Goal: Task Accomplishment & Management: Manage account settings

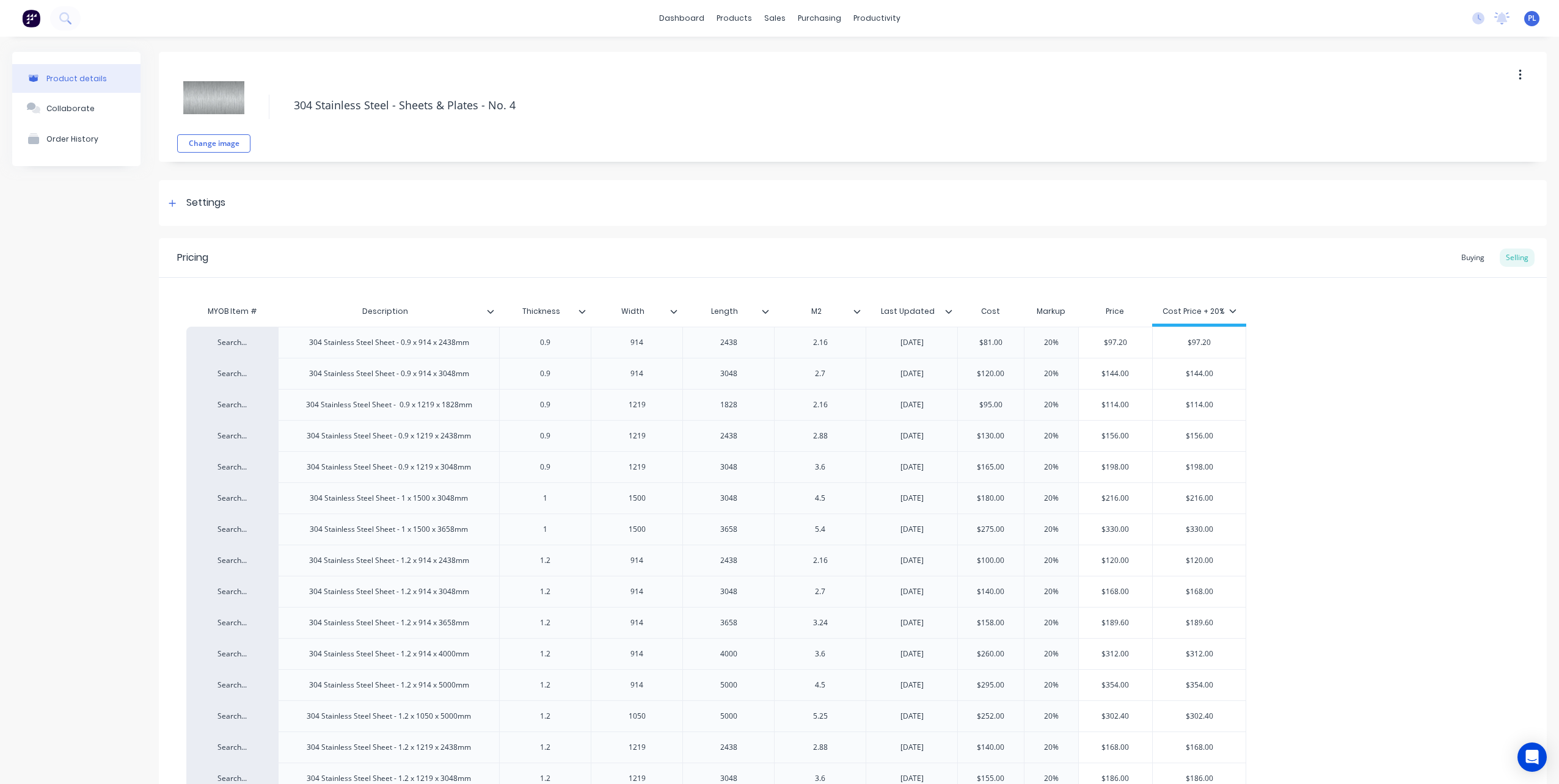
type textarea "x"
click at [807, 62] on div "Sales Orders" at bounding box center [815, 58] width 50 height 11
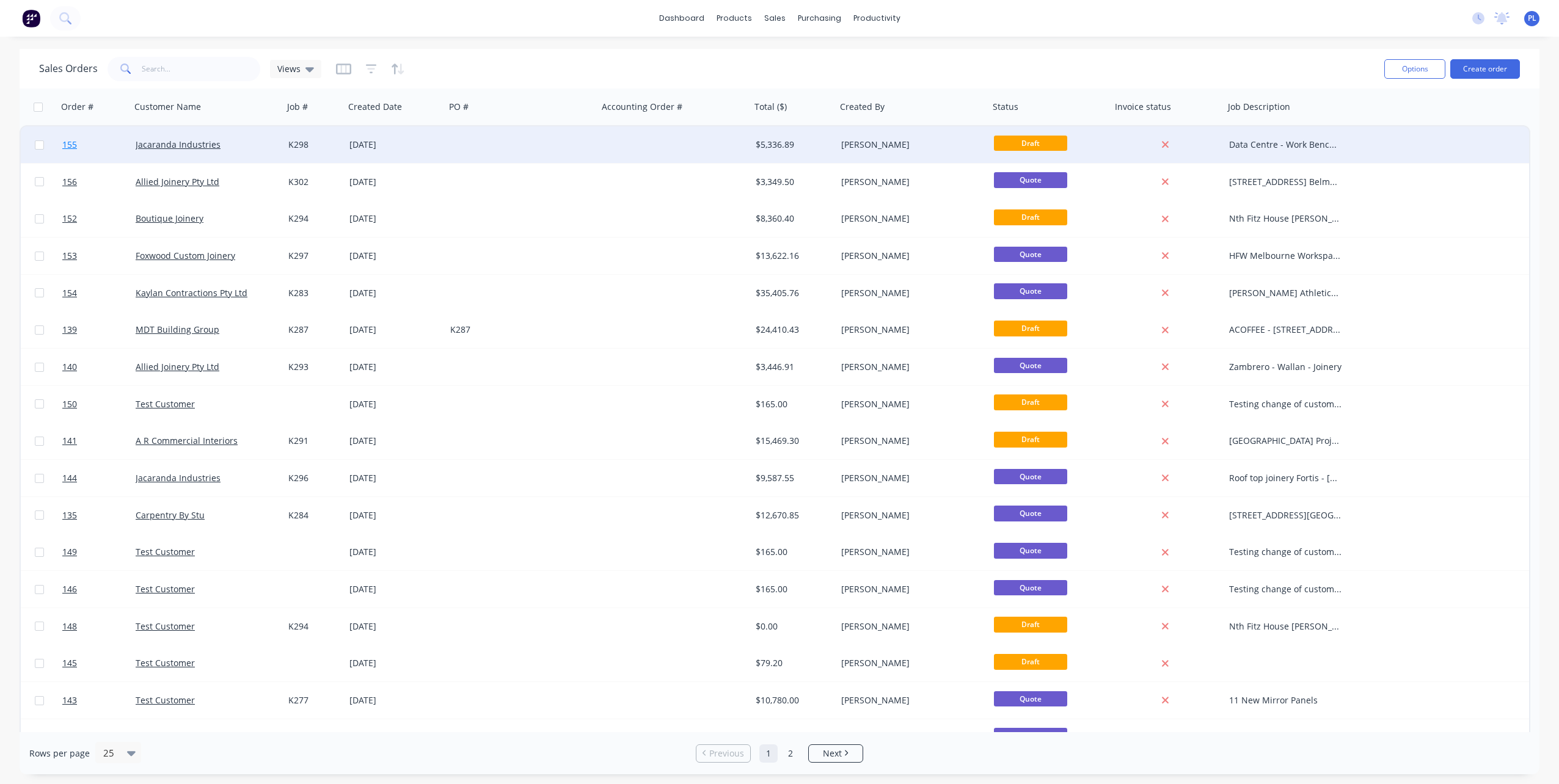
click at [65, 135] on link "155" at bounding box center [98, 144] width 73 height 36
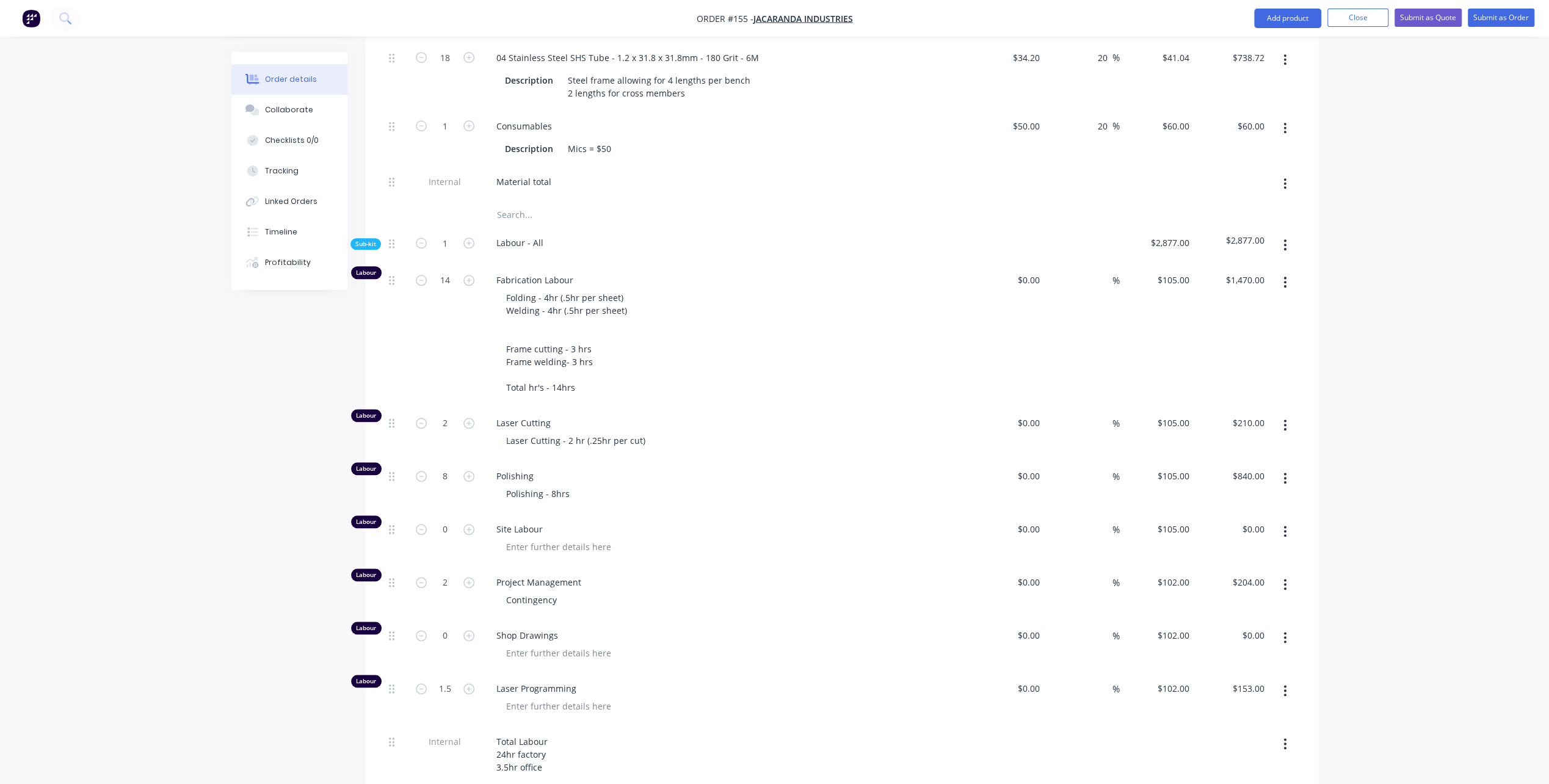
scroll to position [977, 0]
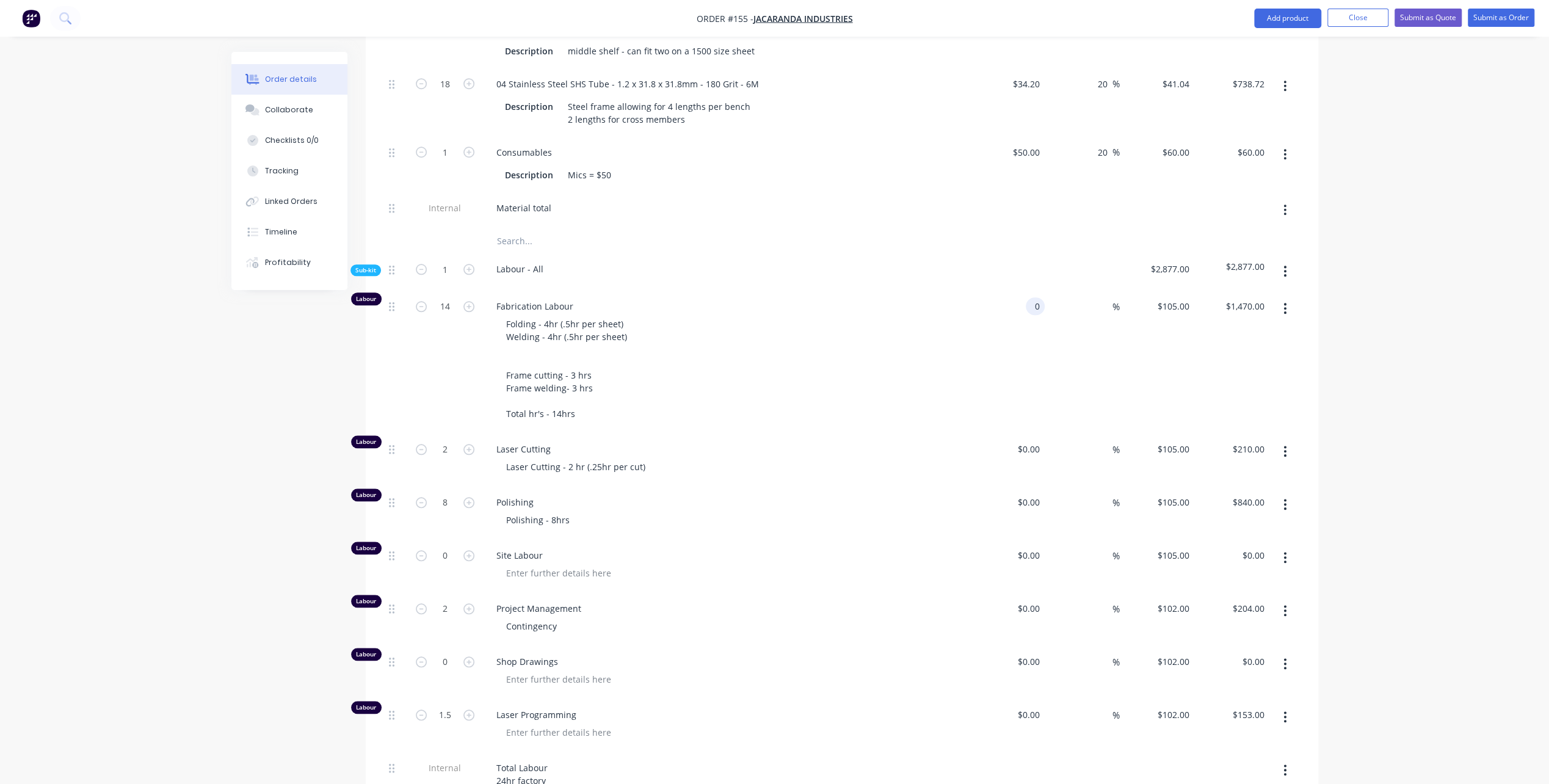
click at [1029, 297] on div "0 0" at bounding box center [1035, 306] width 19 height 18
type input "$50.00"
type input "$700.00"
click at [1106, 297] on input at bounding box center [1106, 306] width 14 height 18
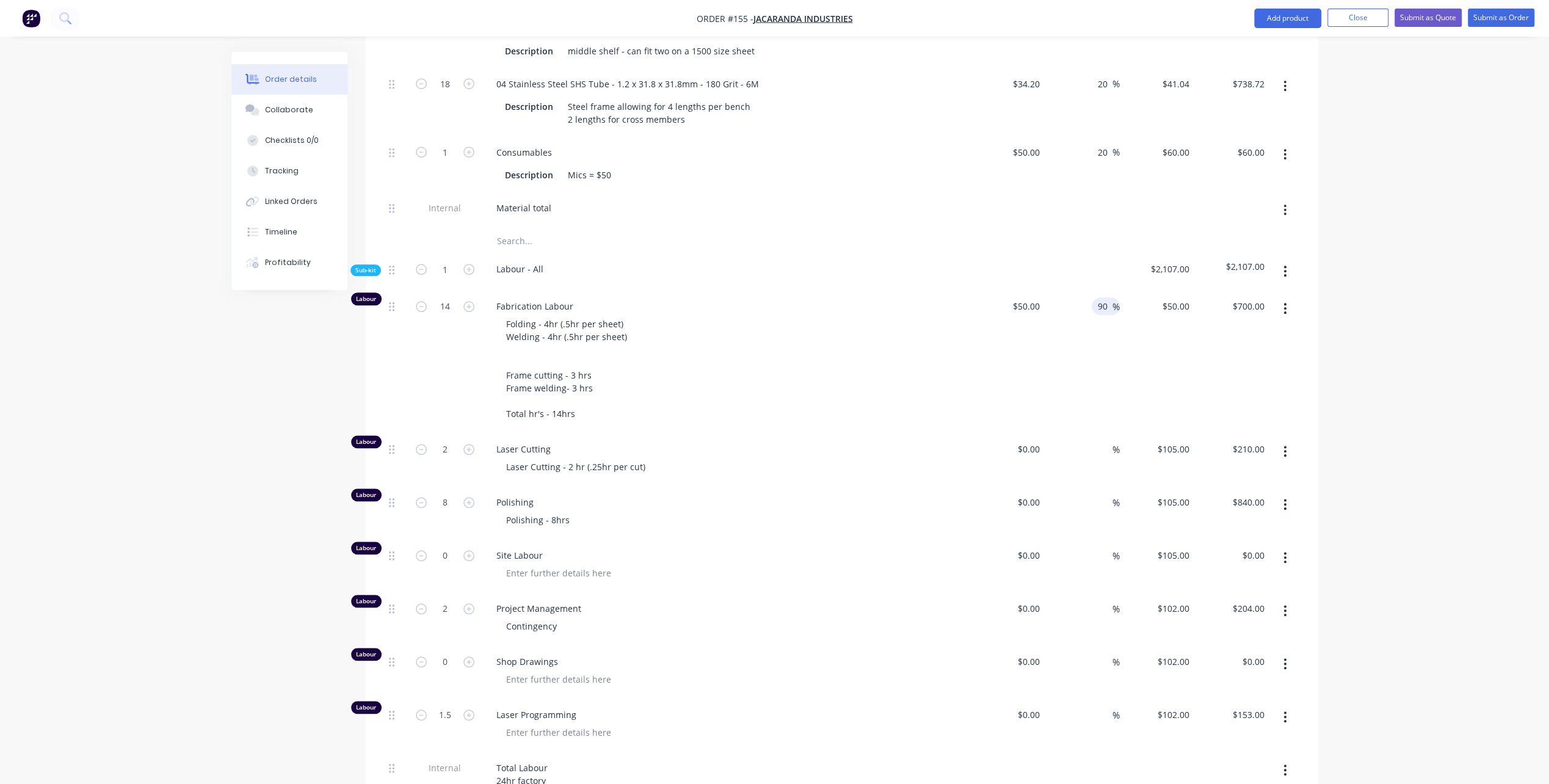
type input "90"
type input "$95.00"
type input "$1,330.00"
click at [721, 433] on div "Laser Cutting Laser Cutting - 2 hr (.25hr per cut)" at bounding box center [726, 459] width 489 height 53
click at [1023, 290] on div "50 50" at bounding box center [1007, 361] width 75 height 142
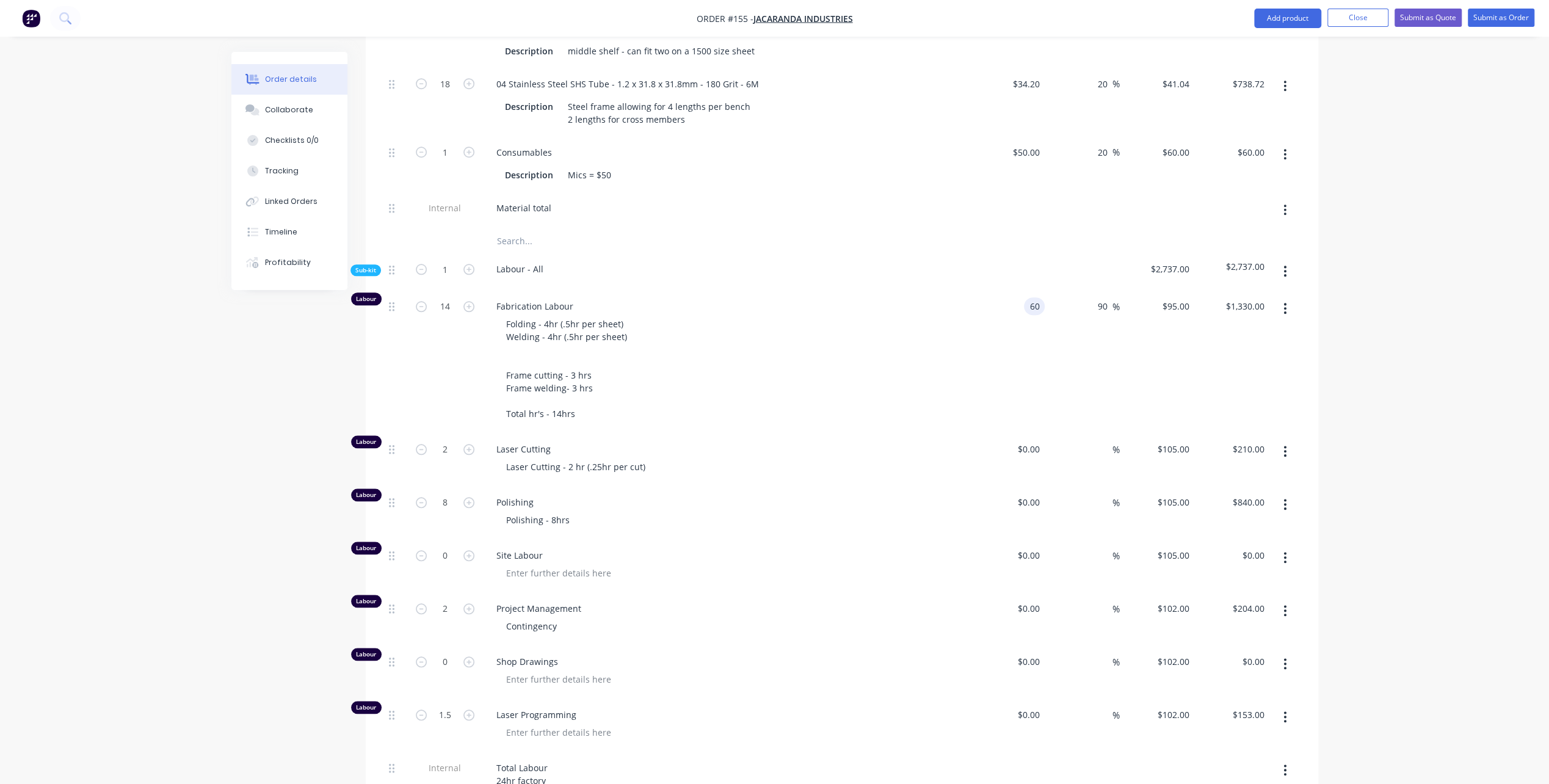
type input "$60.00"
type input "$114.00"
type input "$1,596.00"
click at [895, 371] on div "Folding - 4hr (.5hr per sheet) Welding - 4hr (.5hr per sheet) Frame cutting - 3…" at bounding box center [731, 368] width 469 height 107
click at [1023, 290] on div "60 $60.00" at bounding box center [1007, 361] width 75 height 142
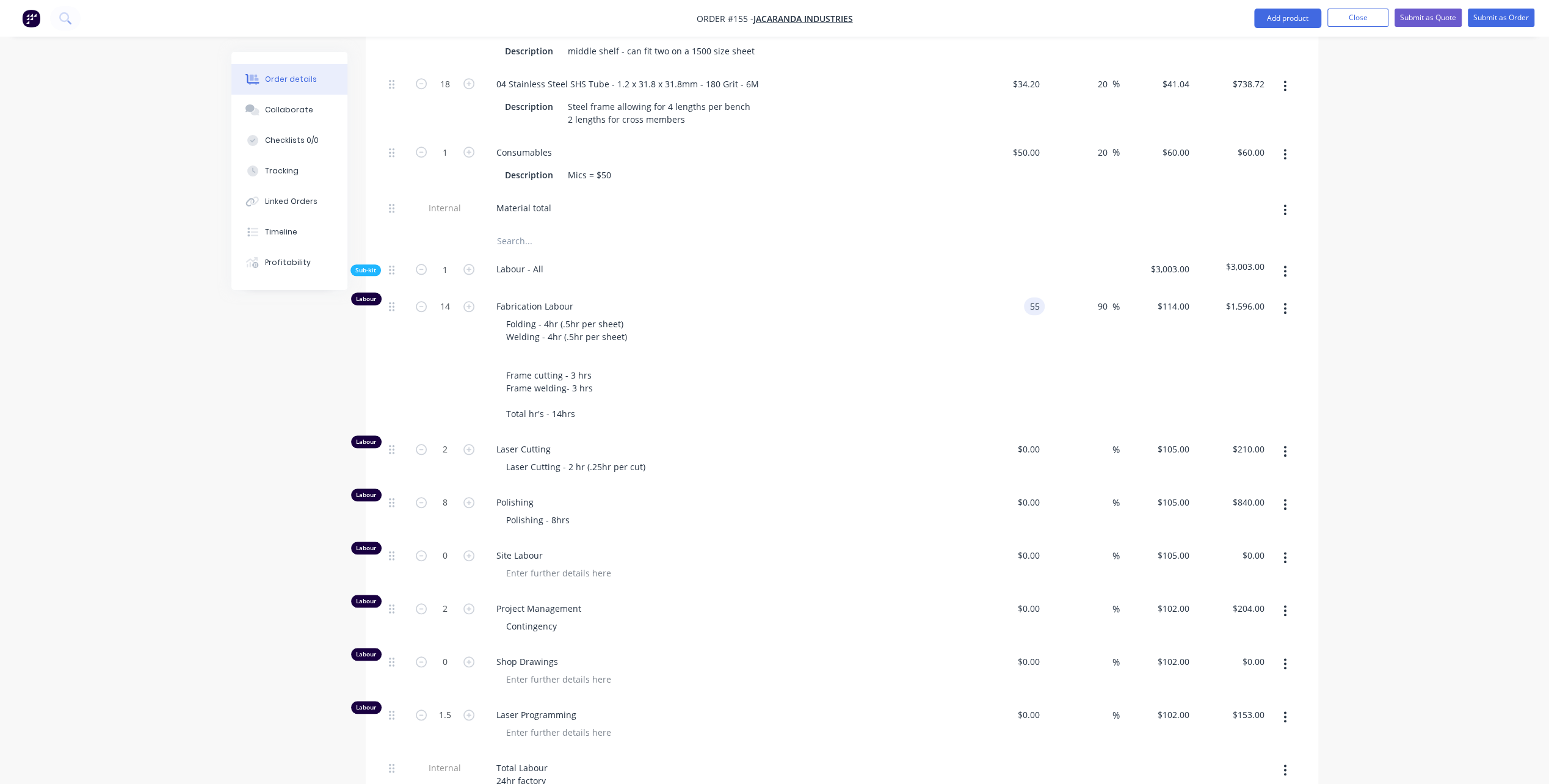
type input "$55.00"
type input "$104.50"
type input "$1,463.00"
click at [896, 357] on div "Folding - 4hr (.5hr per sheet) Welding - 4hr (.5hr per sheet) Frame cutting - 3…" at bounding box center [731, 368] width 469 height 107
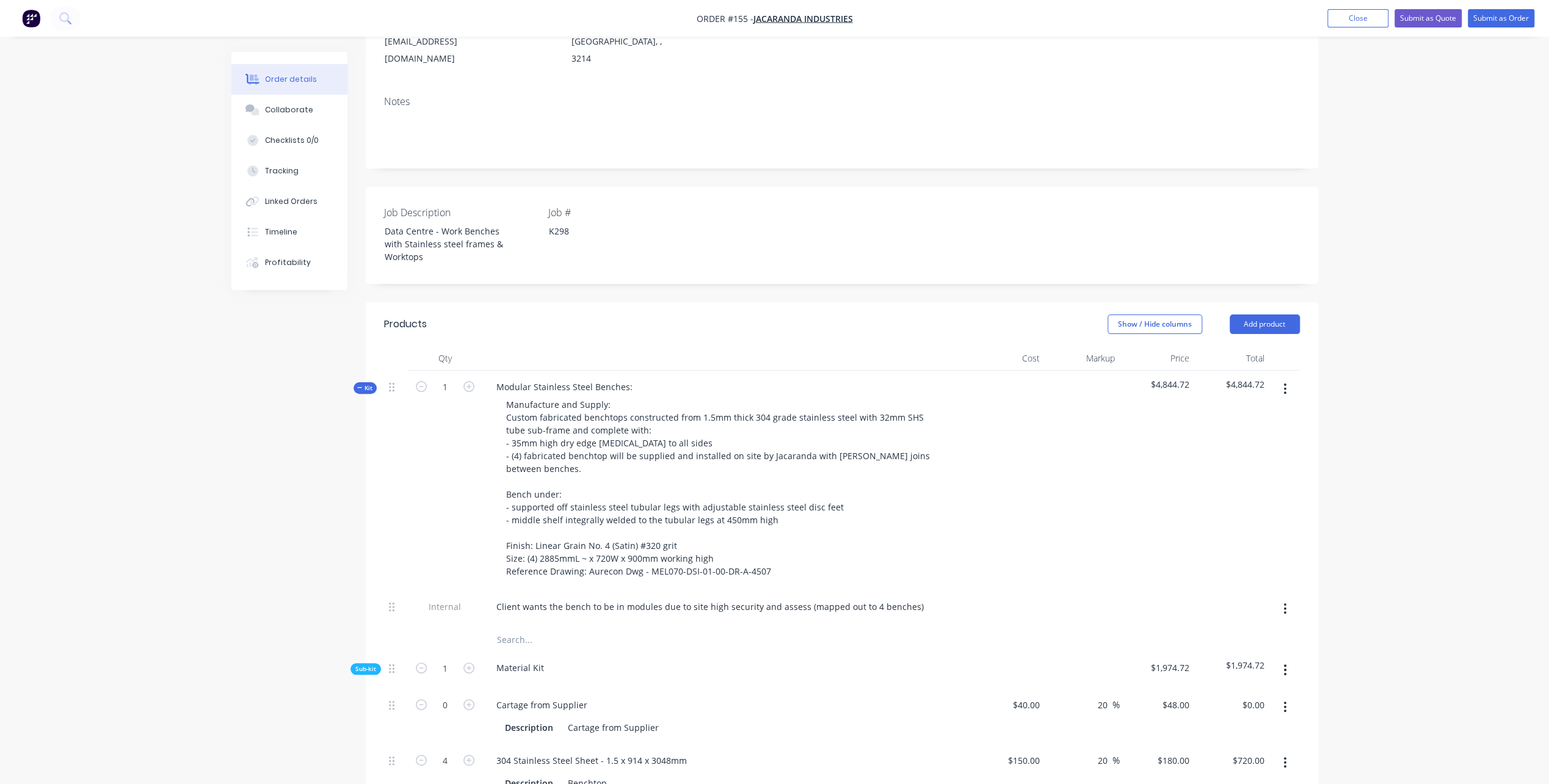
scroll to position [244, 0]
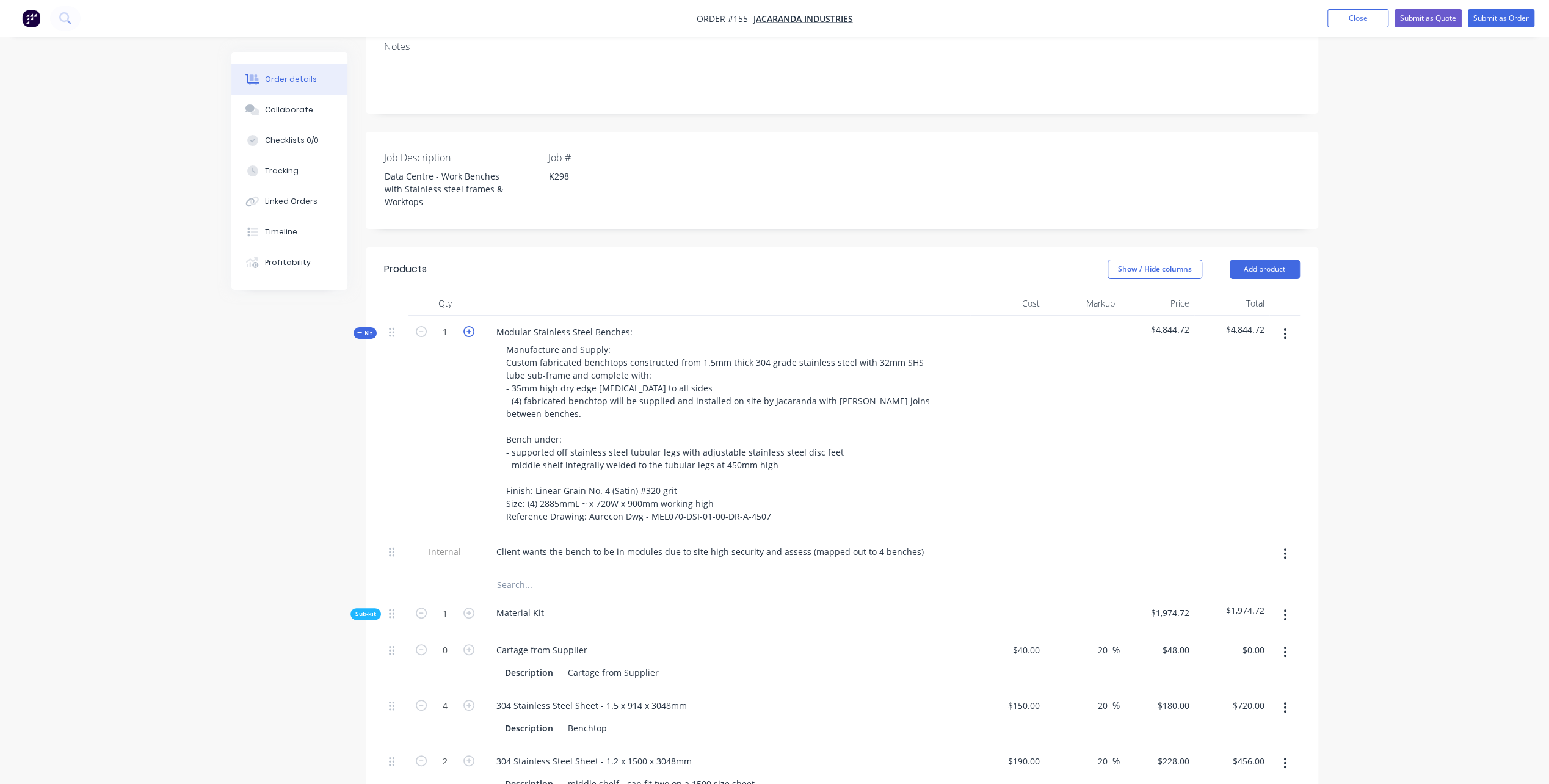
click at [466, 326] on icon "button" at bounding box center [469, 331] width 11 height 11
type input "2"
type input "8"
type input "$1,440.00"
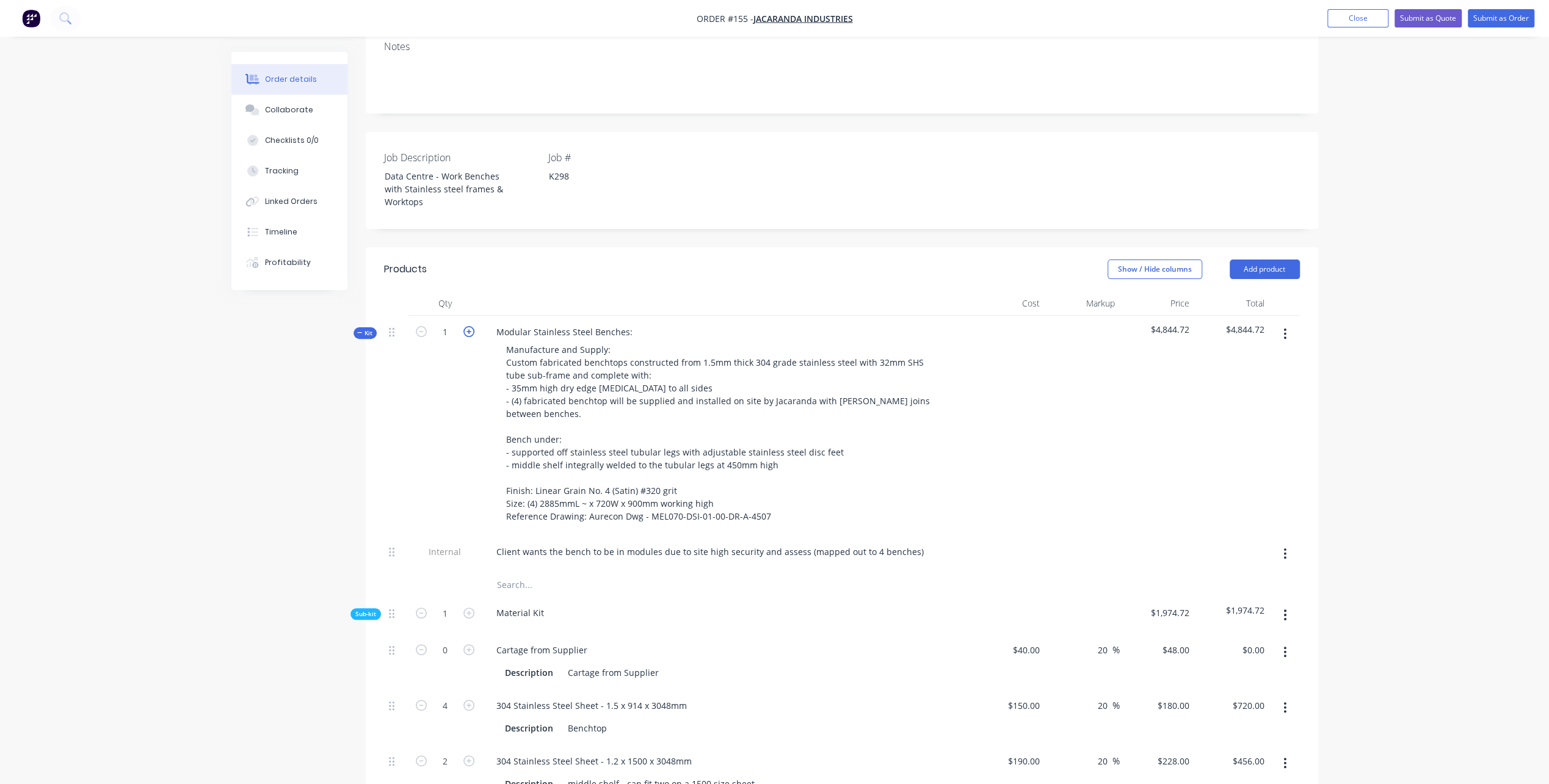
type input "4"
type input "$912.00"
type input "36"
type input "$1,477.44"
type input "0"
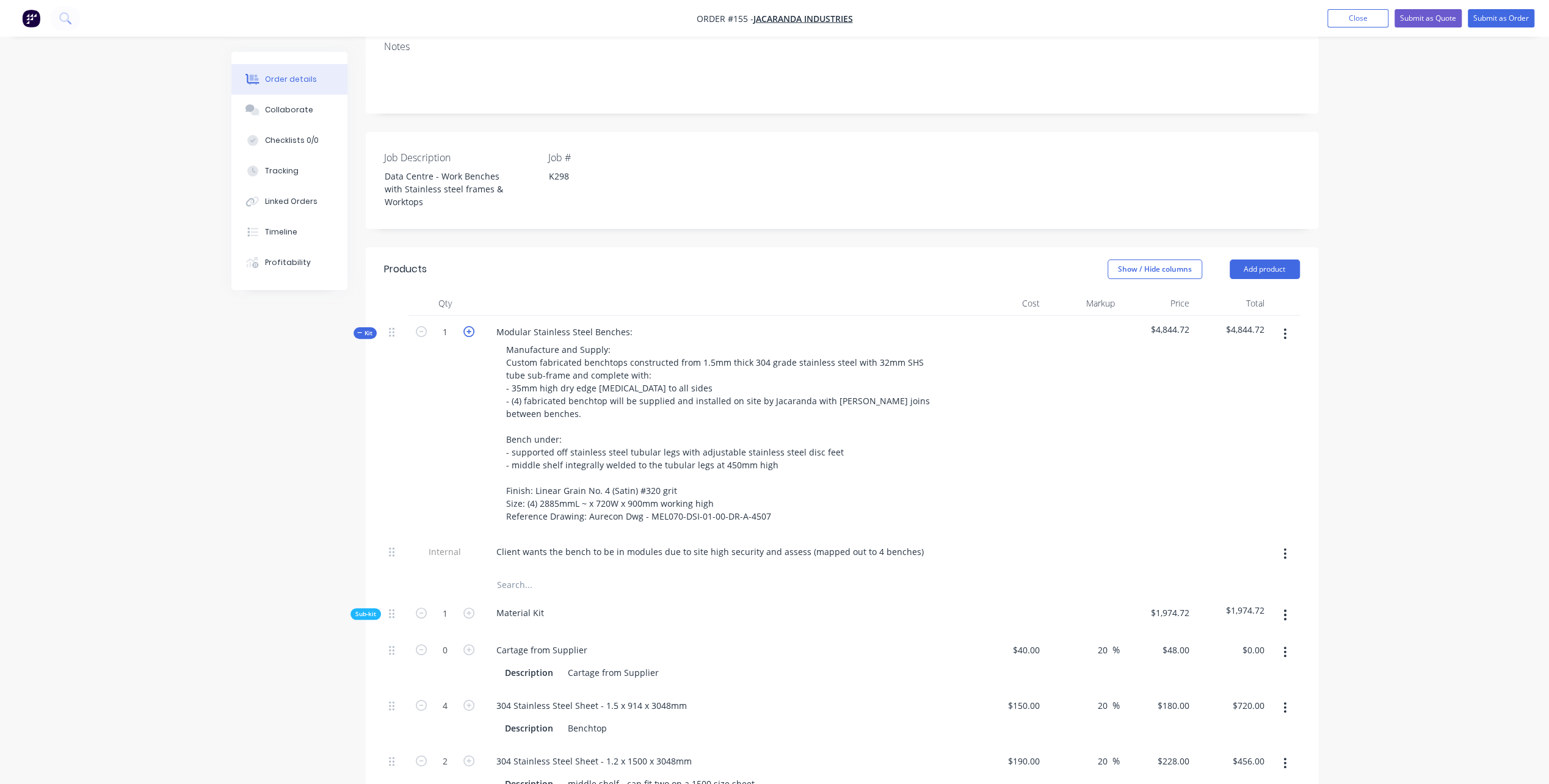
type input "$0.00"
type input "2"
type input "28"
type input "$2,926.00"
type input "4"
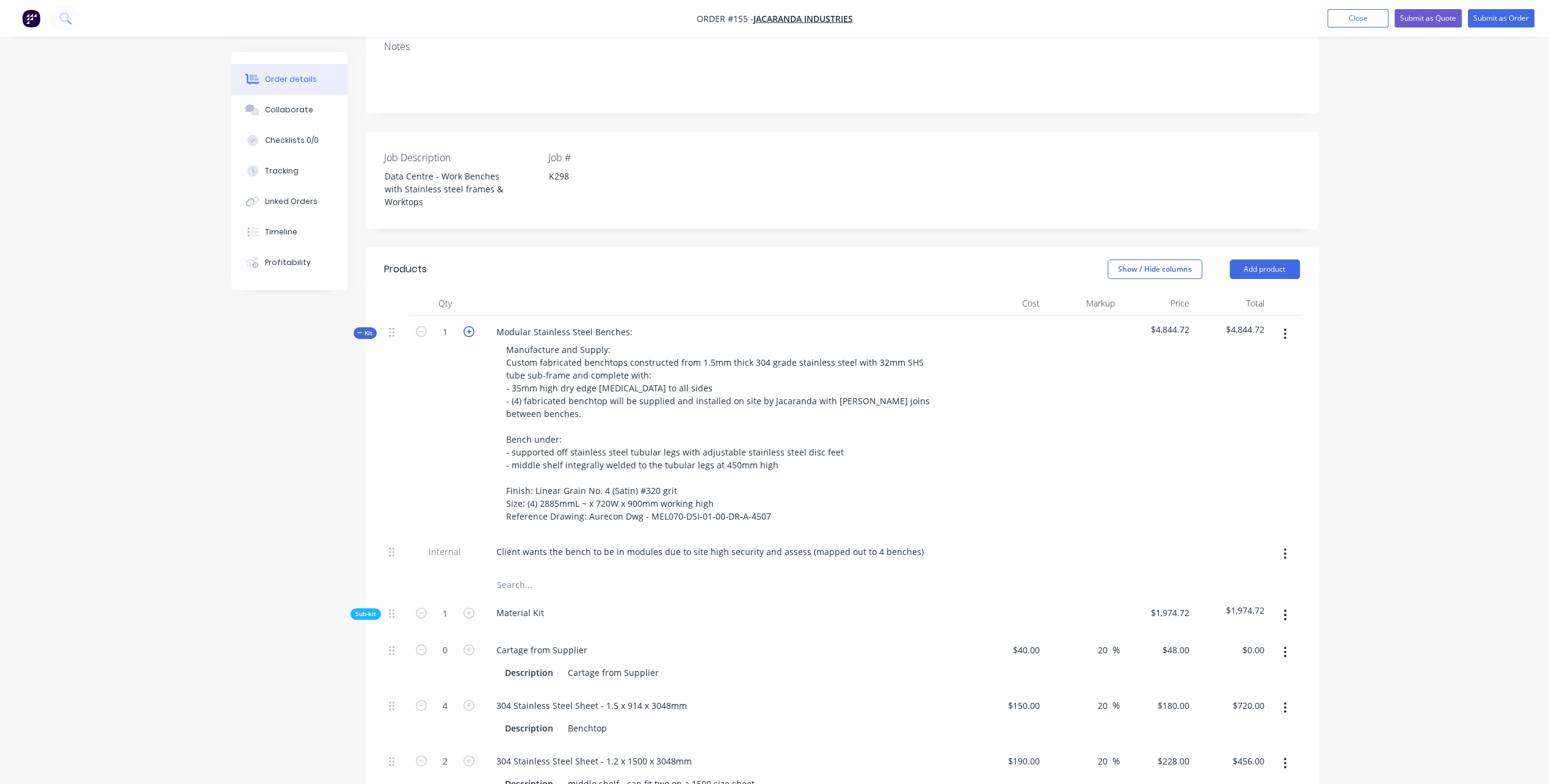
type input "$420.00"
type input "16"
type input "$1,680.00"
type input "4"
type input "$408.00"
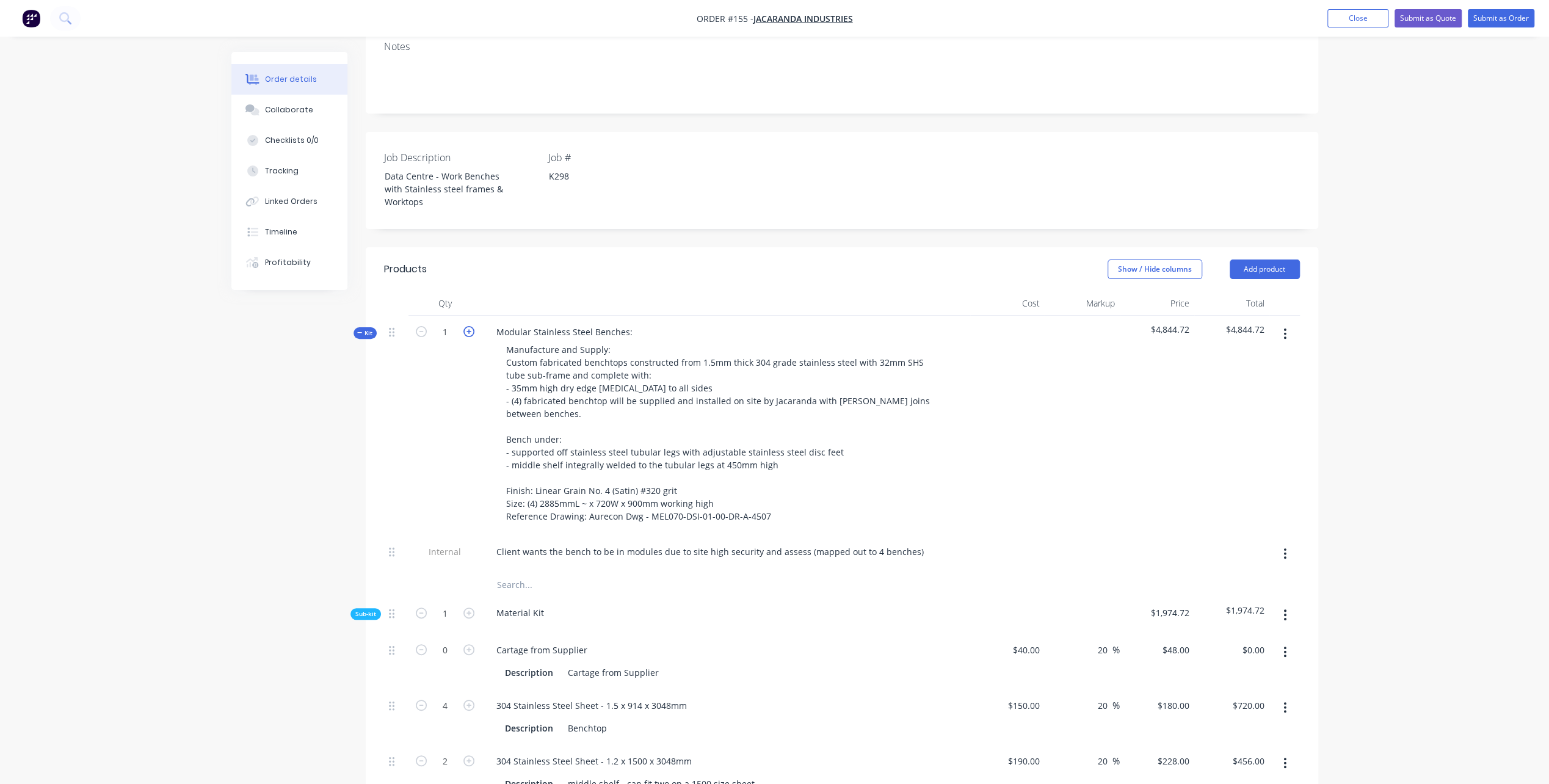
type input "3"
type input "$306.00"
click at [466, 326] on icon "button" at bounding box center [469, 331] width 11 height 11
type input "3"
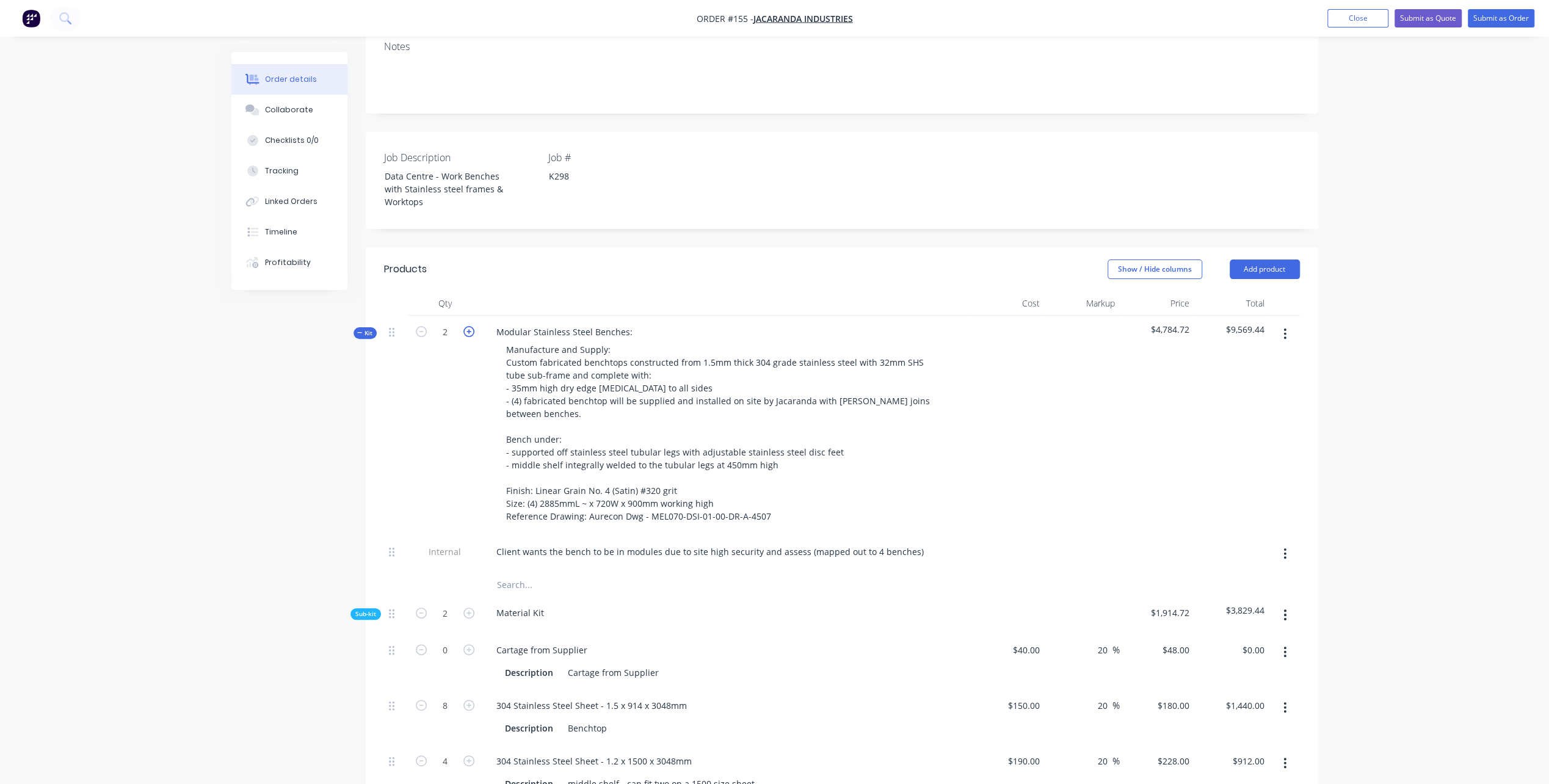
type input "12"
type input "$2,160.00"
type input "6"
type input "$1,368.00"
type input "54"
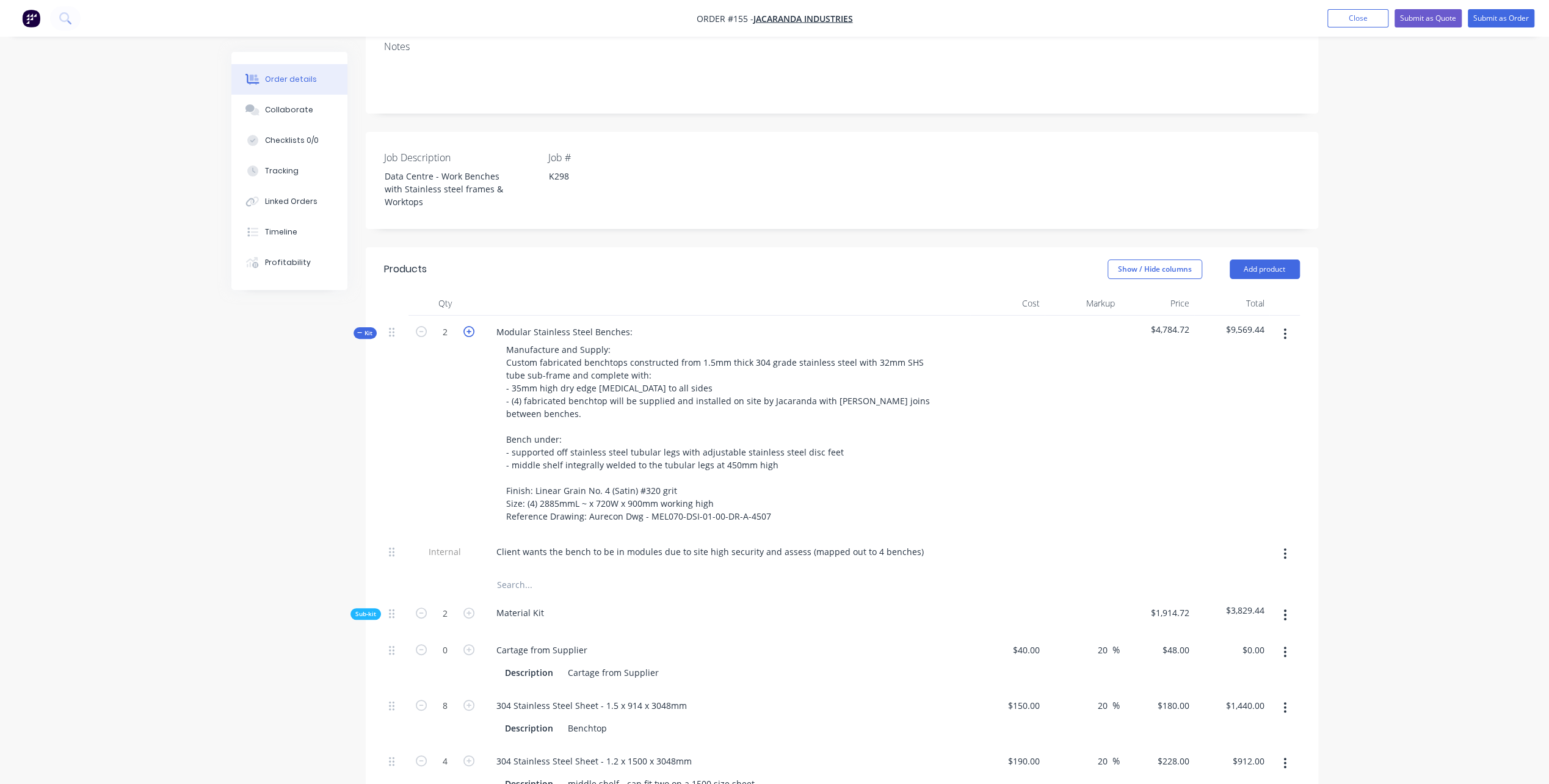
type input "$2,216.16"
type input "3"
type input "42"
type input "$4,389.00"
type input "6"
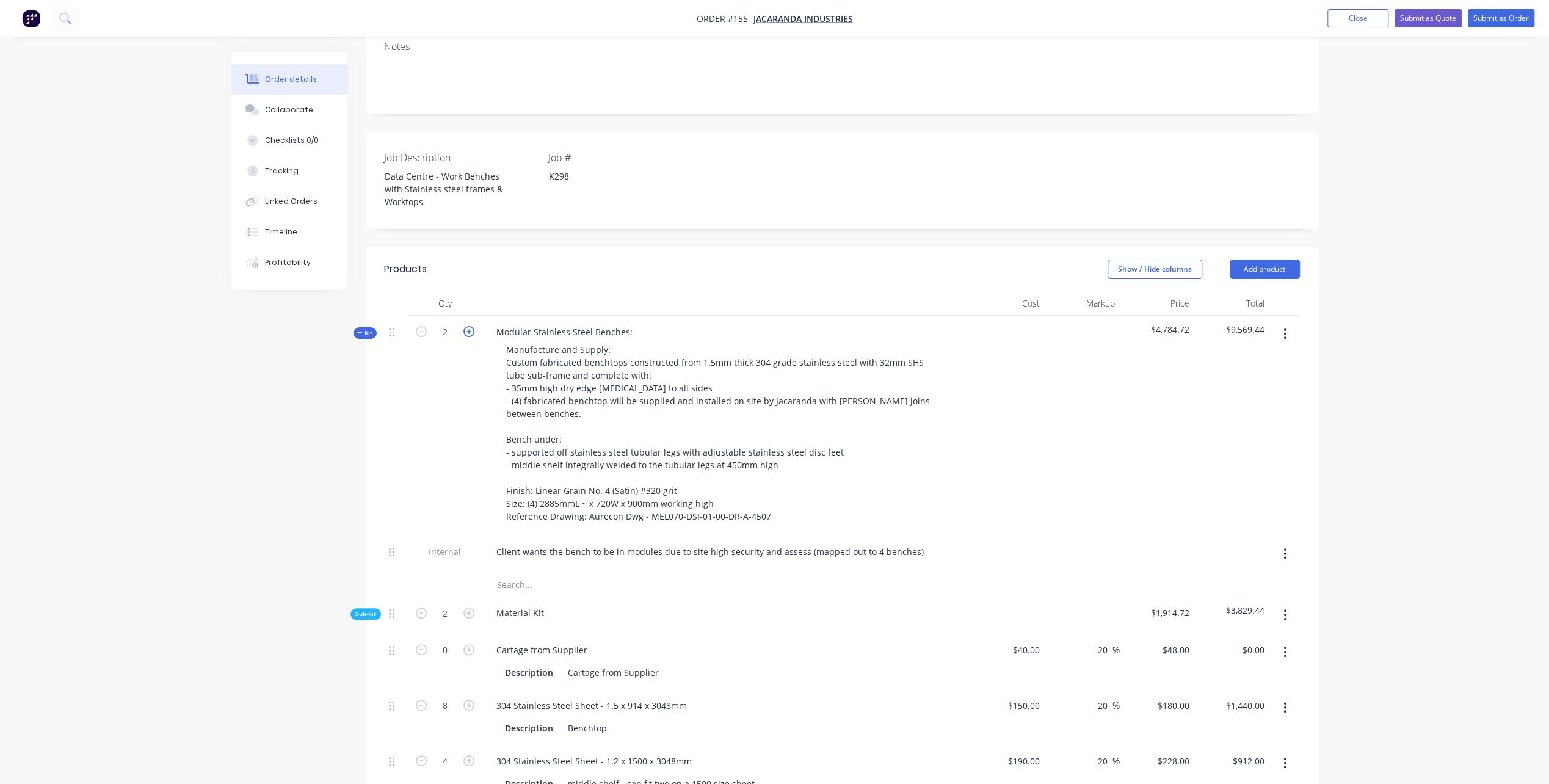
type input "$630.00"
type input "24"
type input "$2,520.00"
type input "6"
type input "$612.00"
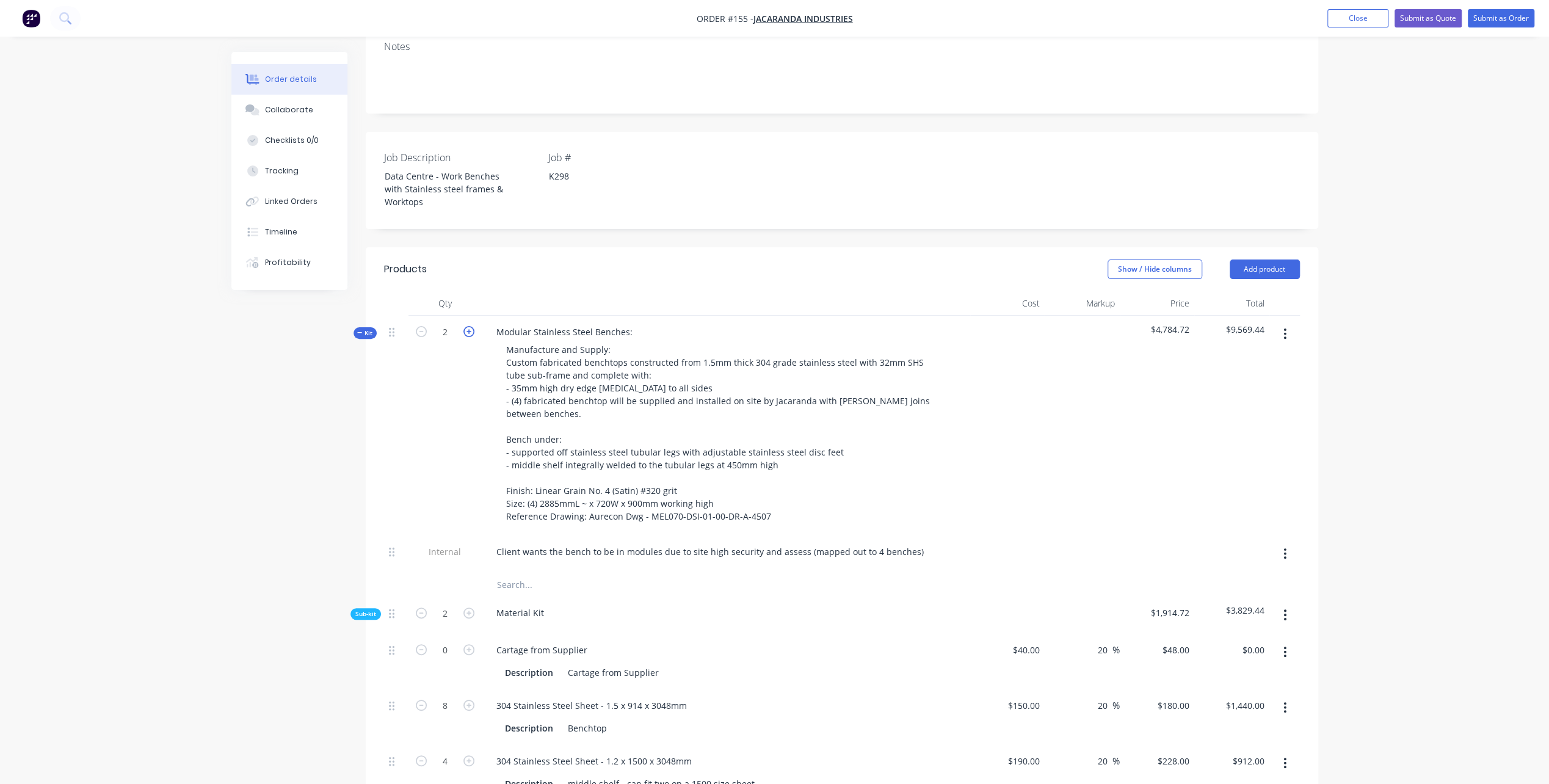
type input "4.5"
type input "$459.00"
click at [466, 326] on icon "button" at bounding box center [469, 331] width 11 height 11
type input "4"
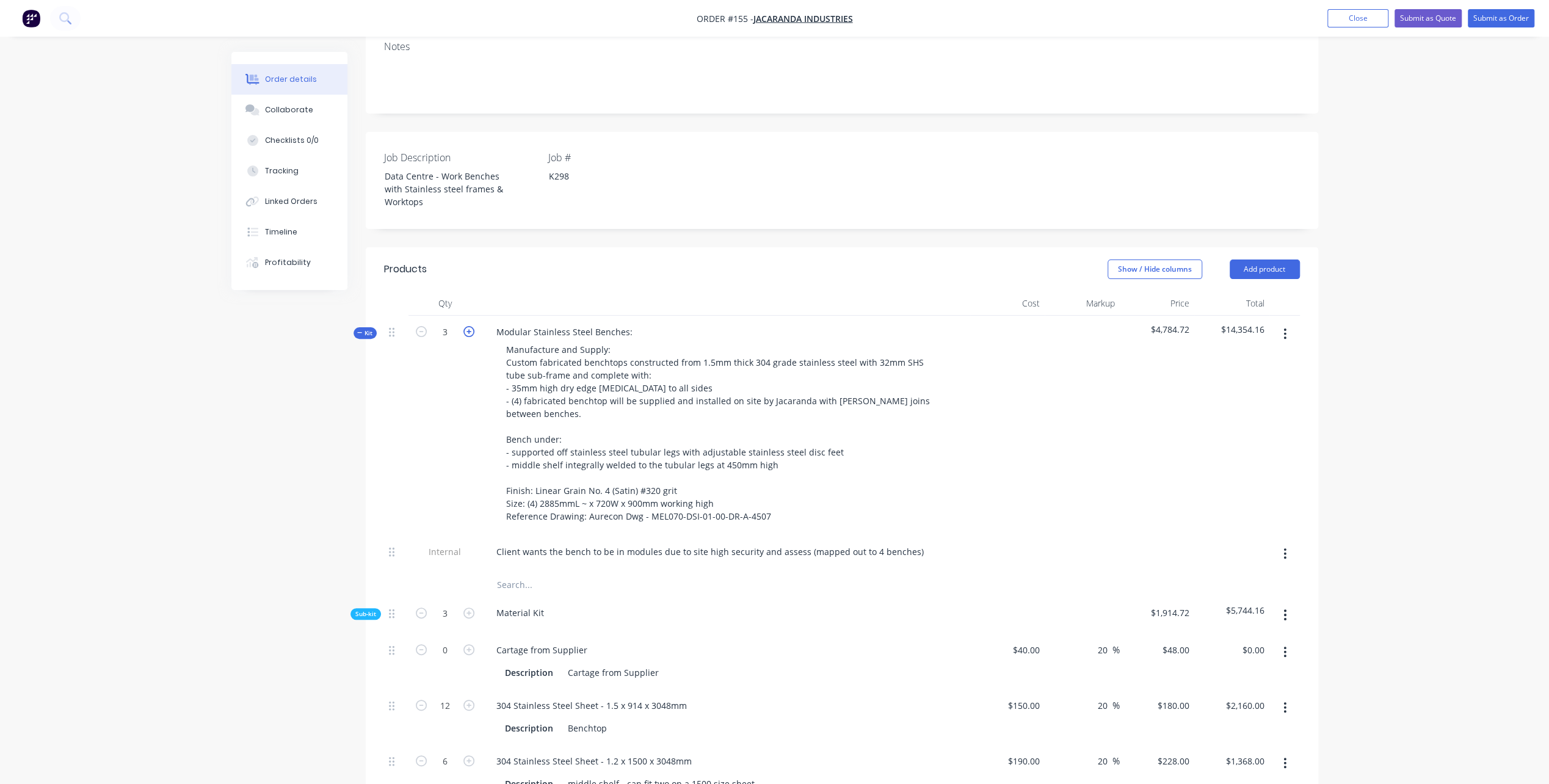
type input "16"
type input "$2,880.00"
type input "8"
type input "$1,824.00"
type input "72"
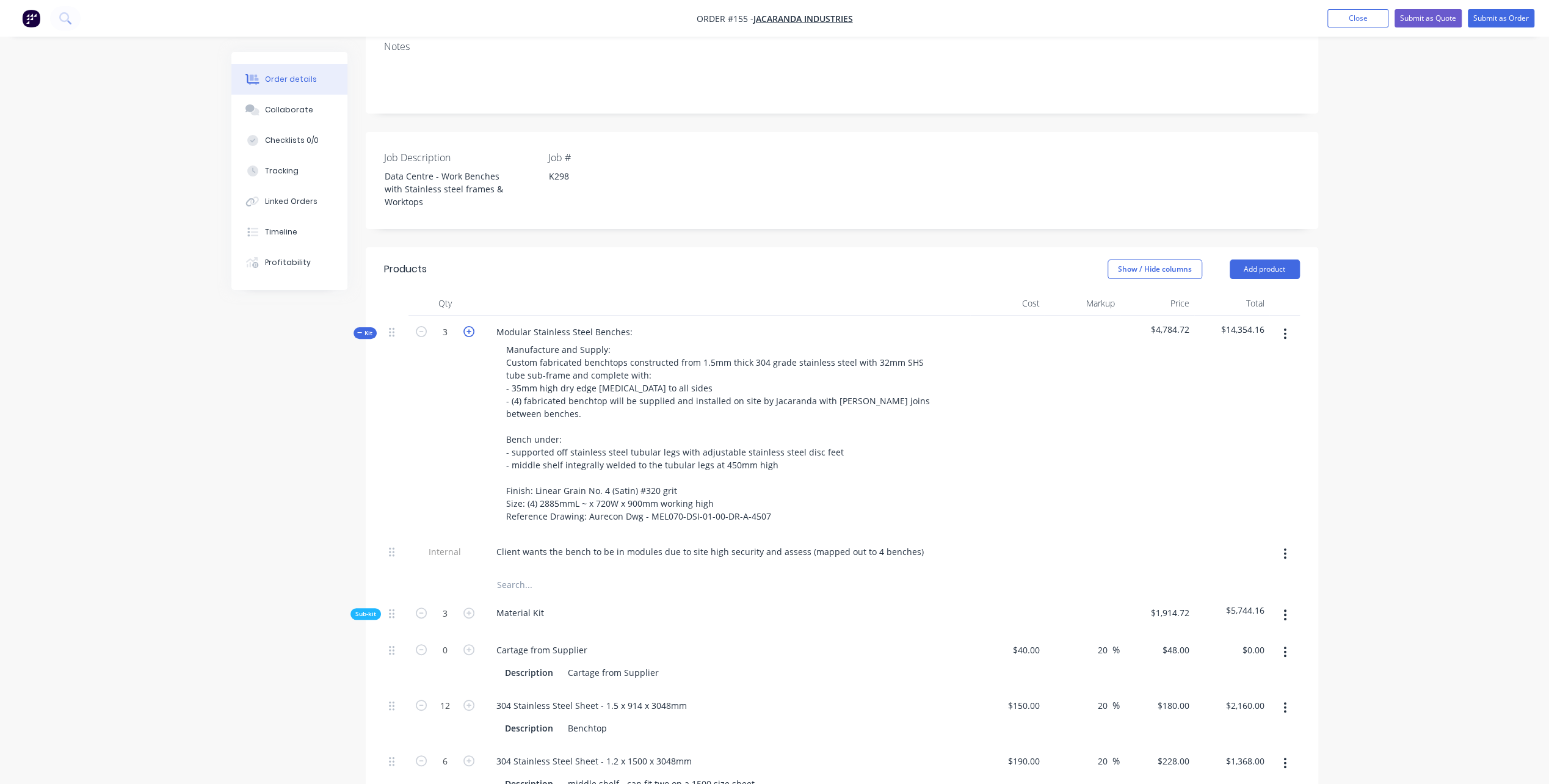
type input "$2,954.88"
type input "4"
type input "56"
type input "$5,852.00"
type input "8"
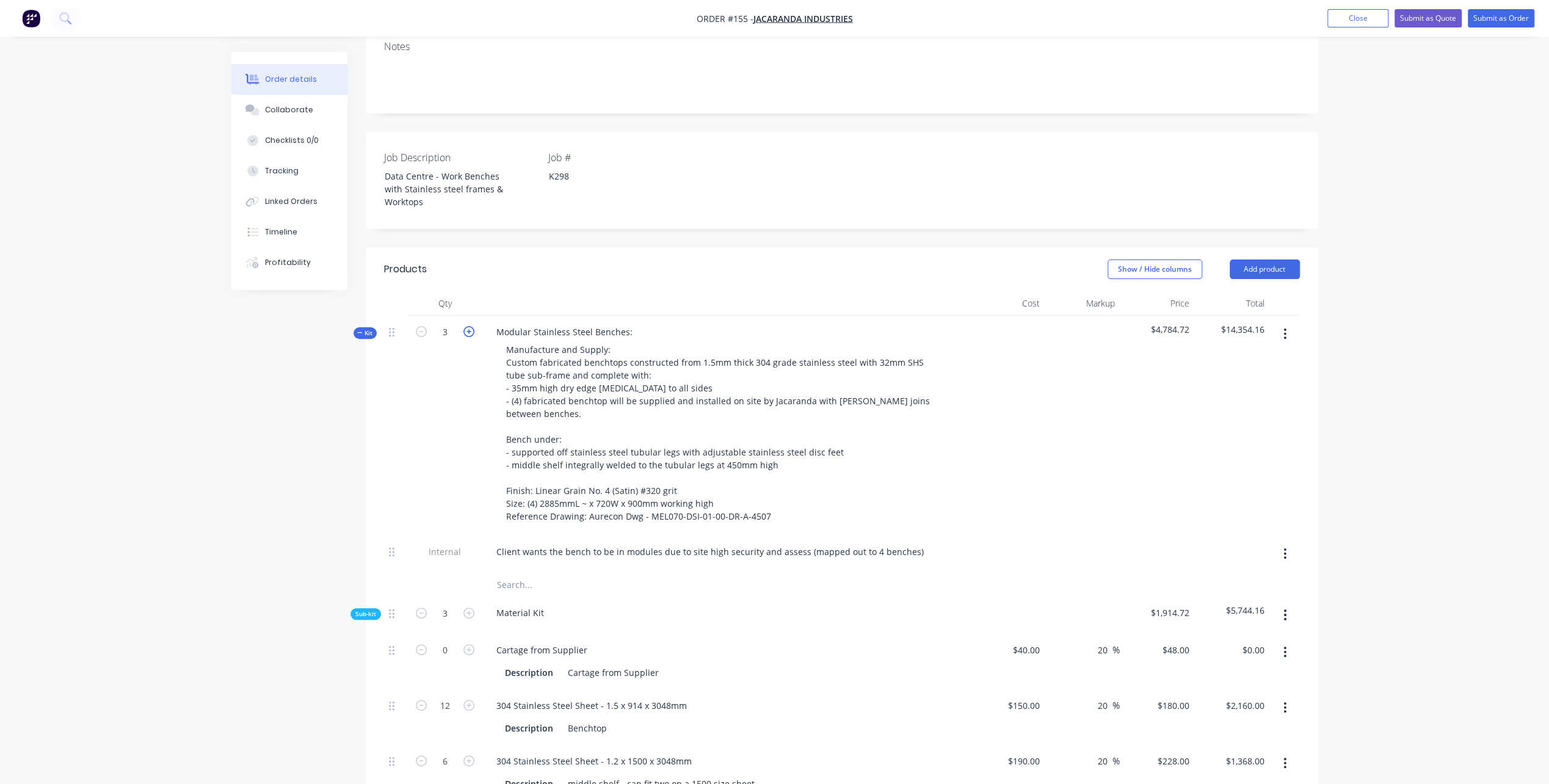
type input "$840.00"
type input "32"
type input "$3,360.00"
type input "8"
type input "$816.00"
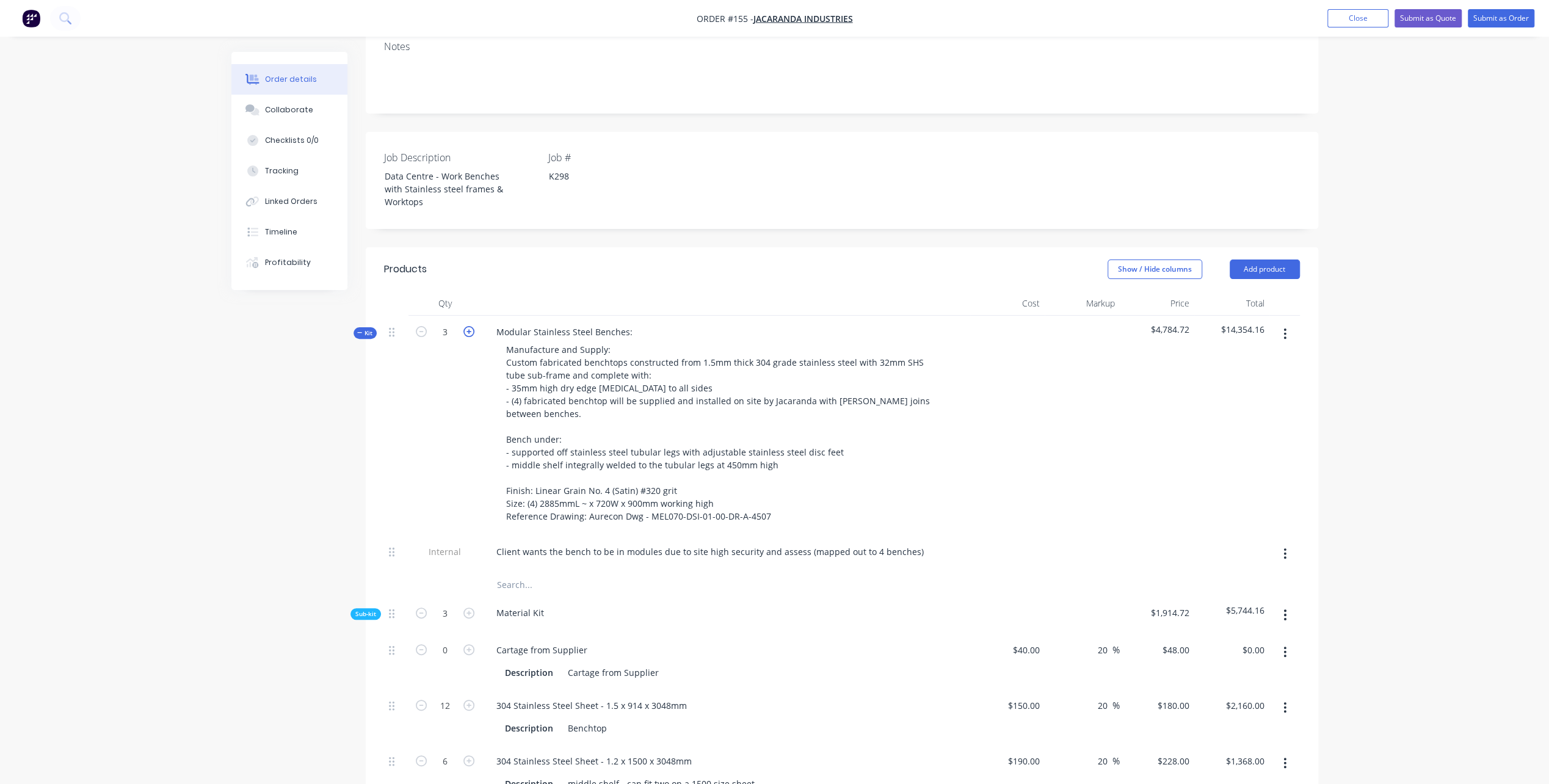
type input "6"
type input "$612.00"
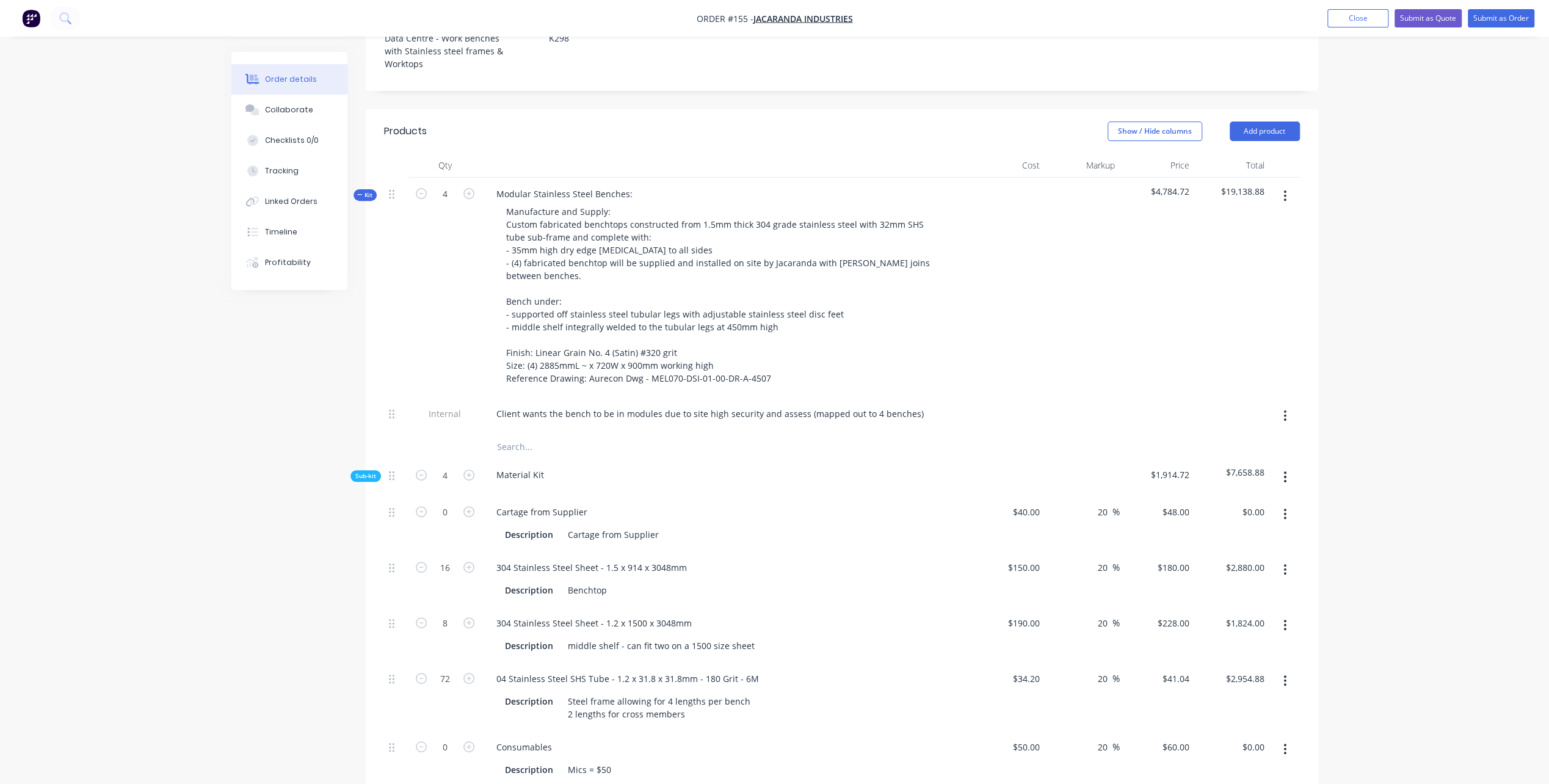
scroll to position [427, 0]
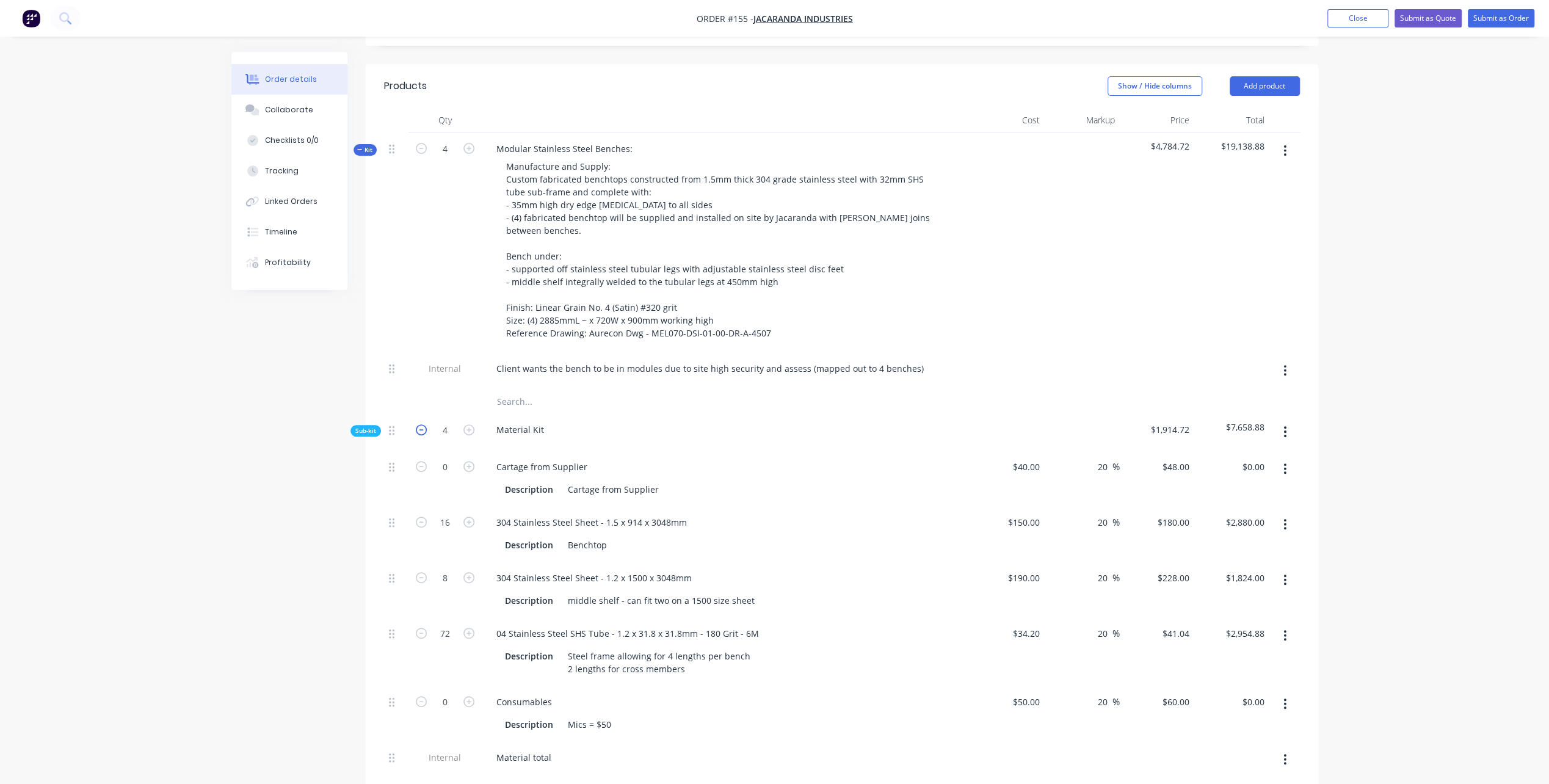
click at [421, 424] on icon "button" at bounding box center [421, 429] width 11 height 11
type input "3"
type input "12"
type input "$2,160.00"
type input "6"
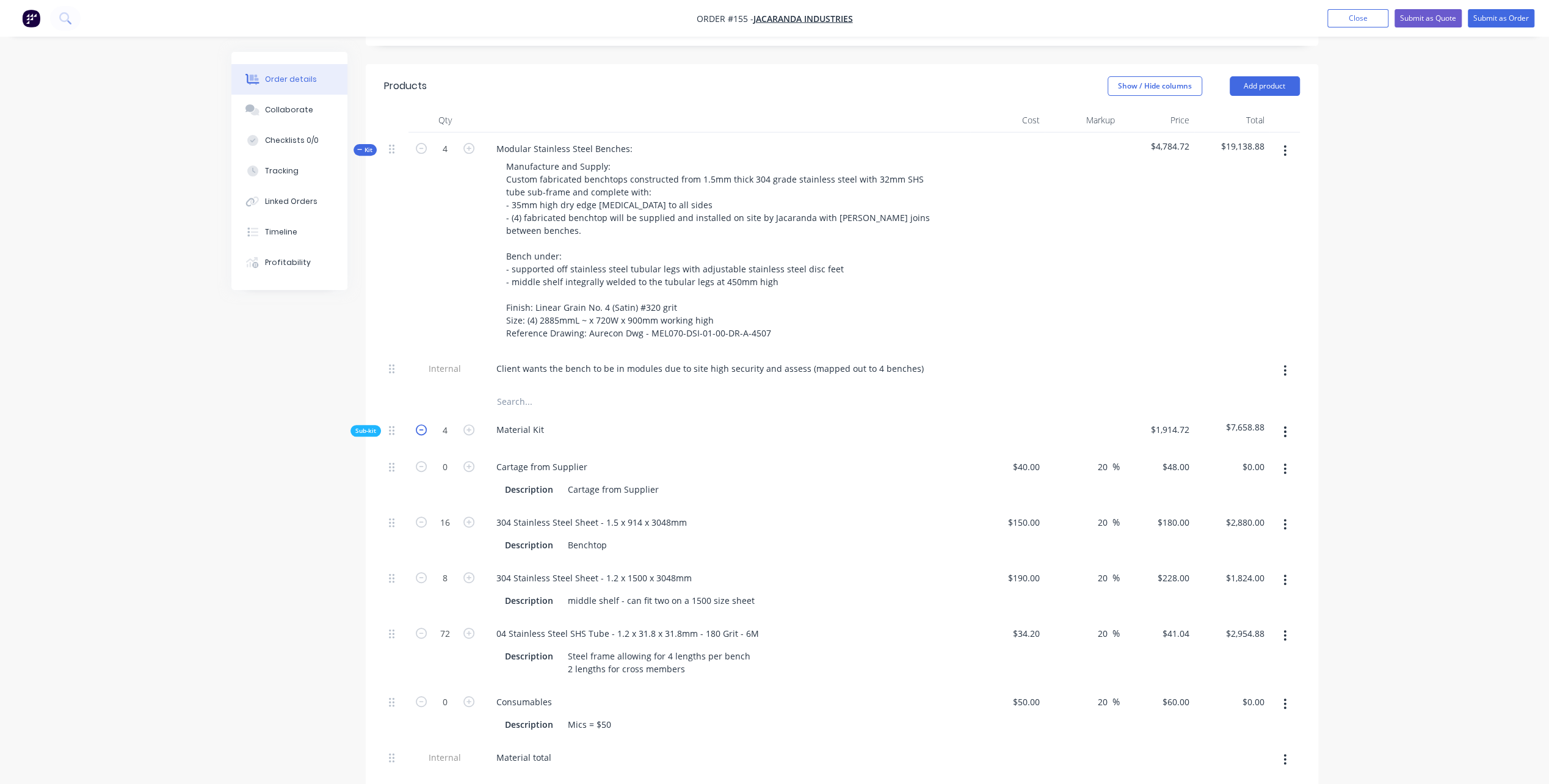
type input "$1,368.00"
type input "54"
type input "$2,216.16"
click at [421, 424] on icon "button" at bounding box center [421, 429] width 11 height 11
type input "2"
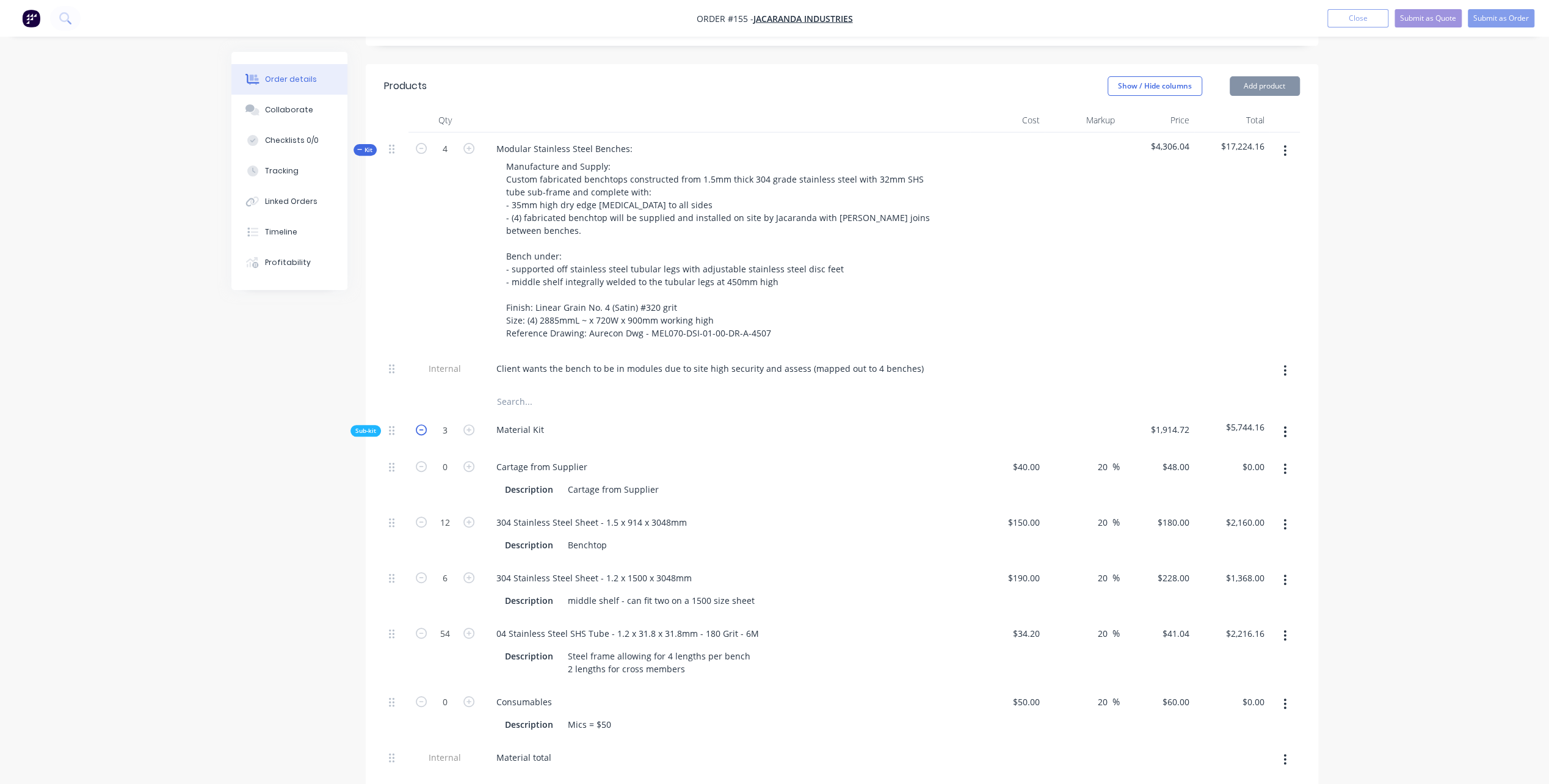
type input "8"
type input "$1,440.00"
type input "4"
type input "$912.00"
type input "36"
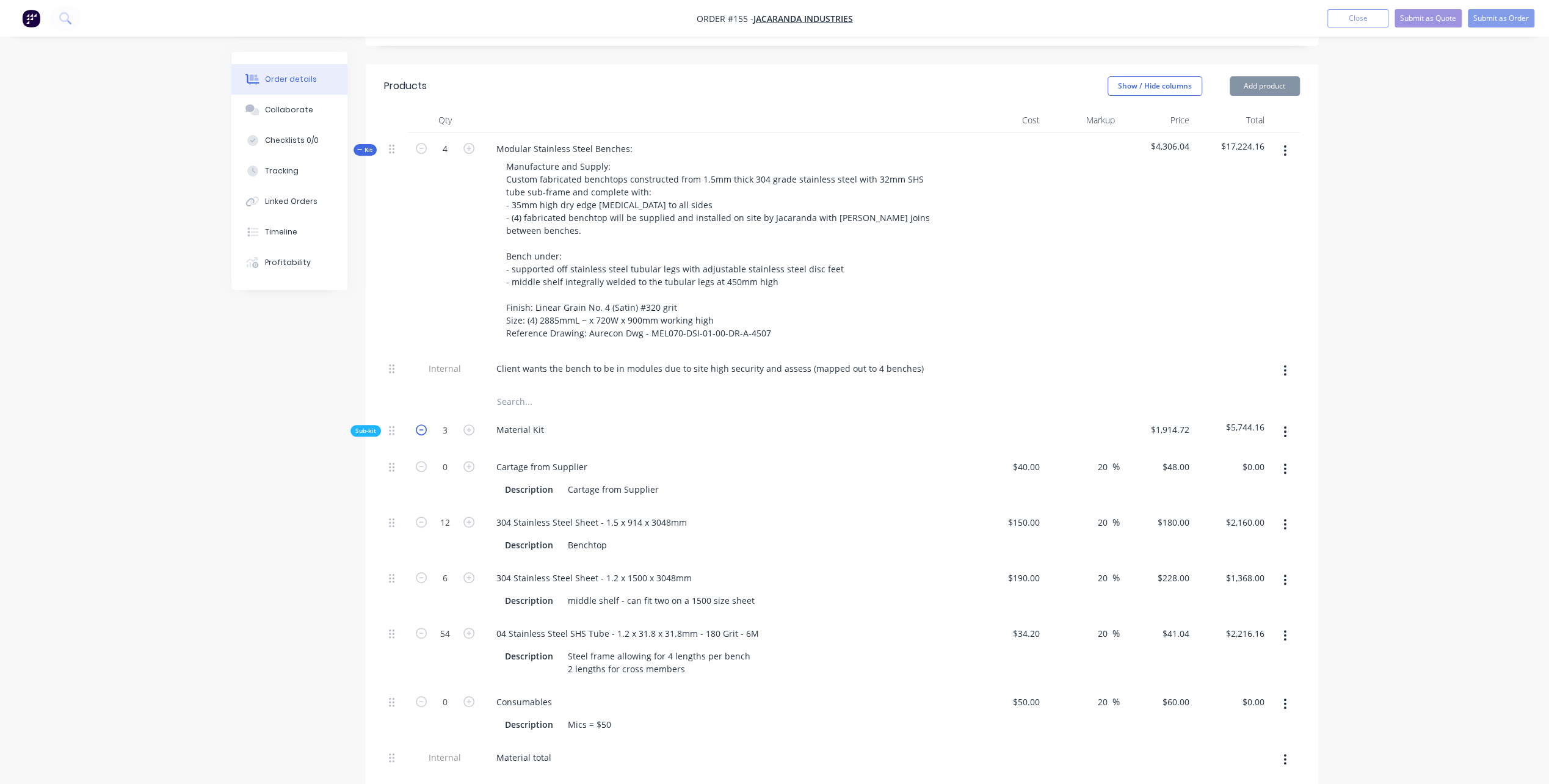
type input "$1,477.44"
click at [421, 424] on icon "button" at bounding box center [421, 429] width 11 height 11
type input "1"
type input "4"
type input "$720.00"
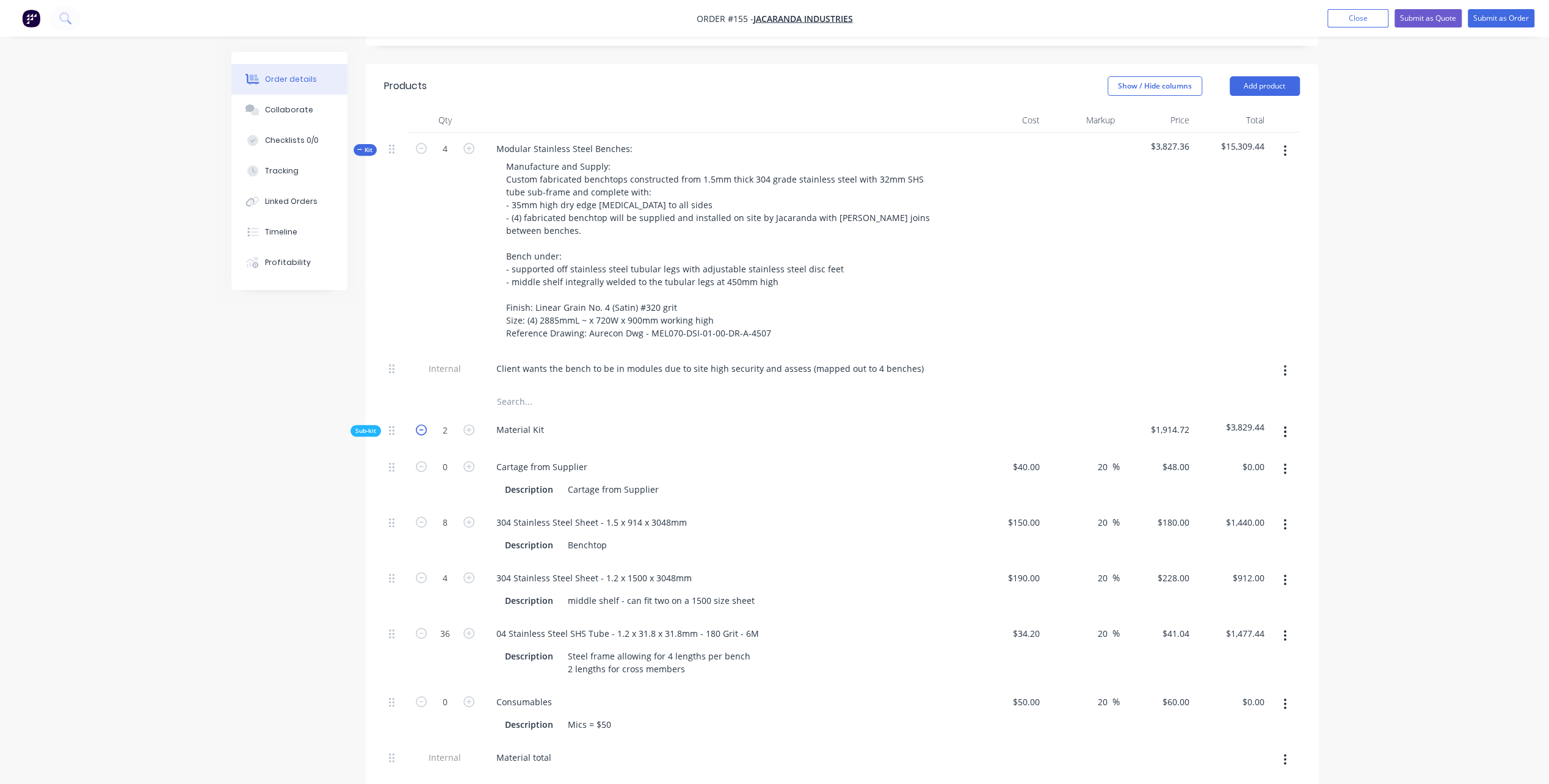
type input "2"
type input "$456.00"
type input "18"
type input "$738.72"
click at [466, 461] on icon "button" at bounding box center [469, 466] width 11 height 11
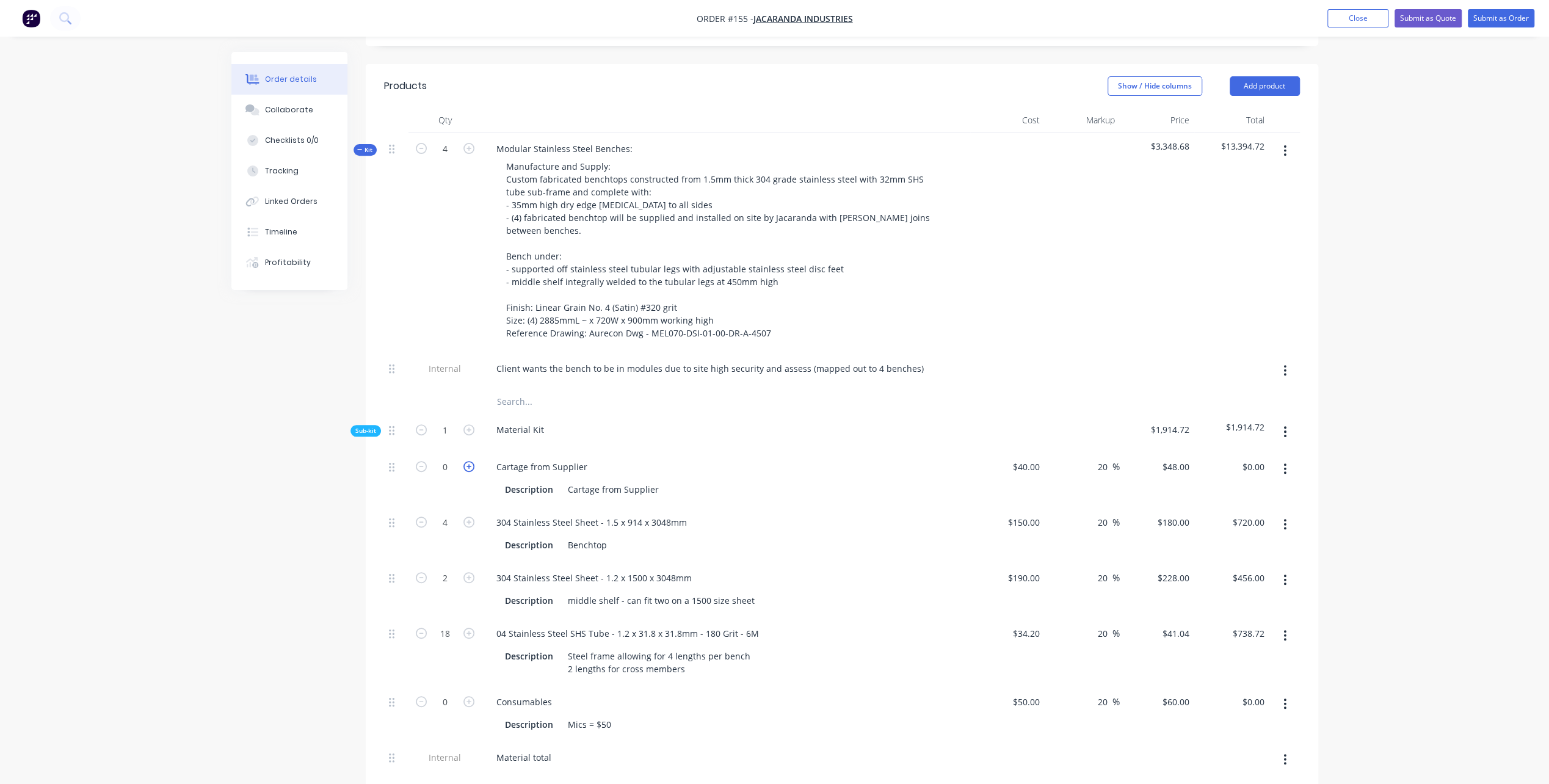
type input "1"
type input "$48.00"
type input "0.25"
type input "$12.00"
click at [819, 457] on div "Cartage from Supplier" at bounding box center [726, 466] width 479 height 18
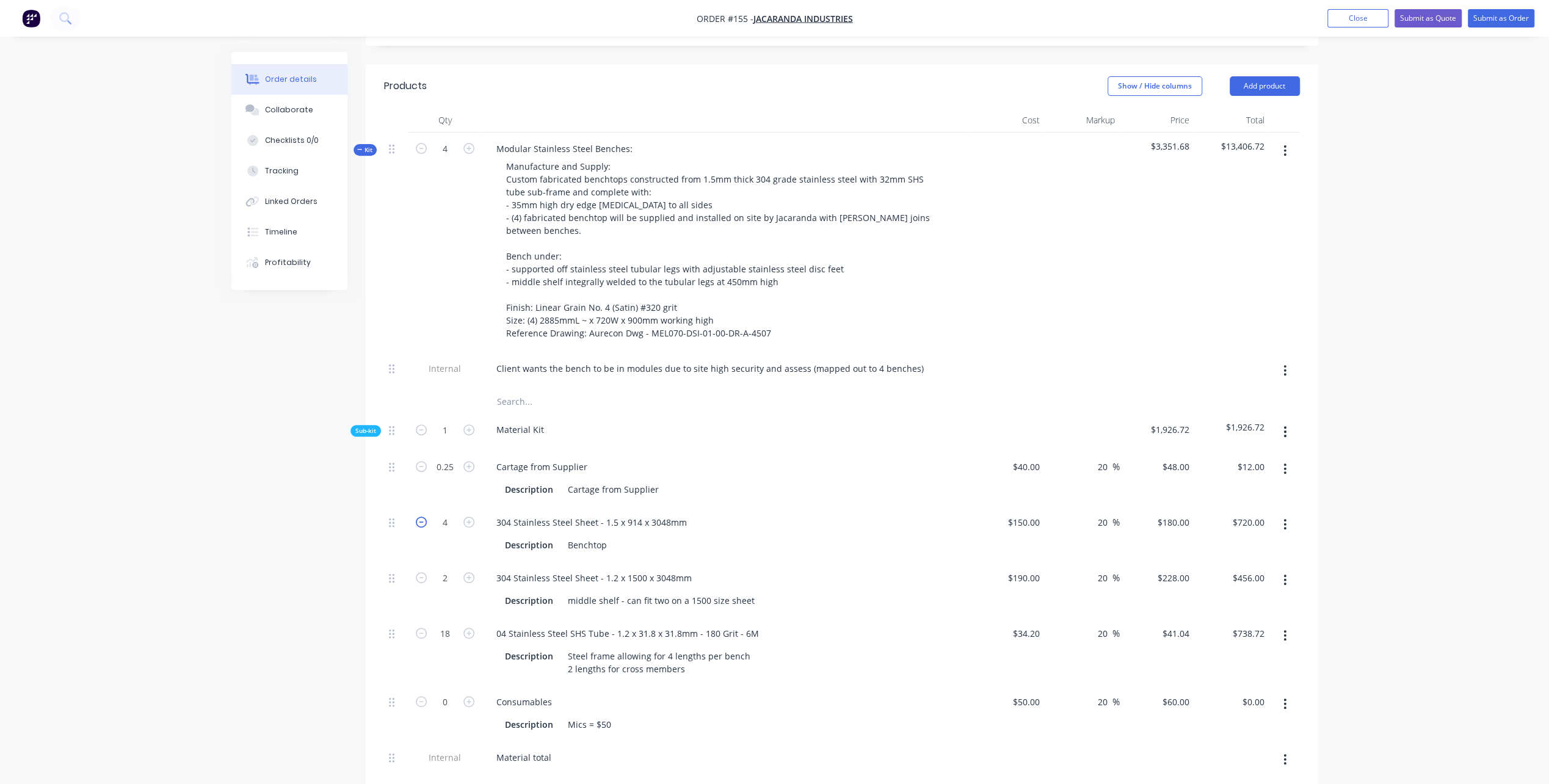
click at [420, 517] on icon "button" at bounding box center [421, 522] width 11 height 11
type input "3"
type input "$540.00"
click at [420, 517] on icon "button" at bounding box center [421, 522] width 11 height 11
type input "2"
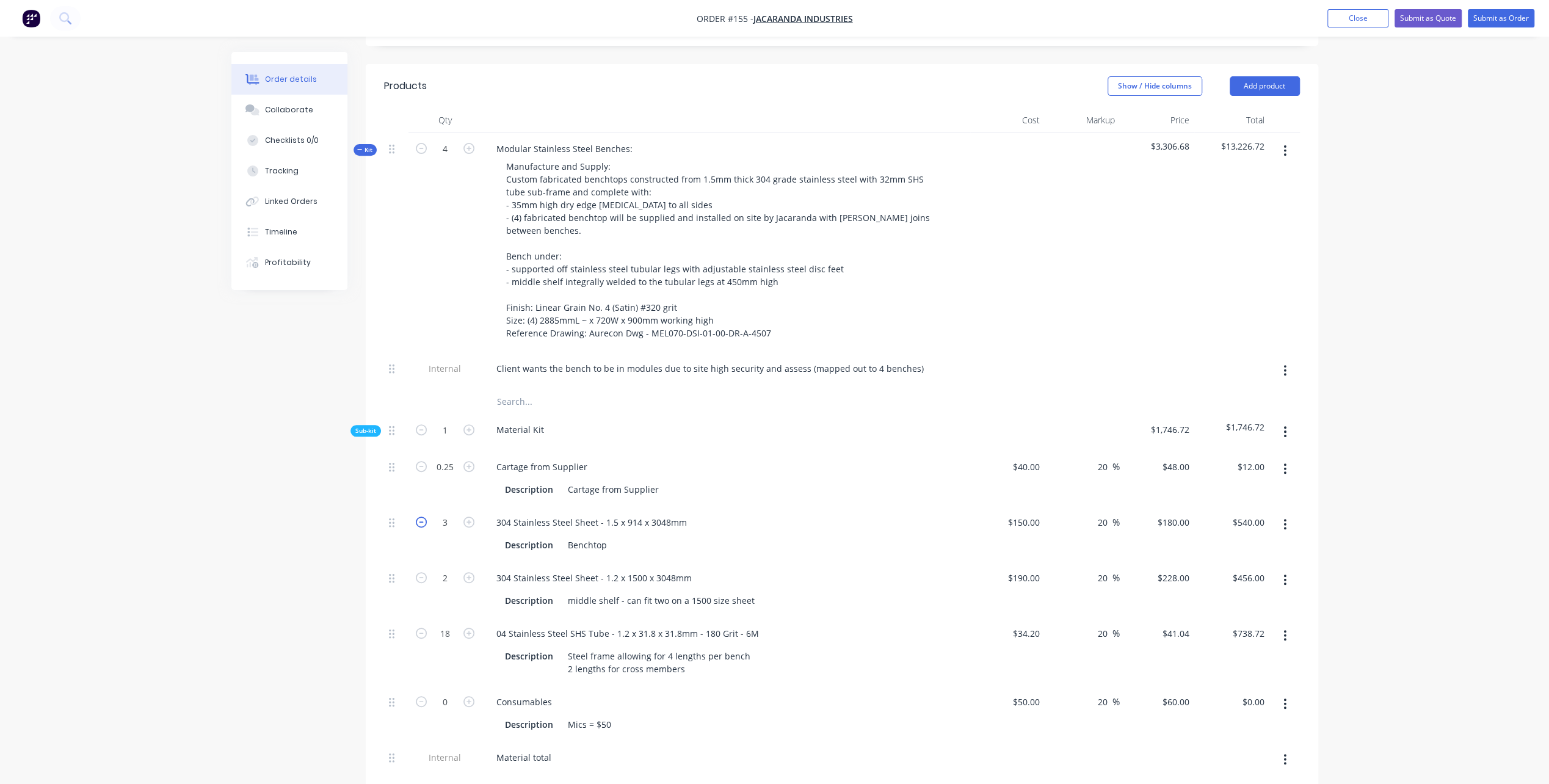
type input "$360.00"
click at [420, 517] on icon "button" at bounding box center [421, 522] width 11 height 11
type input "1"
type input "$180.00"
click at [300, 626] on div "Created by [PERSON_NAME] Created [DATE] Required [DATE] Assigned to PL Status D…" at bounding box center [774, 719] width 1087 height 2190
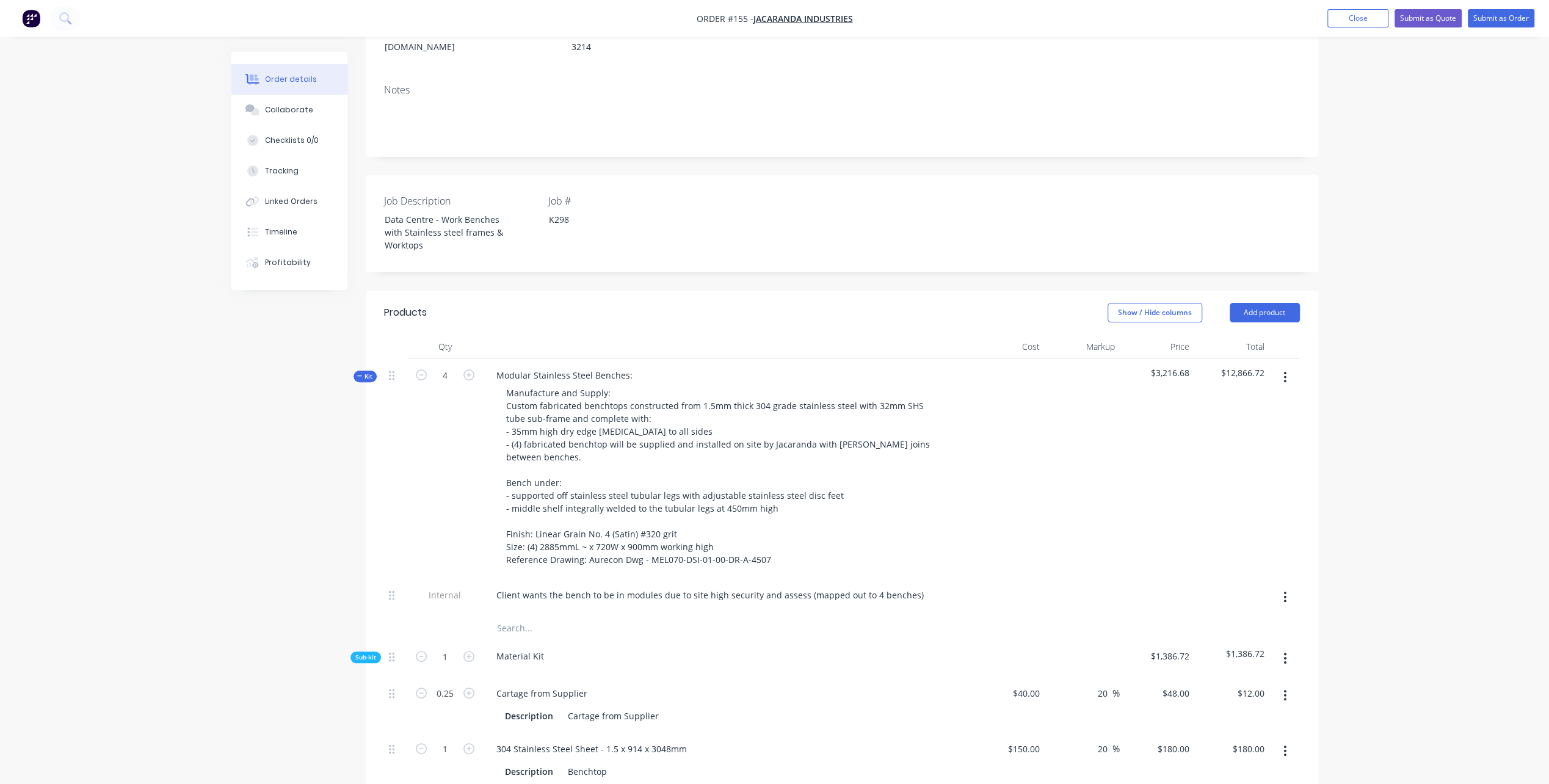
scroll to position [122, 0]
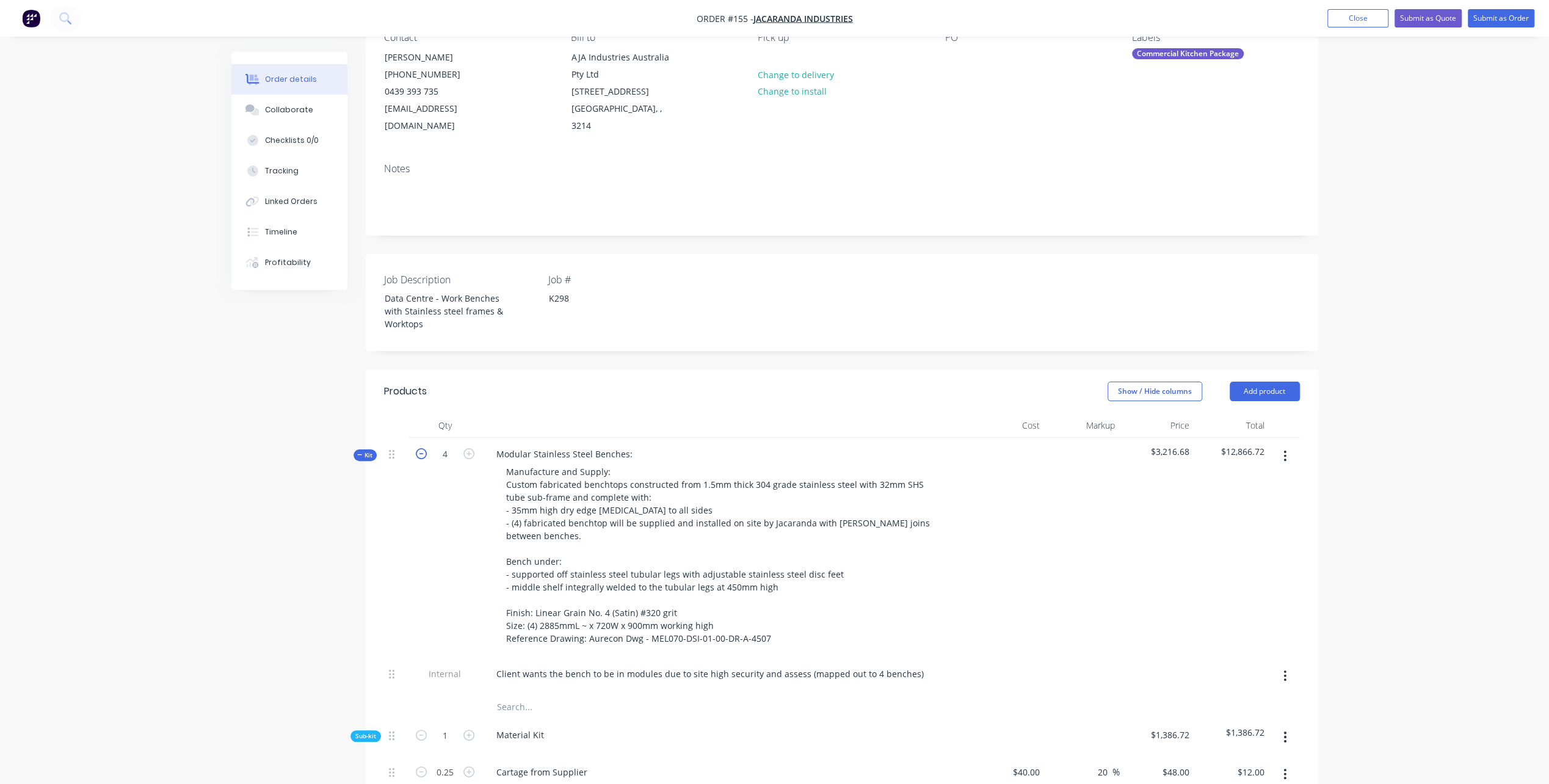
click at [421, 448] on icon "button" at bounding box center [421, 453] width 11 height 11
type input "3"
type input "0.75"
type input "0.1875"
type input "$9.00"
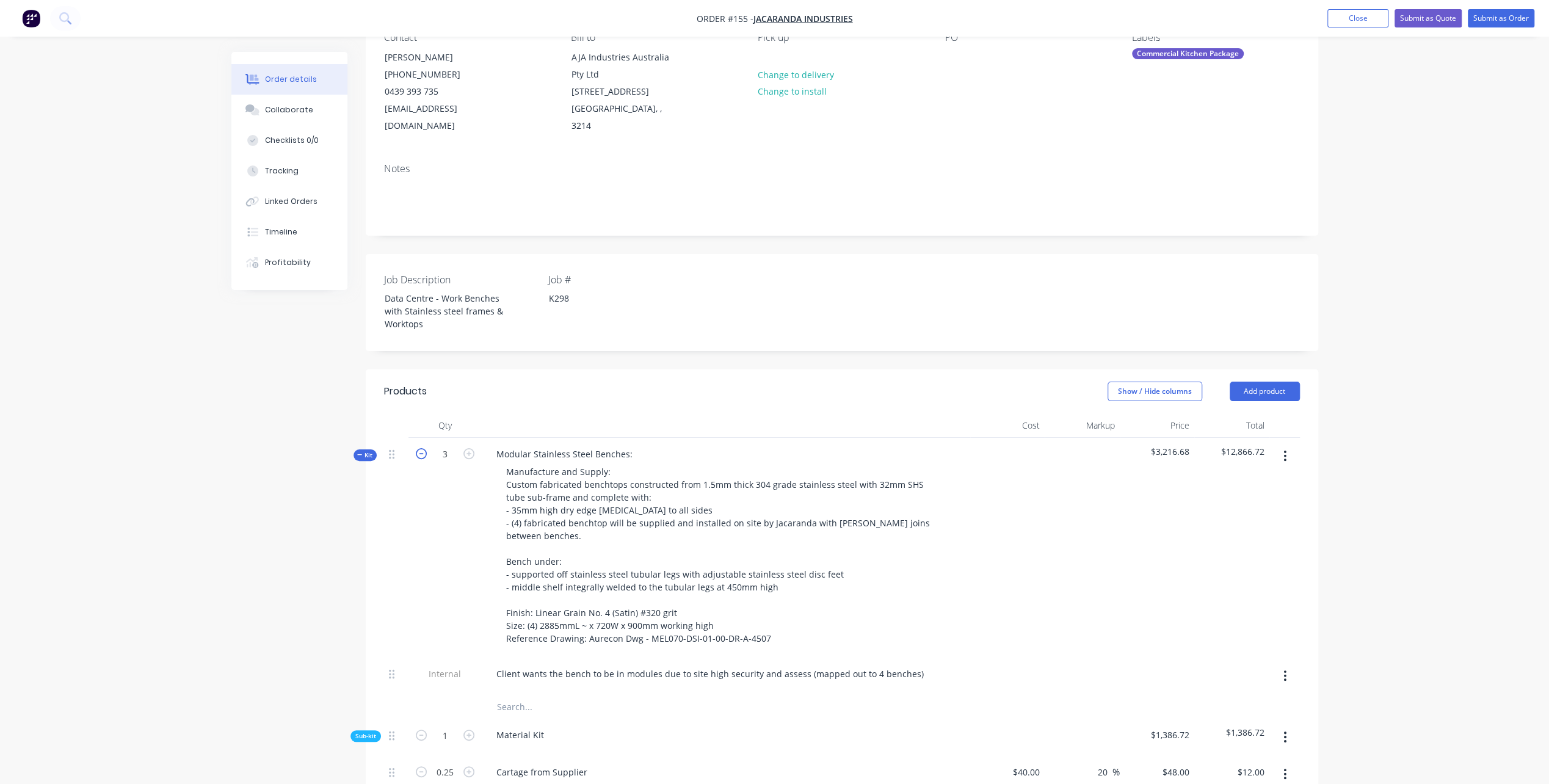
type input "0.75"
type input "$135.00"
type input "1.5"
type input "$342.00"
type input "13.5"
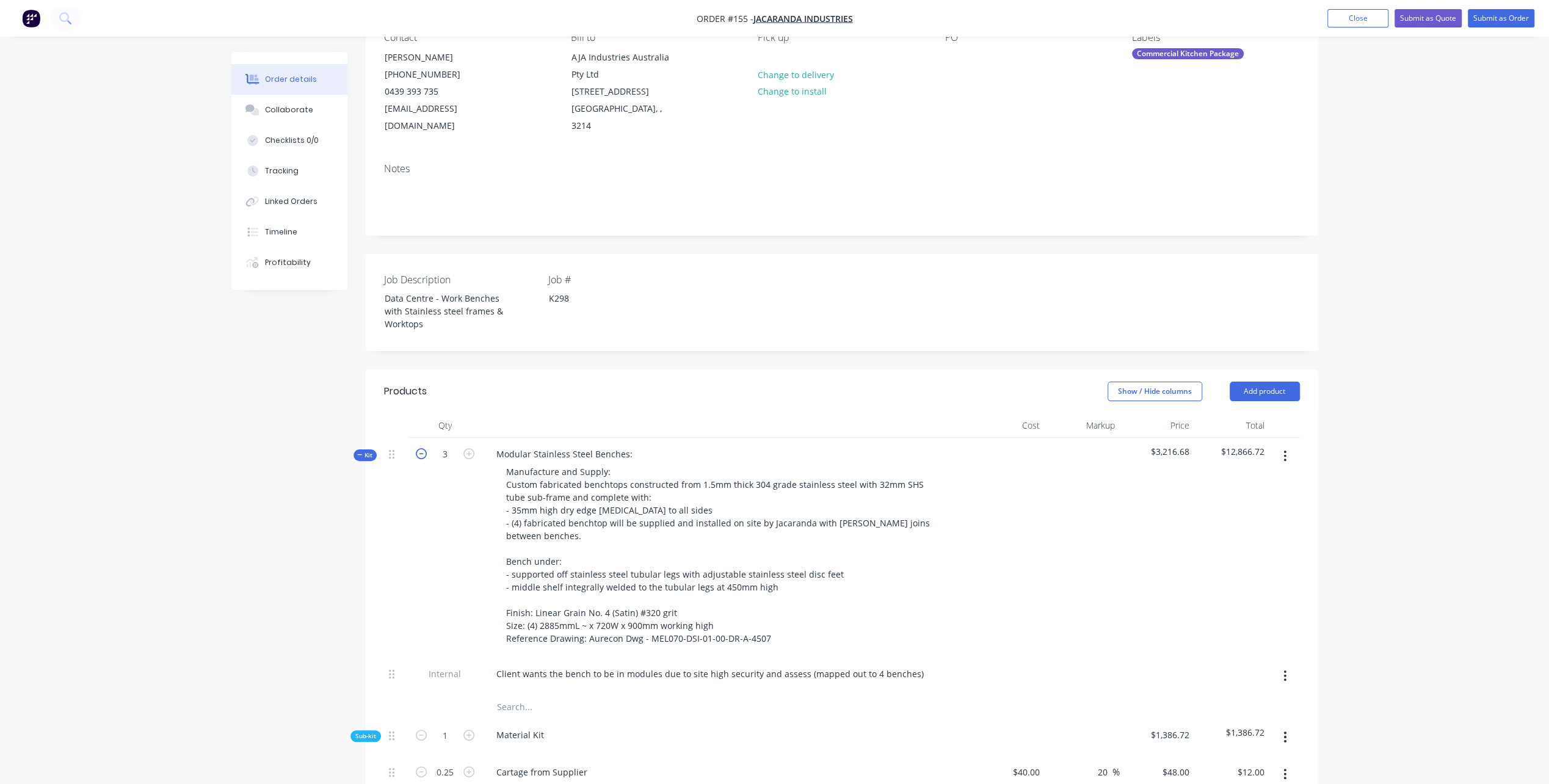
type input "$554.04"
type input "3"
type input "42"
type input "$4,389.00"
type input "6"
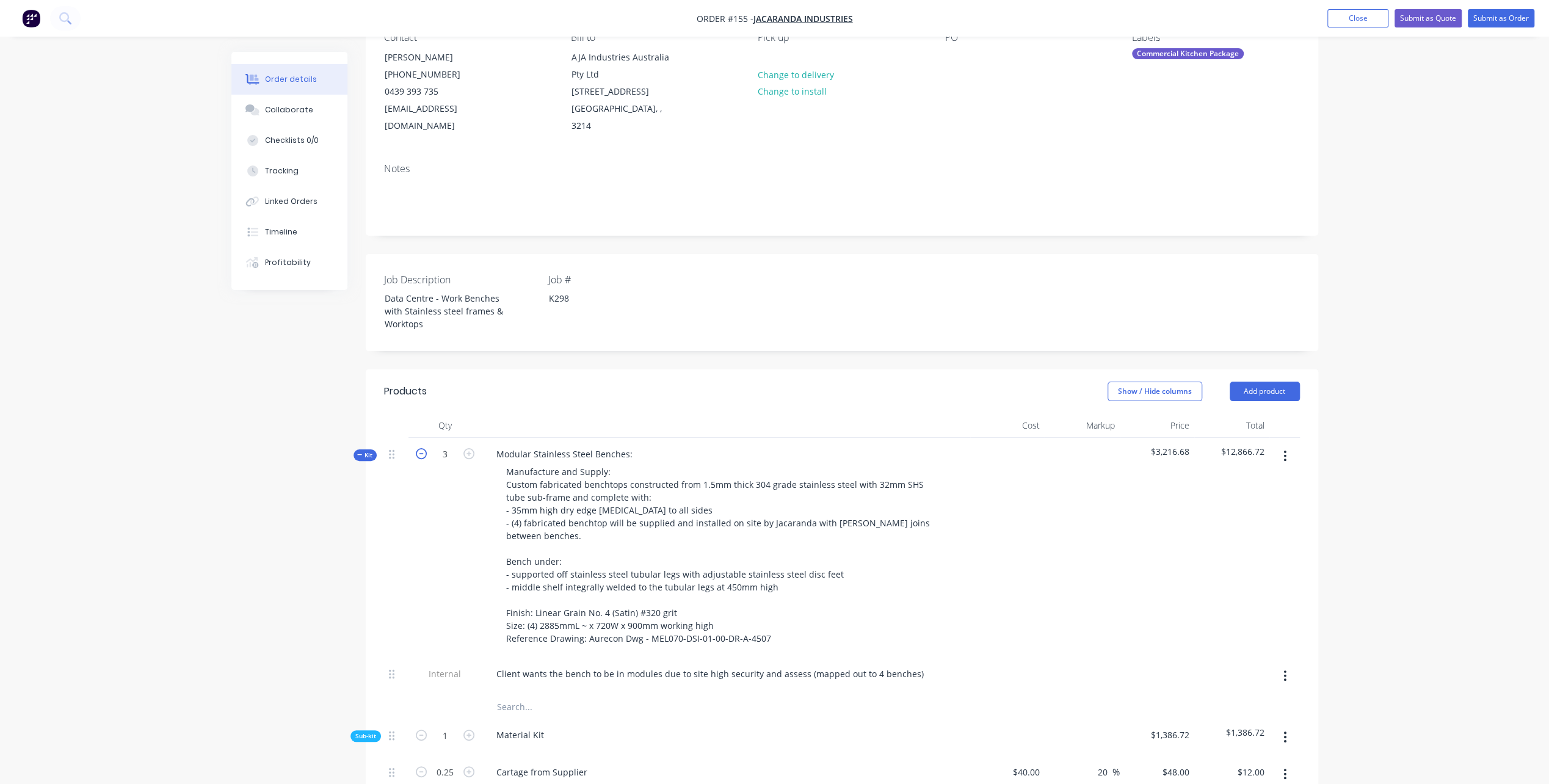
type input "$630.00"
type input "24"
type input "$2,520.00"
type input "6"
type input "$612.00"
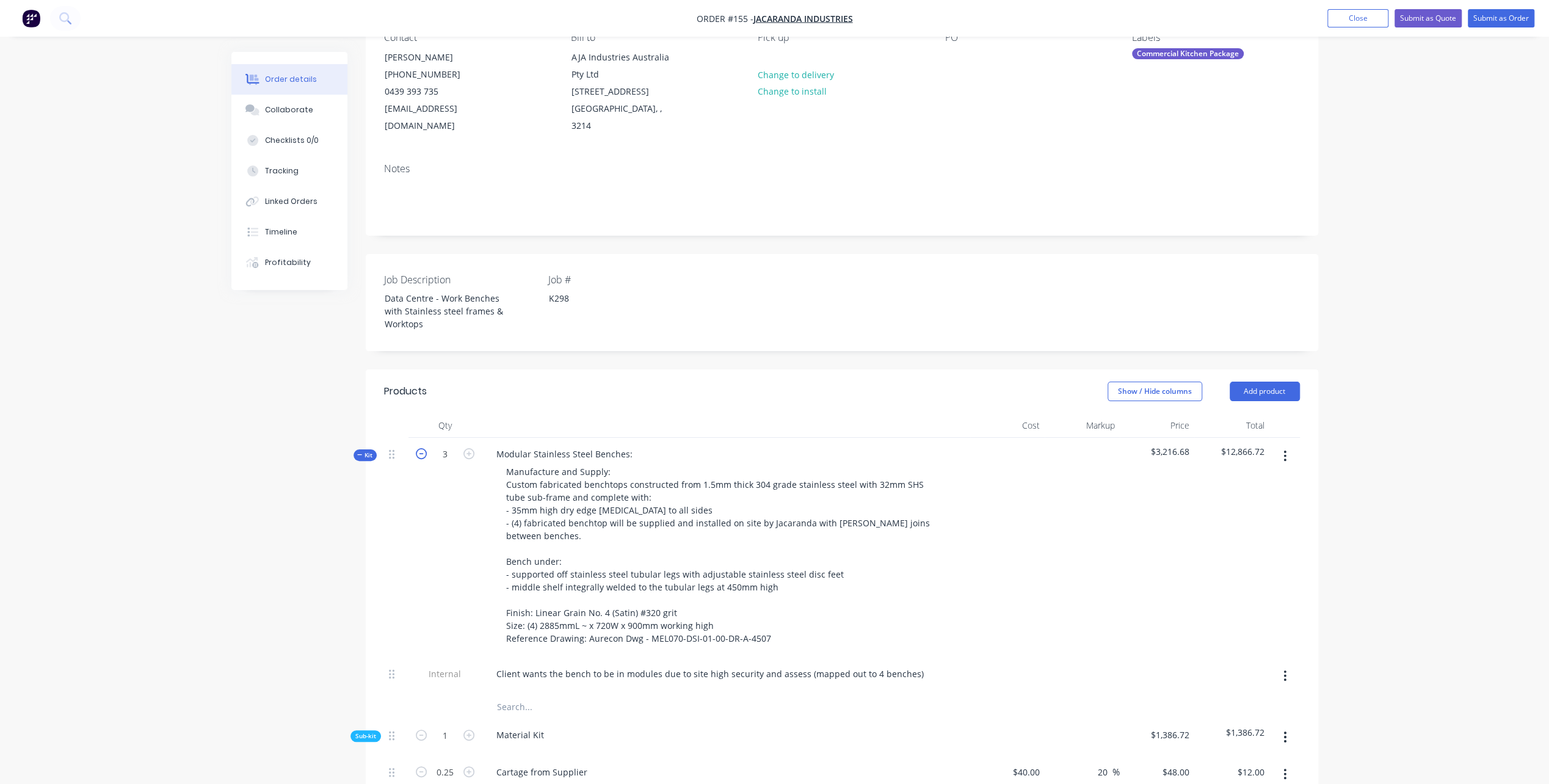
type input "4.5"
type input "$459.00"
click at [421, 448] on icon "button" at bounding box center [421, 453] width 11 height 11
type input "2"
type input "0.5"
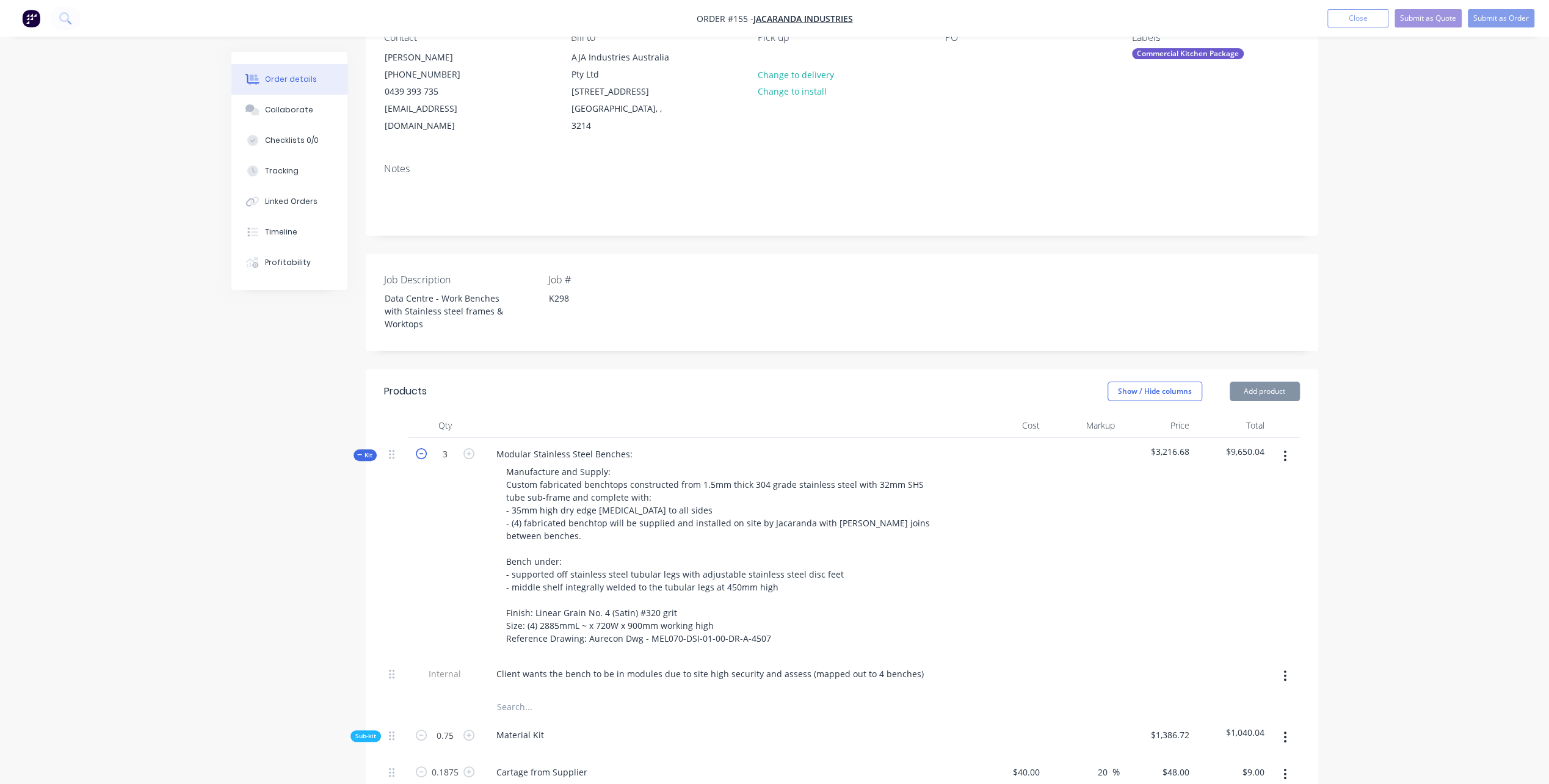
type input "0.125"
type input "$6.00"
type input "0.5"
type input "$90.00"
type input "1"
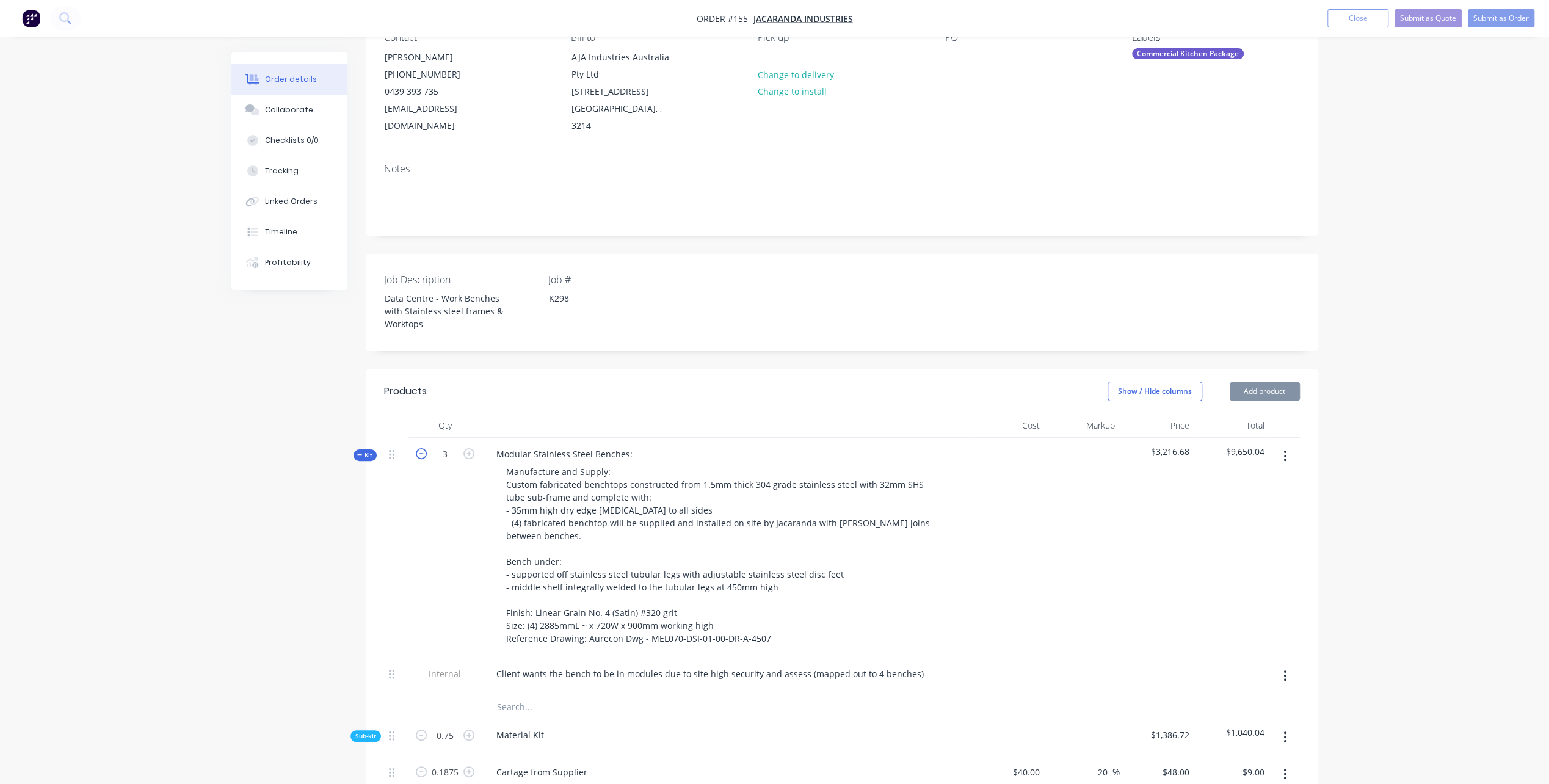
type input "$228.00"
type input "9"
type input "$369.36"
type input "2"
type input "28"
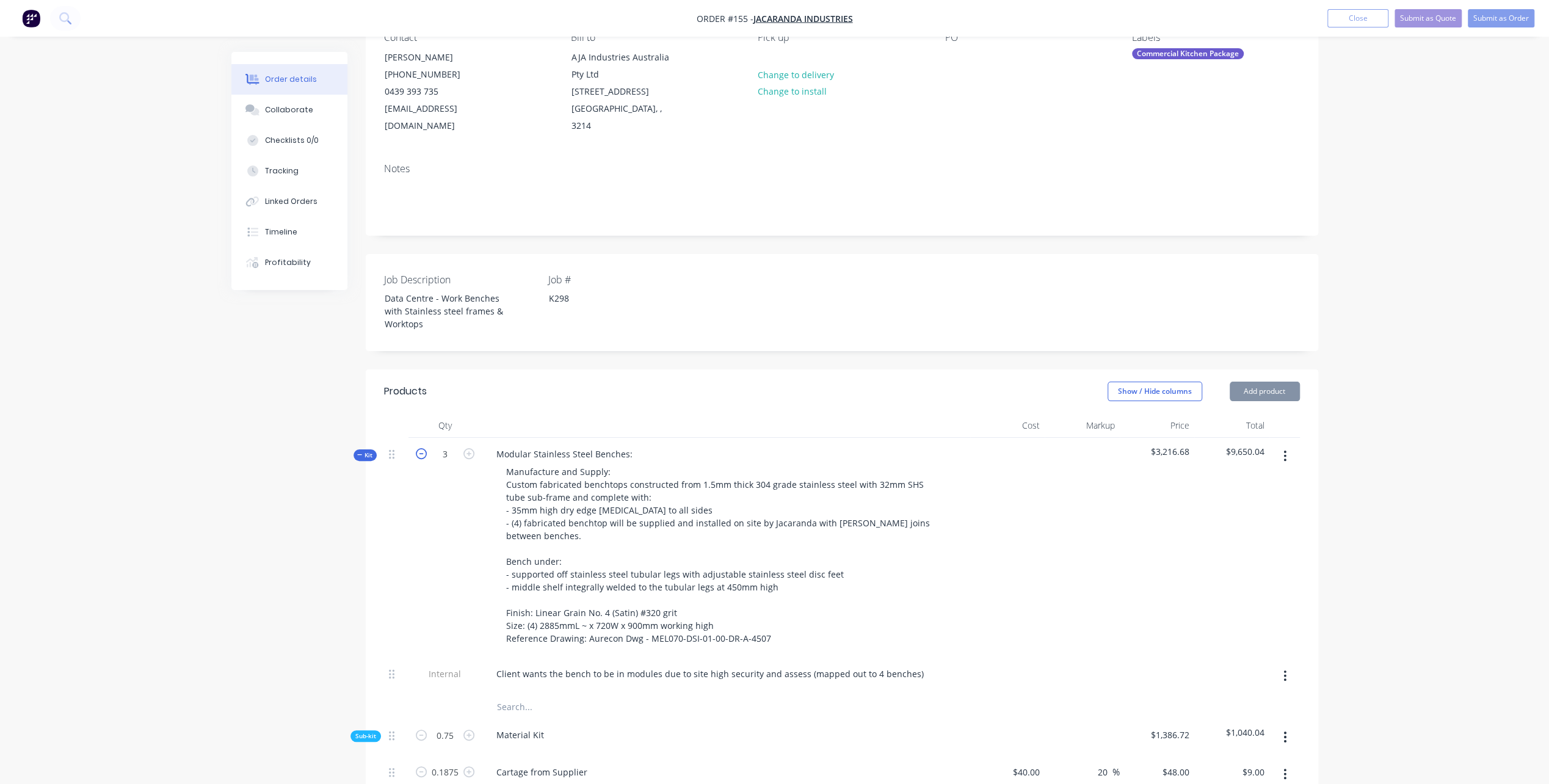
type input "$2,926.00"
type input "4"
type input "$420.00"
type input "16"
type input "$1,680.00"
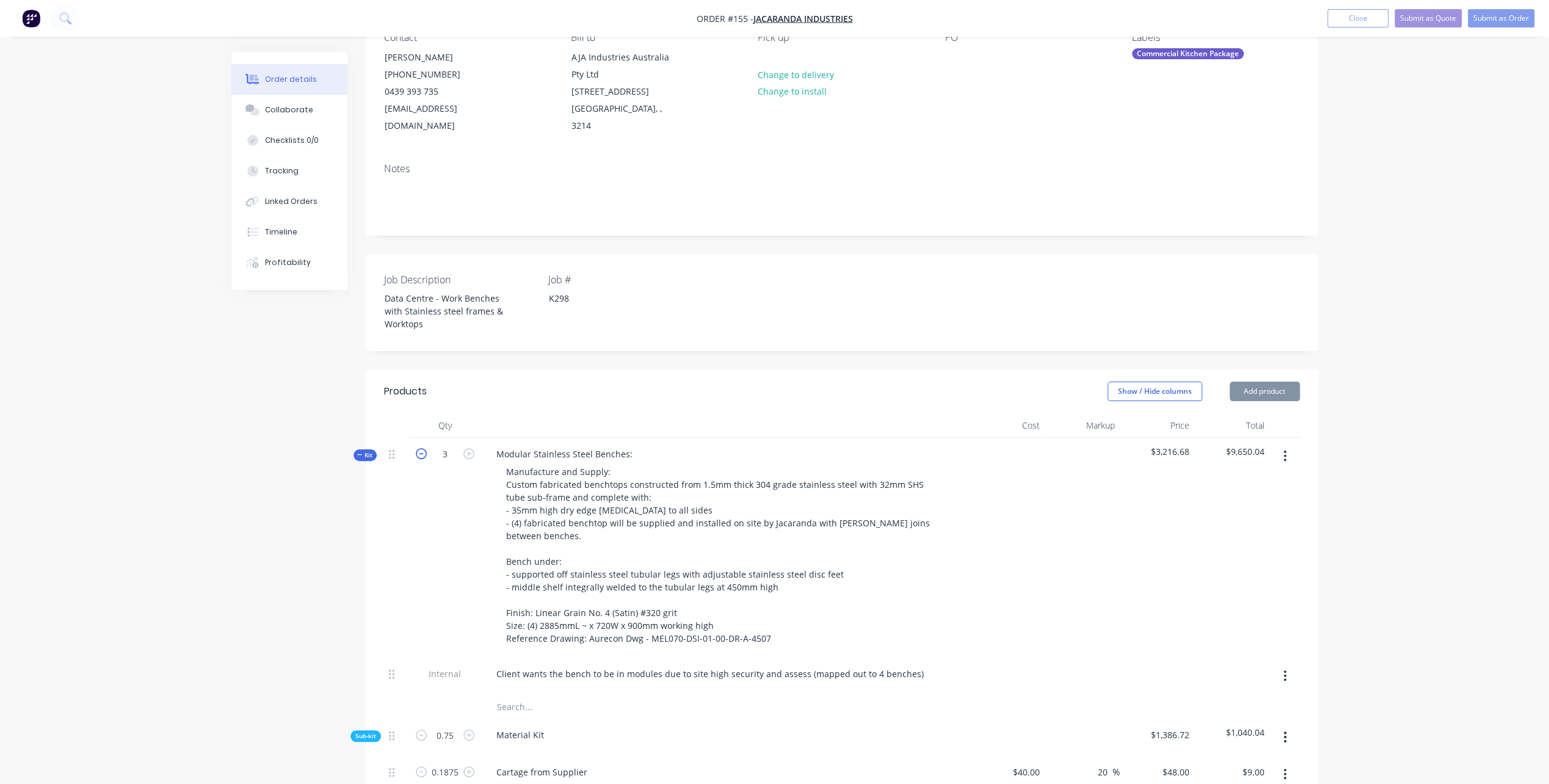
type input "4"
type input "$408.00"
type input "3"
type input "$306.00"
click at [421, 448] on icon "button" at bounding box center [421, 453] width 11 height 11
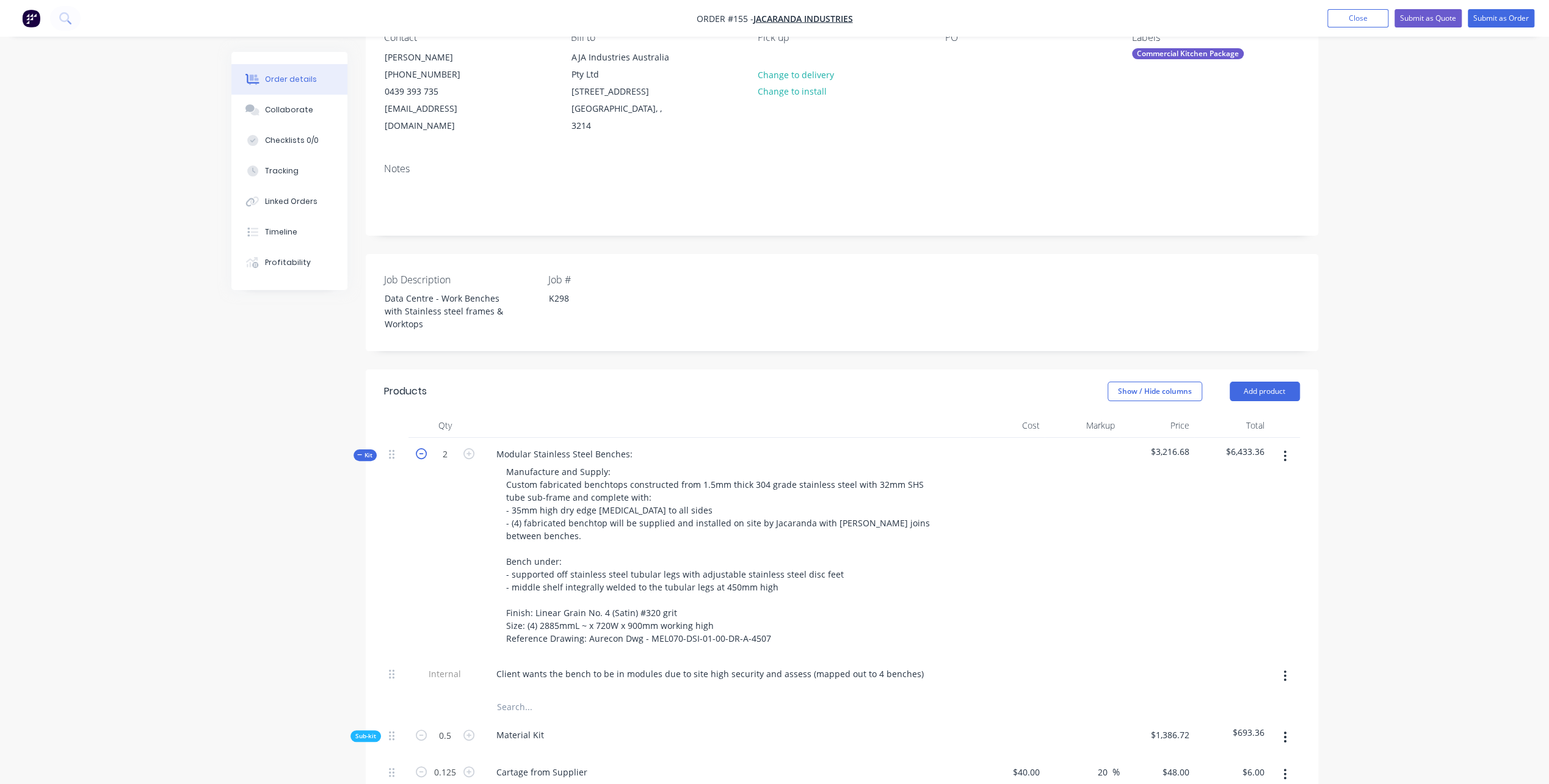
type input "1"
type input "0.25"
type input "0.0625"
type input "$3.00"
type input "0.25"
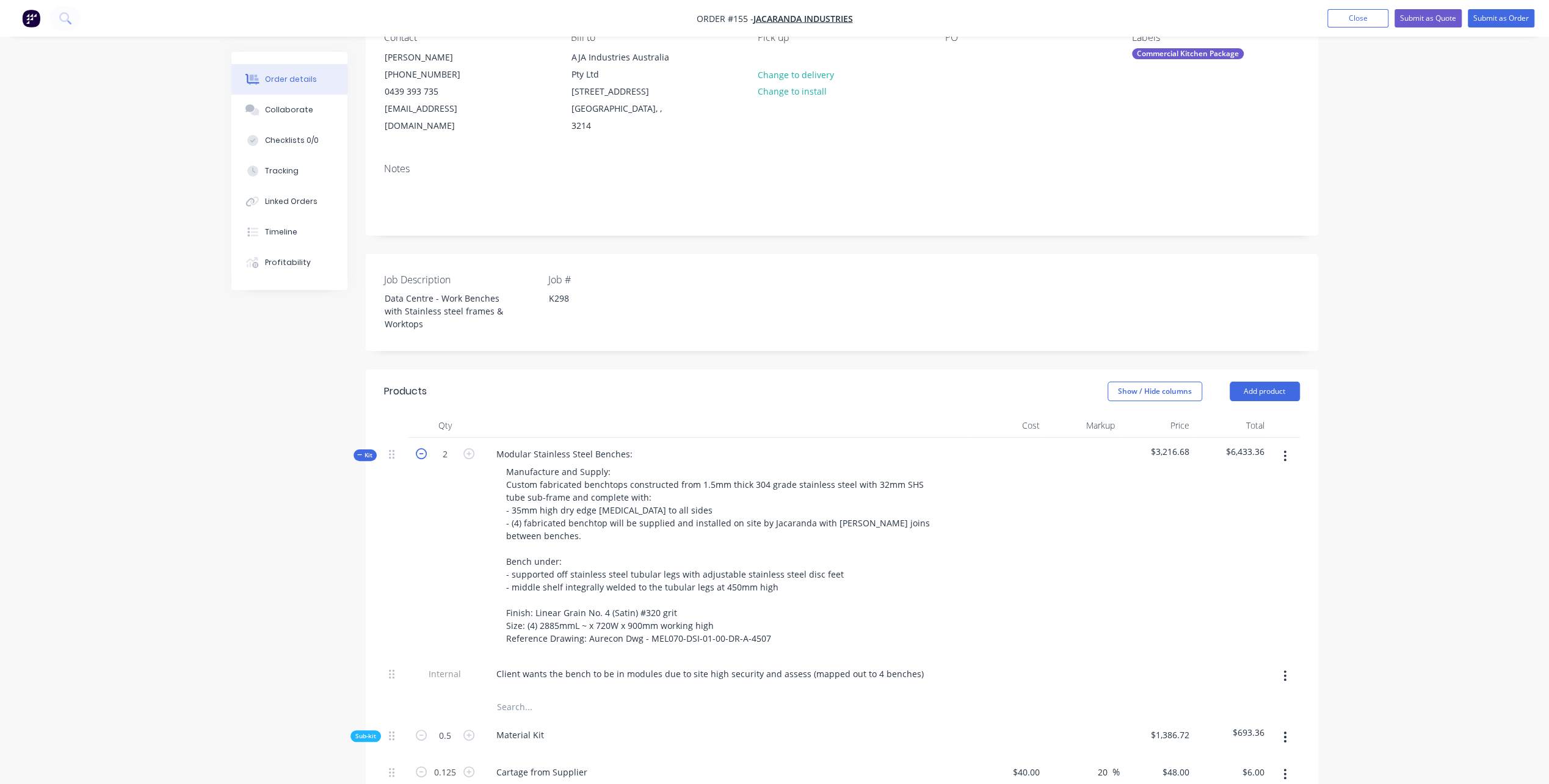
type input "$45.00"
type input "0.5"
type input "$114.00"
type input "4.5"
type input "$184.68"
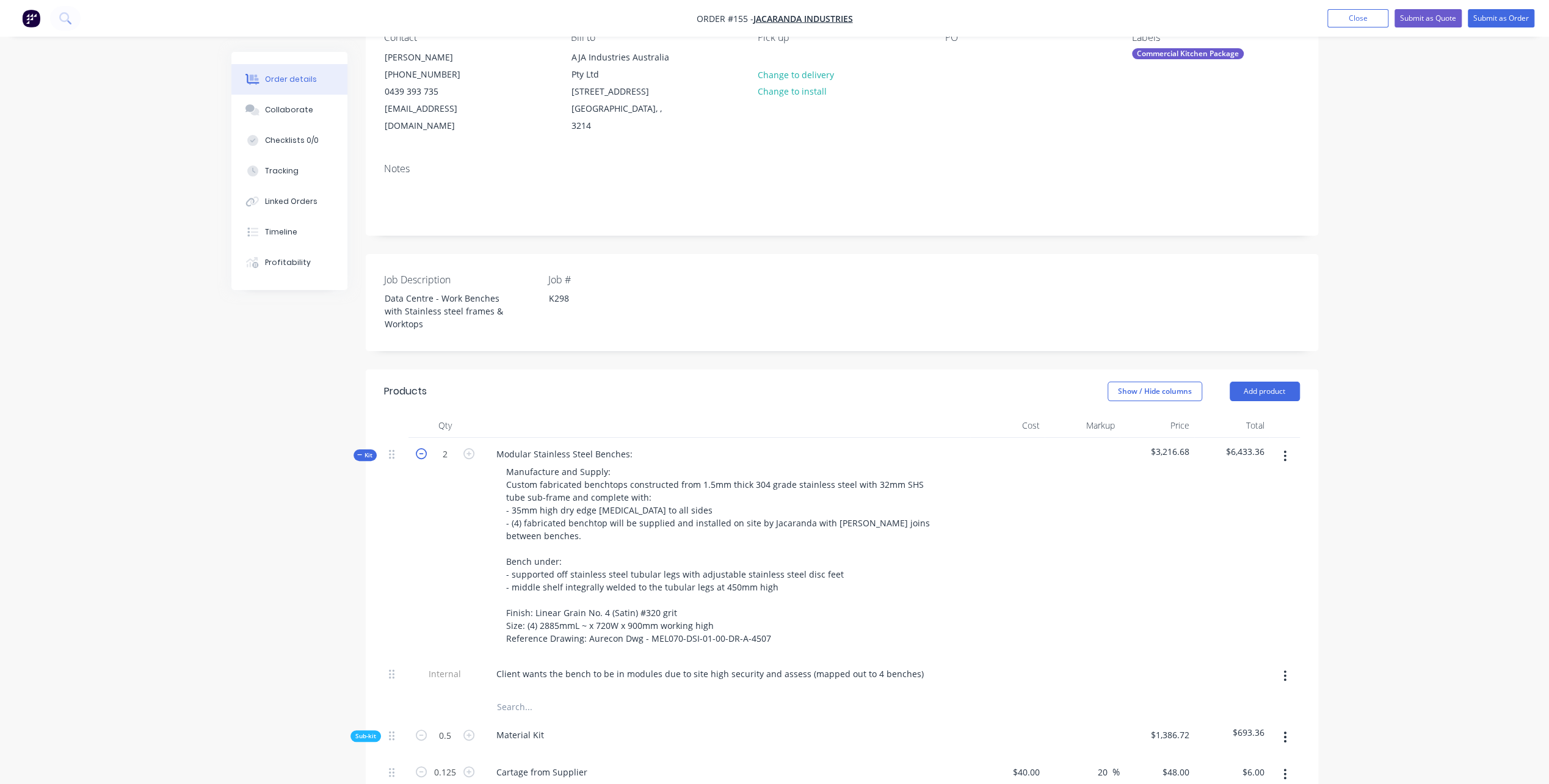
type input "1"
type input "14"
type input "$1,463.00"
type input "2"
type input "$210.00"
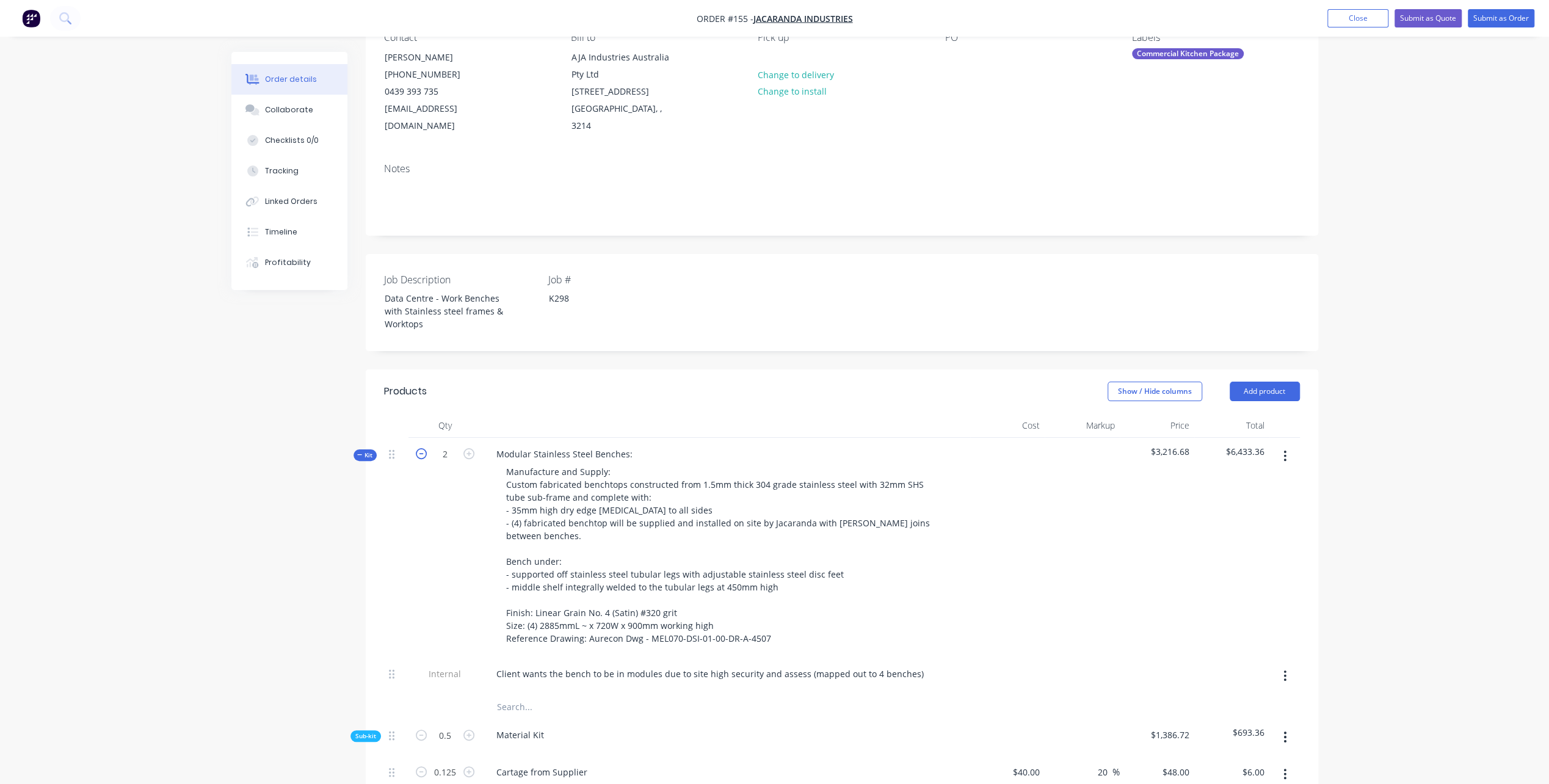
type input "8"
type input "$840.00"
type input "2"
type input "$204.00"
type input "1.5"
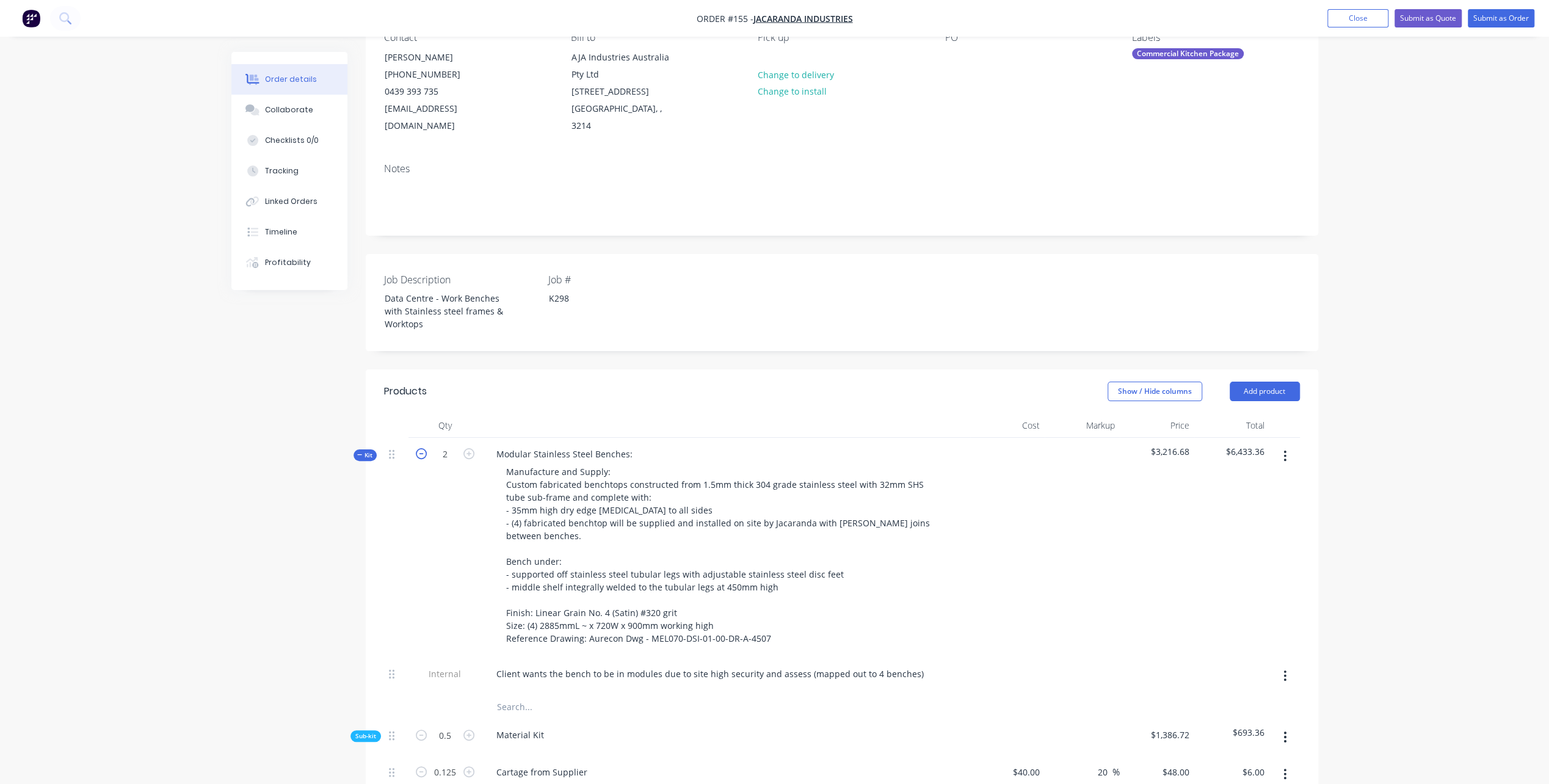
type input "$153.00"
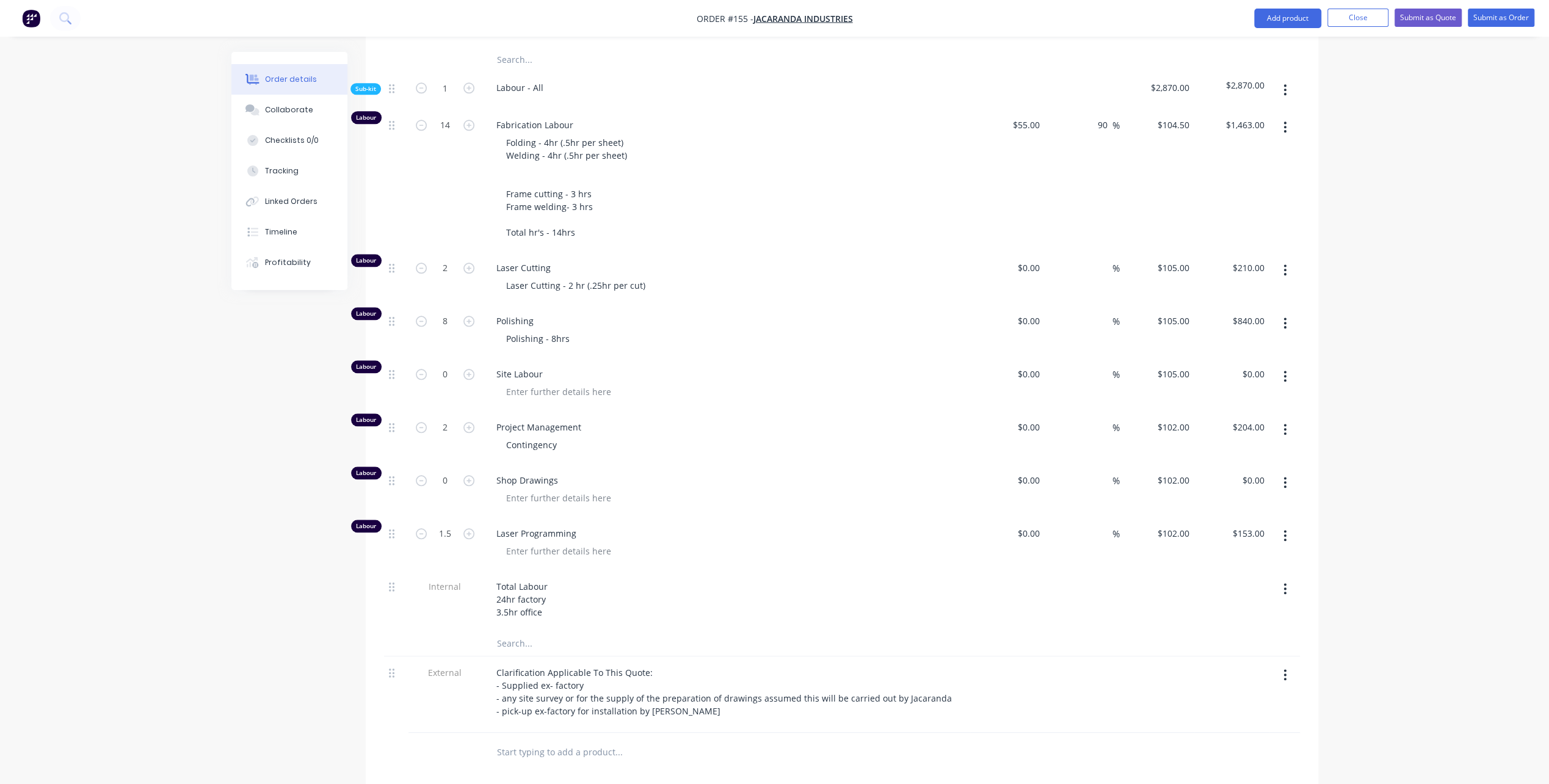
scroll to position [1160, 0]
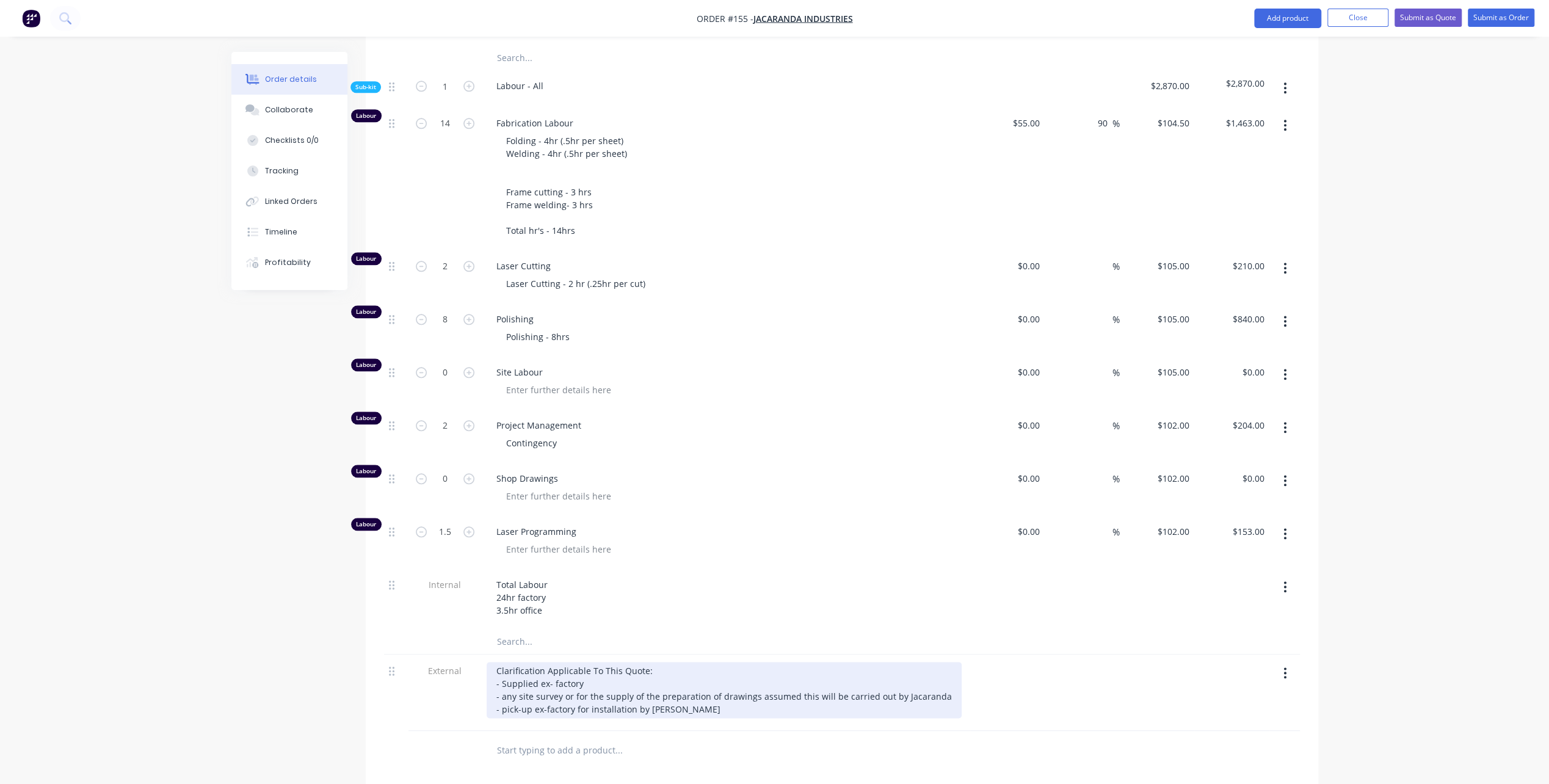
click at [505, 673] on div "Clarification Applicable To This Quote: - Supplied ex- factory - any site surve…" at bounding box center [724, 689] width 475 height 56
click at [501, 684] on div "Clarification Applicable To This Quote: - Supplied ex- factory - Any site surve…" at bounding box center [724, 689] width 475 height 56
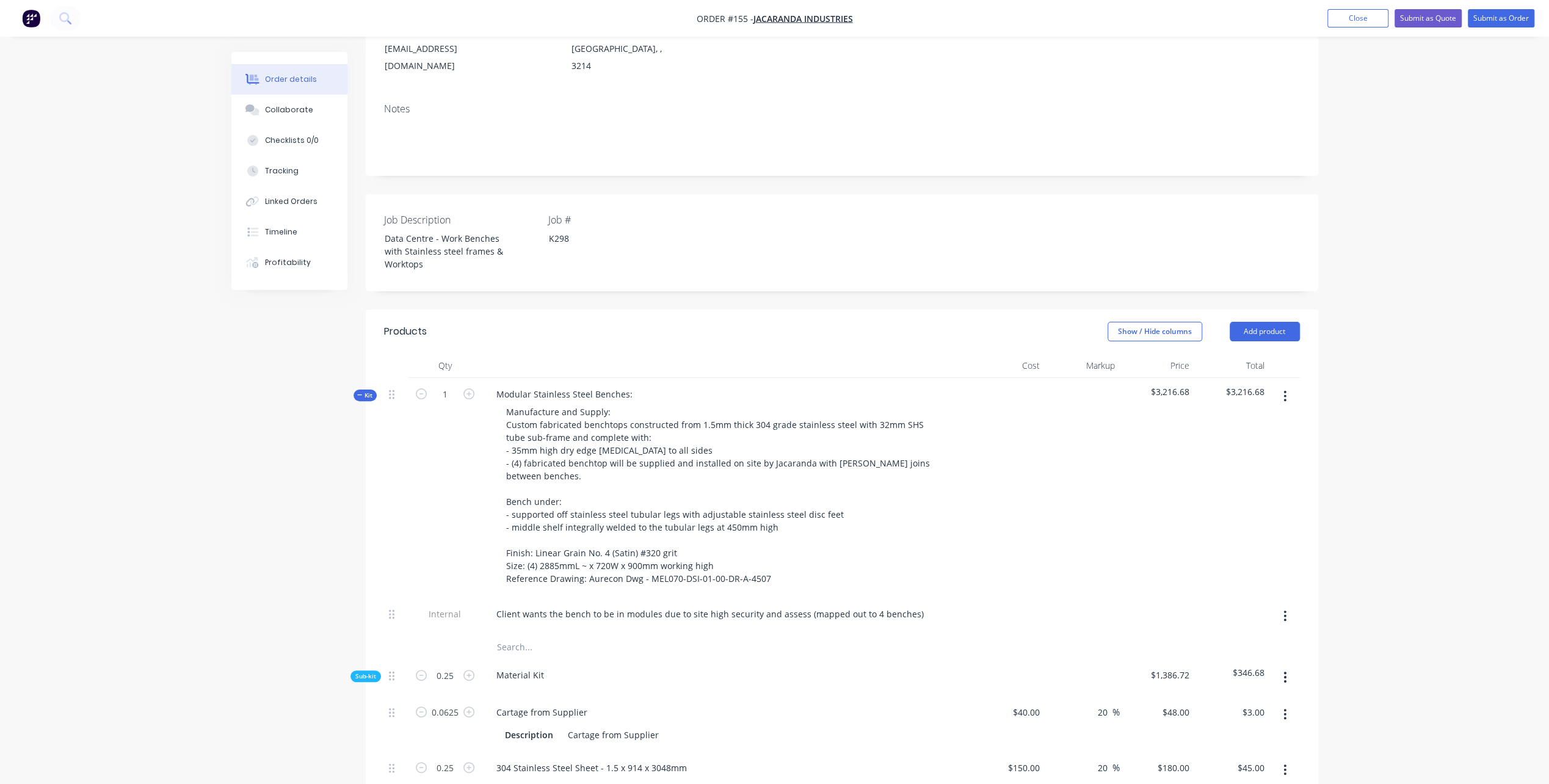
scroll to position [244, 0]
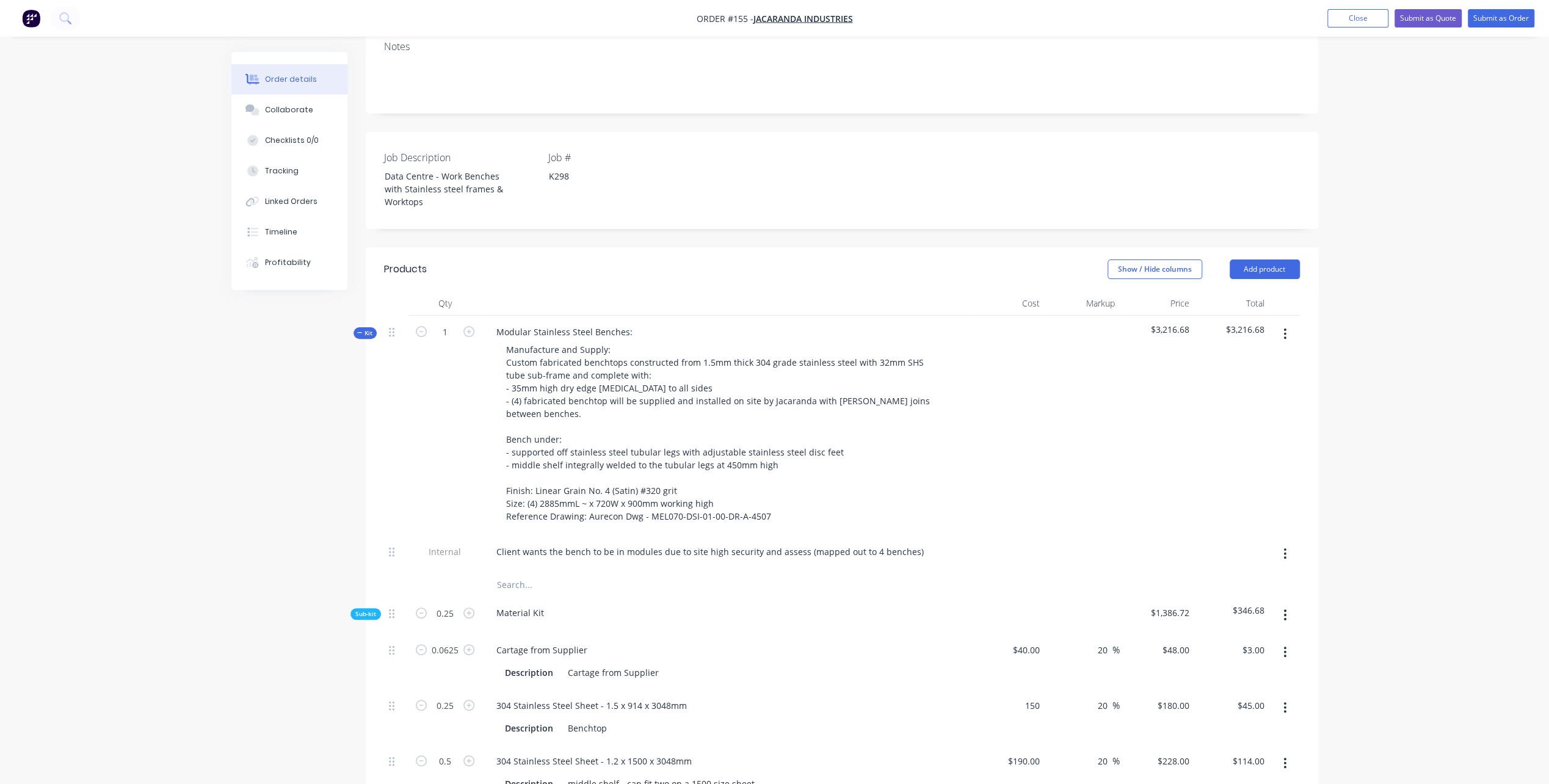
click at [1017, 689] on div "150 $150.00" at bounding box center [1007, 717] width 75 height 56
type input "$160.00"
type input "$192.00"
type input "$48.00"
click at [708, 572] on input "text" at bounding box center [619, 584] width 244 height 25
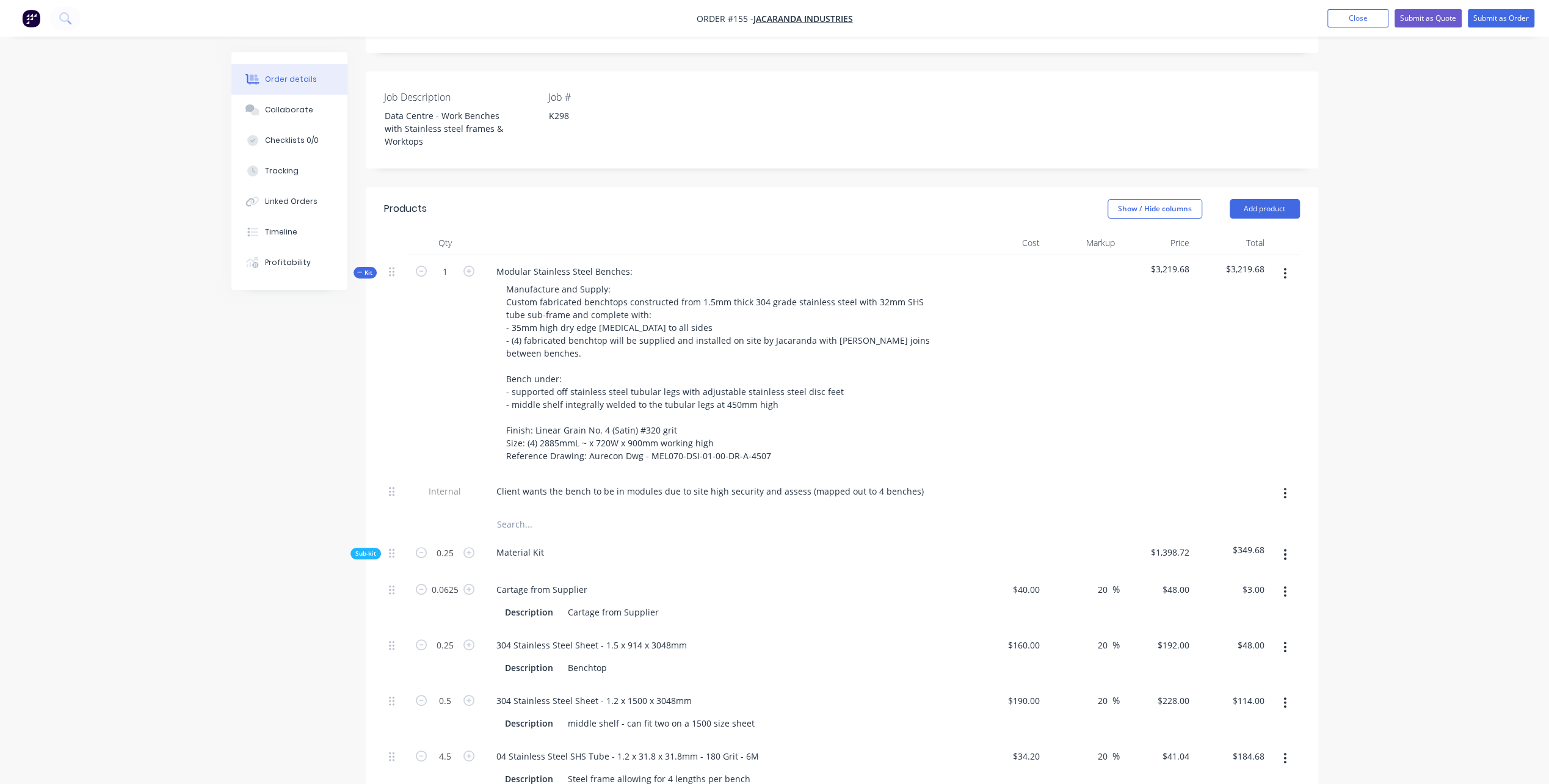
scroll to position [305, 0]
click at [470, 546] on icon "button" at bounding box center [469, 551] width 11 height 11
type input "1.25"
type input "0.3125"
type input "$15.00"
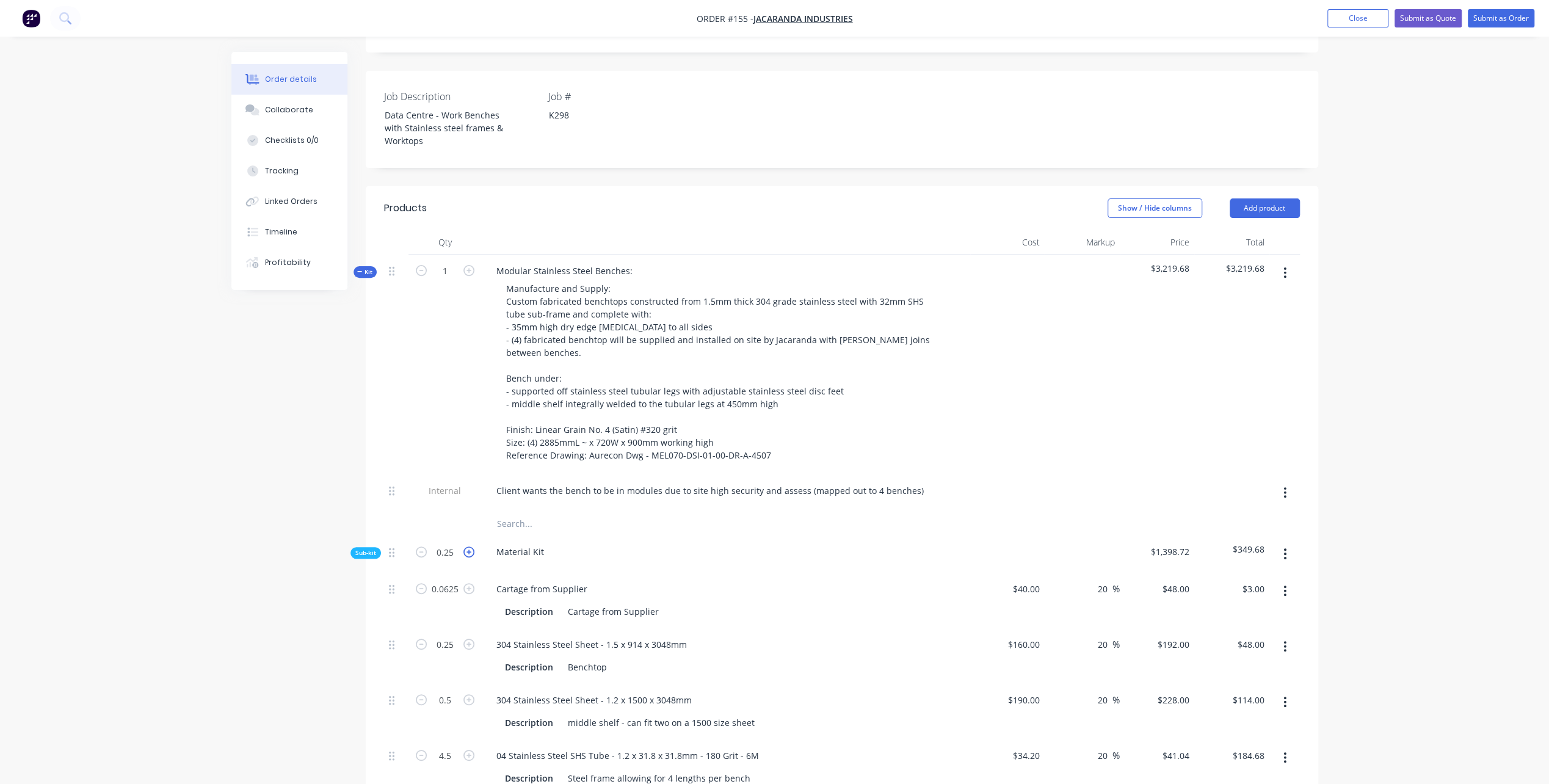
type input "1.25"
type input "$240.00"
type input "2.5"
type input "$570.00"
type input "22.5"
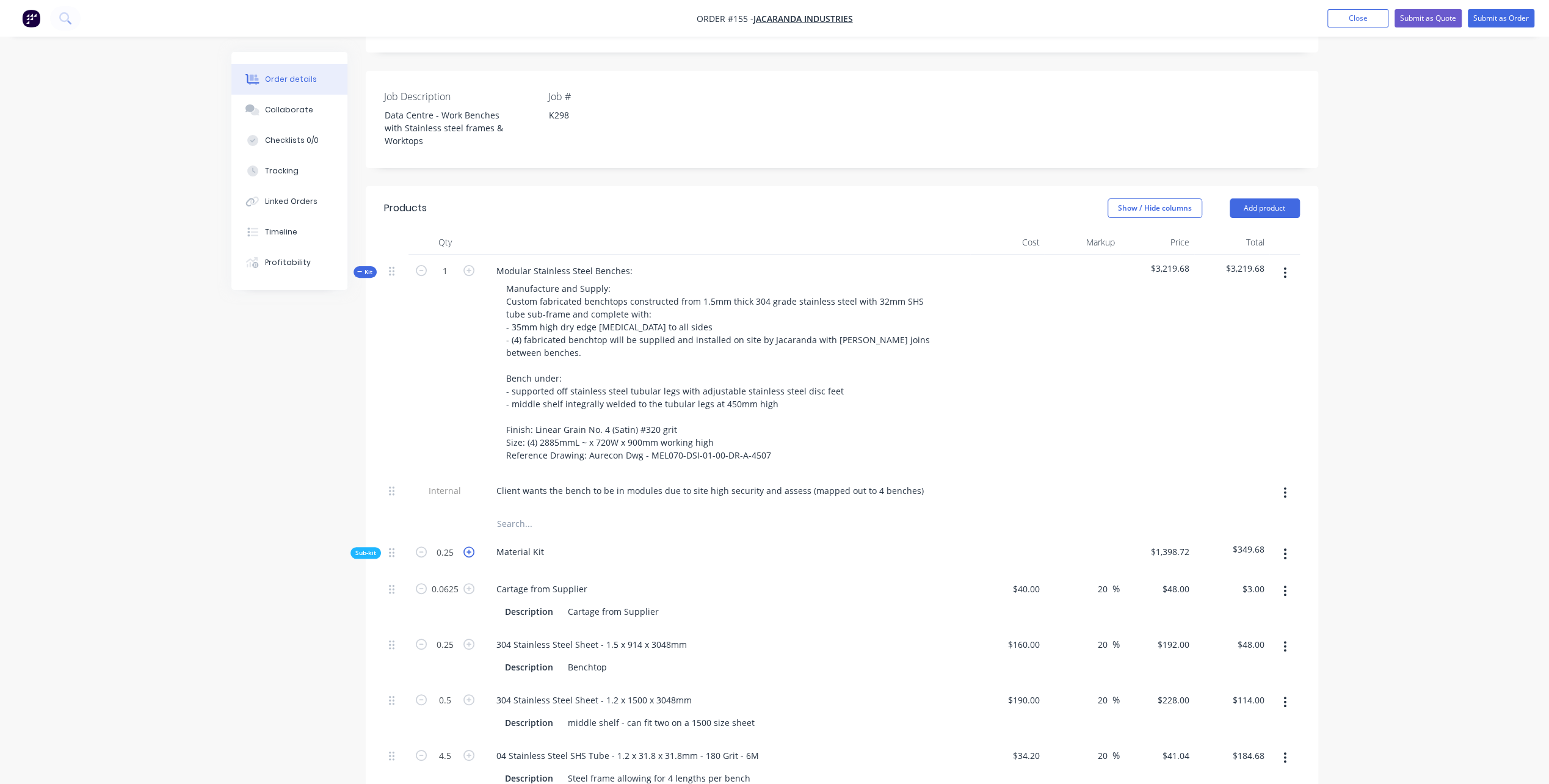
type input "$923.40"
type input "1"
type input "0.25"
type input "$12.00"
type input "1"
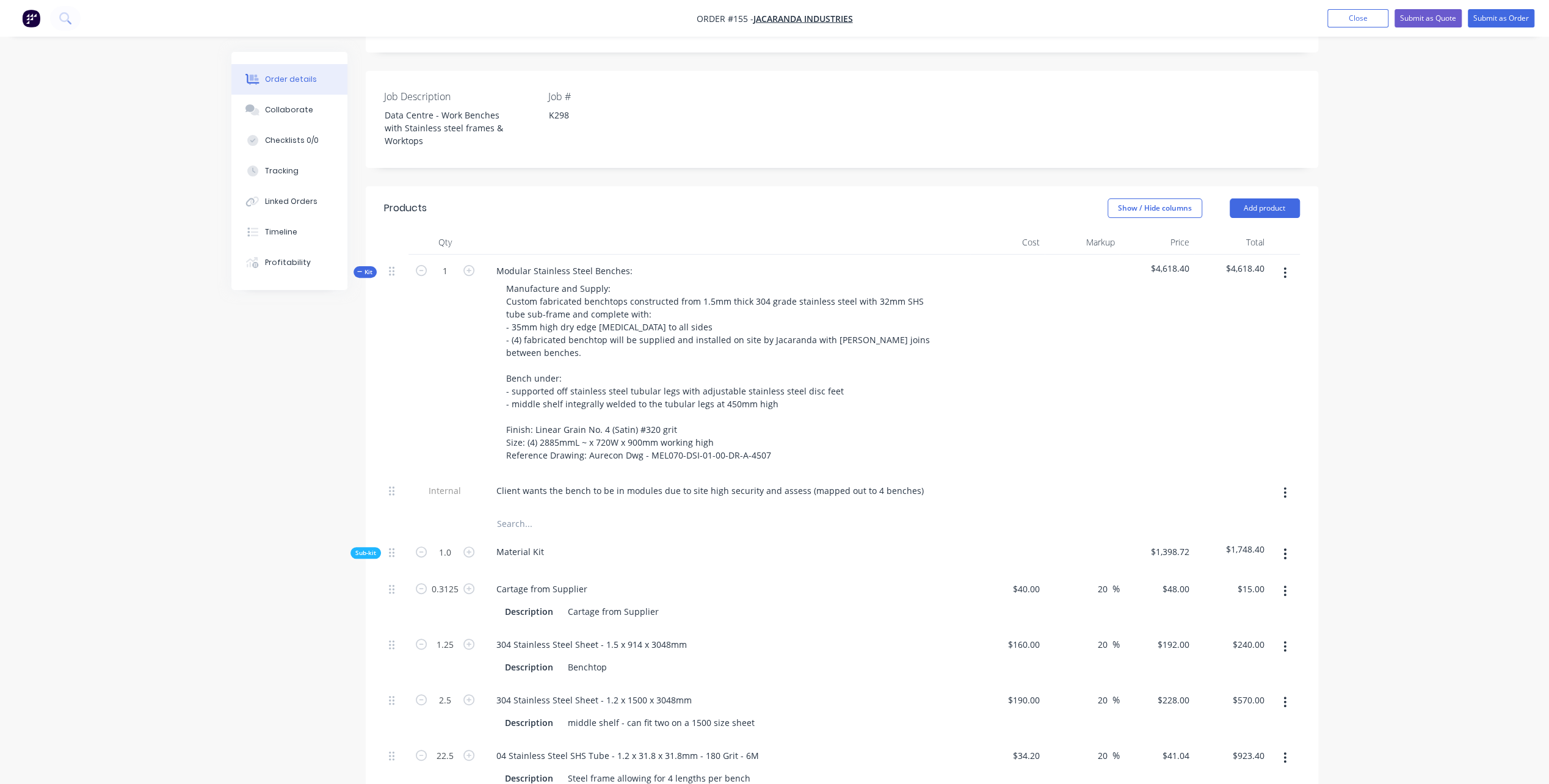
type input "$192.00"
type input "2"
type input "$456.00"
type input "18"
type input "$738.72"
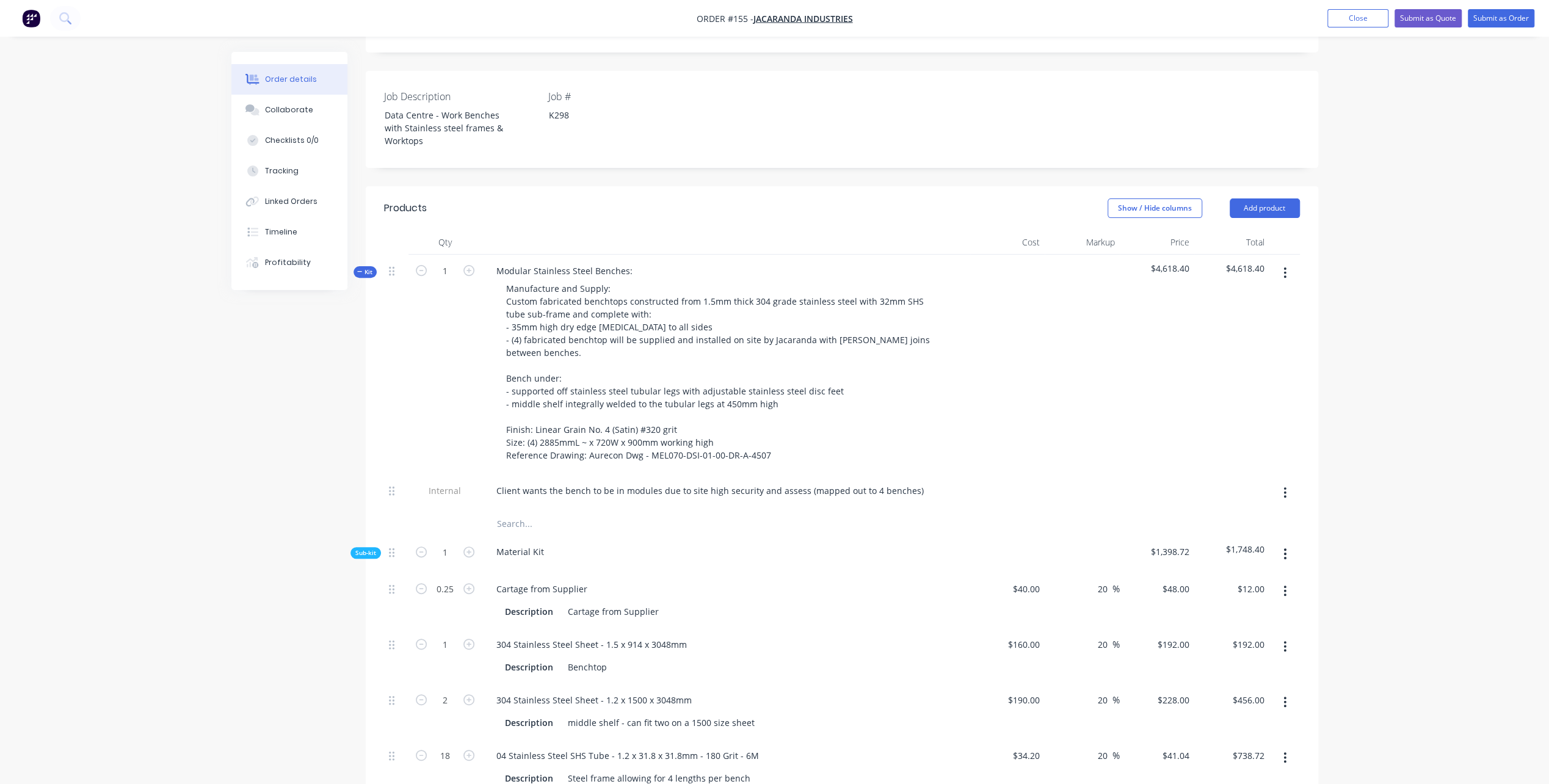
click at [668, 536] on div "Material Kit" at bounding box center [726, 554] width 489 height 37
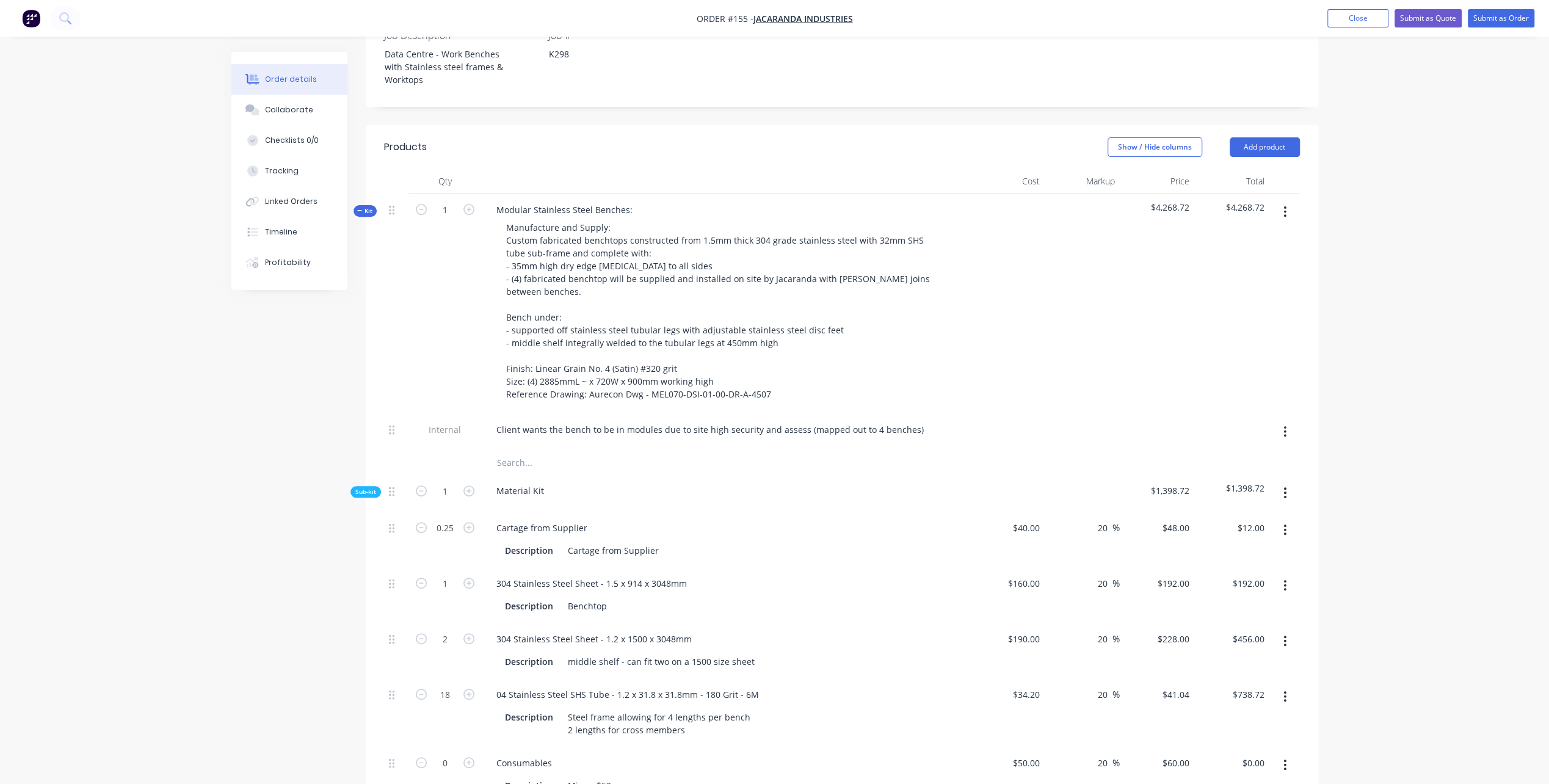
click at [250, 597] on div "Created by [PERSON_NAME] Created [DATE] Required [DATE] Assigned to PL Status D…" at bounding box center [774, 780] width 1087 height 2190
click at [1011, 623] on div "190 190" at bounding box center [1007, 650] width 75 height 56
type input "$205.00"
type input "$246.00"
type input "$492.00"
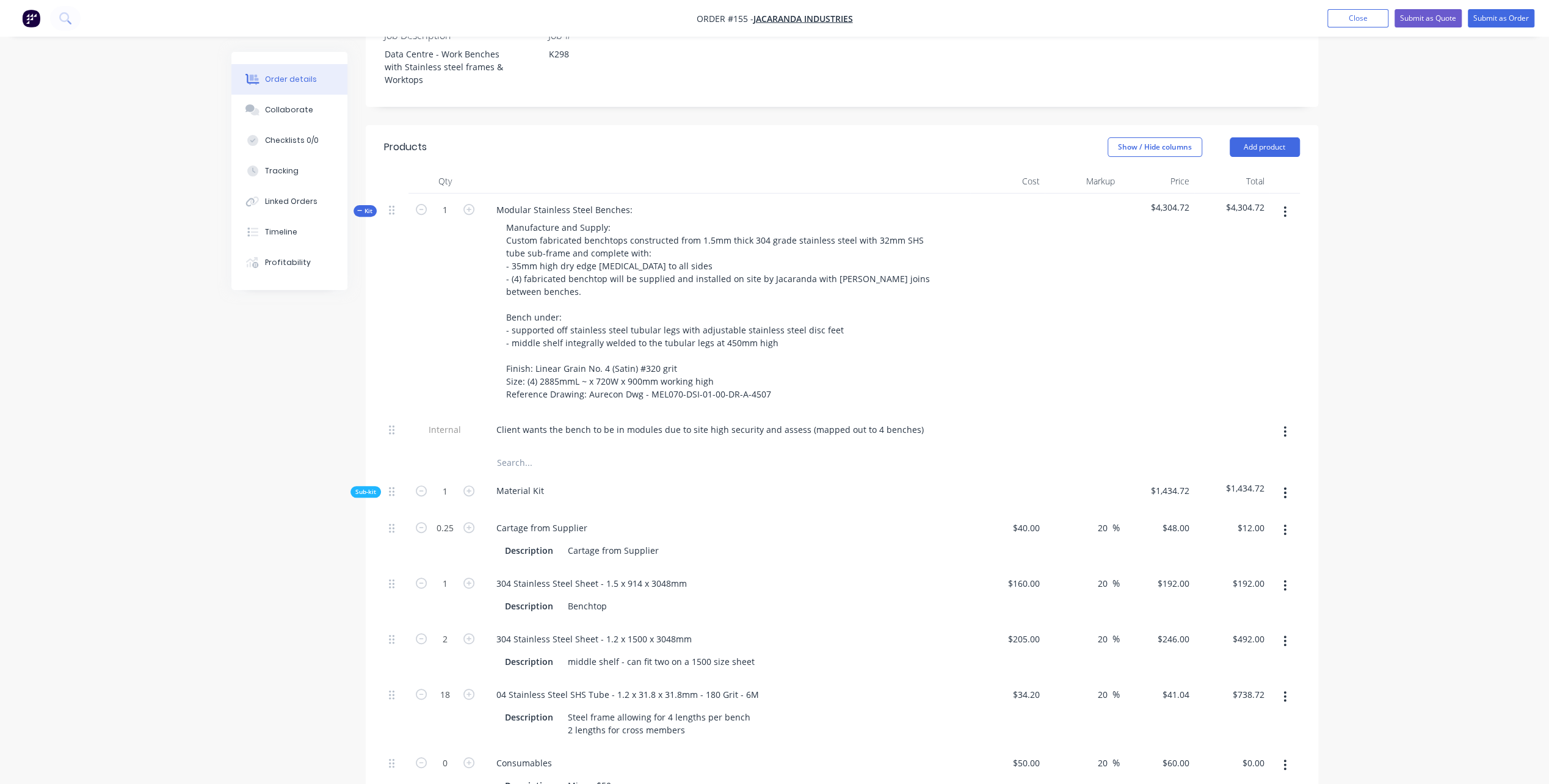
click at [466, 647] on div "2" at bounding box center [445, 650] width 73 height 56
click at [420, 633] on icon "button" at bounding box center [421, 638] width 11 height 11
type input "1"
type input "$246.00"
click at [420, 633] on icon "button" at bounding box center [421, 638] width 11 height 11
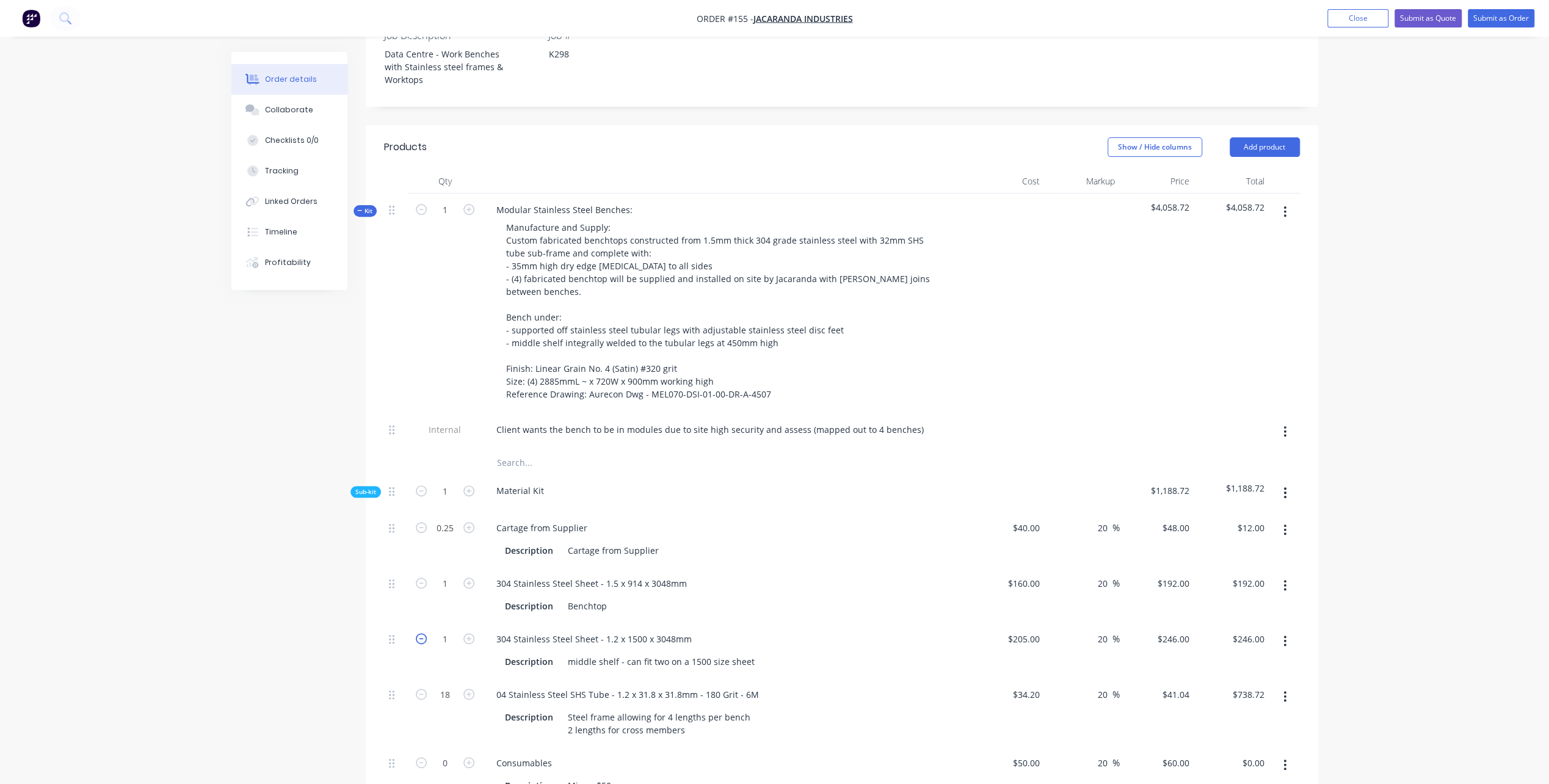
type input "0"
type input "$0.00"
type input "."
type input "0.5"
type input "$123.00"
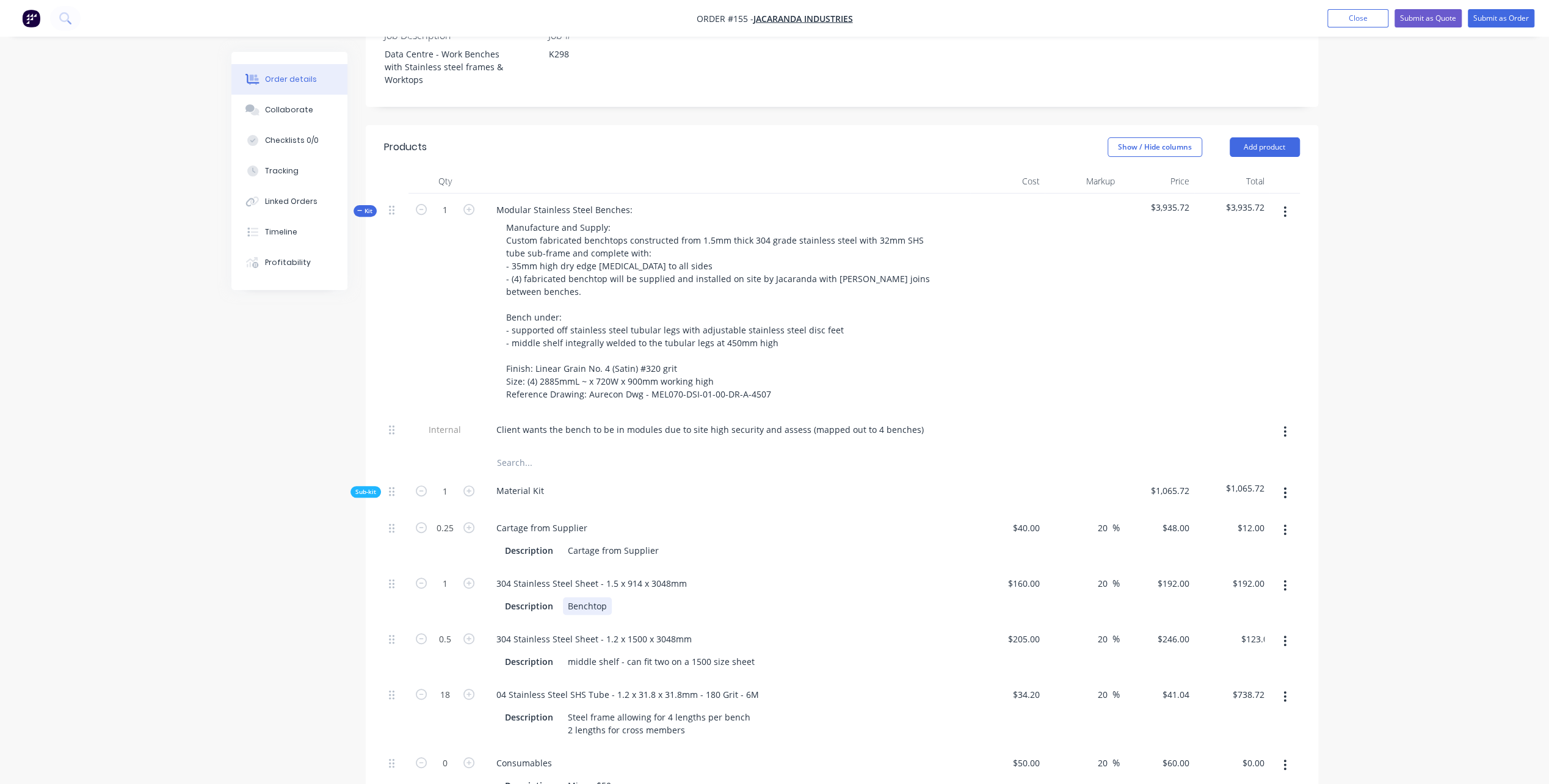
click at [660, 598] on div "304 Stainless Steel Sheet - 1.5 x 914 x 3048mm Description Benchtop" at bounding box center [726, 595] width 489 height 56
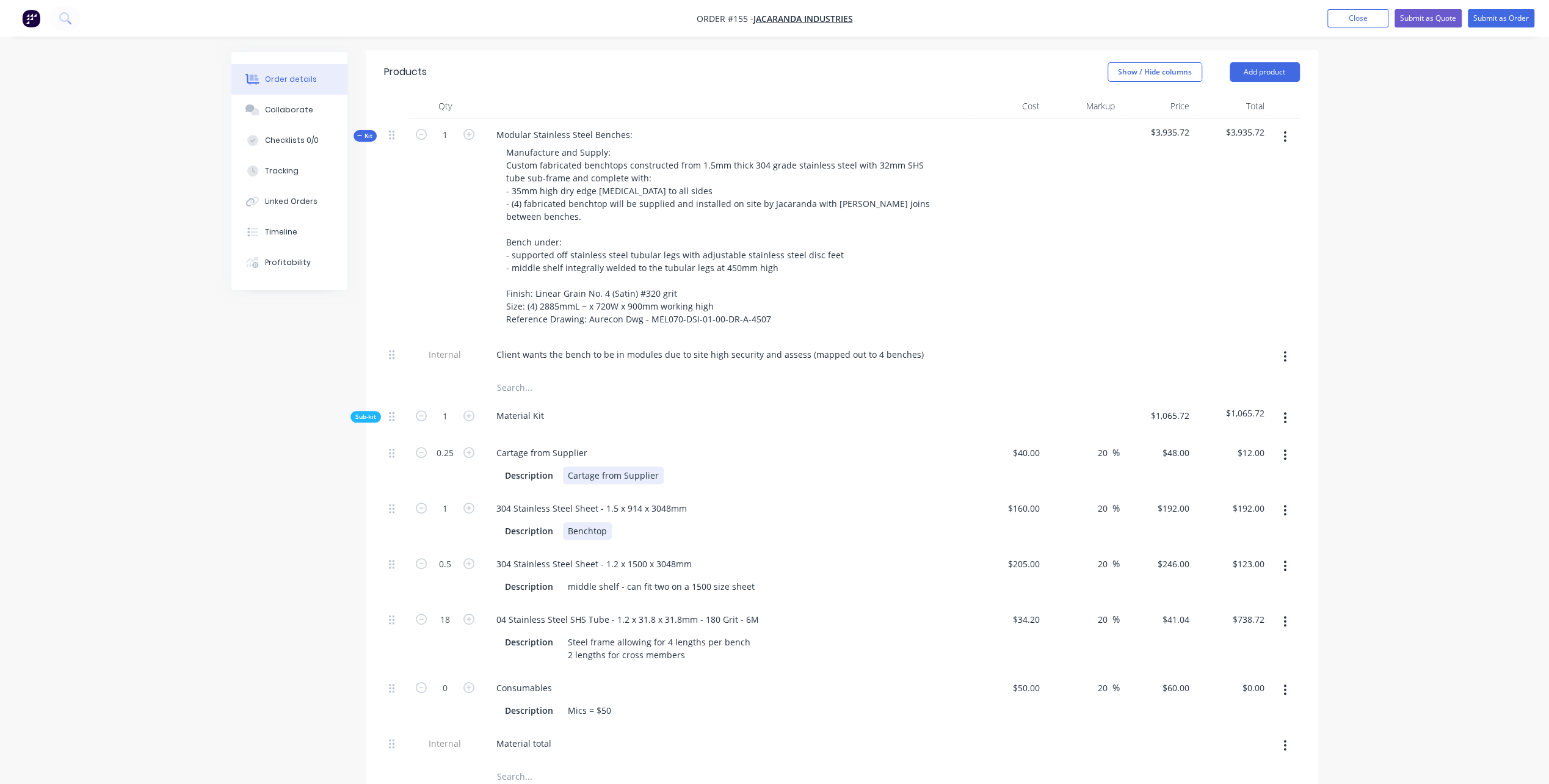
scroll to position [488, 0]
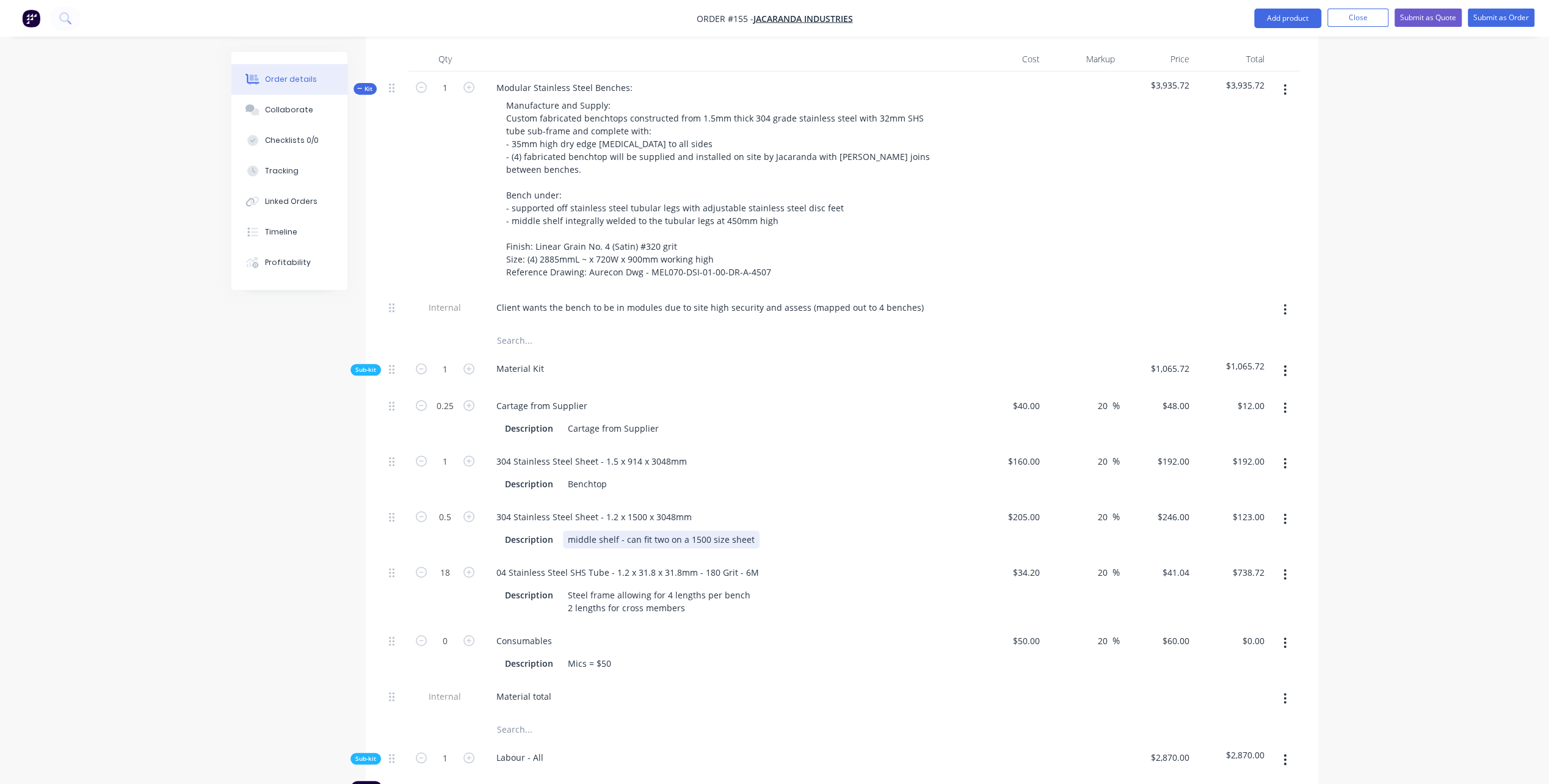
drag, startPoint x: 568, startPoint y: 521, endPoint x: 585, endPoint y: 535, distance: 22.0
click at [571, 531] on div "middle shelf - can fit two on a 1500 size sheet" at bounding box center [661, 540] width 197 height 18
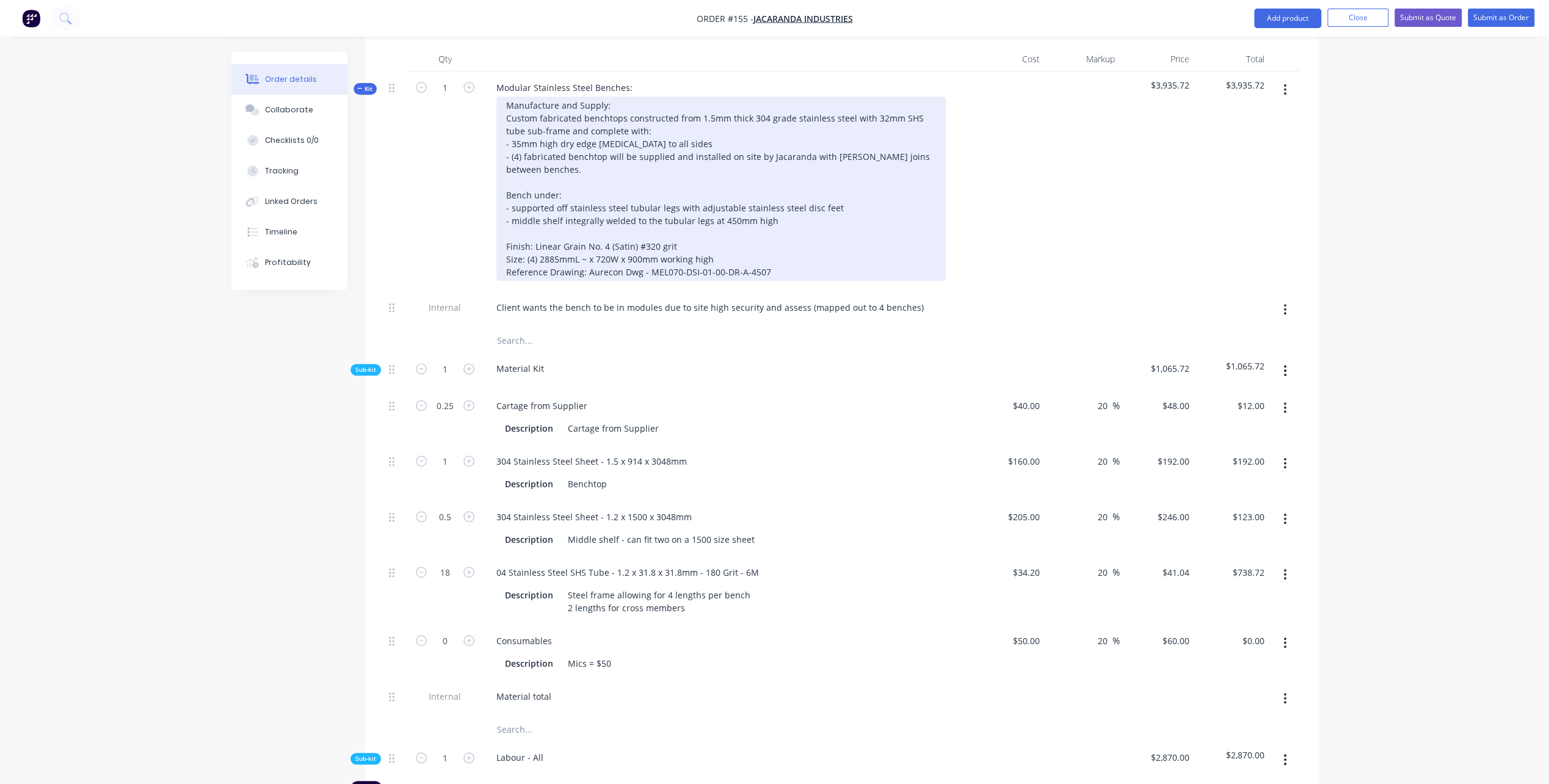
click at [550, 242] on div "Manufacture and Supply: Custom fabricated benchtops constructed from 1.5mm thic…" at bounding box center [721, 188] width 450 height 184
click at [514, 187] on div "Manufacture and Supply: Custom fabricated benchtops constructed from 1.5mm thic…" at bounding box center [721, 188] width 450 height 184
click at [515, 188] on div "Manufacture and Supply: Custom fabricated benchtops constructed from 1.5mm thic…" at bounding box center [721, 188] width 450 height 184
click at [510, 203] on div "Manufacture and Supply: Custom fabricated benchtops constructed from 1.5mm thic…" at bounding box center [721, 188] width 450 height 184
drag, startPoint x: 564, startPoint y: 203, endPoint x: 713, endPoint y: 204, distance: 149.0
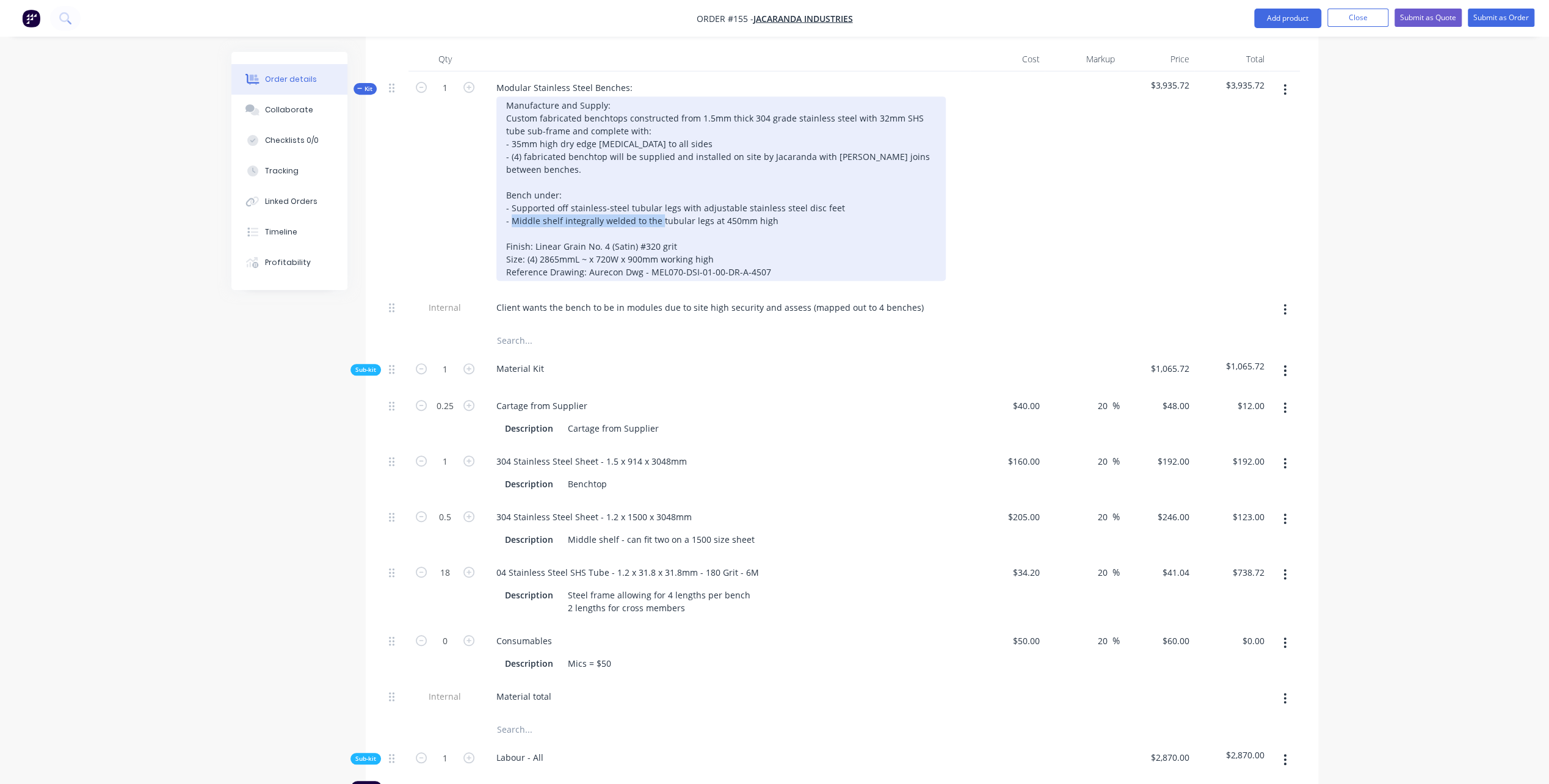
click at [713, 204] on div "Manufacture and Supply: Custom fabricated benchtops constructed from 1.5mm thic…" at bounding box center [721, 188] width 450 height 184
drag, startPoint x: 653, startPoint y: 203, endPoint x: 675, endPoint y: 204, distance: 22.0
click at [675, 204] on div "Manufacture and Supply: Custom fabricated benchtops constructed from 1.5mm thic…" at bounding box center [721, 188] width 450 height 184
click at [567, 202] on div "Manufacture and Supply: Custom fabricated benchtops constructed from 1.5mm thic…" at bounding box center [721, 188] width 450 height 184
click at [601, 202] on div "Manufacture and Supply: Custom fabricated benchtops constructed from 1.5mm thic…" at bounding box center [721, 188] width 450 height 184
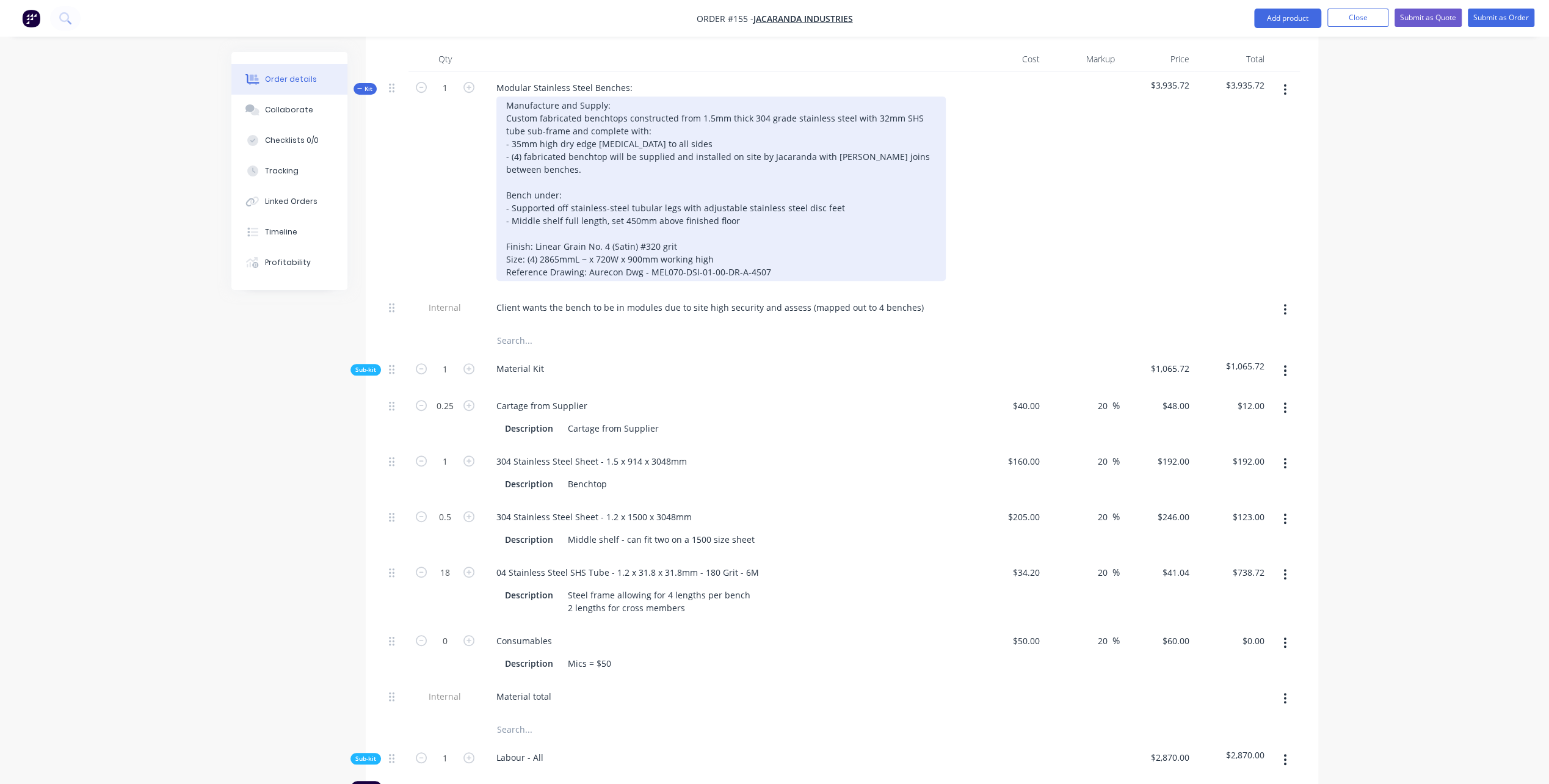
click at [514, 213] on div "Manufacture and Supply: Custom fabricated benchtops constructed from 1.5mm thic…" at bounding box center [721, 188] width 450 height 184
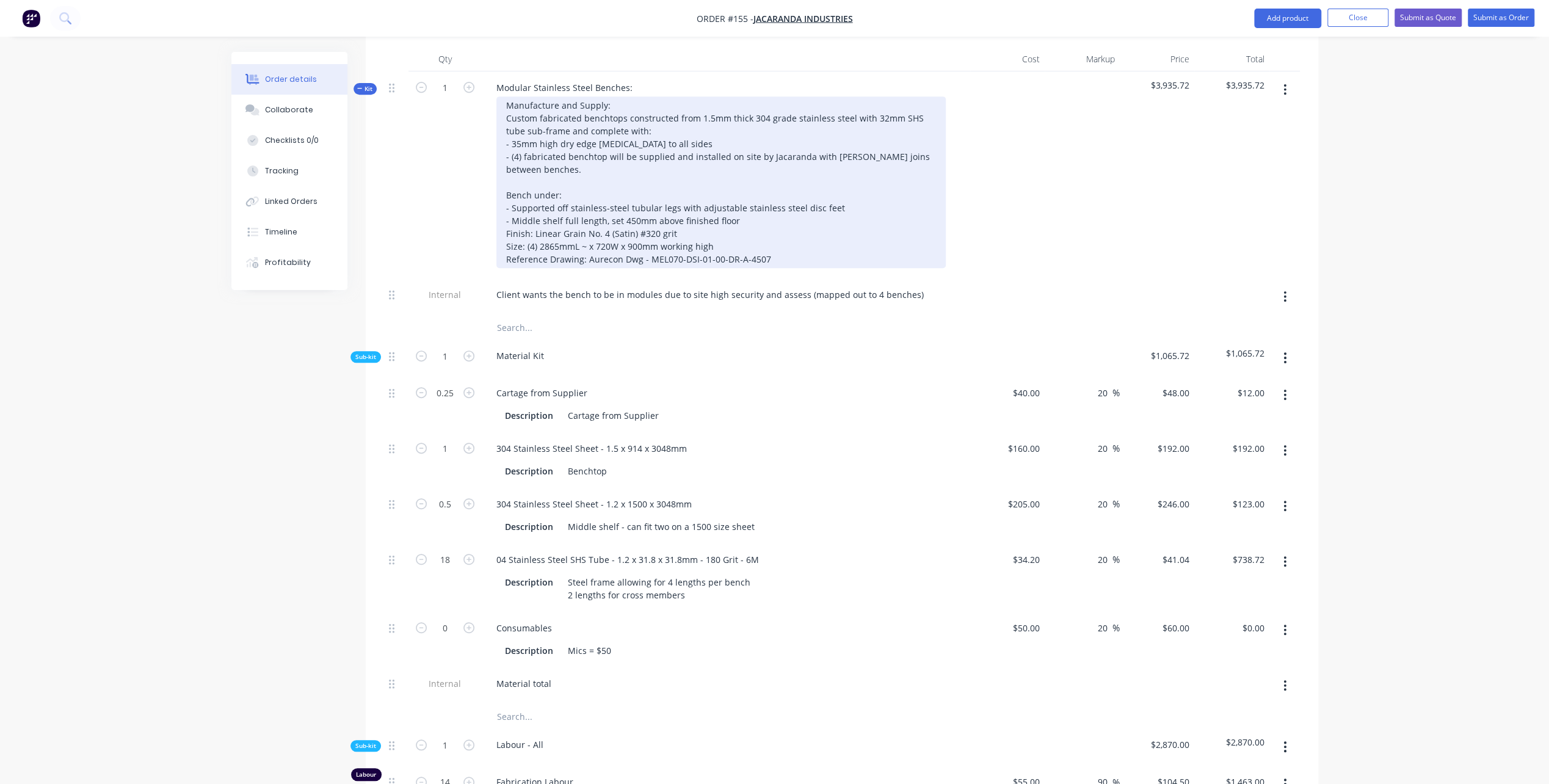
click at [559, 229] on div "Manufacture and Supply: Custom fabricated benchtops constructed from 1.5mm thic…" at bounding box center [721, 182] width 450 height 172
drag, startPoint x: 625, startPoint y: 228, endPoint x: 645, endPoint y: 228, distance: 20.0
click at [645, 228] on div "Manufacture and Supply: Custom fabricated benchtops constructed from 1.5mm thic…" at bounding box center [721, 182] width 450 height 172
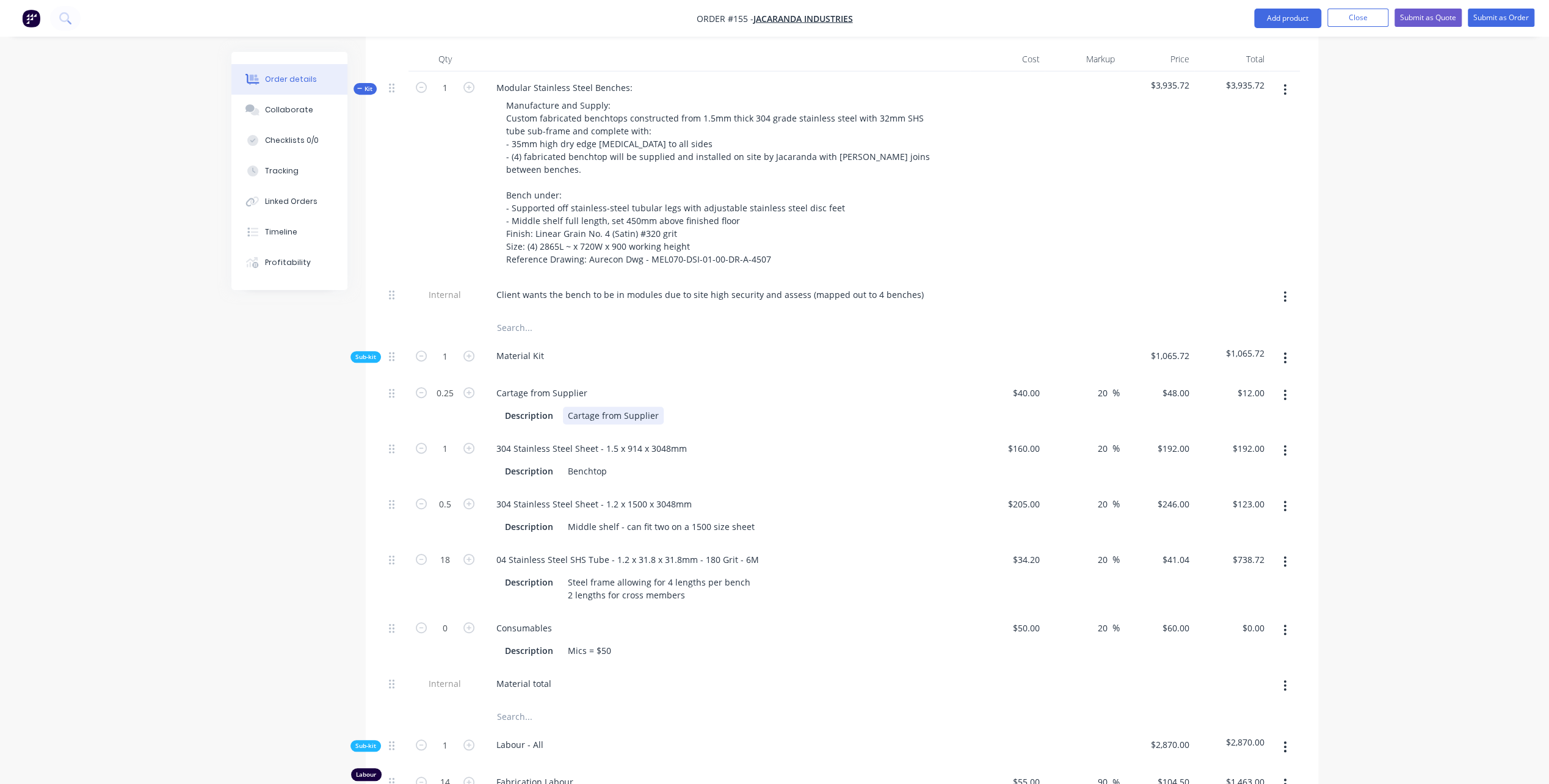
click at [682, 406] on div "Description Cartage from Supplier" at bounding box center [723, 415] width 447 height 18
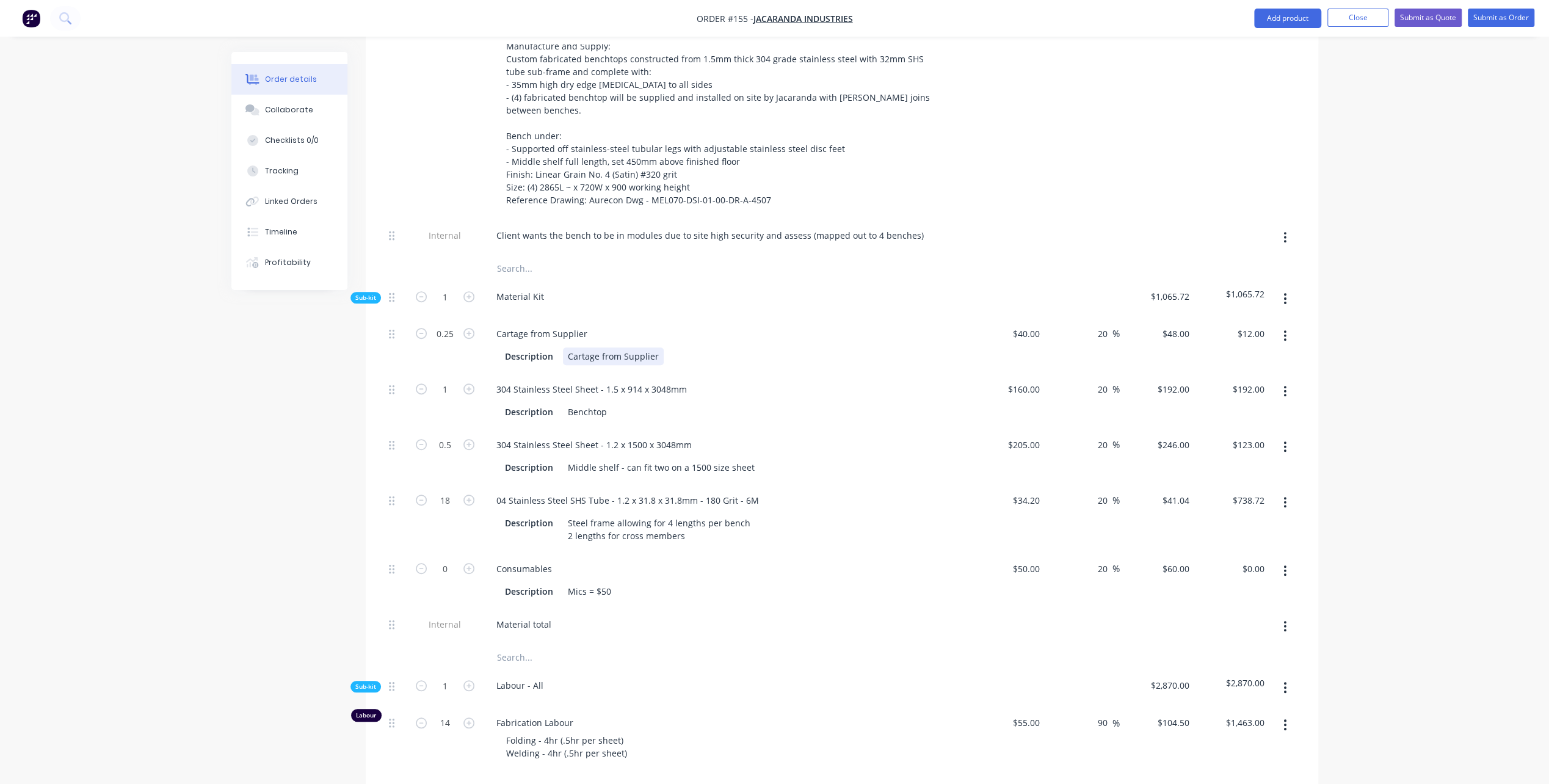
scroll to position [550, 0]
click at [451, 558] on input "0" at bounding box center [445, 567] width 32 height 19
click at [627, 606] on div "Material total" at bounding box center [726, 625] width 489 height 37
click at [1021, 550] on div "50 $50.00" at bounding box center [1007, 578] width 75 height 56
click at [802, 558] on div "Consumables" at bounding box center [726, 567] width 479 height 18
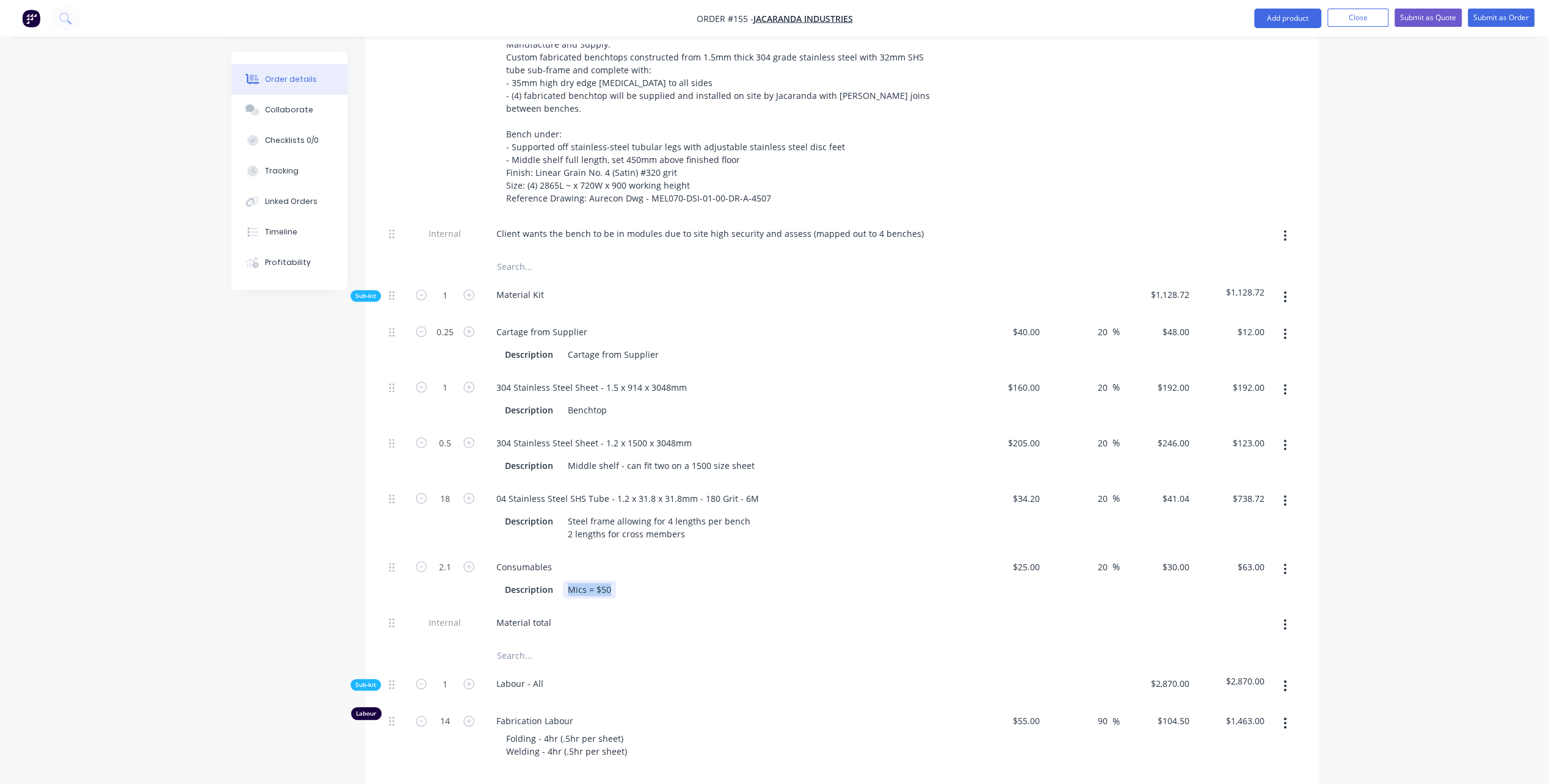
drag, startPoint x: 566, startPoint y: 569, endPoint x: 607, endPoint y: 573, distance: 41.2
click at [607, 580] on div "Mics = $50" at bounding box center [590, 589] width 53 height 18
click at [633, 580] on div "Description Mics = $50" at bounding box center [723, 589] width 447 height 18
drag, startPoint x: 568, startPoint y: 568, endPoint x: 627, endPoint y: 568, distance: 59.0
click at [627, 580] on div "Description Mics = $50" at bounding box center [723, 589] width 447 height 18
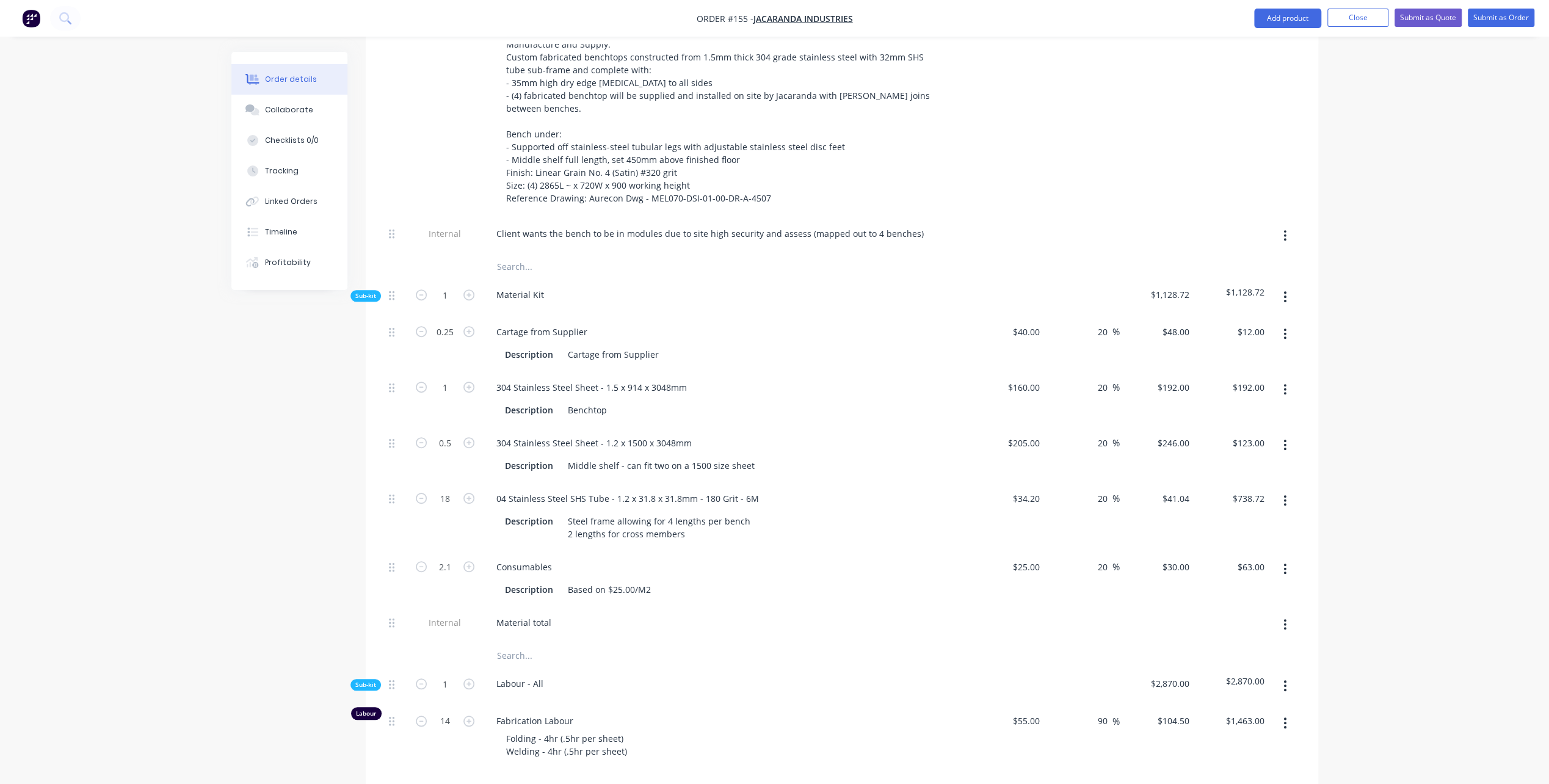
click at [734, 578] on div "Description Based on $25.00/M2" at bounding box center [726, 588] width 479 height 20
drag, startPoint x: 258, startPoint y: 594, endPoint x: 245, endPoint y: 609, distance: 19.8
click at [1283, 290] on icon "button" at bounding box center [1284, 296] width 3 height 13
click at [1245, 319] on div "Add product to kit" at bounding box center [1242, 328] width 94 height 18
click at [1213, 369] on div "Product catalogue" at bounding box center [1242, 378] width 94 height 18
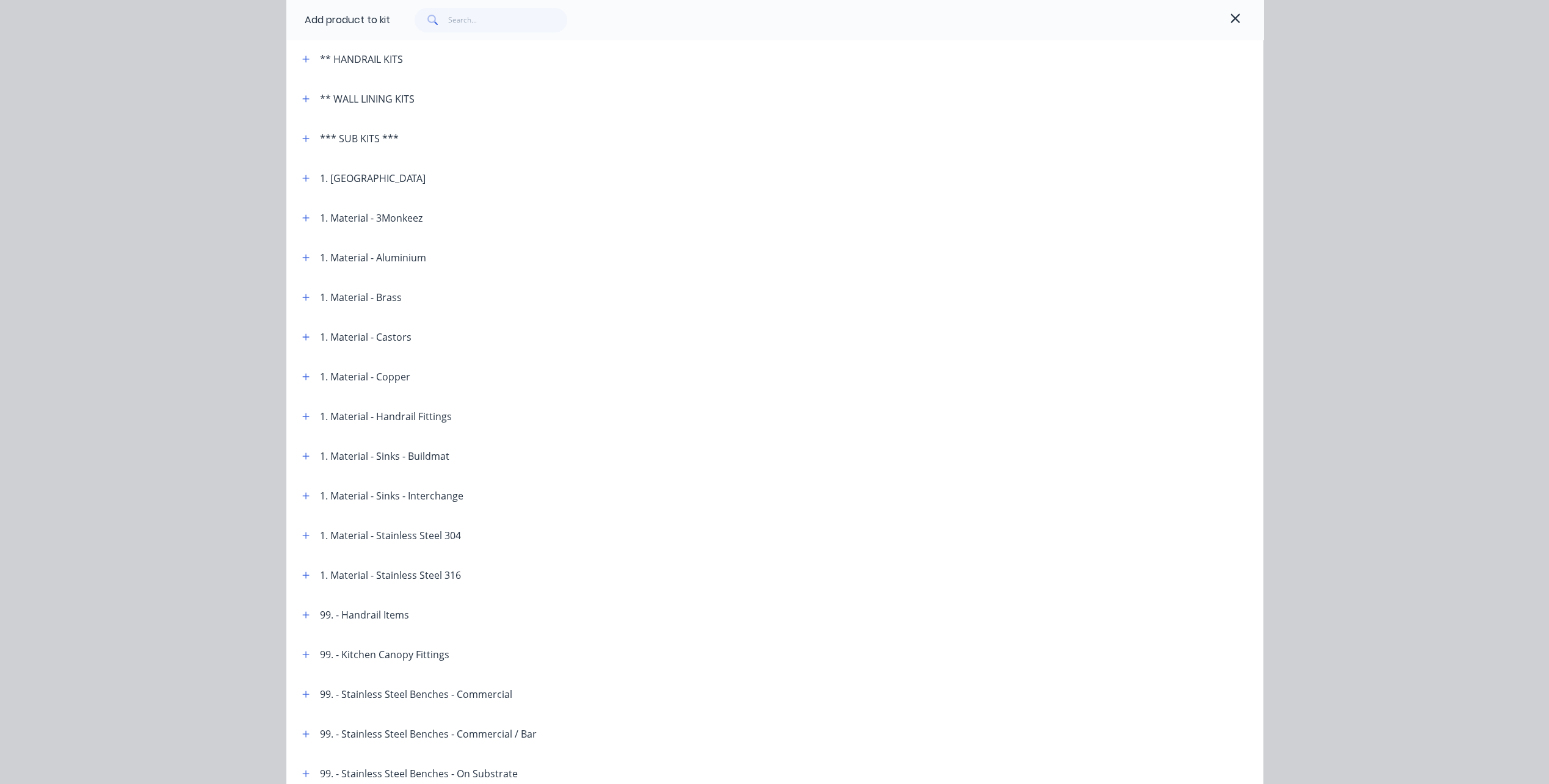
scroll to position [292, 0]
click at [303, 692] on icon "button" at bounding box center [305, 696] width 7 height 9
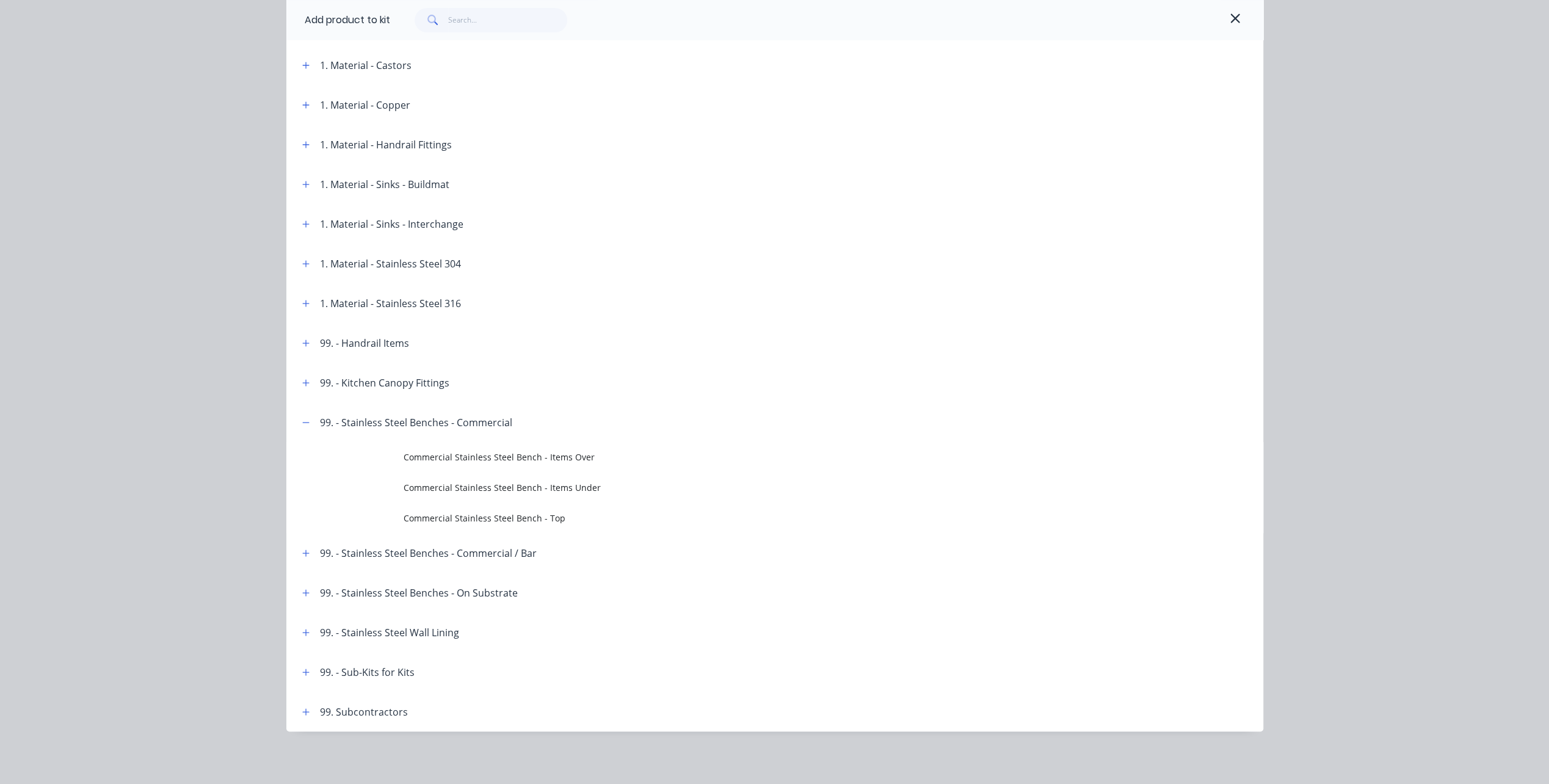
scroll to position [566, 0]
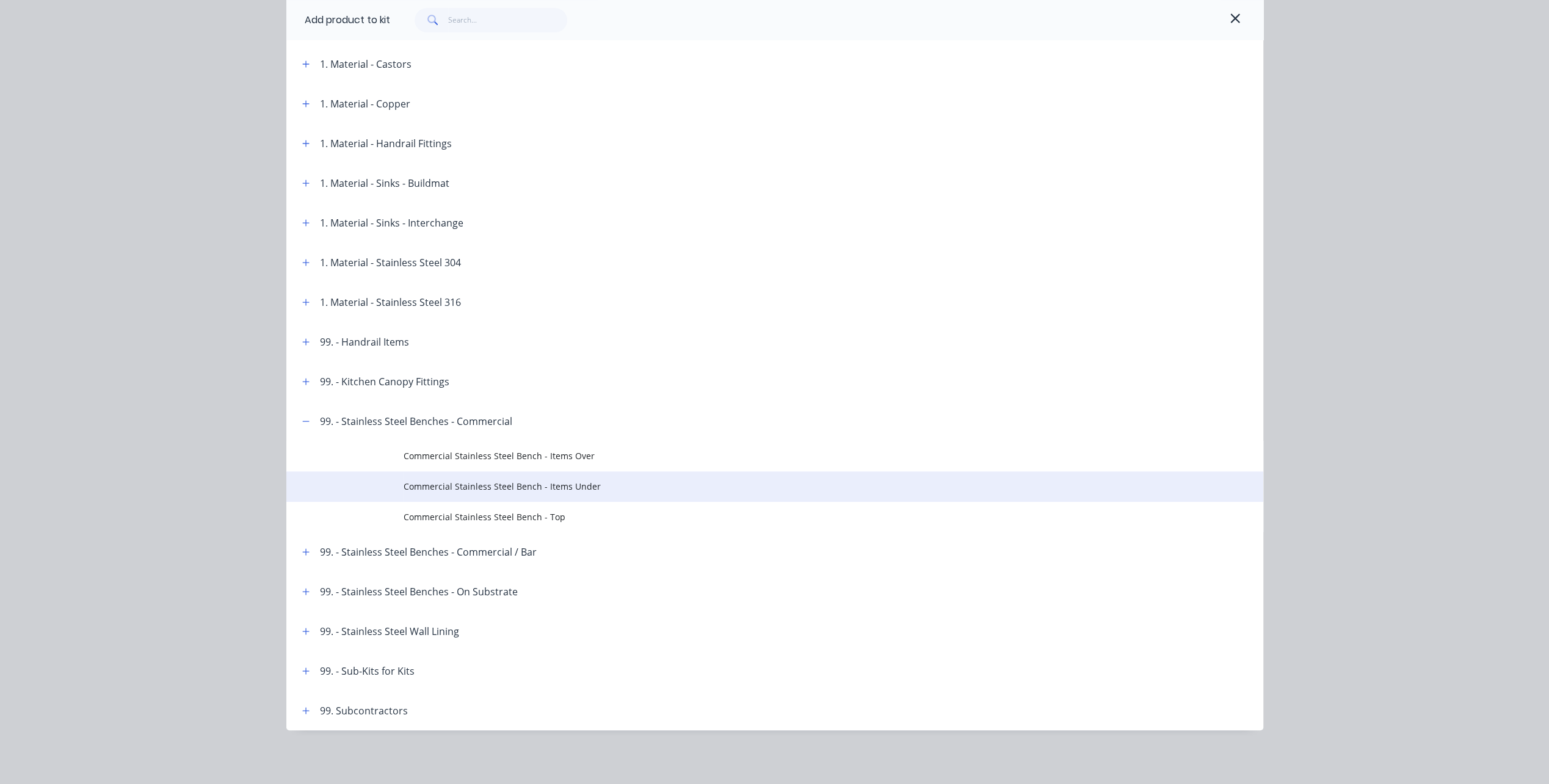
click at [418, 482] on span "Commercial Stainless Steel Bench - Items Under" at bounding box center [747, 486] width 688 height 12
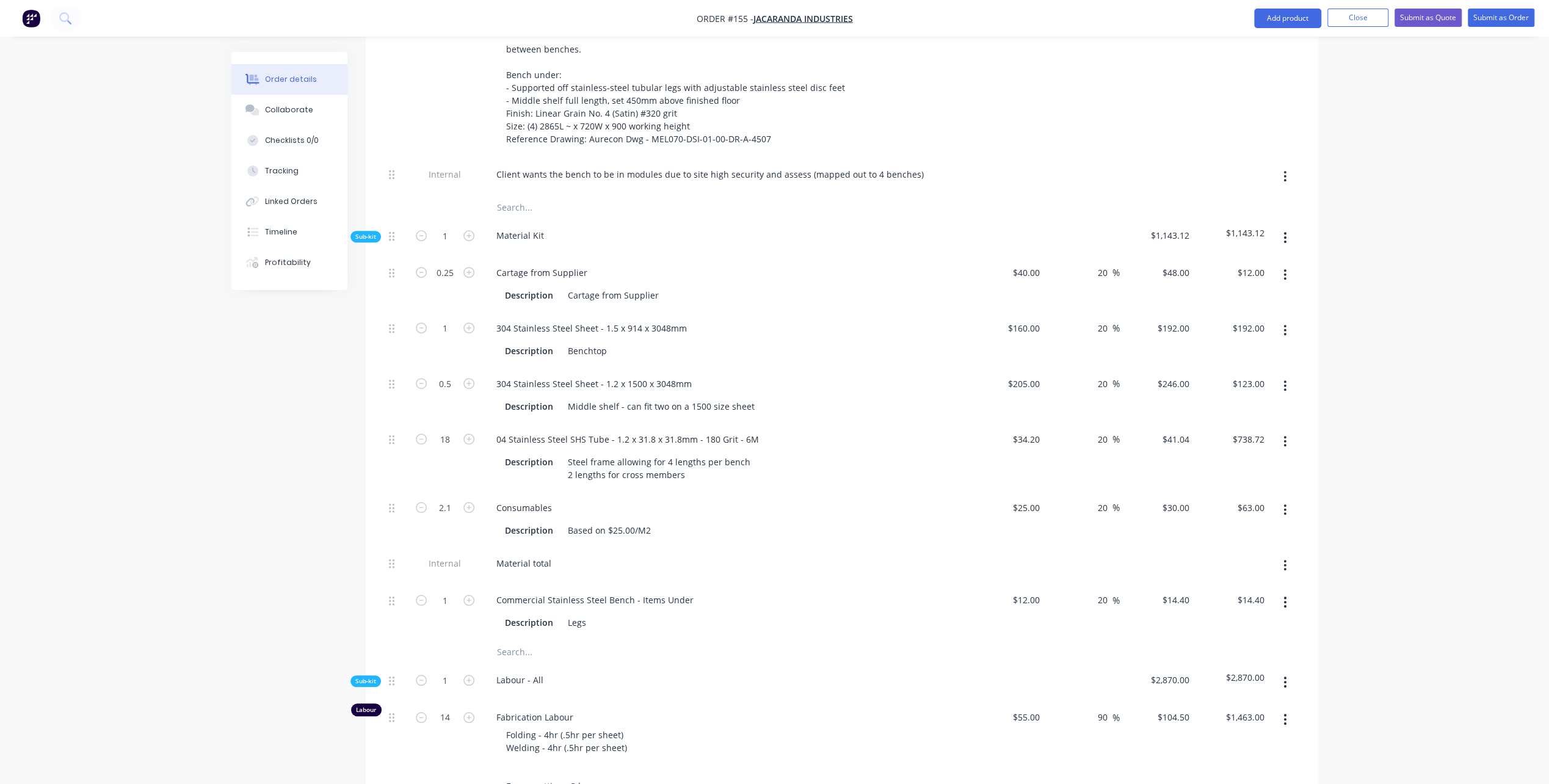
scroll to position [611, 0]
click at [465, 593] on icon "button" at bounding box center [469, 598] width 11 height 11
click at [467, 593] on icon "button" at bounding box center [469, 598] width 11 height 11
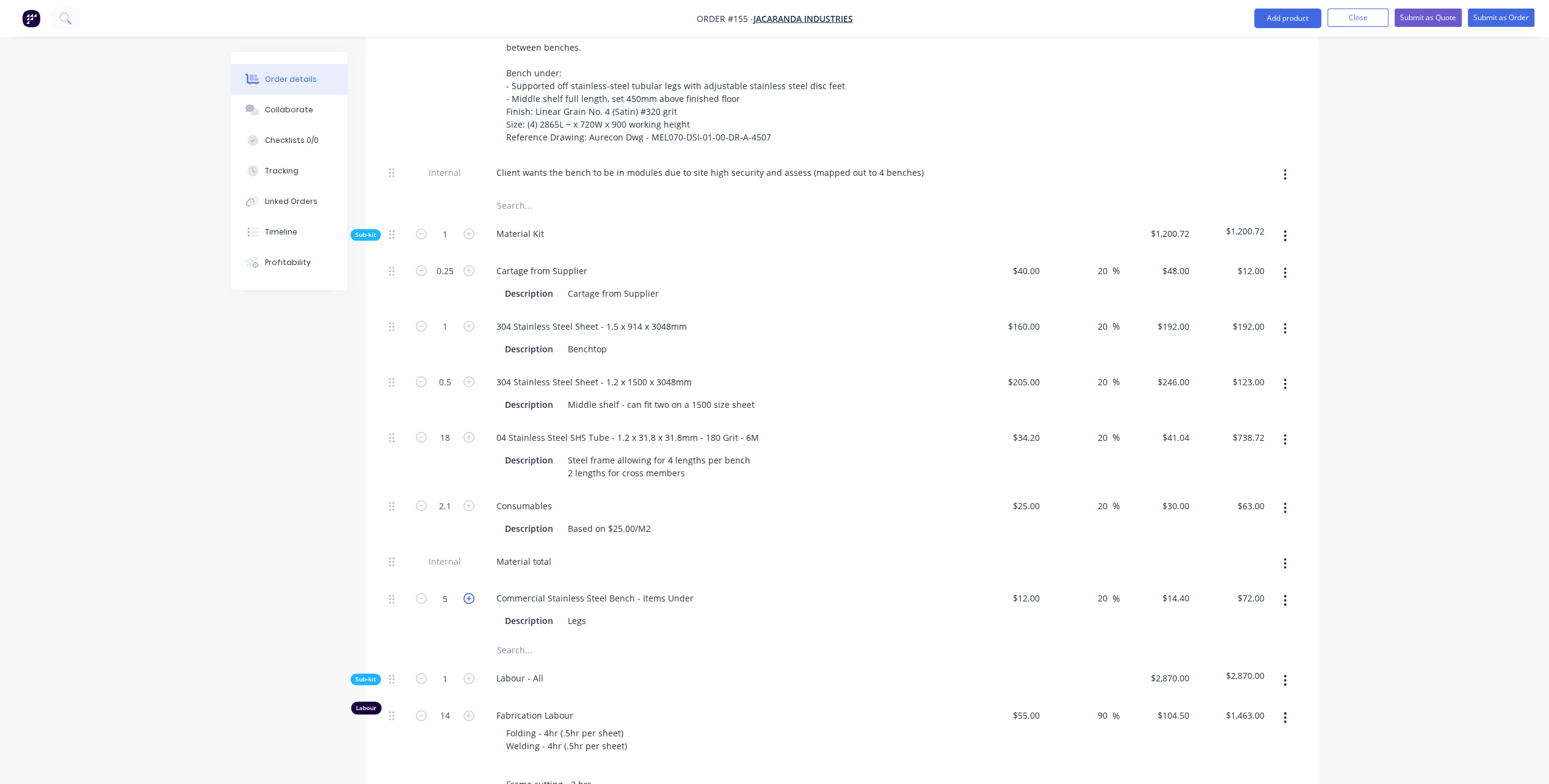
click at [467, 593] on icon "button" at bounding box center [469, 598] width 11 height 11
click at [284, 595] on div "Created by [PERSON_NAME] Created [DATE] Required [DATE] Assigned to PL Status D…" at bounding box center [774, 557] width 1087 height 2233
click at [418, 432] on icon "button" at bounding box center [421, 437] width 11 height 11
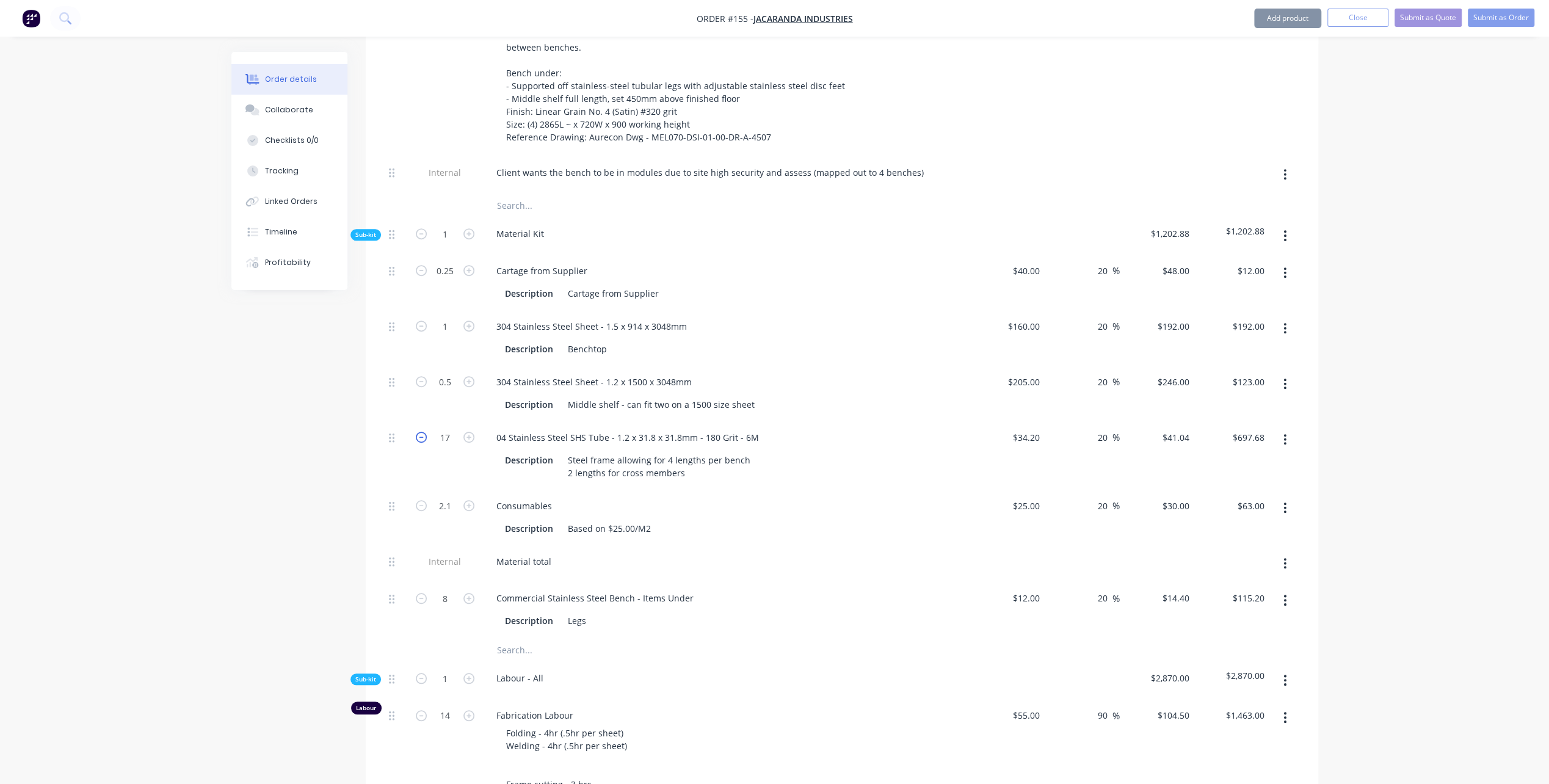
click at [418, 432] on icon "button" at bounding box center [421, 437] width 11 height 11
click at [225, 487] on div "Order details Collaborate Checklists 0/0 Tracking Linked Orders Timeline Profit…" at bounding box center [775, 557] width 1112 height 2233
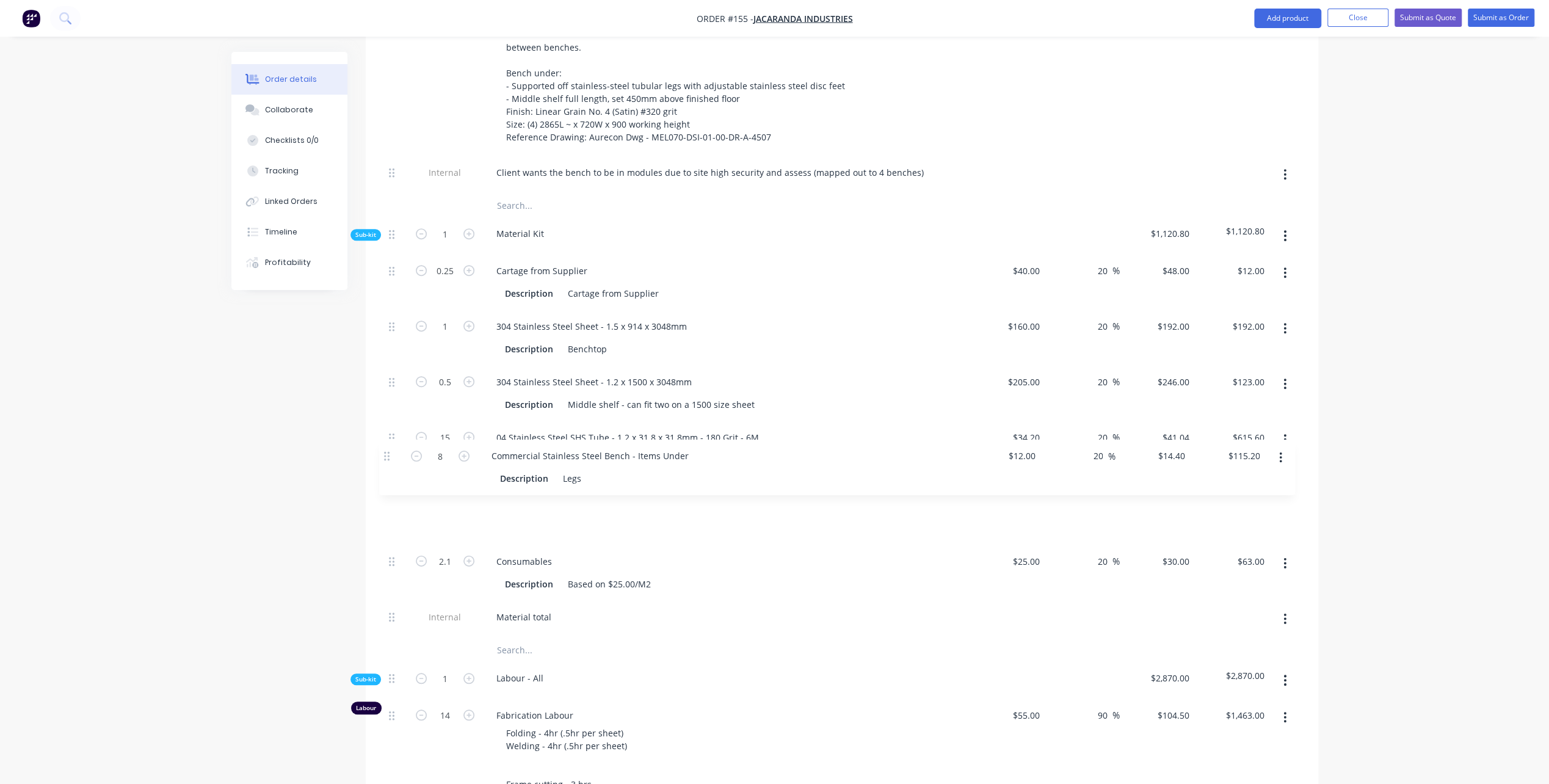
drag, startPoint x: 389, startPoint y: 578, endPoint x: 384, endPoint y: 453, distance: 125.1
click at [384, 453] on div "0.25 Cartage from Supplier Description Cartage from Supplier $40.00 $40.00 20 2…" at bounding box center [842, 446] width 916 height 383
click at [586, 519] on div "Legs" at bounding box center [577, 528] width 28 height 18
click at [737, 575] on div "Description Based on $25.00/M2" at bounding box center [723, 584] width 447 height 18
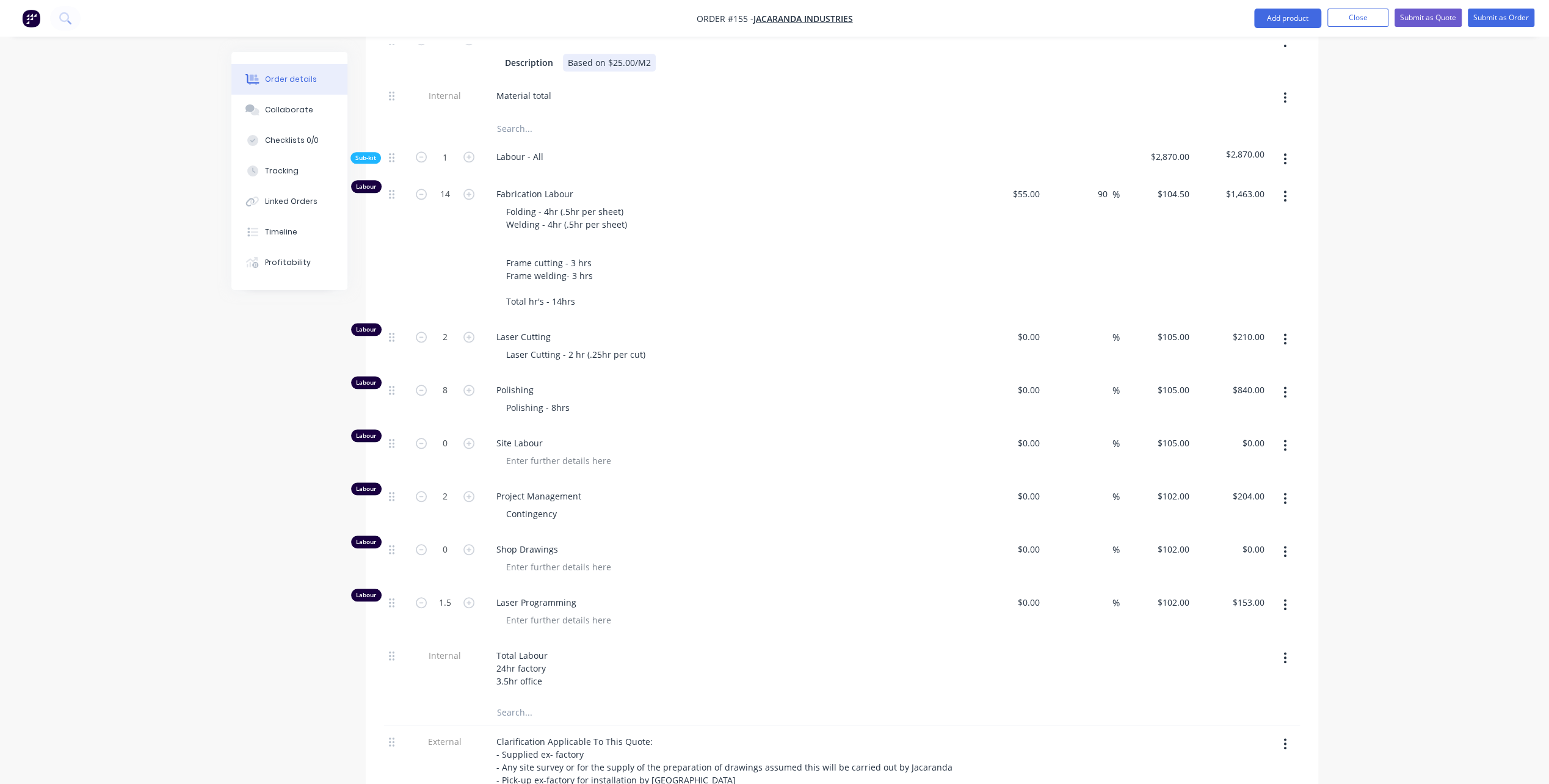
scroll to position [1221, 0]
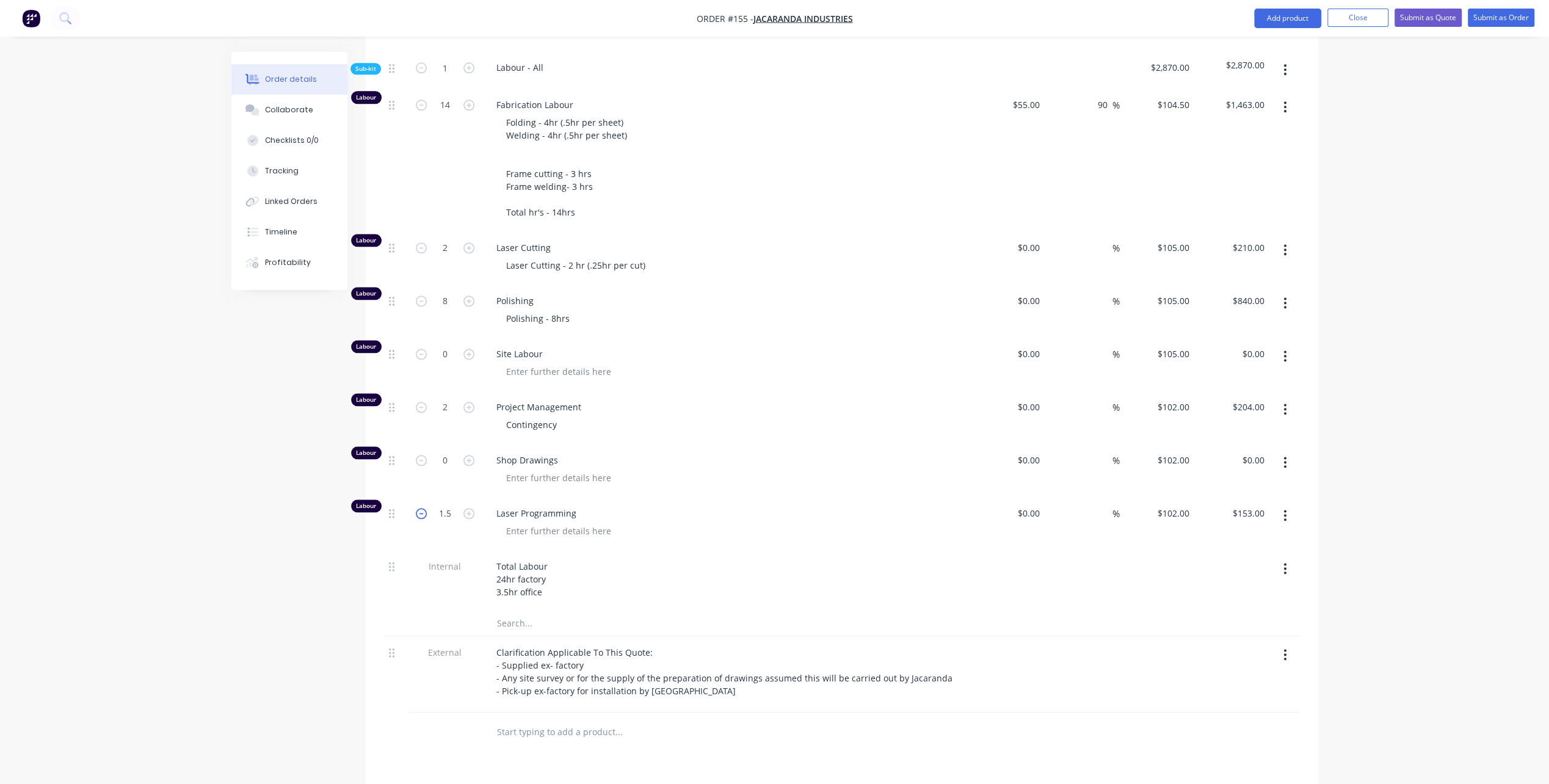
click at [420, 508] on icon "button" at bounding box center [421, 513] width 11 height 11
click at [421, 402] on icon "button" at bounding box center [421, 407] width 11 height 11
drag, startPoint x: 443, startPoint y: 385, endPoint x: 450, endPoint y: 388, distance: 7.6
click at [444, 398] on input "1" at bounding box center [445, 407] width 32 height 19
click at [673, 416] on div "Contingency" at bounding box center [731, 425] width 469 height 18
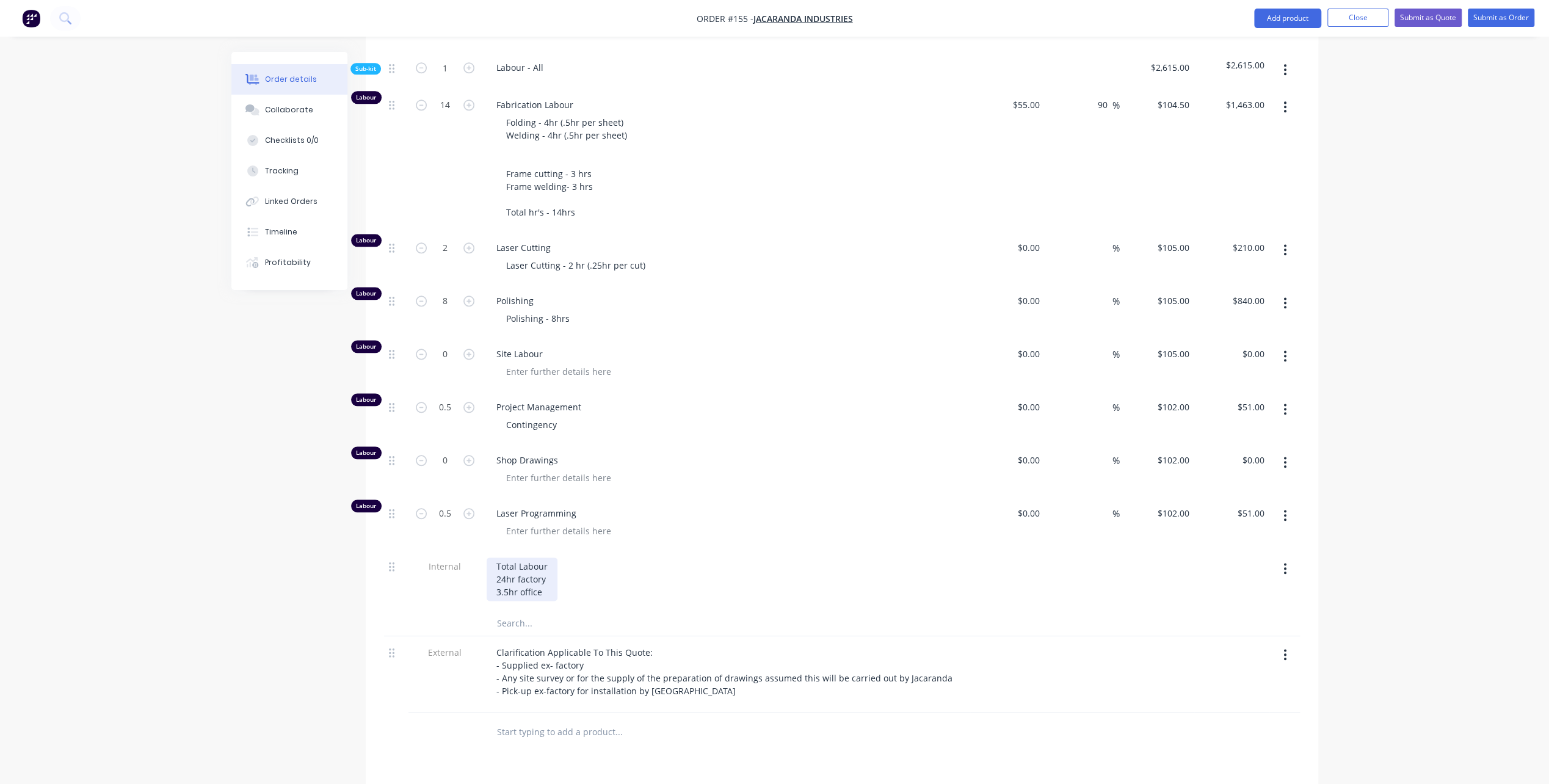
click at [546, 558] on div "Total Labour 24hr factory 3.5hr office" at bounding box center [522, 579] width 71 height 43
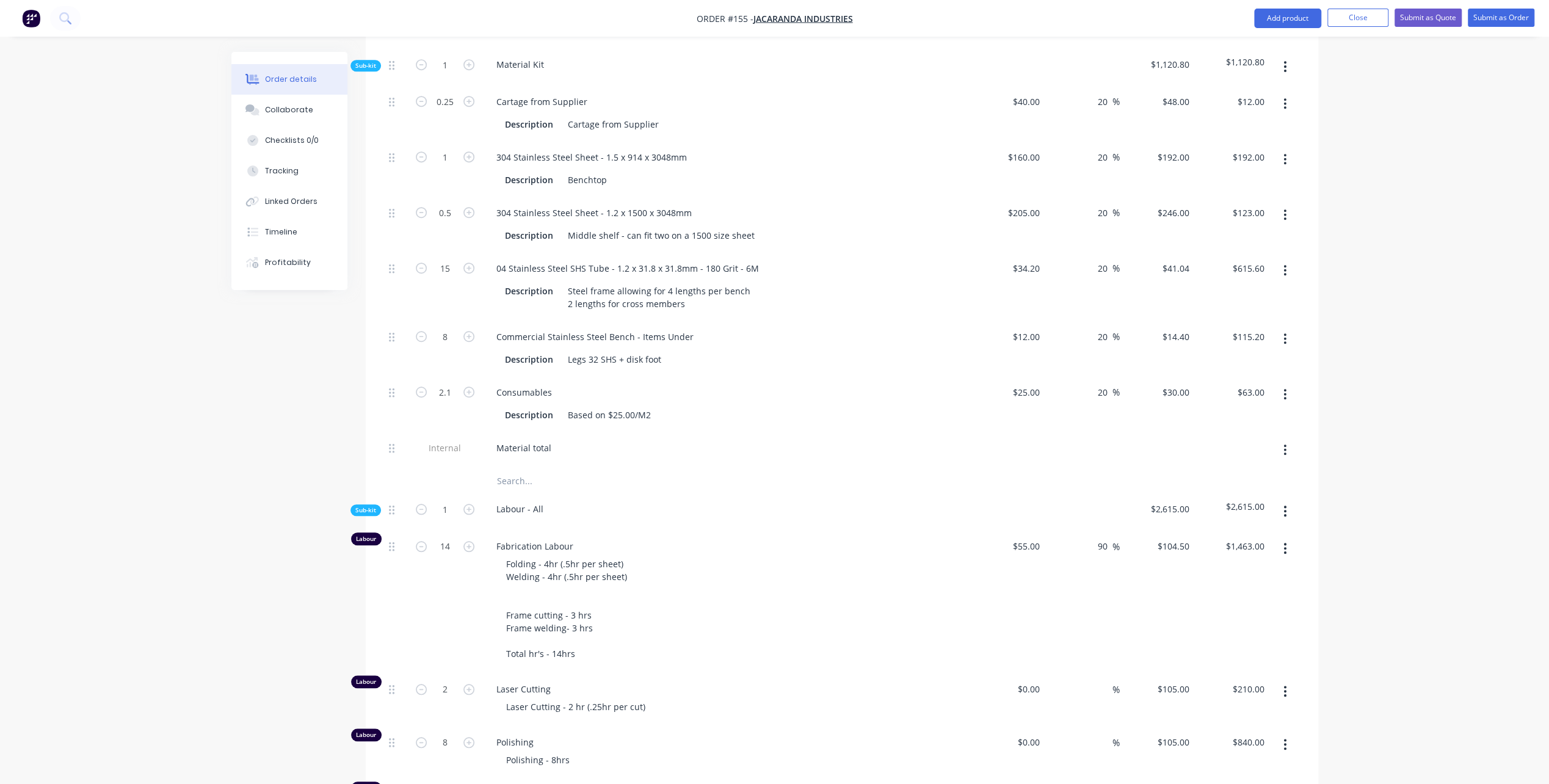
scroll to position [855, 0]
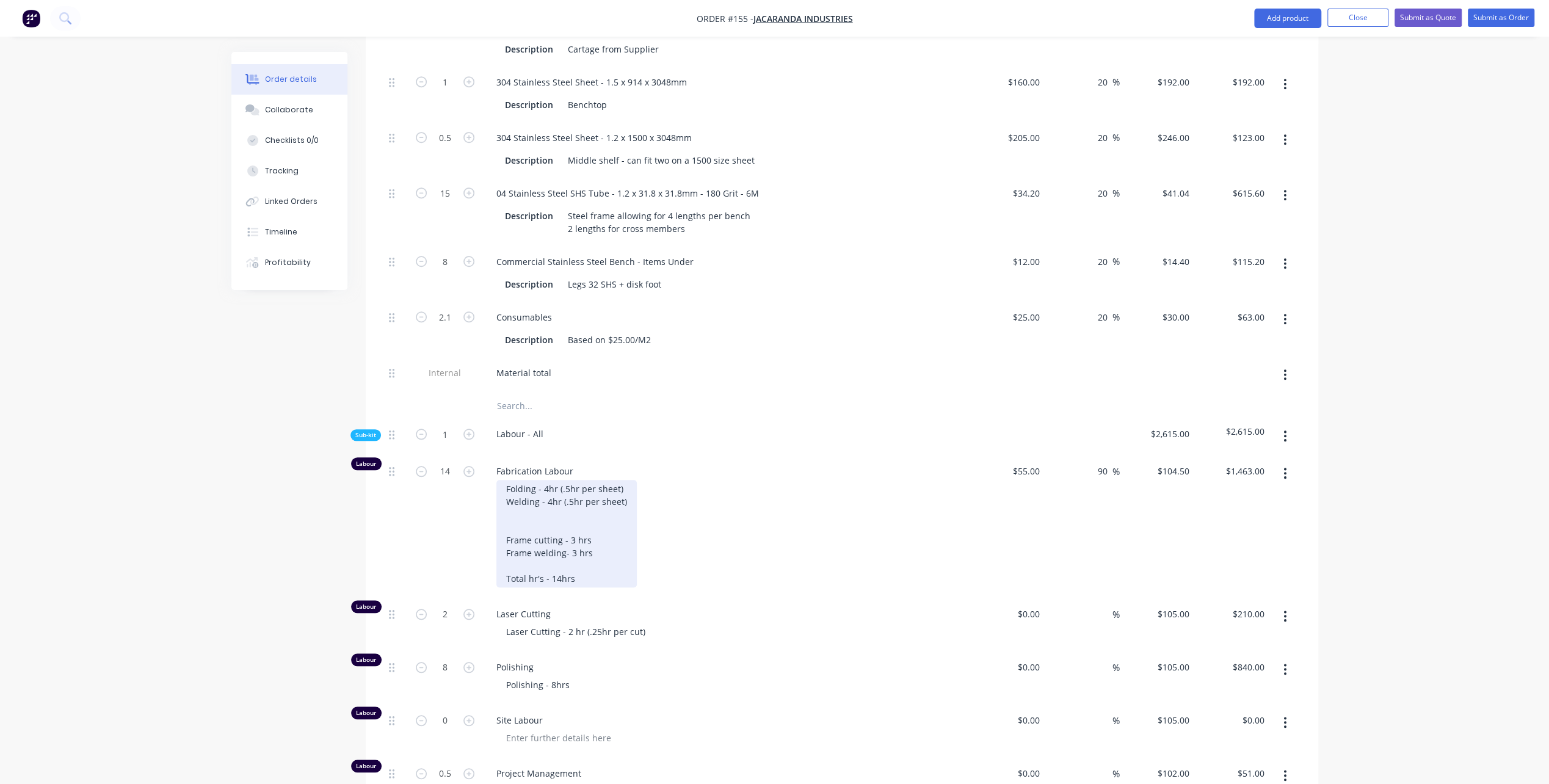
click at [608, 489] on div "Folding - 4hr (.5hr per sheet) Welding - 4hr (.5hr per sheet) Frame cutting - 3…" at bounding box center [566, 533] width 141 height 107
drag, startPoint x: 501, startPoint y: 466, endPoint x: 619, endPoint y: 570, distance: 157.3
click at [619, 570] on div "Fabrication Labour Folding - 4hr (.5hr per sheet) Welding - 4hr (.5hr per sheet…" at bounding box center [726, 526] width 489 height 142
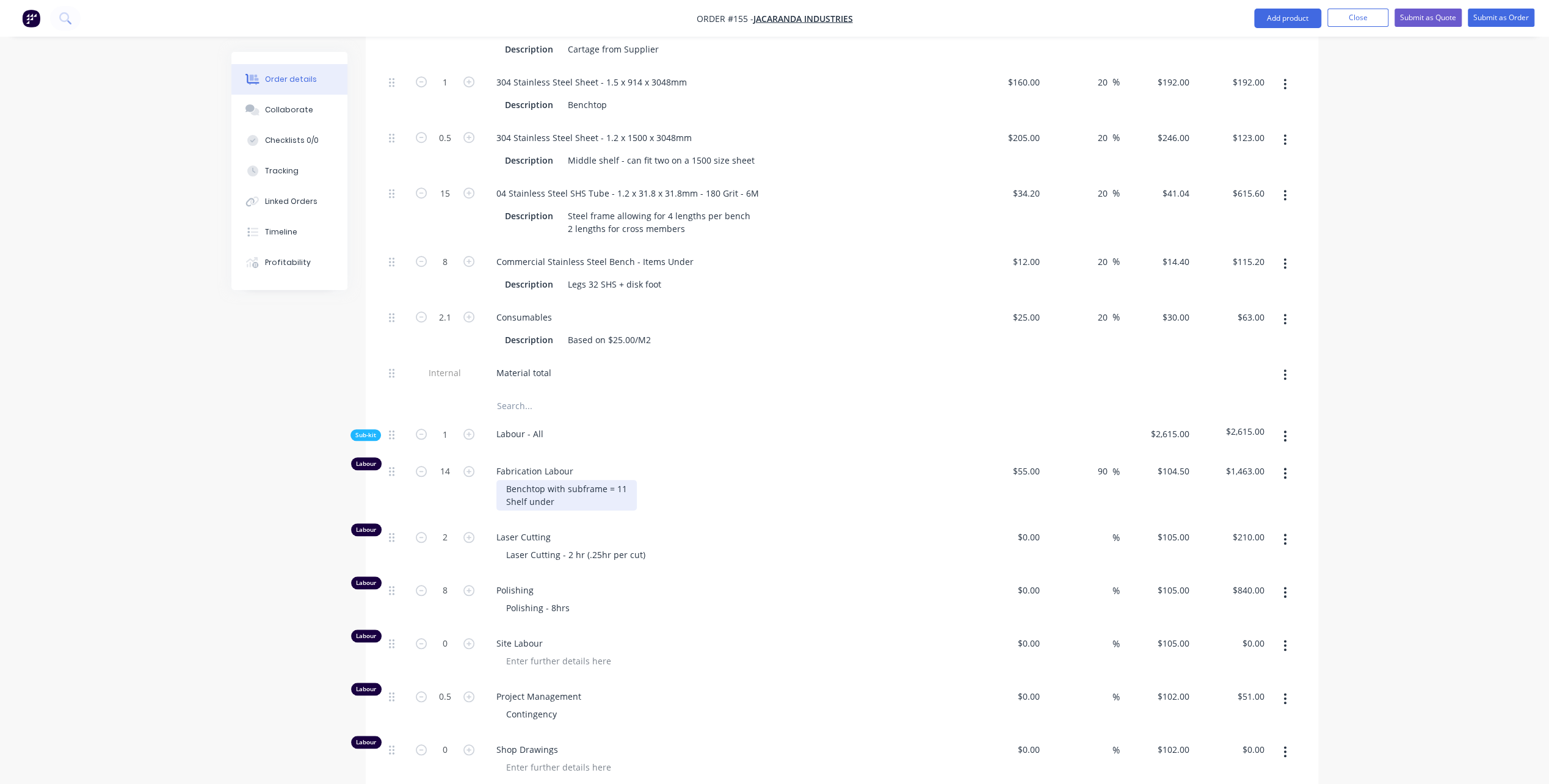
drag, startPoint x: 564, startPoint y: 477, endPoint x: 579, endPoint y: 483, distance: 16.2
click at [566, 480] on div "Benchtop with subframe = 11 Shelf under" at bounding box center [566, 495] width 141 height 30
drag, startPoint x: 629, startPoint y: 465, endPoint x: 652, endPoint y: 476, distance: 25.5
click at [633, 480] on div "Benchtop with subframe = 11 Shelf under = 6 Hrs" at bounding box center [731, 495] width 469 height 30
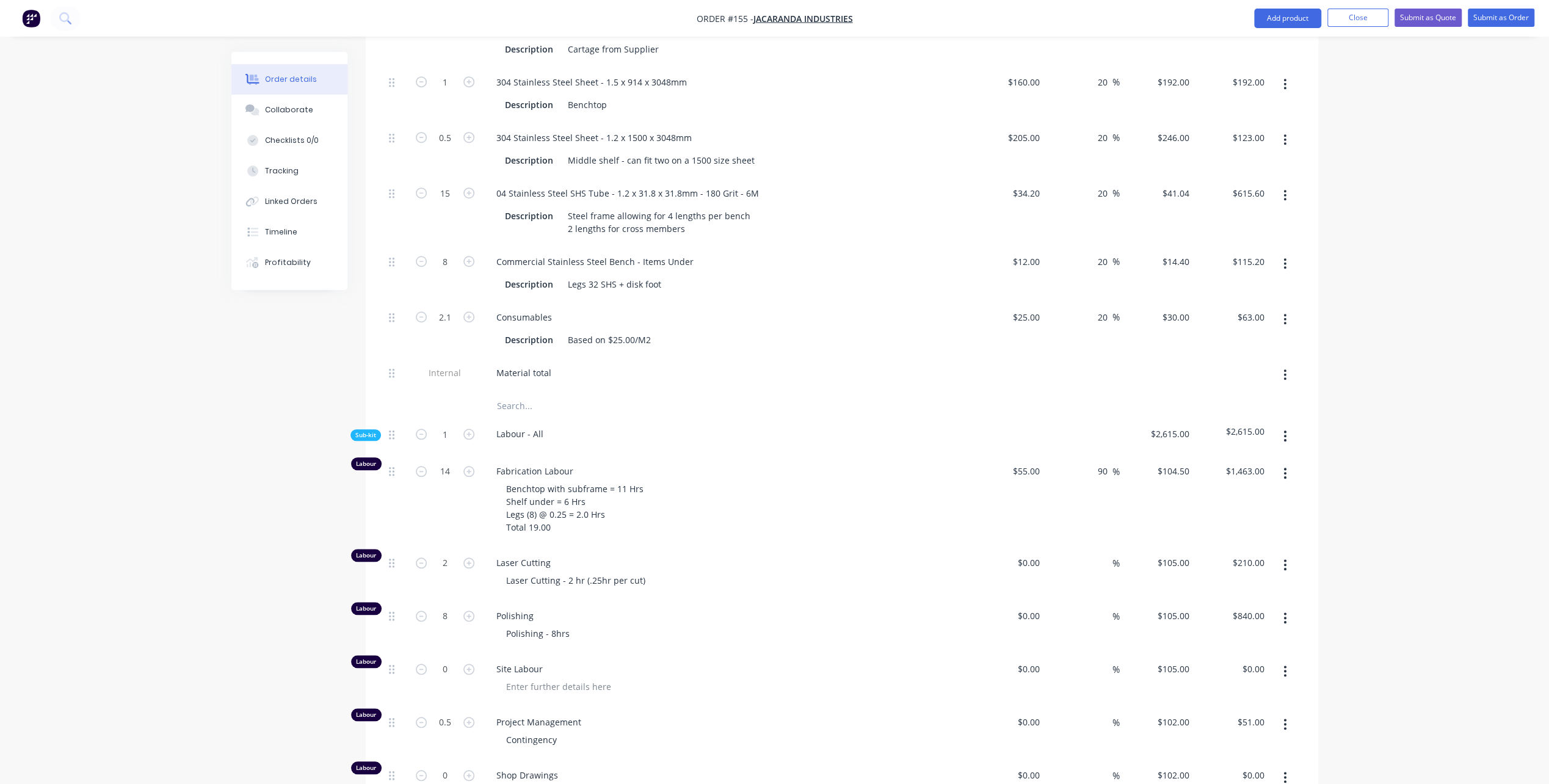
click at [785, 505] on div "Benchtop with subframe = 11 Hrs Shelf under = 6 Hrs Legs (8) @ 0.25 = 2.0 Hrs T…" at bounding box center [731, 507] width 469 height 56
click at [466, 465] on icon "button" at bounding box center [469, 471] width 11 height 11
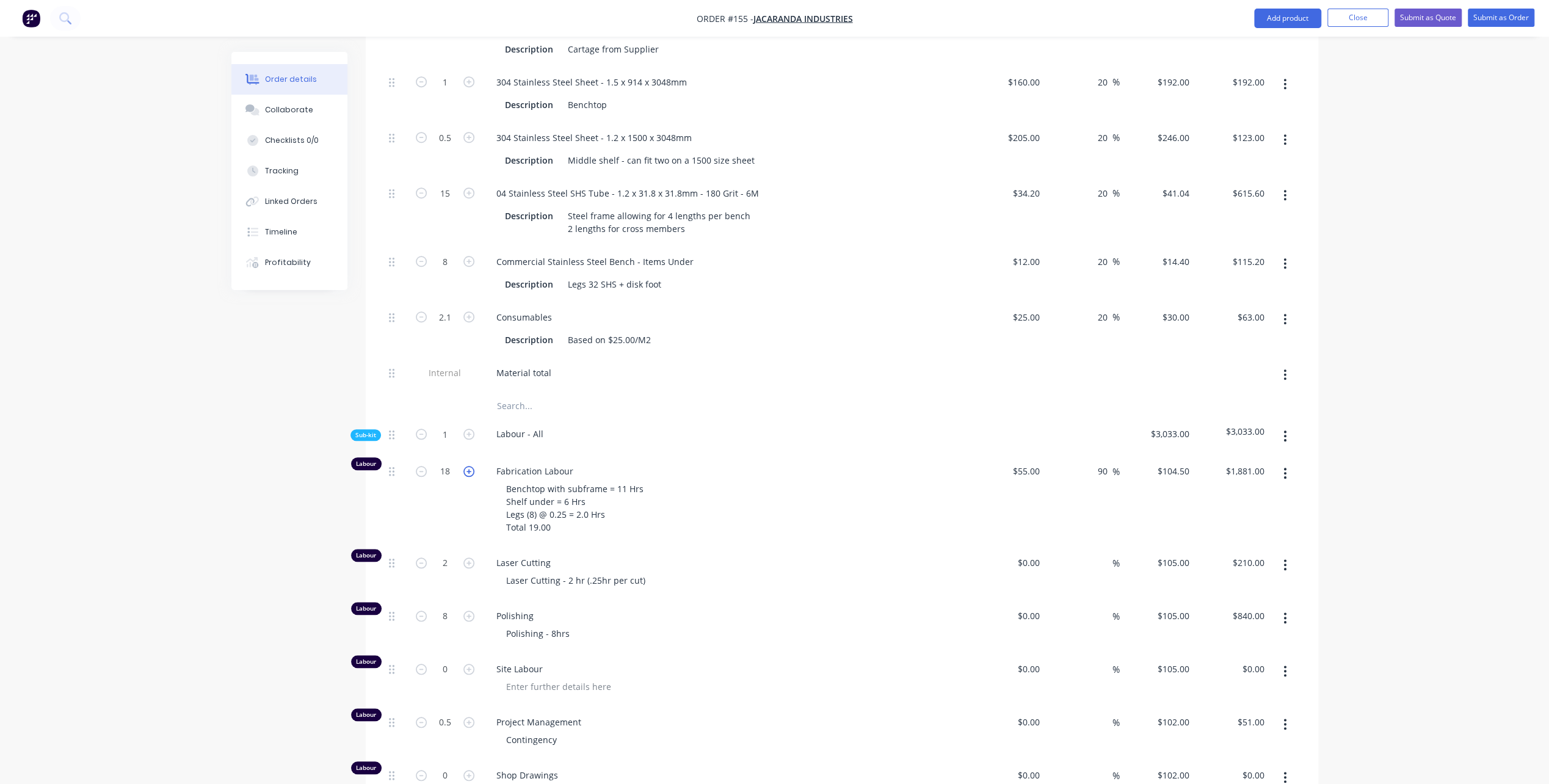
click at [466, 465] on icon "button" at bounding box center [469, 471] width 11 height 11
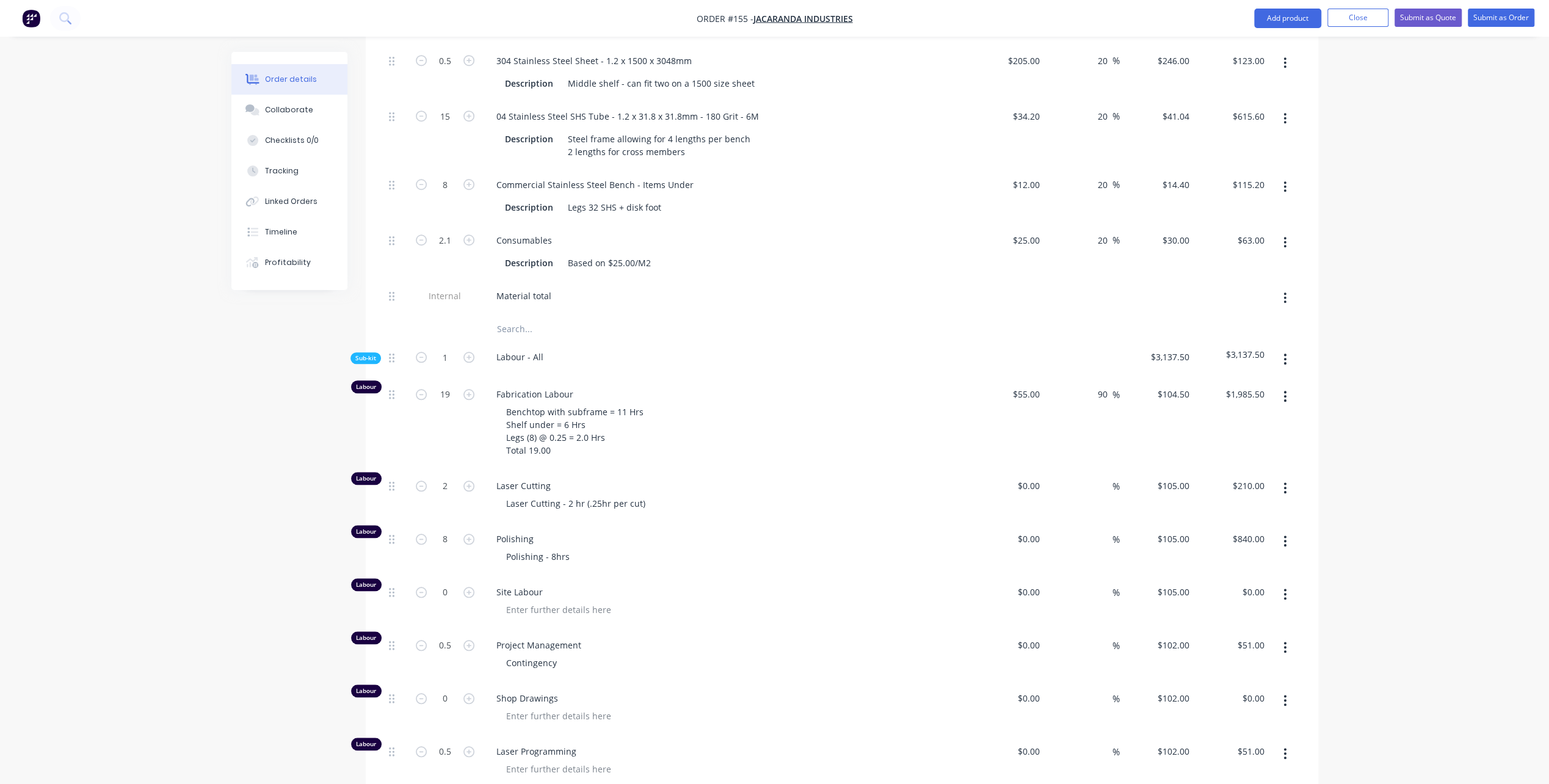
scroll to position [977, 0]
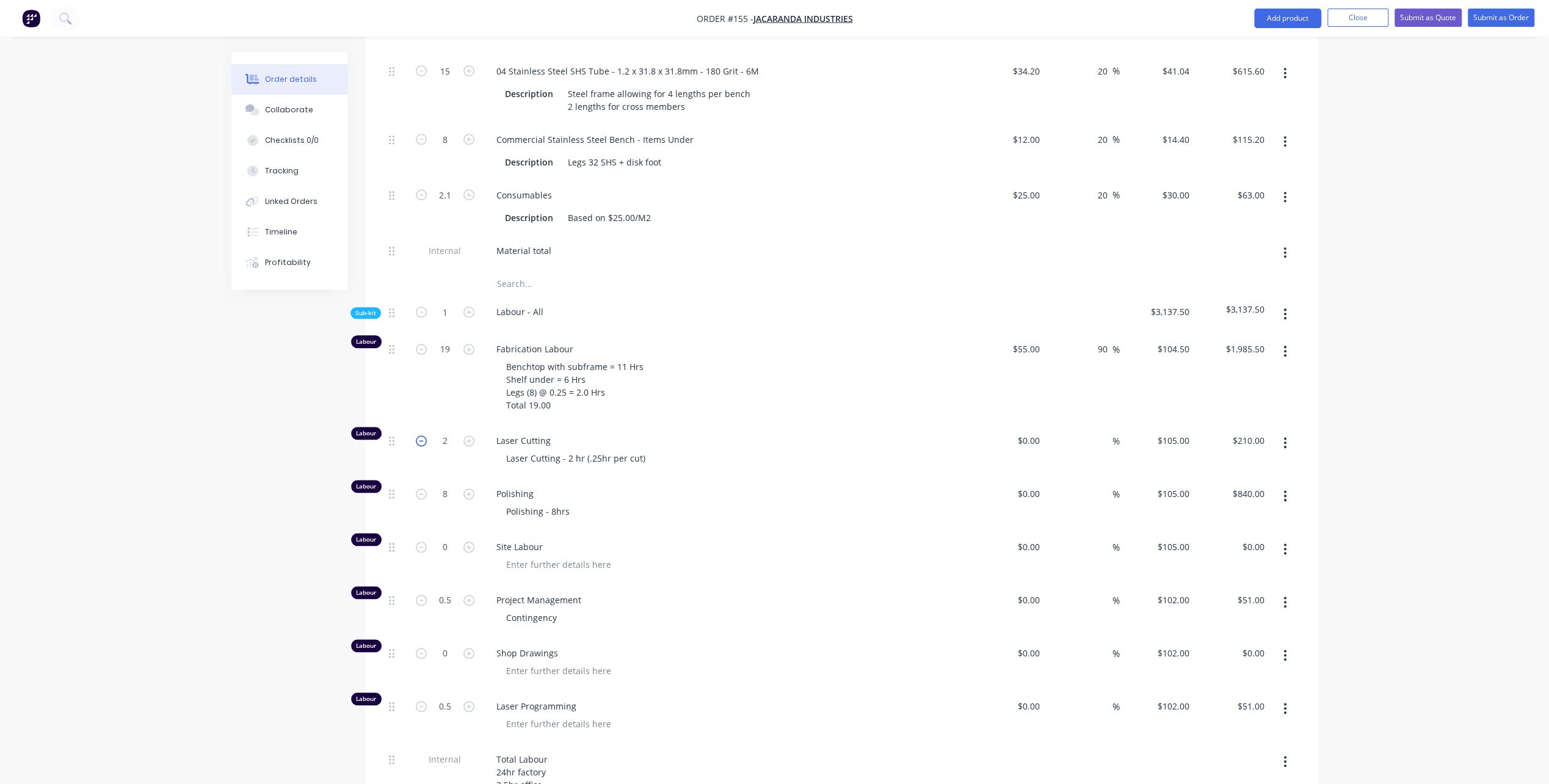
click at [420, 435] on icon "button" at bounding box center [421, 441] width 11 height 11
click at [413, 433] on button "button" at bounding box center [421, 439] width 16 height 12
click at [447, 432] on input "0" at bounding box center [445, 441] width 32 height 19
drag, startPoint x: 505, startPoint y: 434, endPoint x: 716, endPoint y: 427, distance: 211.1
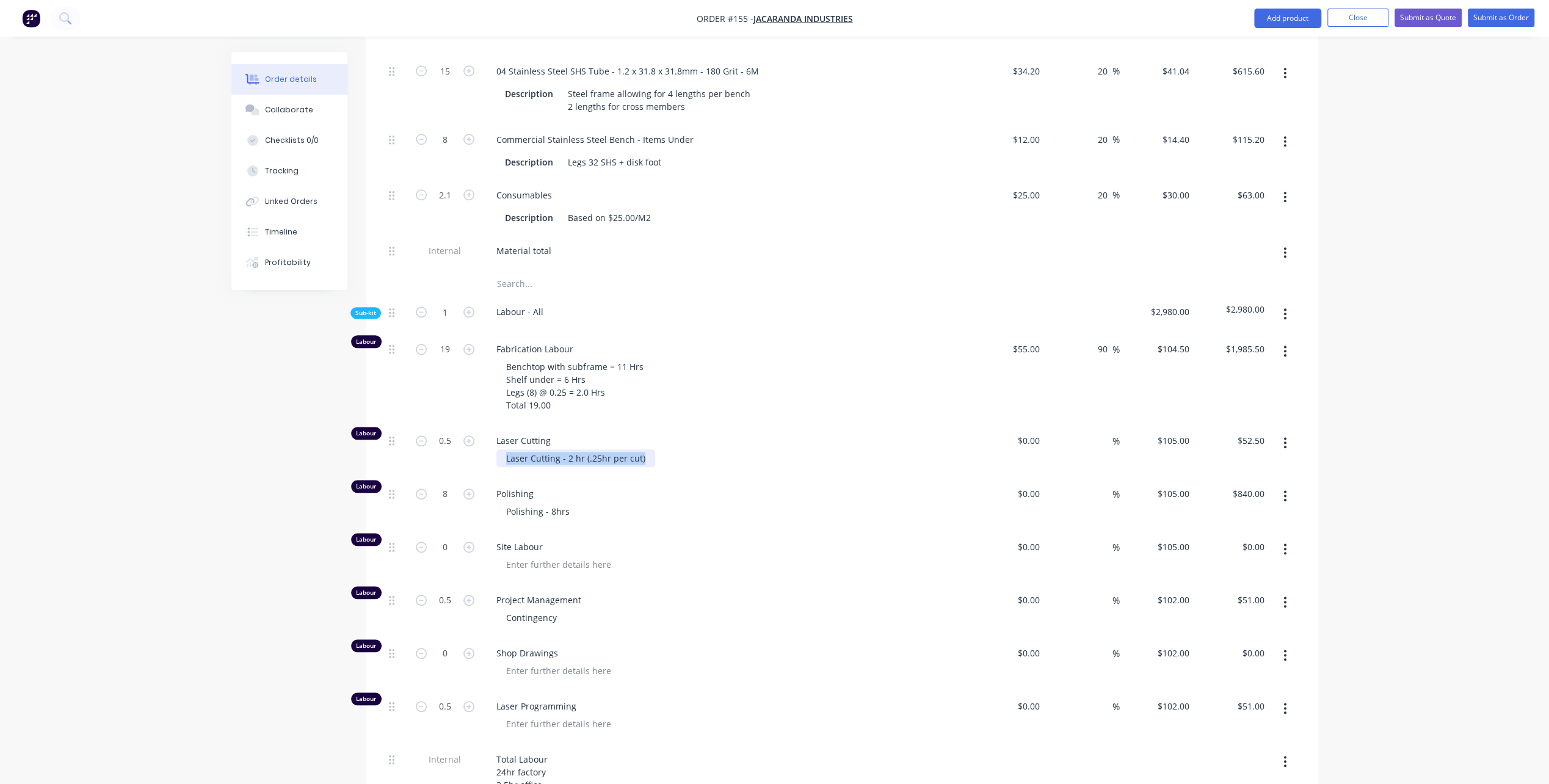
click at [651, 450] on div "Laser Cutting - 2 hr (.25hr per cut)" at bounding box center [731, 458] width 469 height 18
click at [1035, 432] on input "0" at bounding box center [1031, 441] width 28 height 18
click at [1106, 432] on input at bounding box center [1106, 441] width 14 height 18
click at [936, 450] on div at bounding box center [731, 458] width 469 height 18
click at [421, 488] on icon "button" at bounding box center [421, 494] width 11 height 11
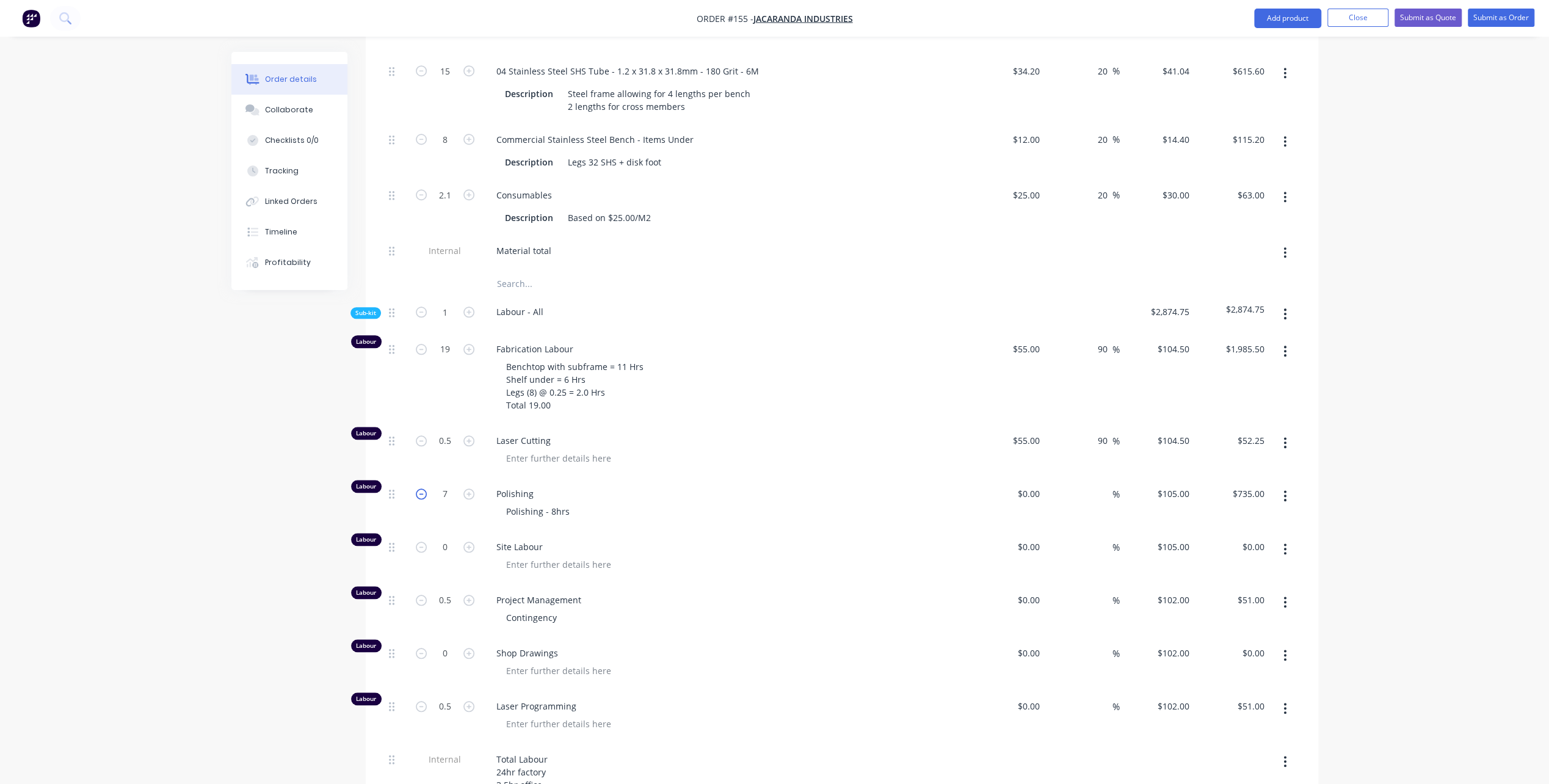
click at [421, 488] on icon "button" at bounding box center [421, 494] width 11 height 11
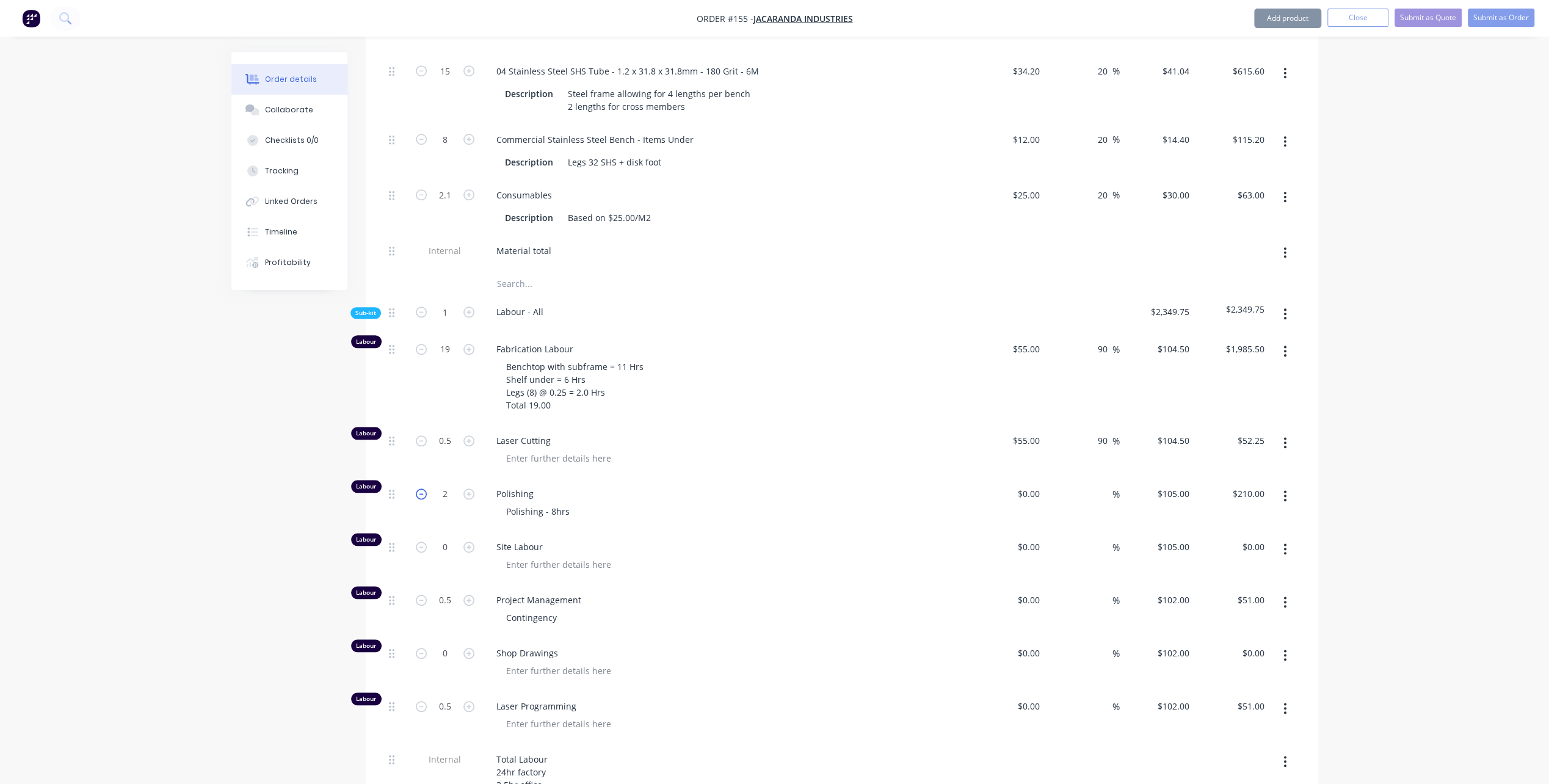
click at [421, 488] on icon "button" at bounding box center [421, 494] width 11 height 11
click at [589, 503] on div "Polishing - 8hrs" at bounding box center [731, 511] width 469 height 18
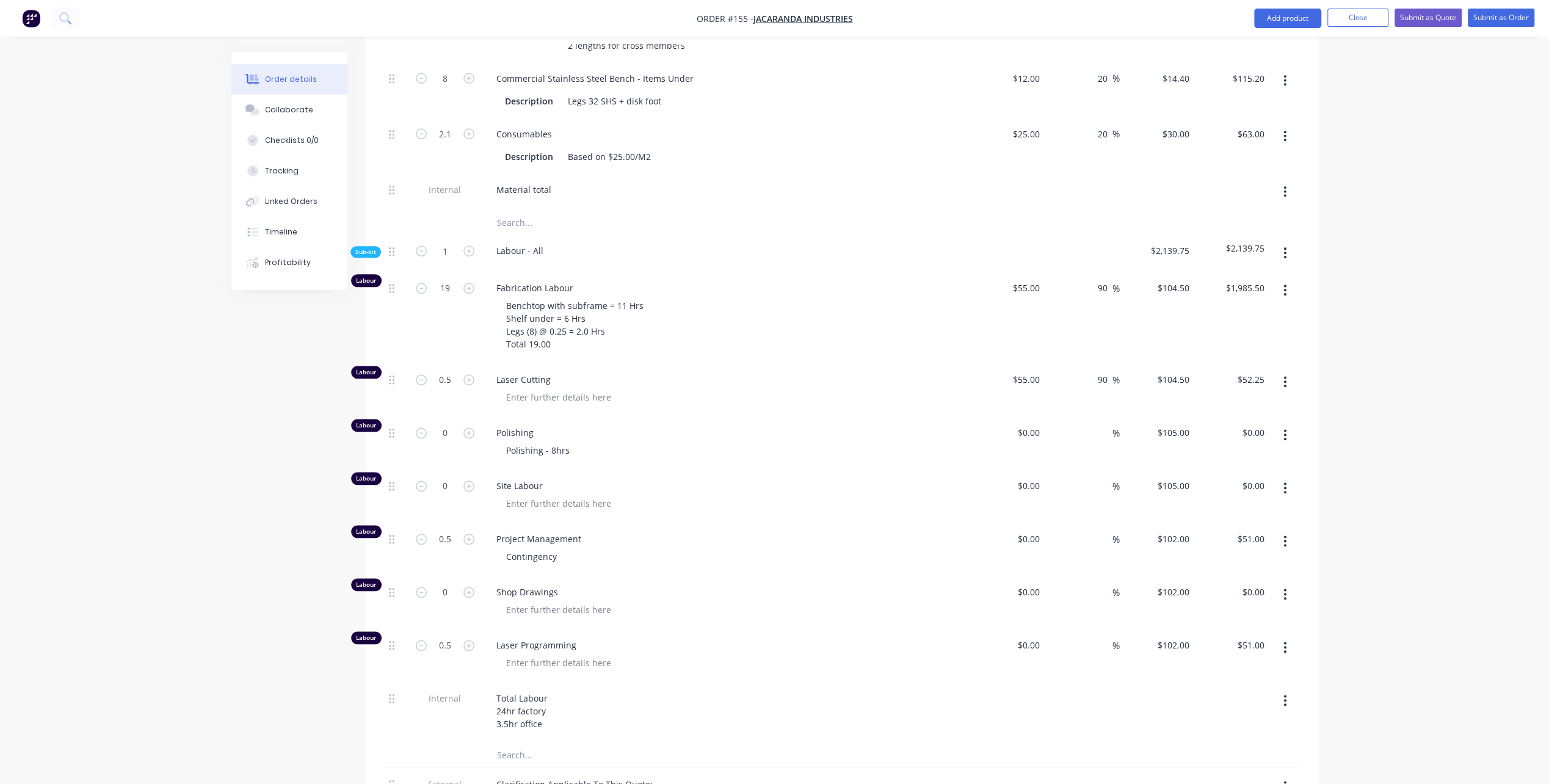
click at [568, 689] on div "Total Labour 24hr factory 3.5hr office" at bounding box center [726, 711] width 479 height 43
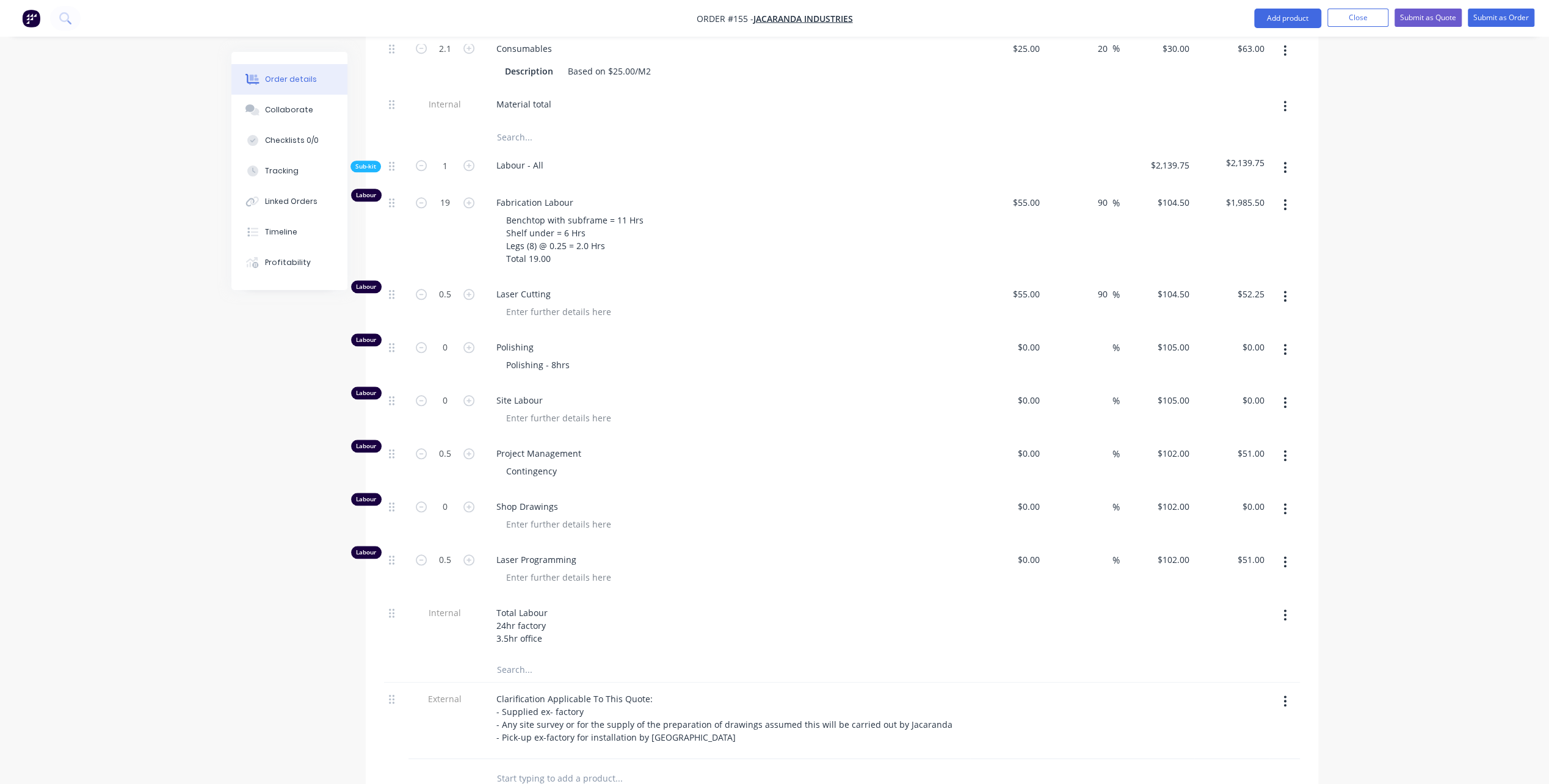
scroll to position [1160, 0]
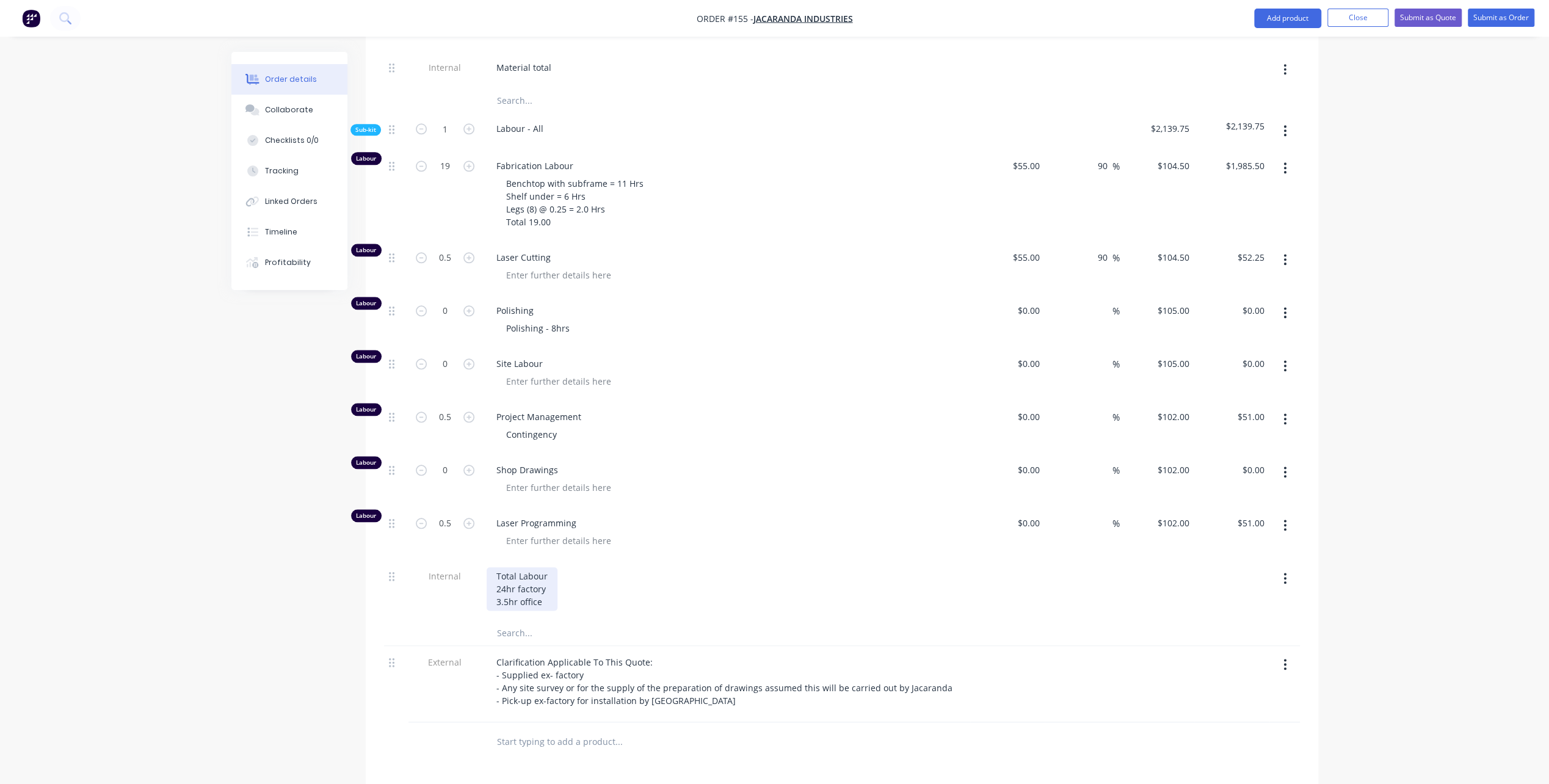
click at [552, 567] on div "Total Labour 24hr factory 3.5hr office" at bounding box center [522, 588] width 71 height 43
click at [1283, 572] on icon "button" at bounding box center [1284, 578] width 3 height 13
click at [1216, 602] on div "Duplicate" at bounding box center [1242, 611] width 94 height 18
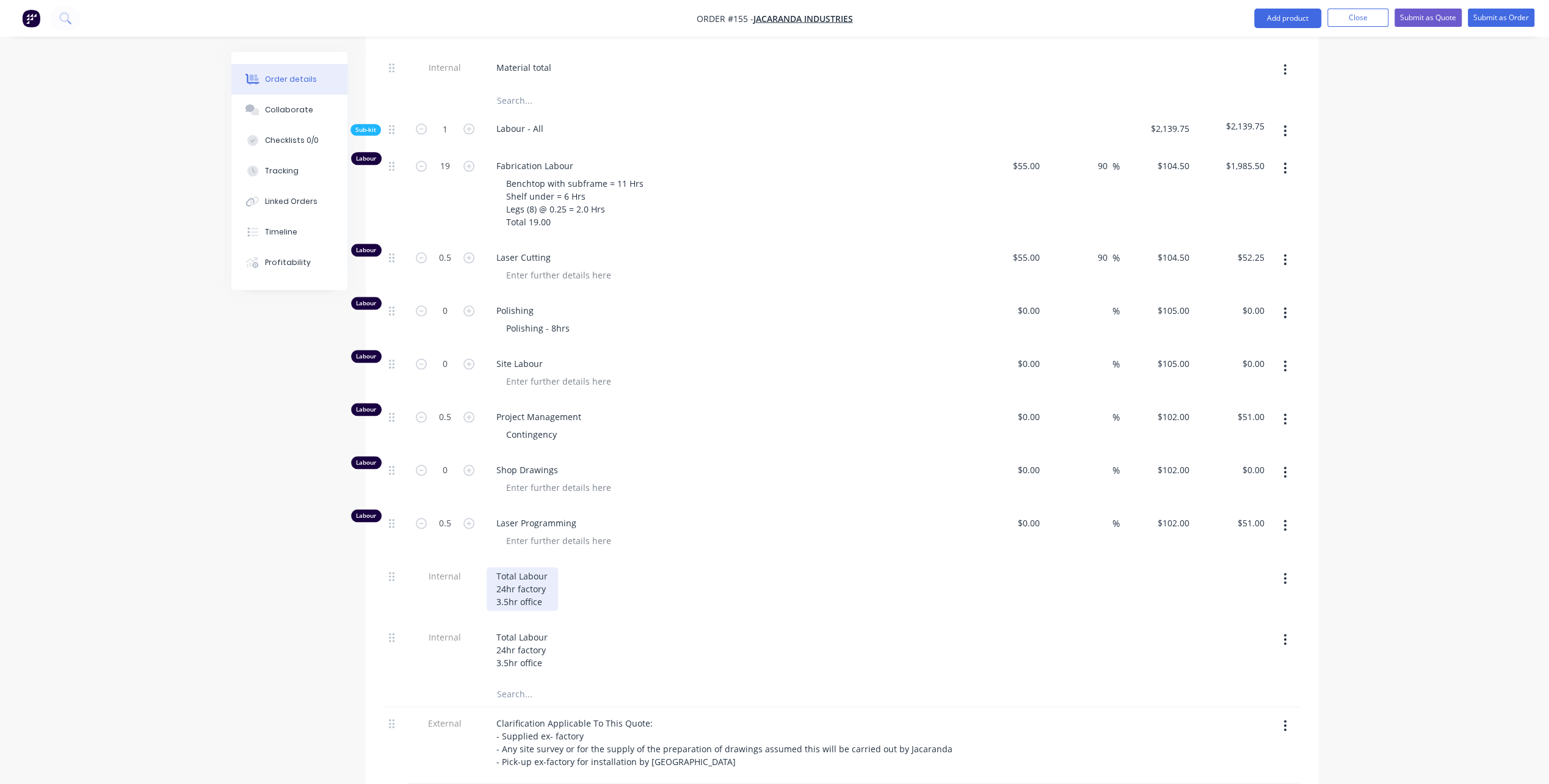
click at [555, 567] on div "Total Labour 24hr factory 3.5hr office" at bounding box center [522, 588] width 72 height 43
click at [530, 628] on div "Total Labour 24hr factory 3.5hr office" at bounding box center [522, 649] width 72 height 43
drag, startPoint x: 494, startPoint y: 626, endPoint x: 503, endPoint y: 625, distance: 9.1
click at [503, 628] on div "Total Labour 24hr factory 3.5hr office" at bounding box center [522, 649] width 72 height 43
click at [557, 628] on div "Total Labour 19.5hr factory 3.5hr office" at bounding box center [526, 649] width 79 height 43
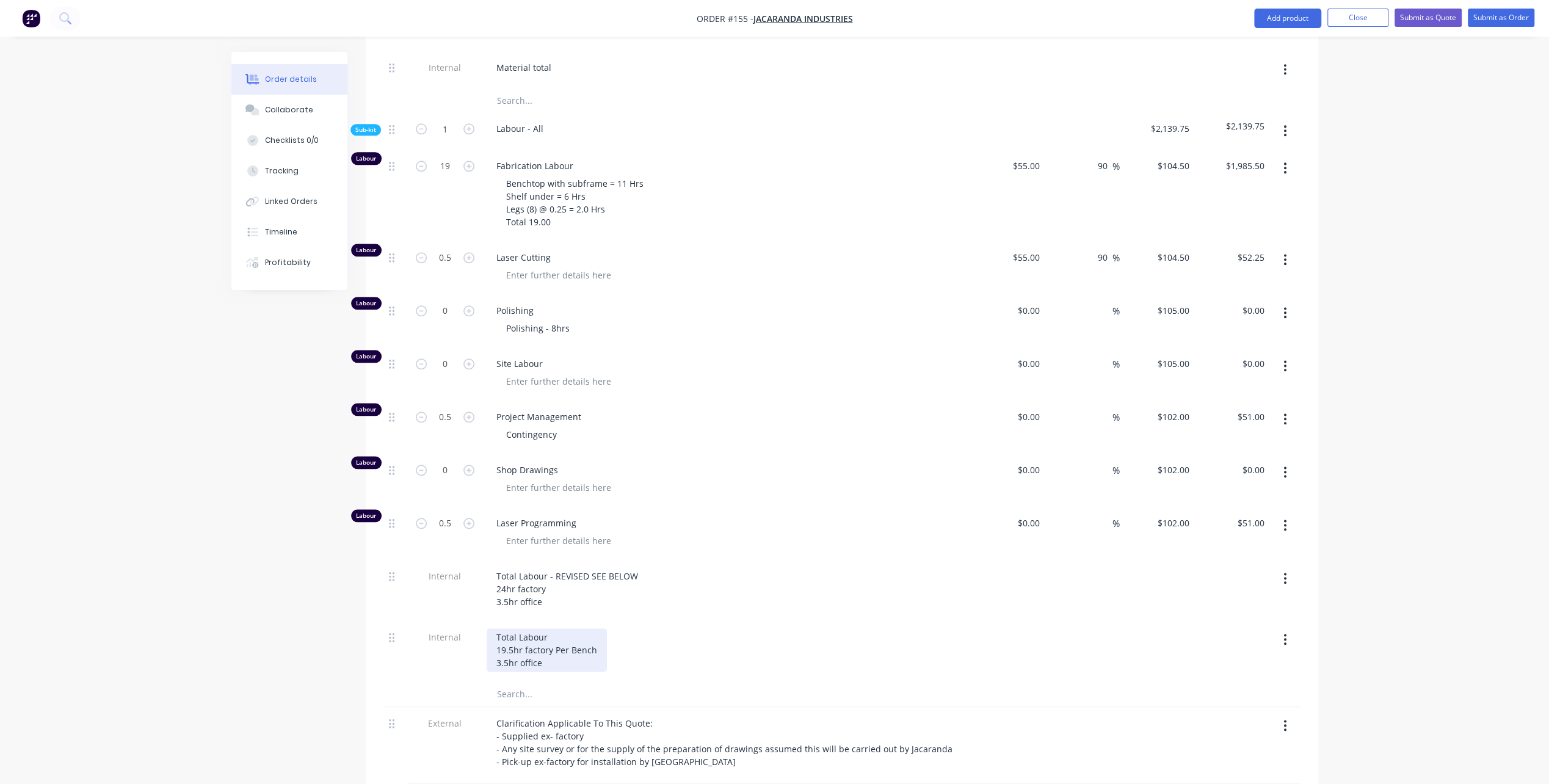
drag, startPoint x: 559, startPoint y: 636, endPoint x: 578, endPoint y: 656, distance: 27.6
click at [559, 636] on div "Total Labour 19.5hr factory Per Bench 3.5hr office" at bounding box center [547, 649] width 120 height 43
drag, startPoint x: 509, startPoint y: 641, endPoint x: 497, endPoint y: 639, distance: 12.2
click at [497, 639] on div "Total Labour 19.5hr factory Per Bench 3.5hr office" at bounding box center [547, 649] width 120 height 43
click at [560, 642] on div "Total Labour 19.5hr factory Per Bench 1.0hr office" at bounding box center [547, 649] width 120 height 43
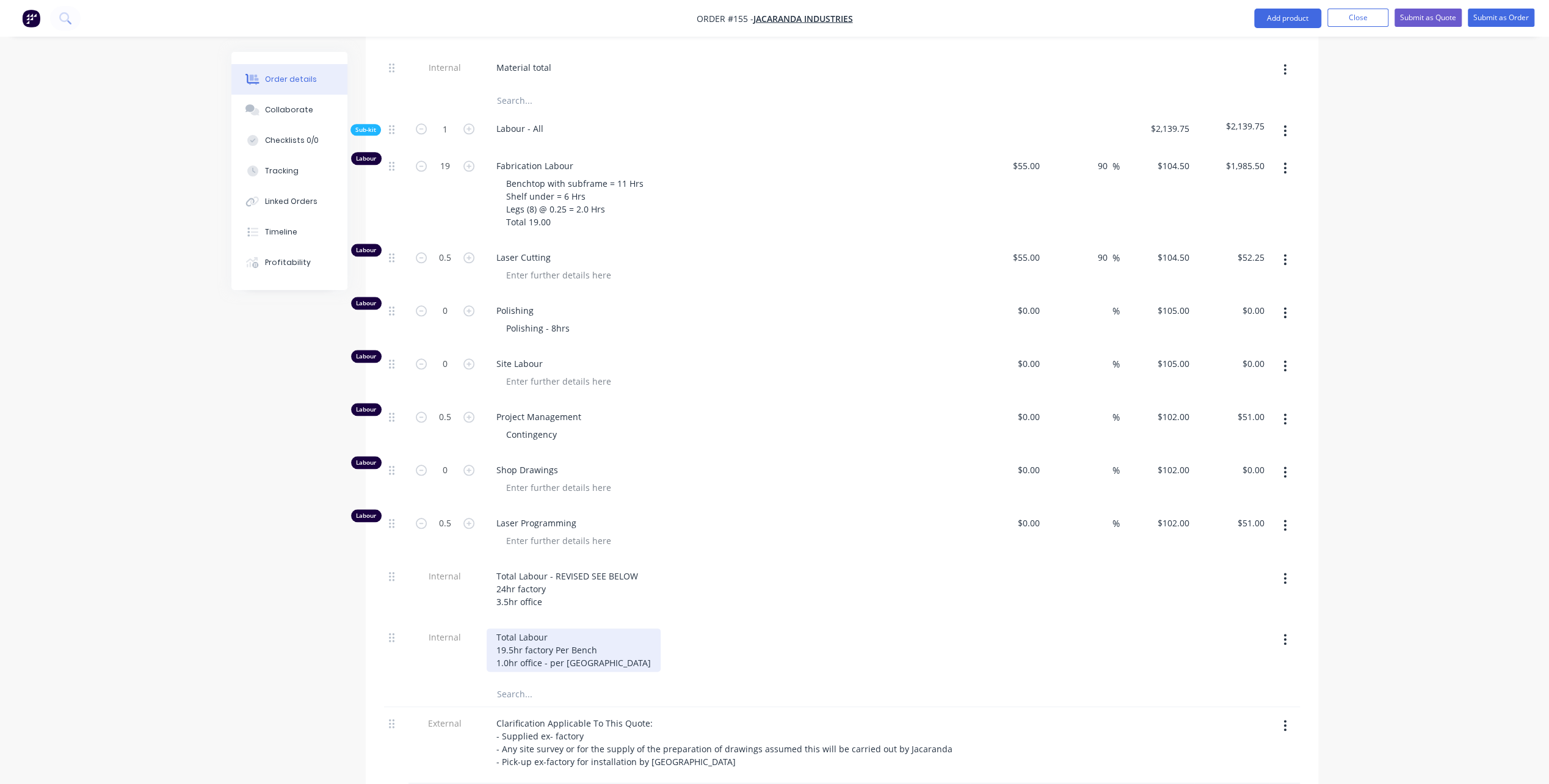
click at [559, 628] on div "Total Labour 19.5hr factory Per Bench 1.0hr office - per [GEOGRAPHIC_DATA]" at bounding box center [574, 649] width 174 height 43
click at [703, 426] on div "Contingency" at bounding box center [731, 434] width 469 height 18
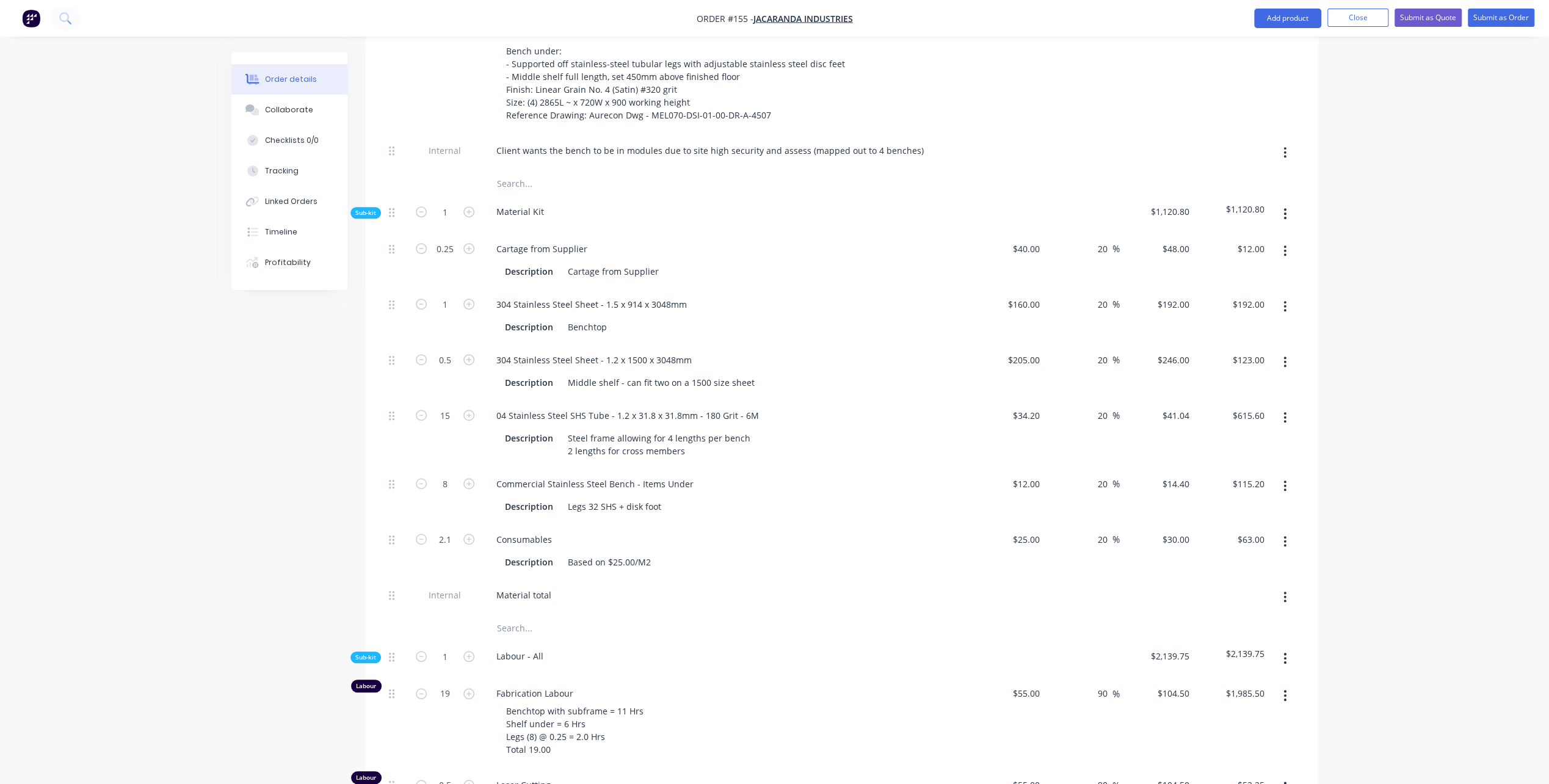
scroll to position [550, 0]
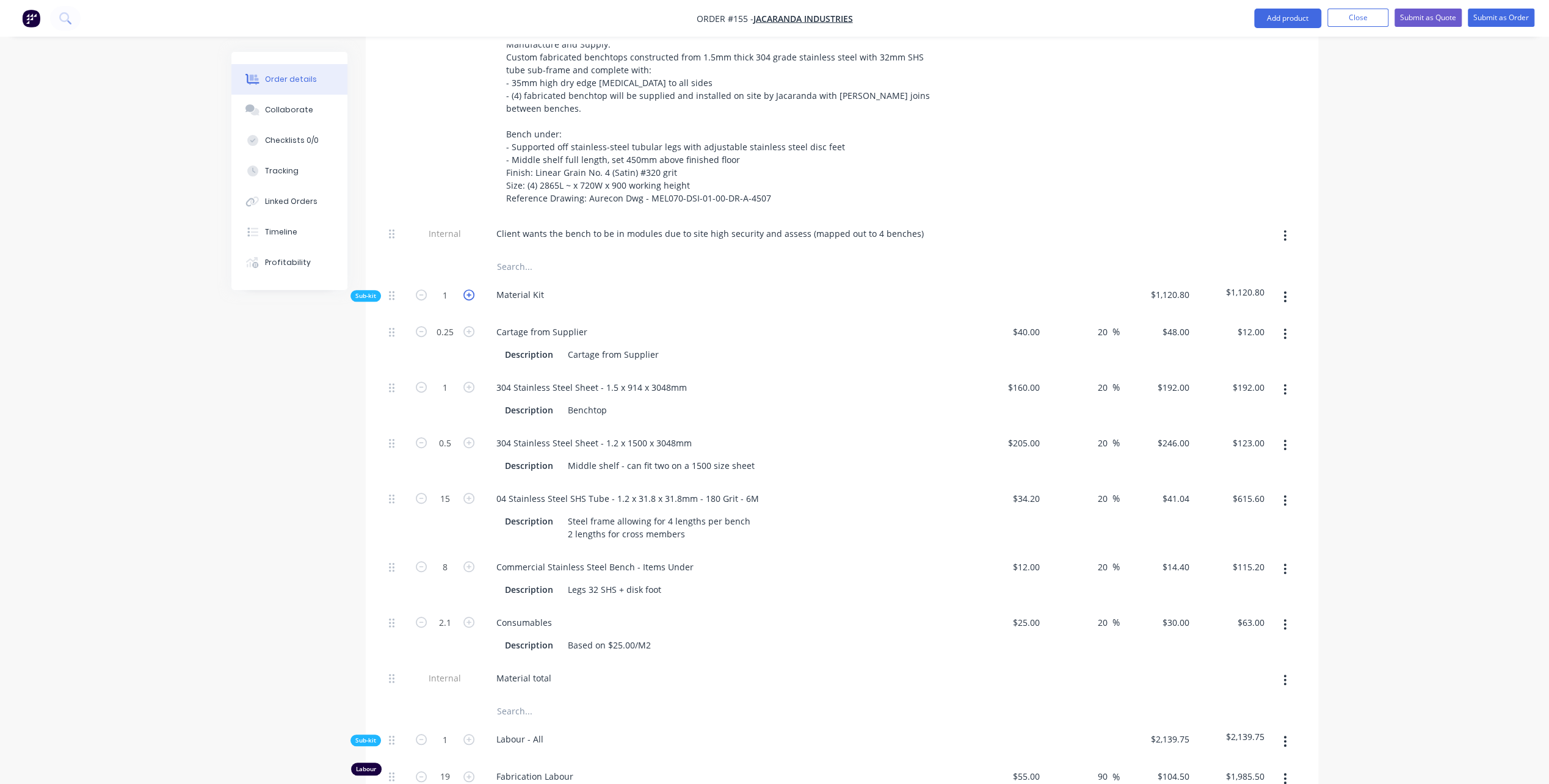
click at [469, 289] on icon "button" at bounding box center [469, 295] width 11 height 11
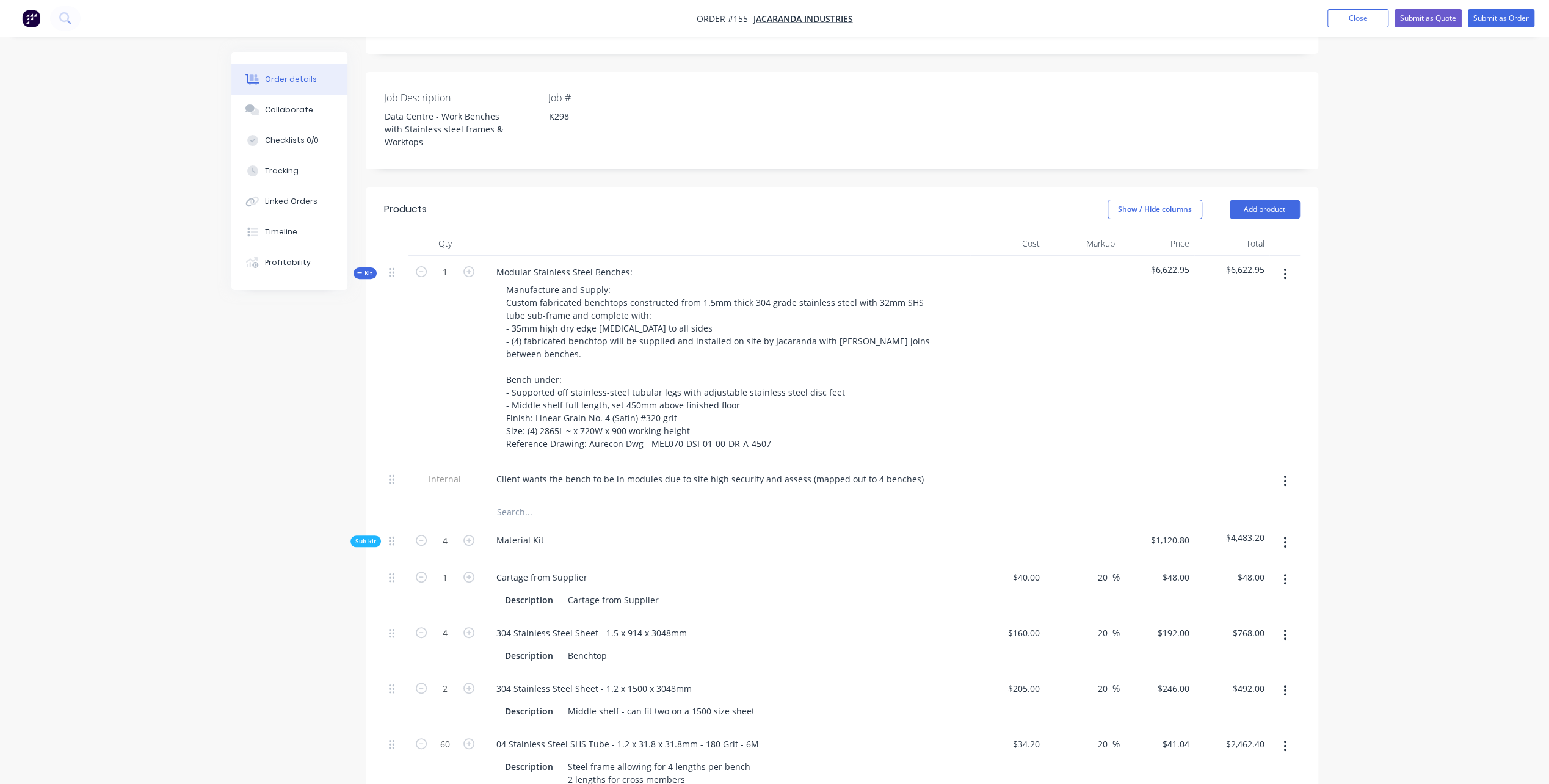
scroll to position [305, 0]
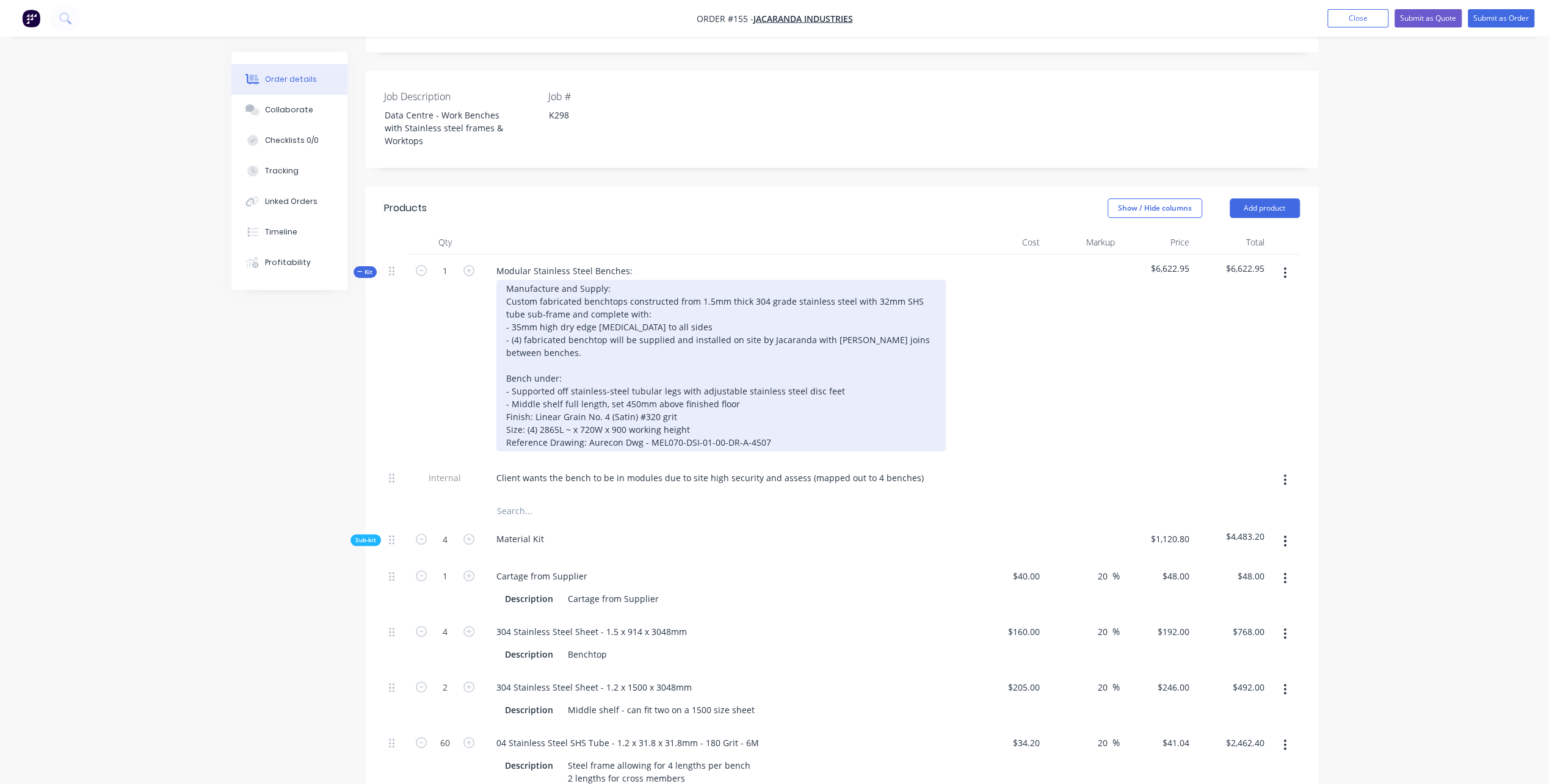
click at [506, 347] on div "Manufacture and Supply: Custom fabricated benchtops constructed from 1.5mm thic…" at bounding box center [721, 365] width 450 height 172
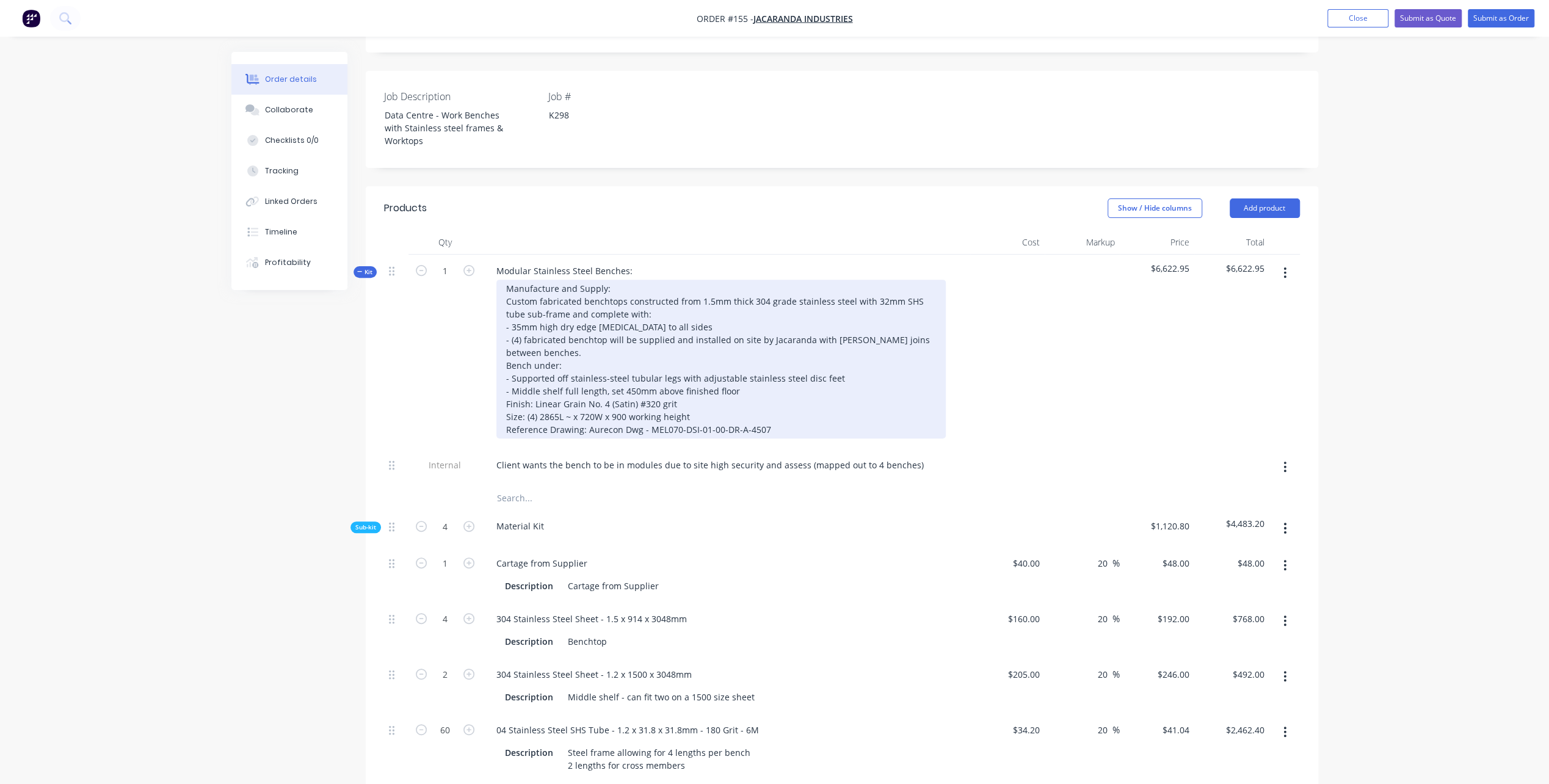
click at [534, 348] on div "Manufacture and Supply: Custom fabricated benchtops constructed from 1.5mm thic…" at bounding box center [721, 358] width 450 height 158
click at [533, 345] on div "Manufacture and Supply: Custom fabricated benchtops constructed from 1.5mm thic…" at bounding box center [721, 358] width 450 height 158
click at [529, 345] on div "Manufacture and Supply: Custom fabricated benchtops constructed from 1.5mm thic…" at bounding box center [721, 358] width 450 height 158
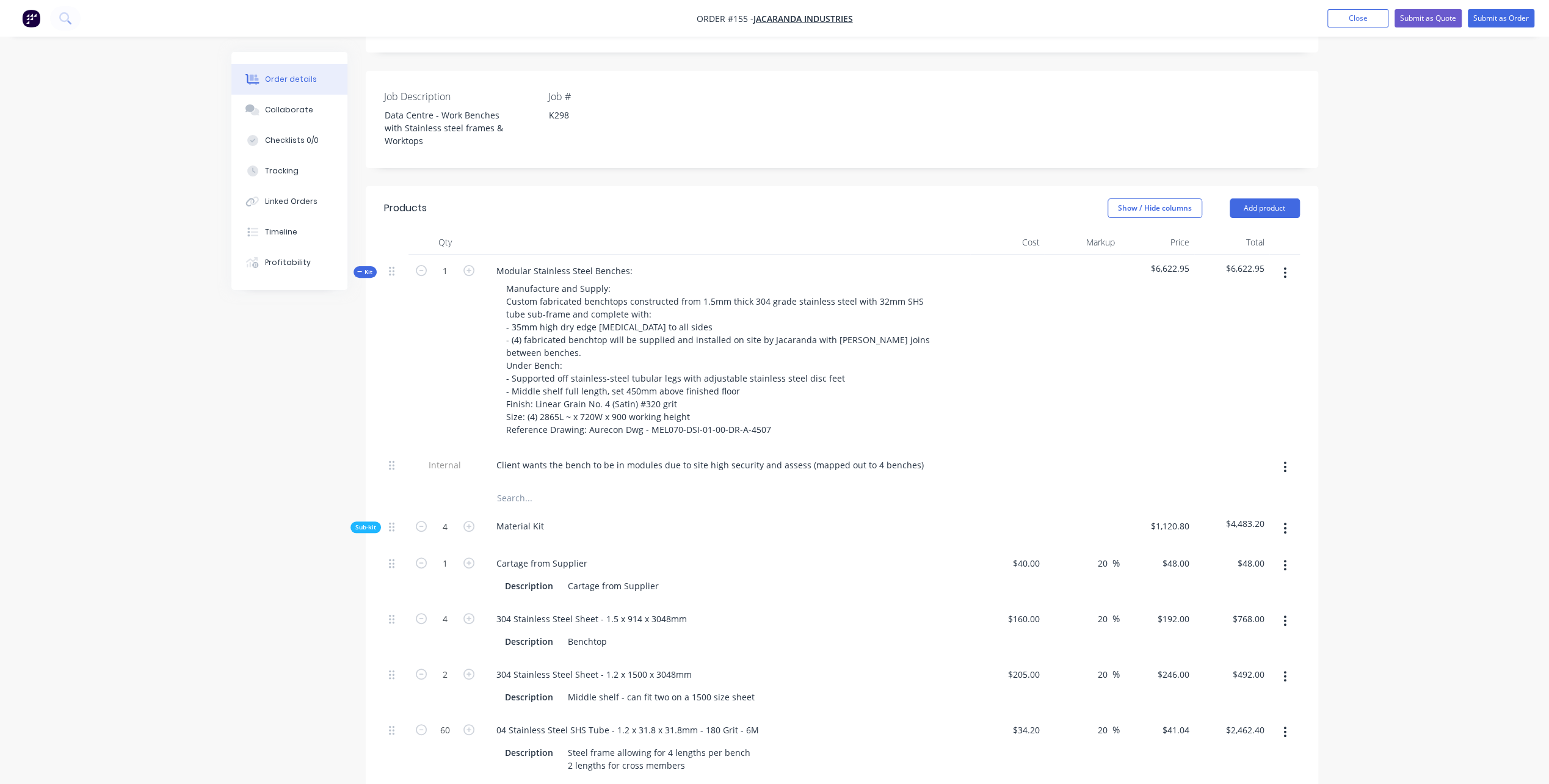
click at [385, 342] on div at bounding box center [397, 351] width 25 height 194
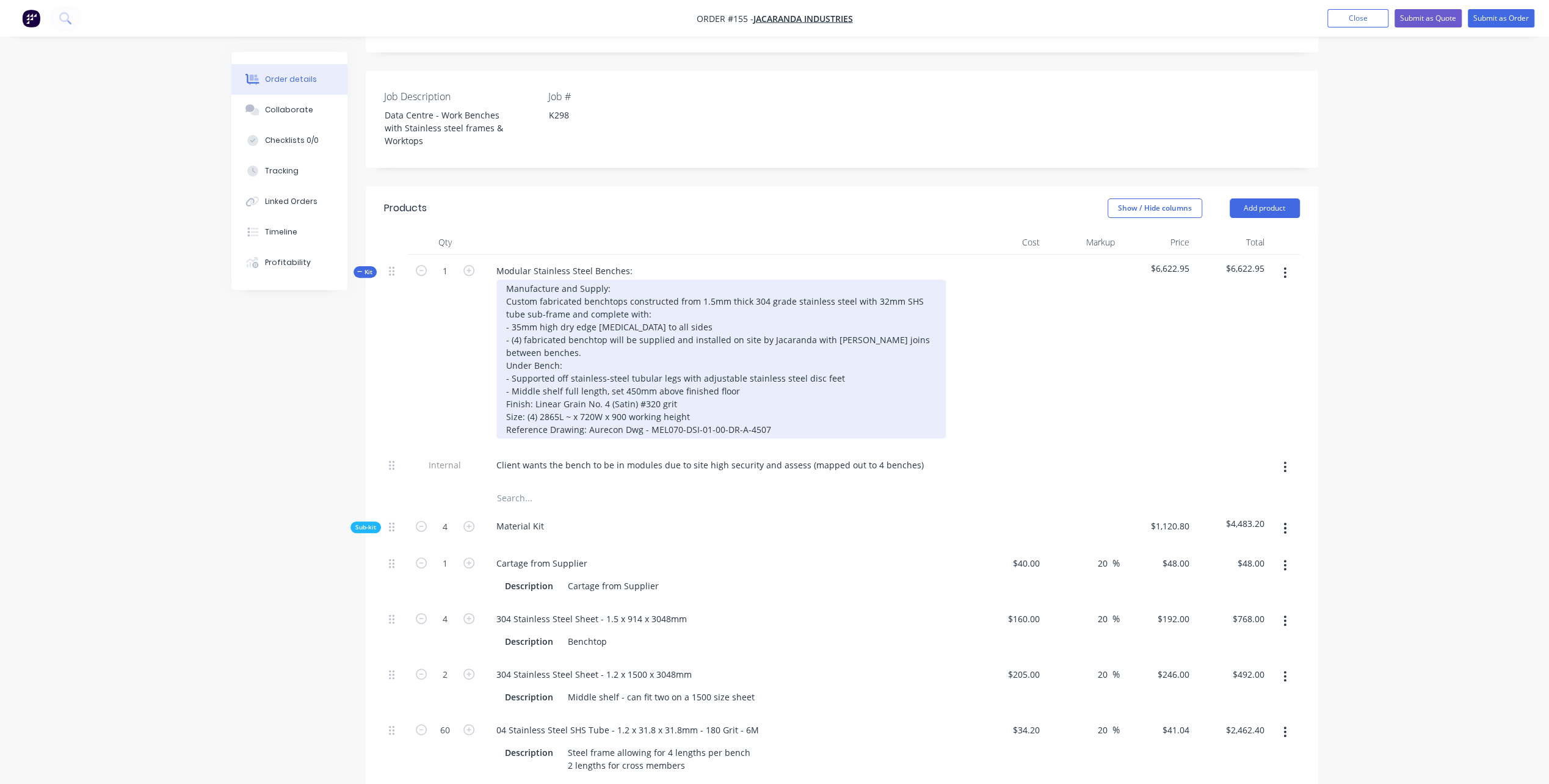
click at [537, 398] on div "Manufacture and Supply: Custom fabricated benchtops constructed from 1.5mm thic…" at bounding box center [721, 358] width 450 height 158
drag, startPoint x: 779, startPoint y: 396, endPoint x: 810, endPoint y: 391, distance: 31.4
click at [784, 395] on div "Manufacture and Supply: Custom fabricated benchtops constructed from 1.5mm thic…" at bounding box center [721, 358] width 450 height 158
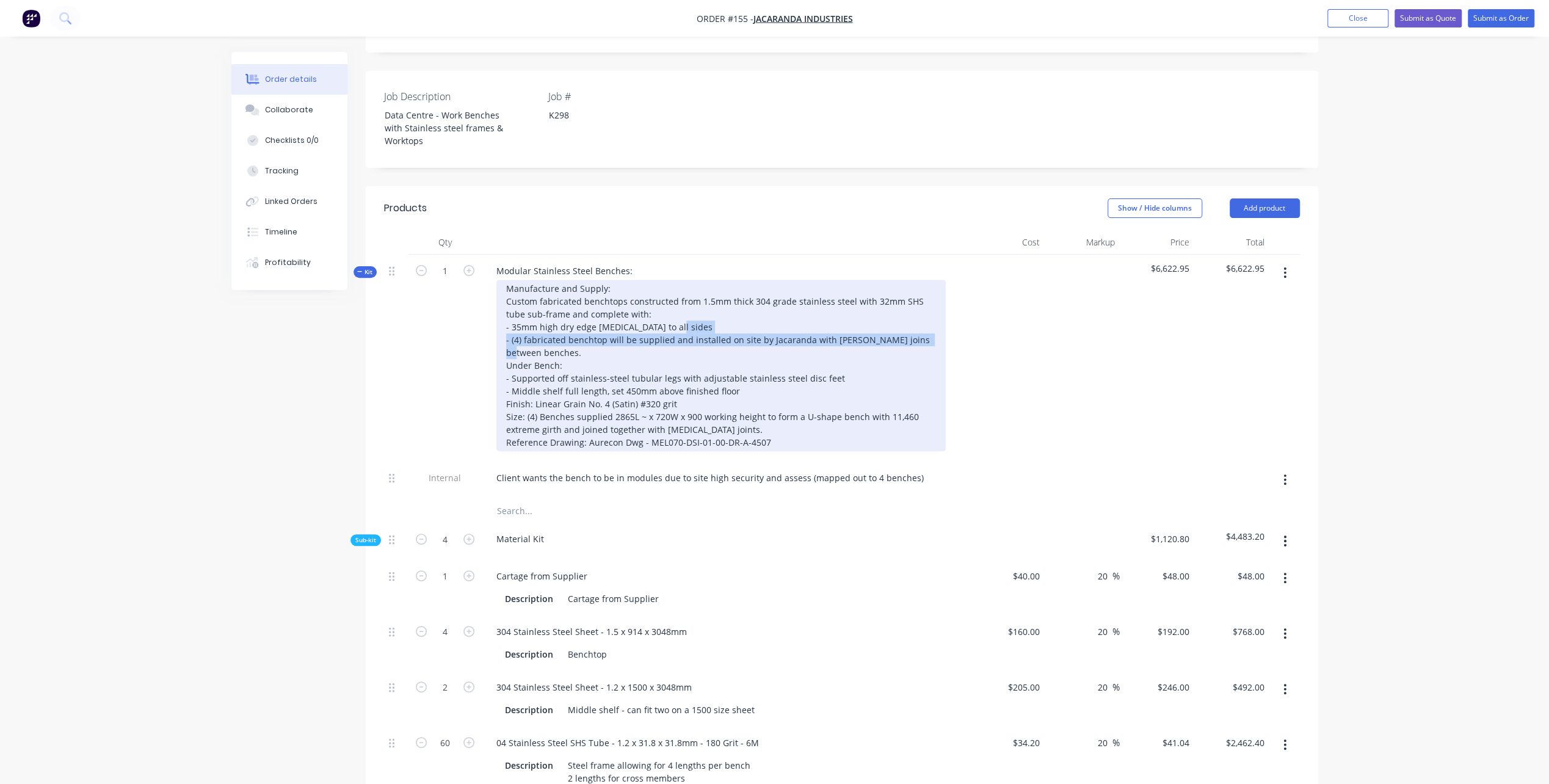
drag, startPoint x: 506, startPoint y: 321, endPoint x: 567, endPoint y: 334, distance: 62.4
click at [567, 334] on div "Manufacture and Supply: Custom fabricated benchtops constructed from 1.5mm thic…" at bounding box center [721, 365] width 450 height 172
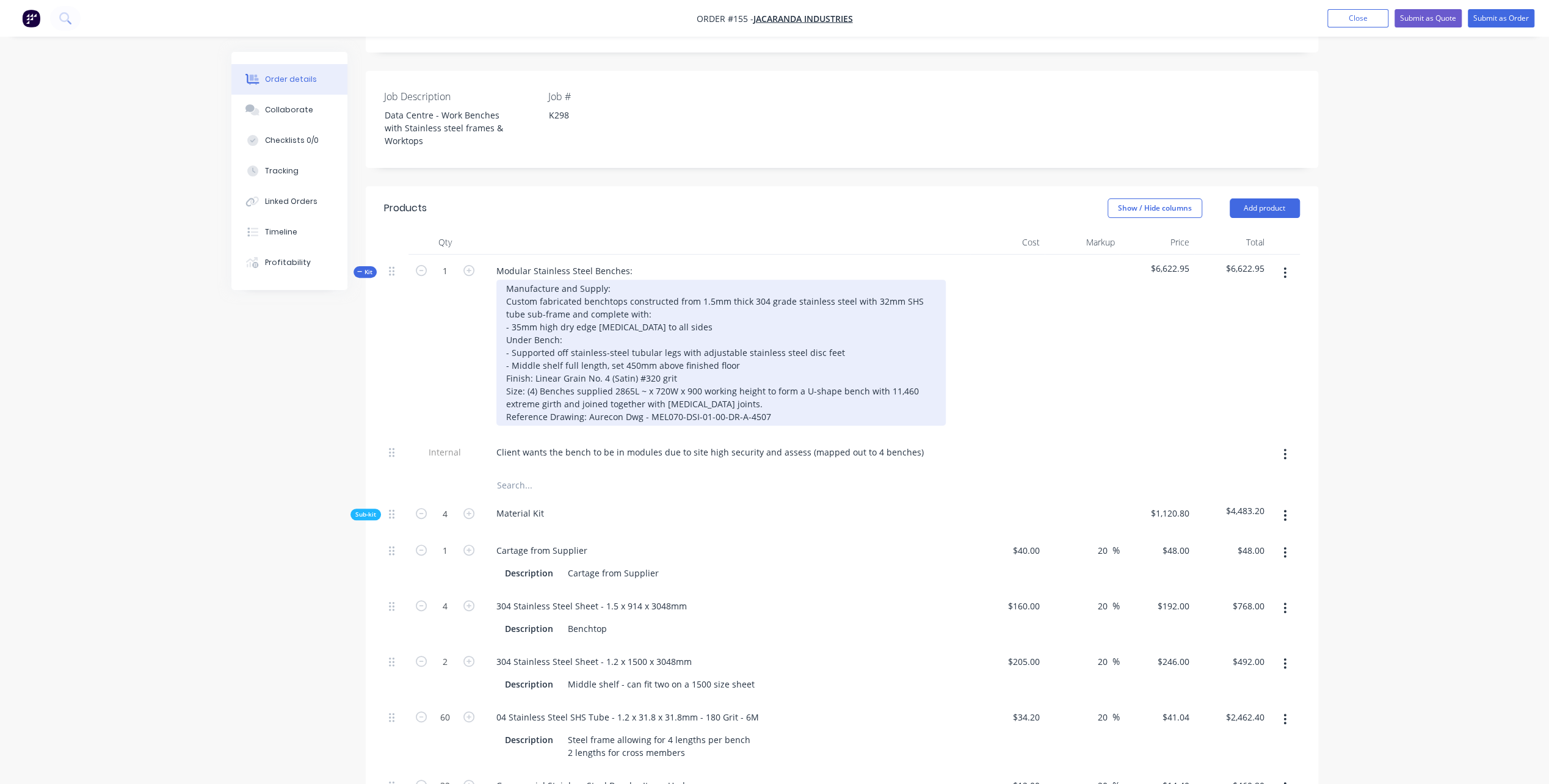
click at [534, 359] on div "Manufacture and Supply: Custom fabricated benchtops constructed from 1.5mm thic…" at bounding box center [721, 352] width 450 height 146
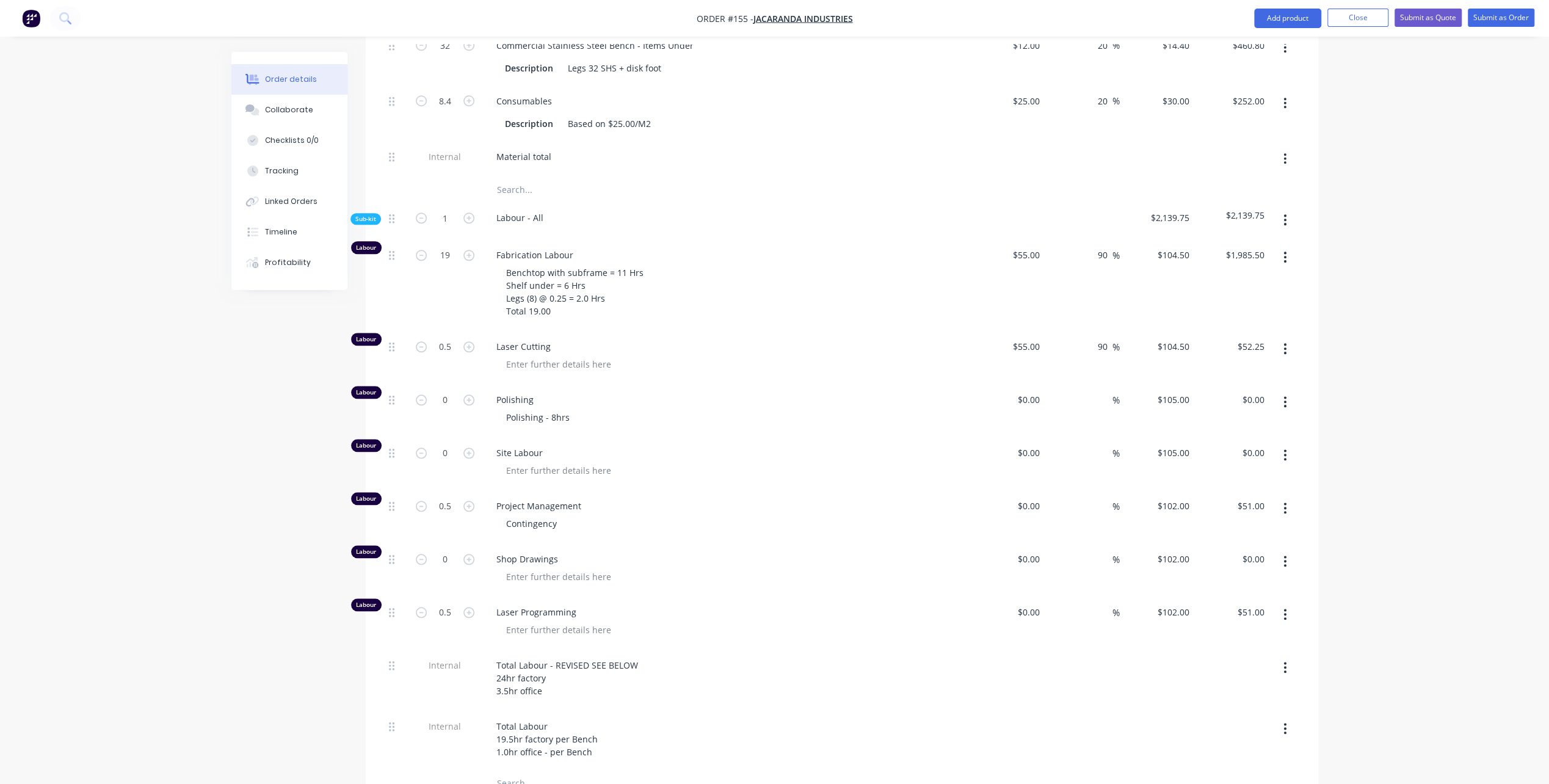
scroll to position [1099, 0]
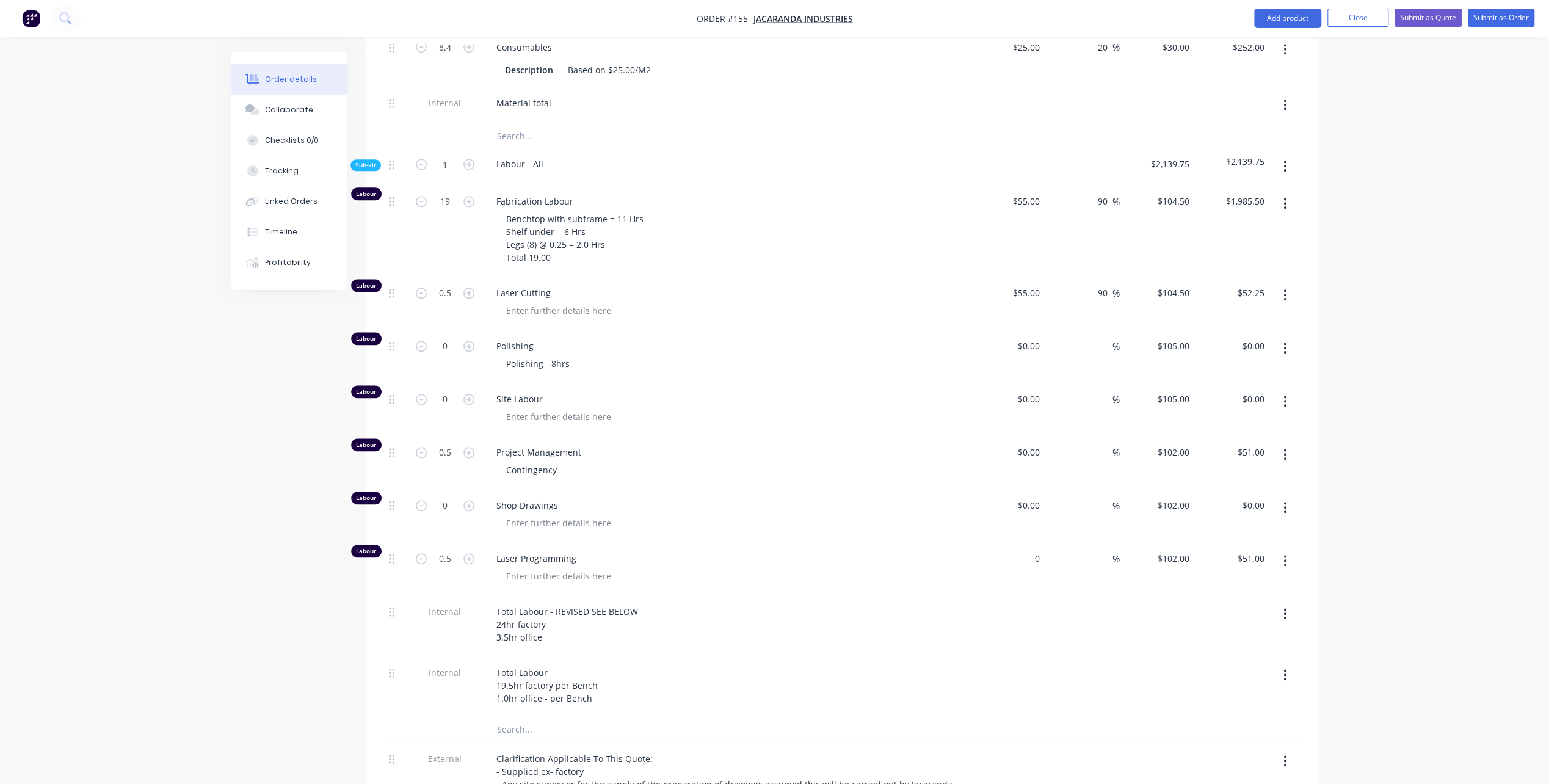
click at [1022, 542] on div "0 $0.00" at bounding box center [1007, 569] width 75 height 53
click at [1102, 550] on input at bounding box center [1106, 558] width 14 height 18
click at [1098, 570] on div "90 90 %" at bounding box center [1082, 569] width 75 height 53
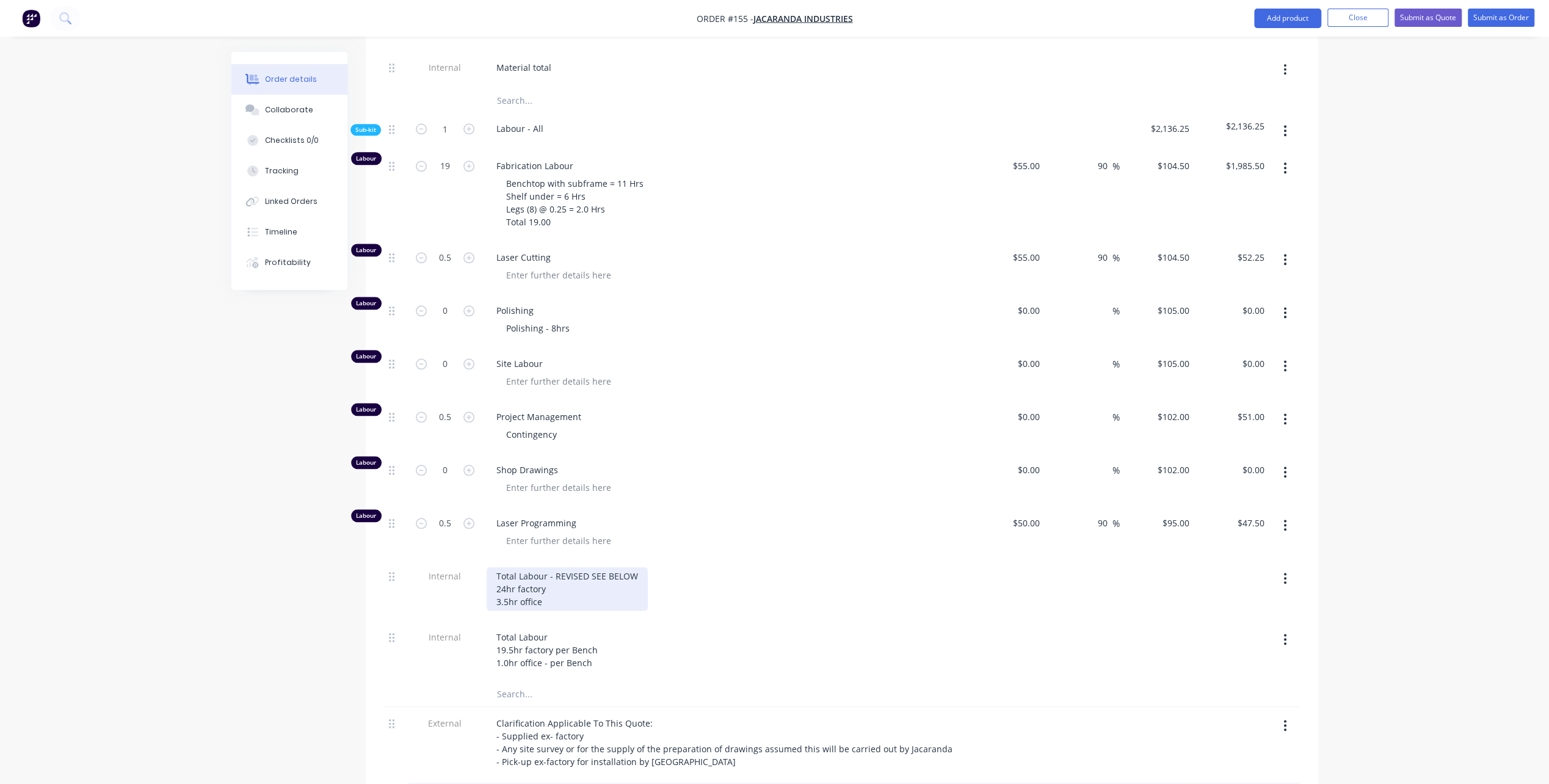
scroll to position [1160, 0]
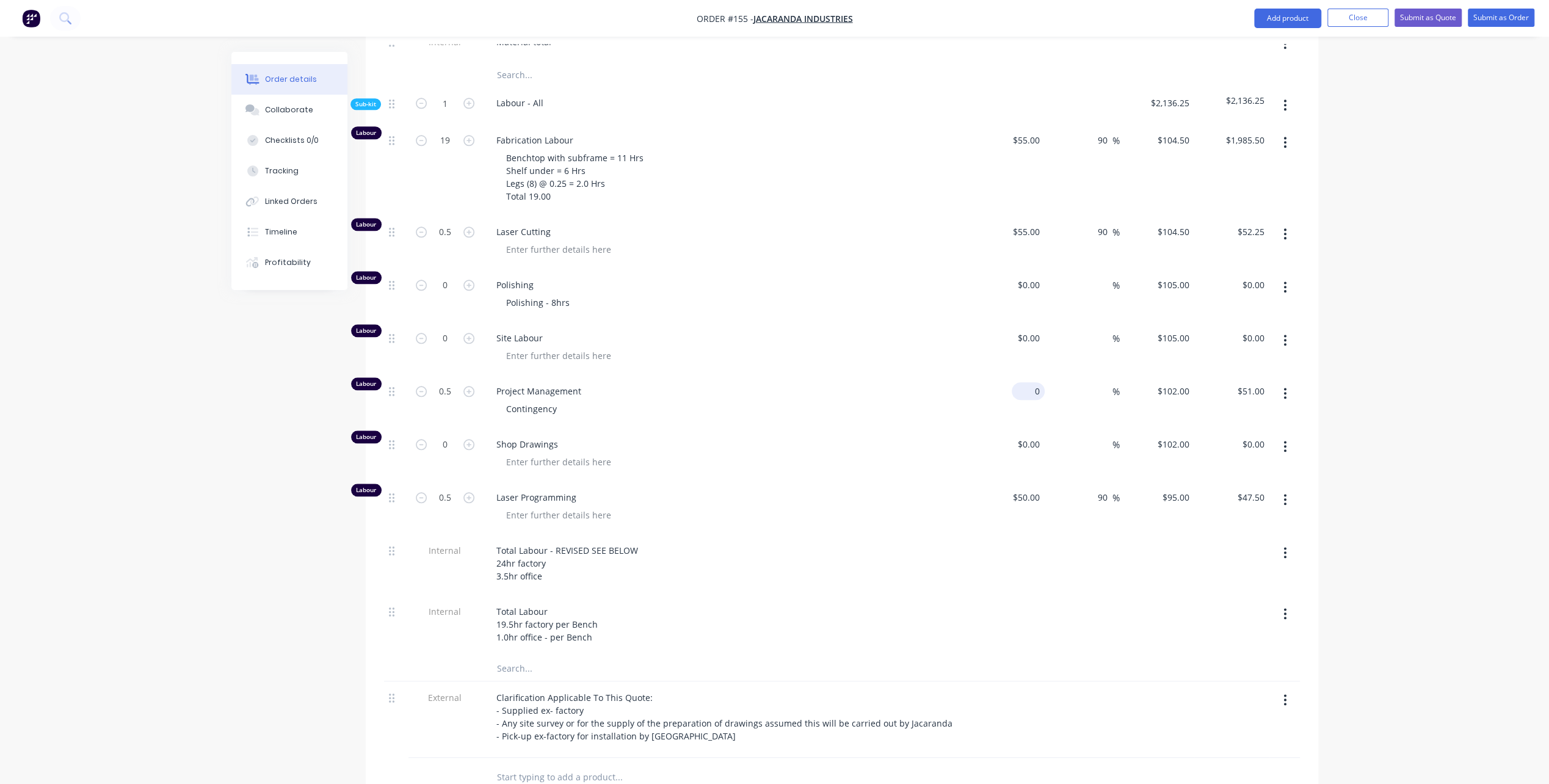
click at [1028, 382] on div "0 $0.00" at bounding box center [1028, 391] width 33 height 18
click at [1104, 382] on input at bounding box center [1106, 391] width 14 height 18
click at [955, 347] on div at bounding box center [731, 356] width 469 height 18
click at [1009, 568] on div at bounding box center [1007, 565] width 75 height 61
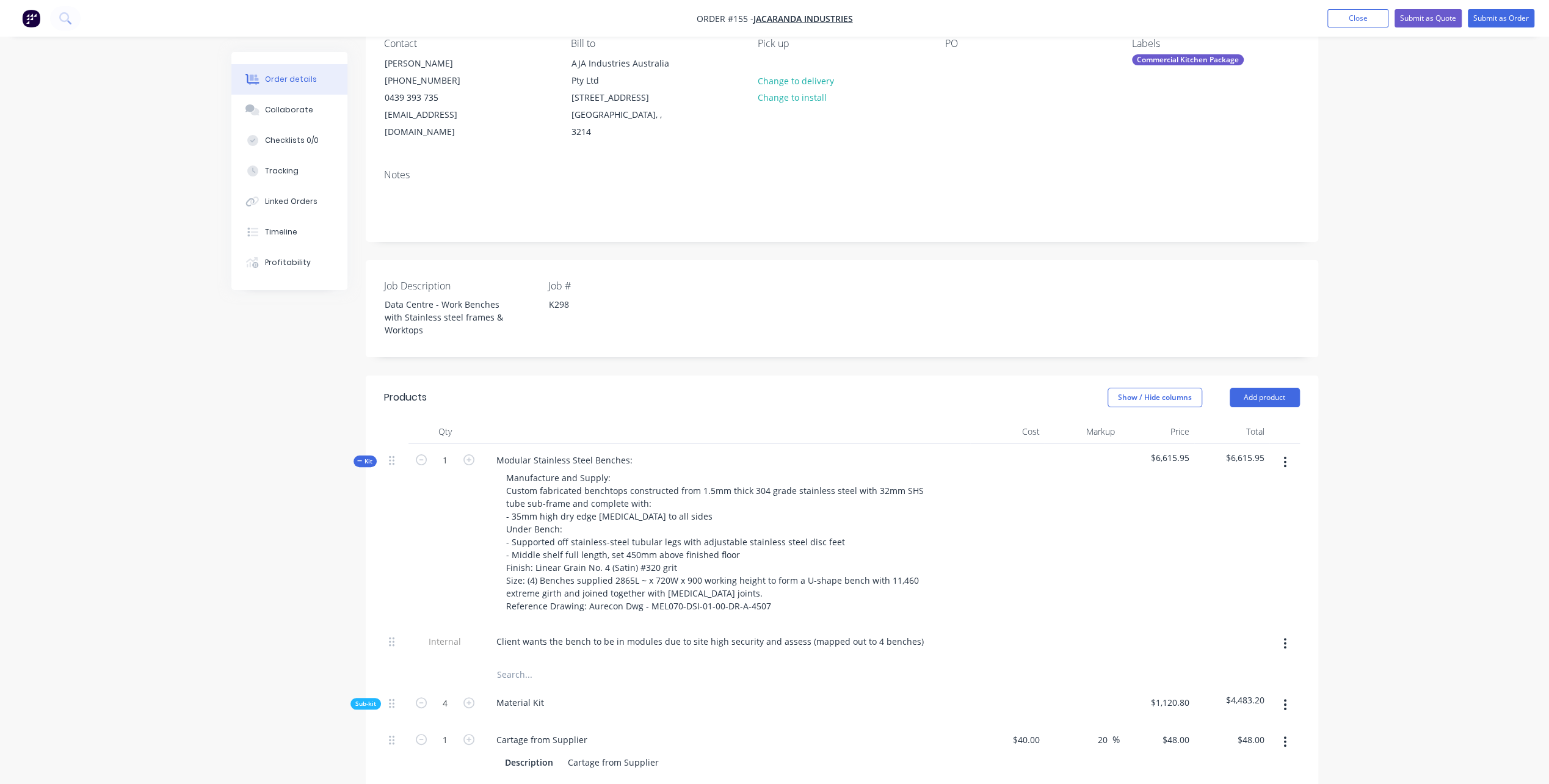
scroll to position [122, 0]
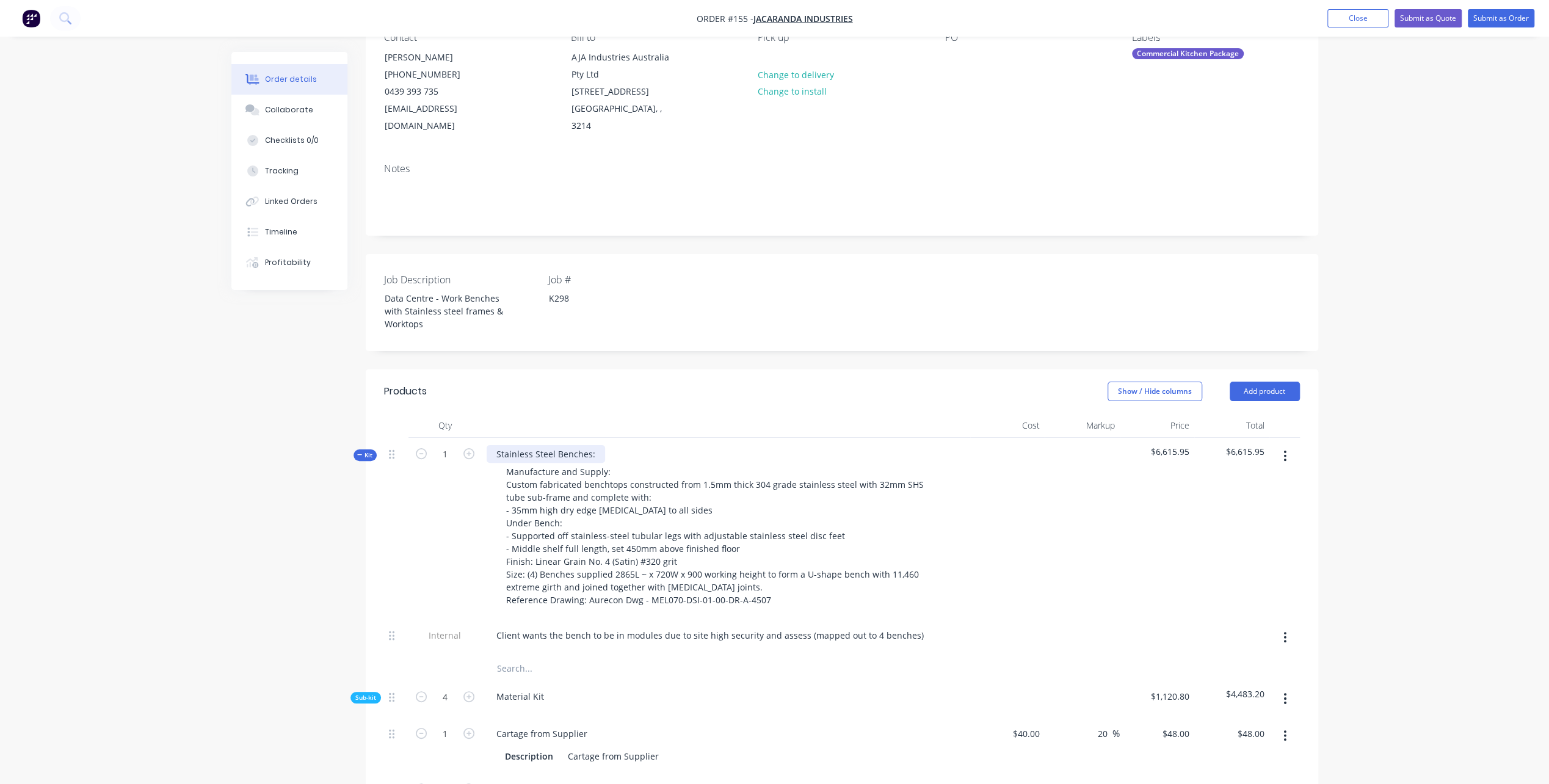
click at [589, 445] on div "Stainless Steel Benches:" at bounding box center [546, 454] width 119 height 18
drag, startPoint x: 590, startPoint y: 432, endPoint x: 596, endPoint y: 439, distance: 9.2
click at [590, 445] on div "Stainless Steel Benches:" at bounding box center [546, 454] width 119 height 18
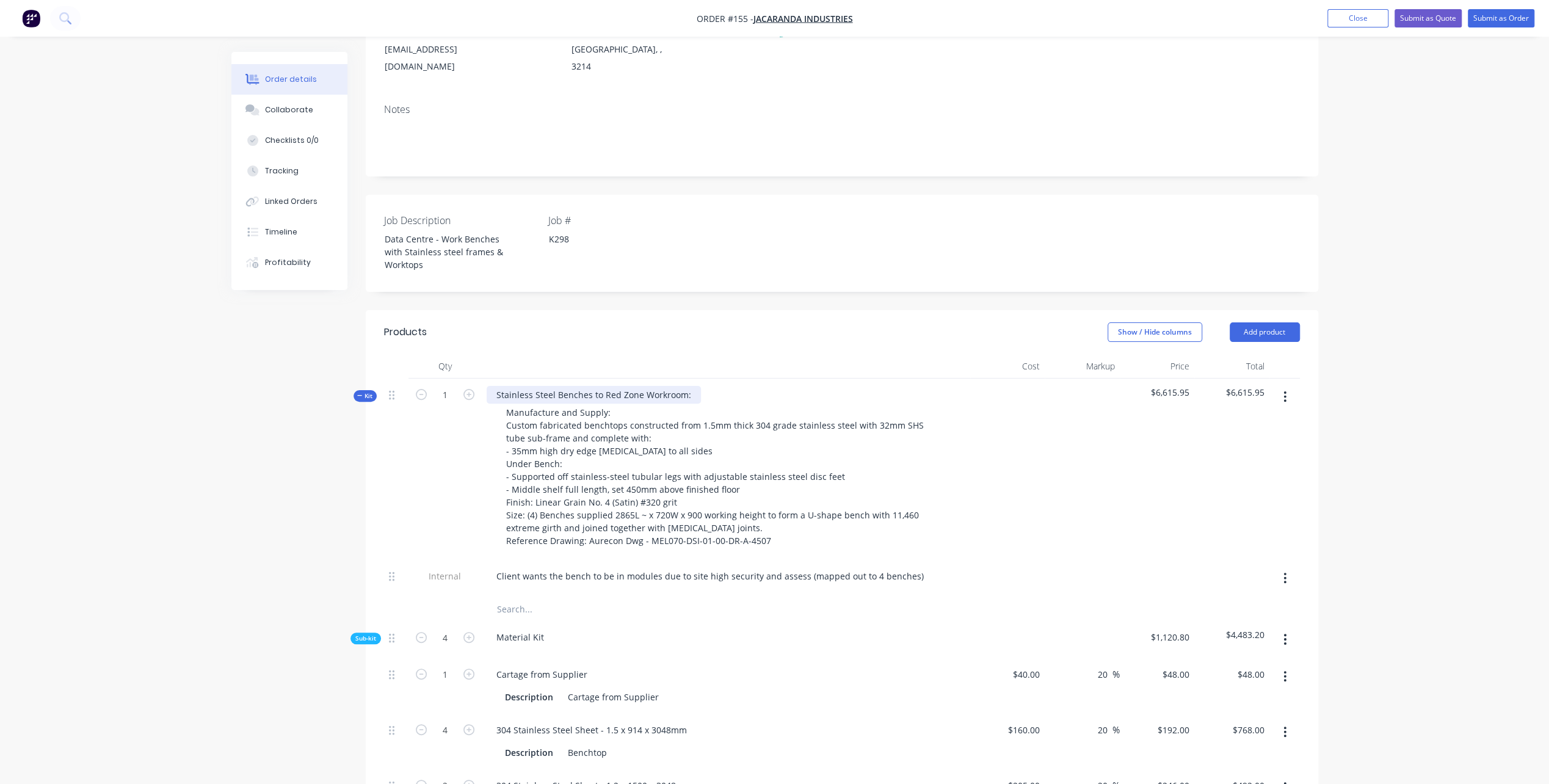
scroll to position [183, 0]
click at [420, 630] on icon "button" at bounding box center [421, 635] width 11 height 11
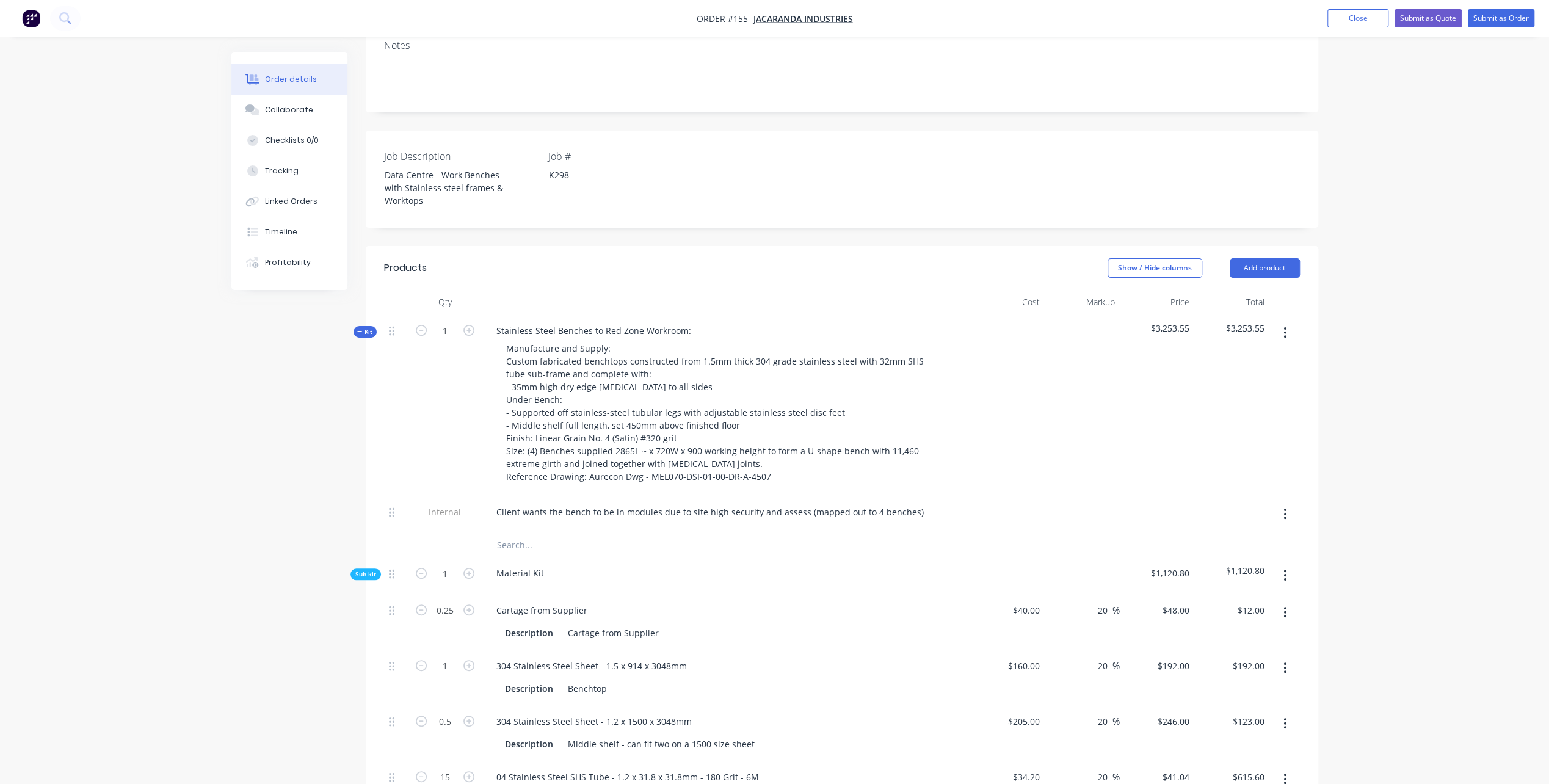
scroll to position [244, 0]
click at [468, 326] on icon "button" at bounding box center [469, 331] width 11 height 11
click at [424, 326] on icon "button" at bounding box center [421, 331] width 11 height 11
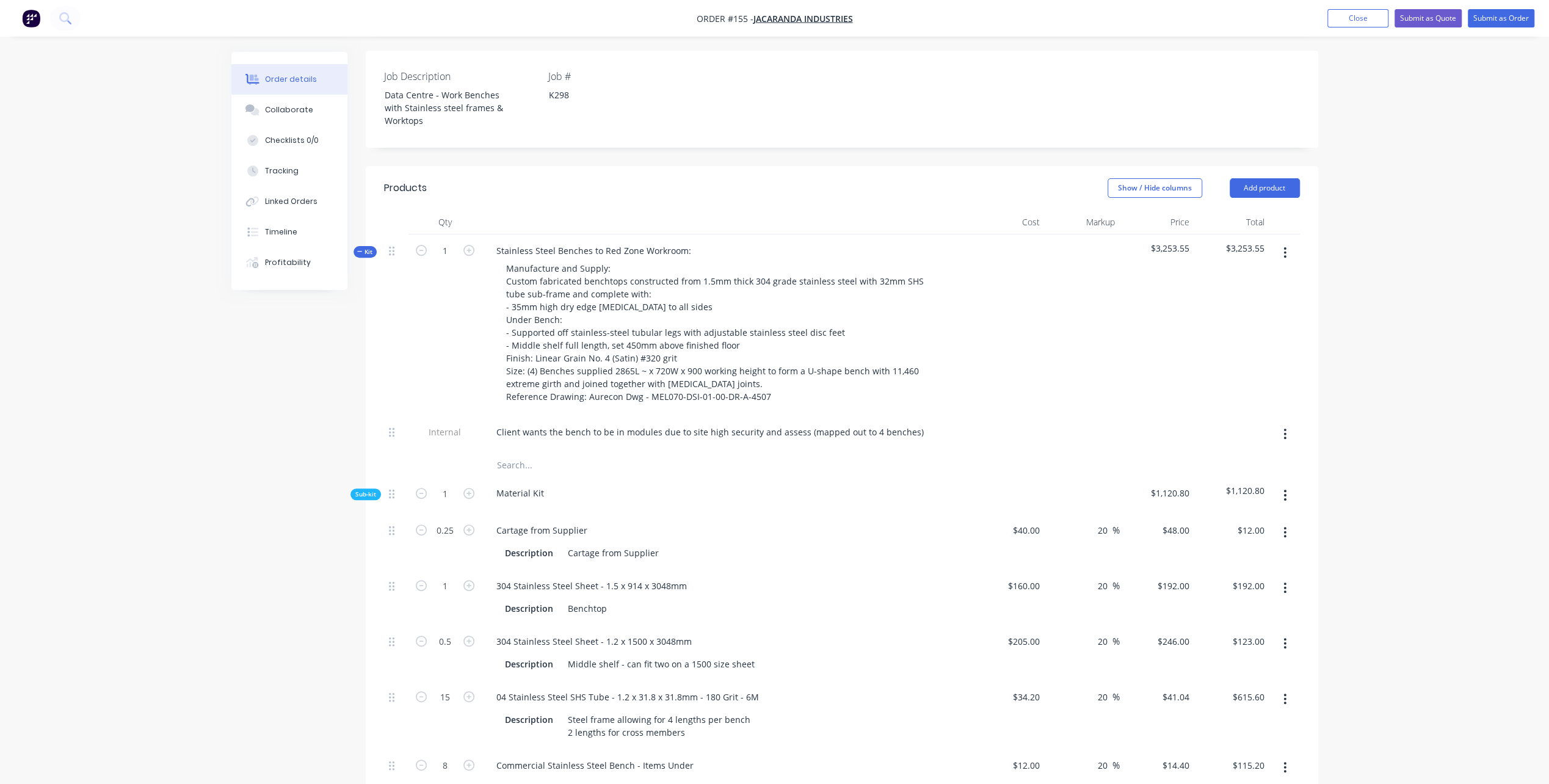
scroll to position [366, 0]
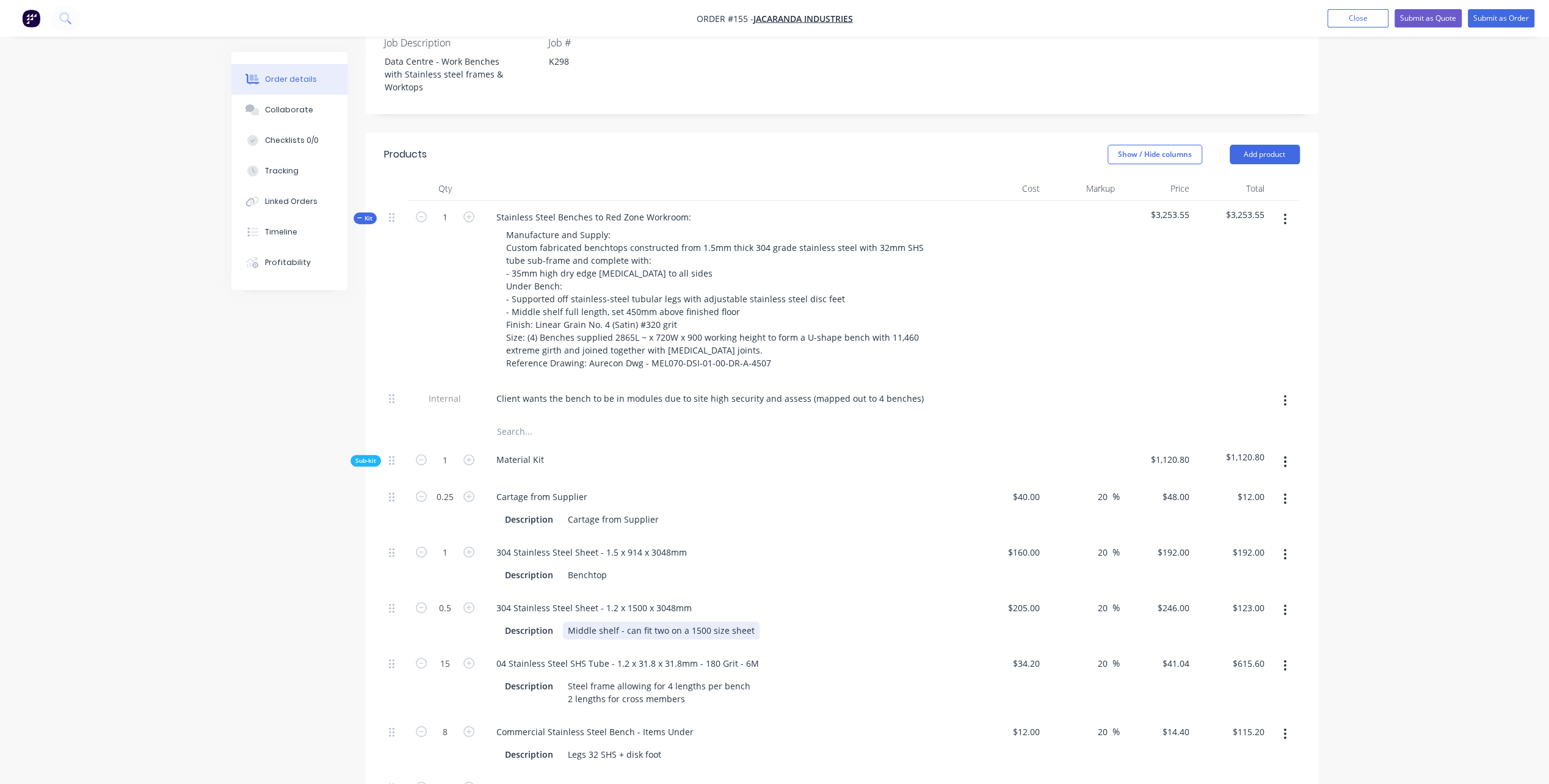
drag, startPoint x: 840, startPoint y: 594, endPoint x: 843, endPoint y: 566, distance: 28.2
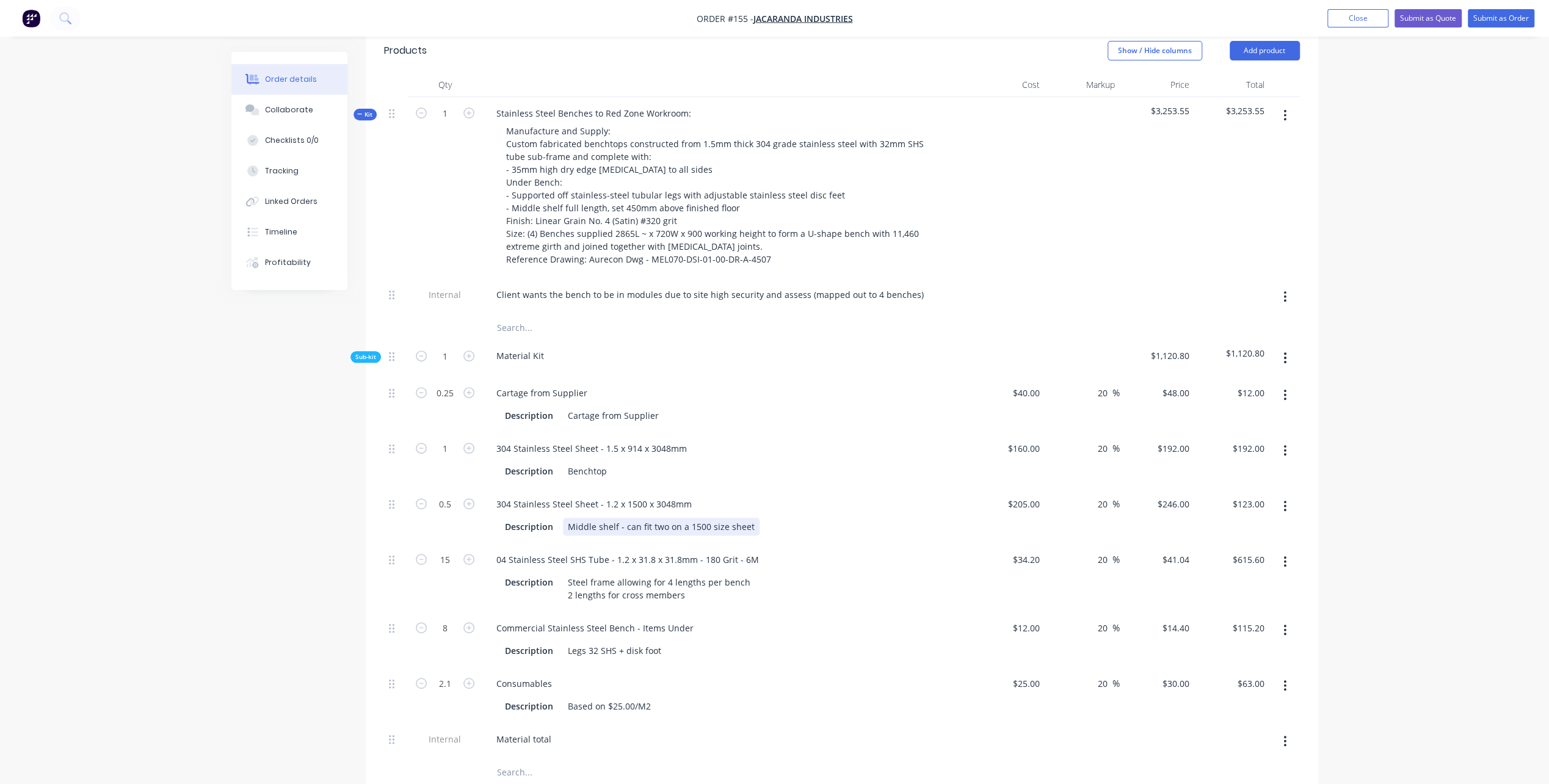
scroll to position [470, 0]
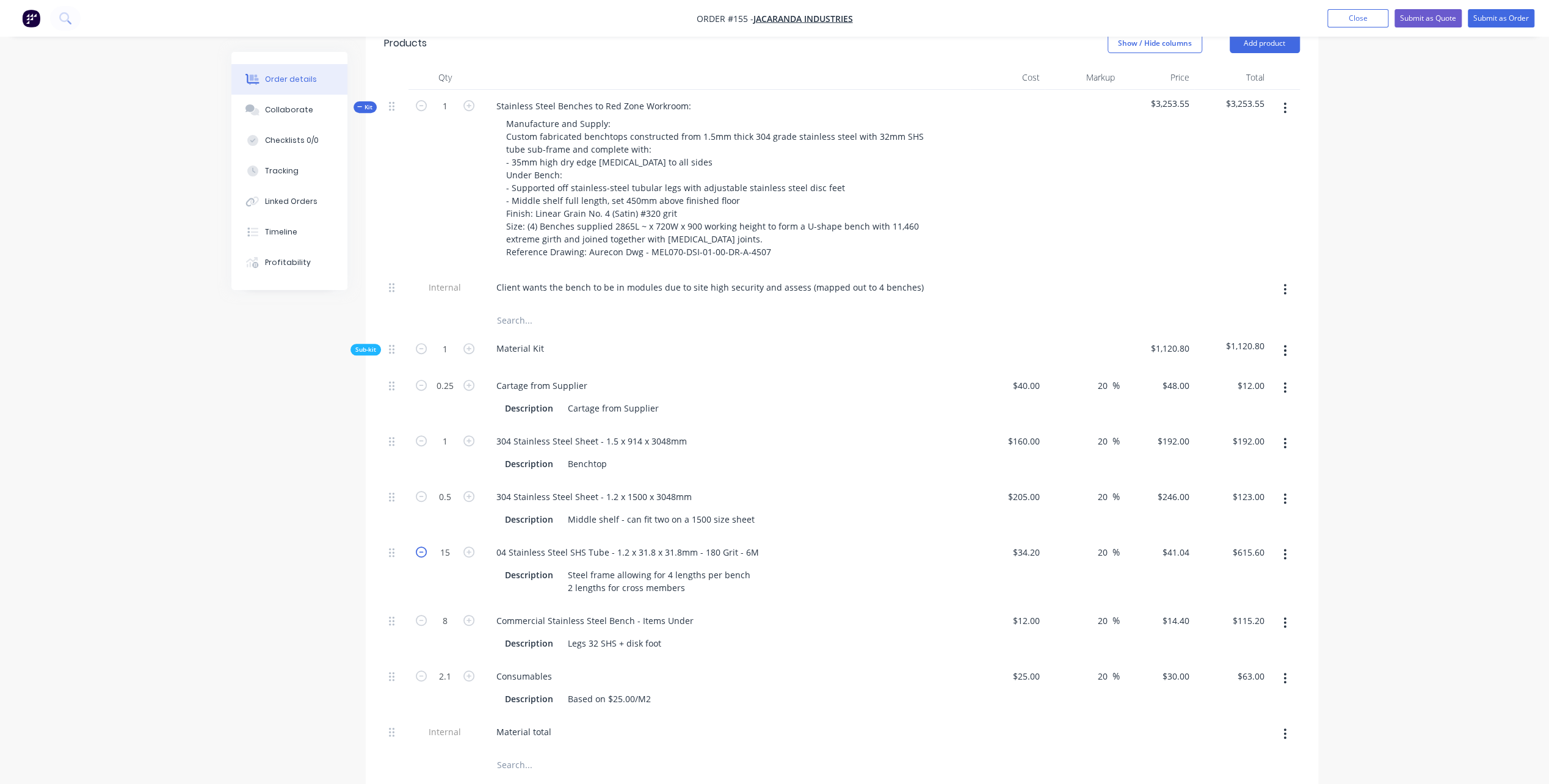
click at [424, 546] on icon "button" at bounding box center [421, 551] width 11 height 11
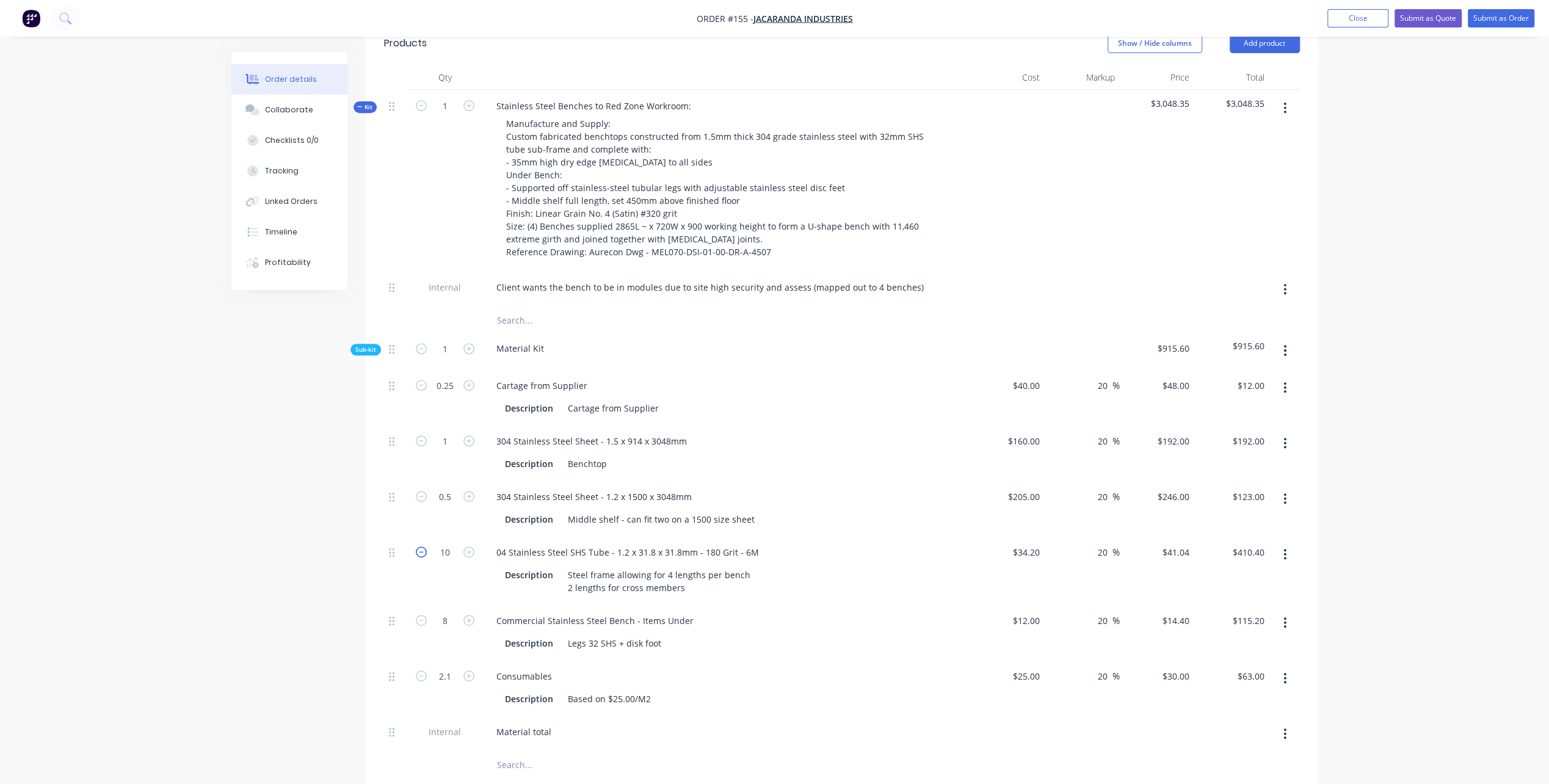
click at [425, 546] on icon "button" at bounding box center [421, 551] width 11 height 11
click at [248, 620] on div "Created by [PERSON_NAME] Created [DATE] Required [DATE] Assigned to PL Status D…" at bounding box center [774, 689] width 1087 height 2217
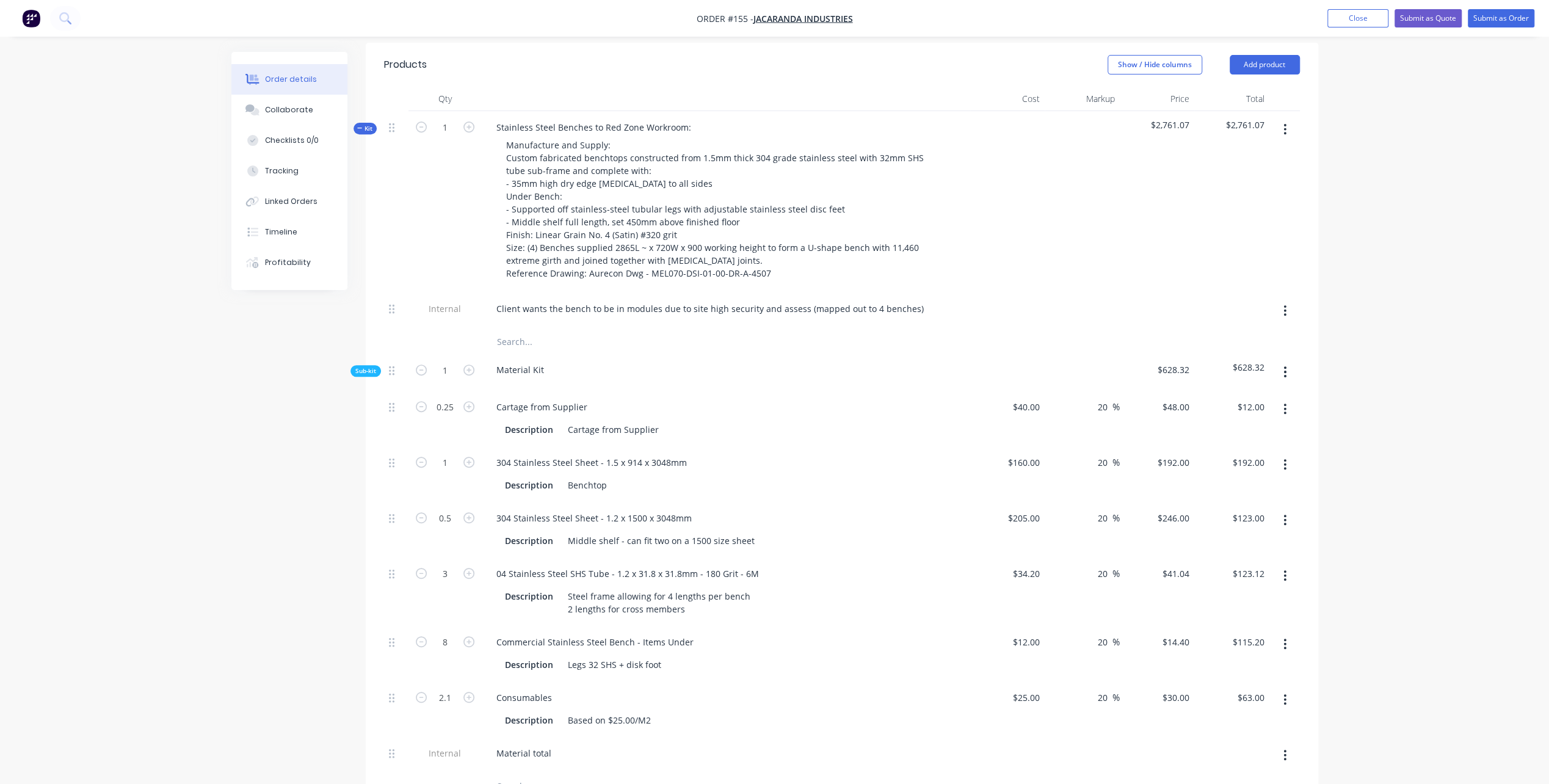
scroll to position [422, 0]
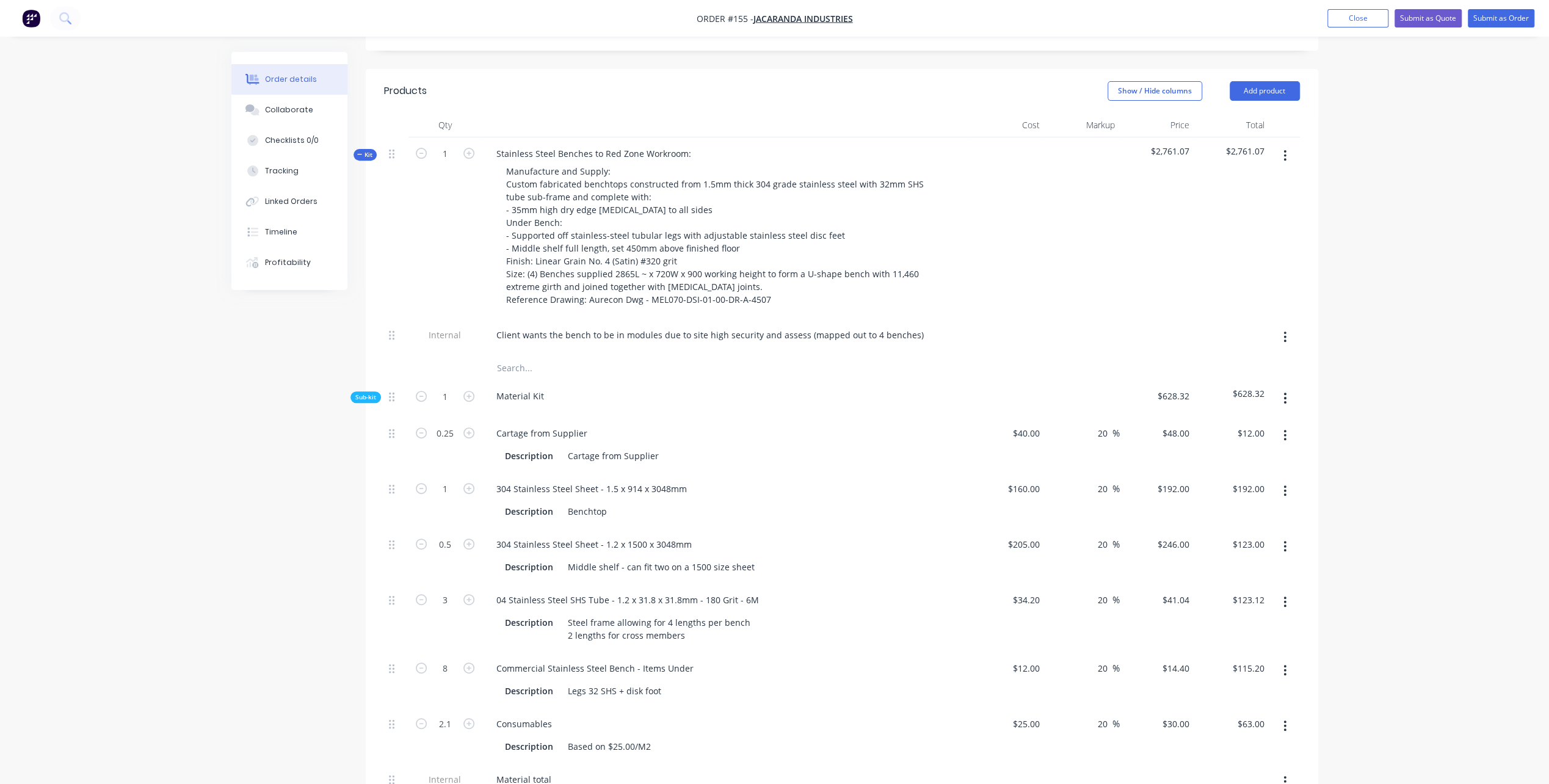
click at [461, 146] on button "button" at bounding box center [469, 152] width 16 height 12
click at [464, 148] on icon "button" at bounding box center [469, 153] width 11 height 11
click at [105, 417] on div "Order details Collaborate Checklists 0/0 Tracking Linked Orders Timeline Profit…" at bounding box center [774, 712] width 1549 height 2269
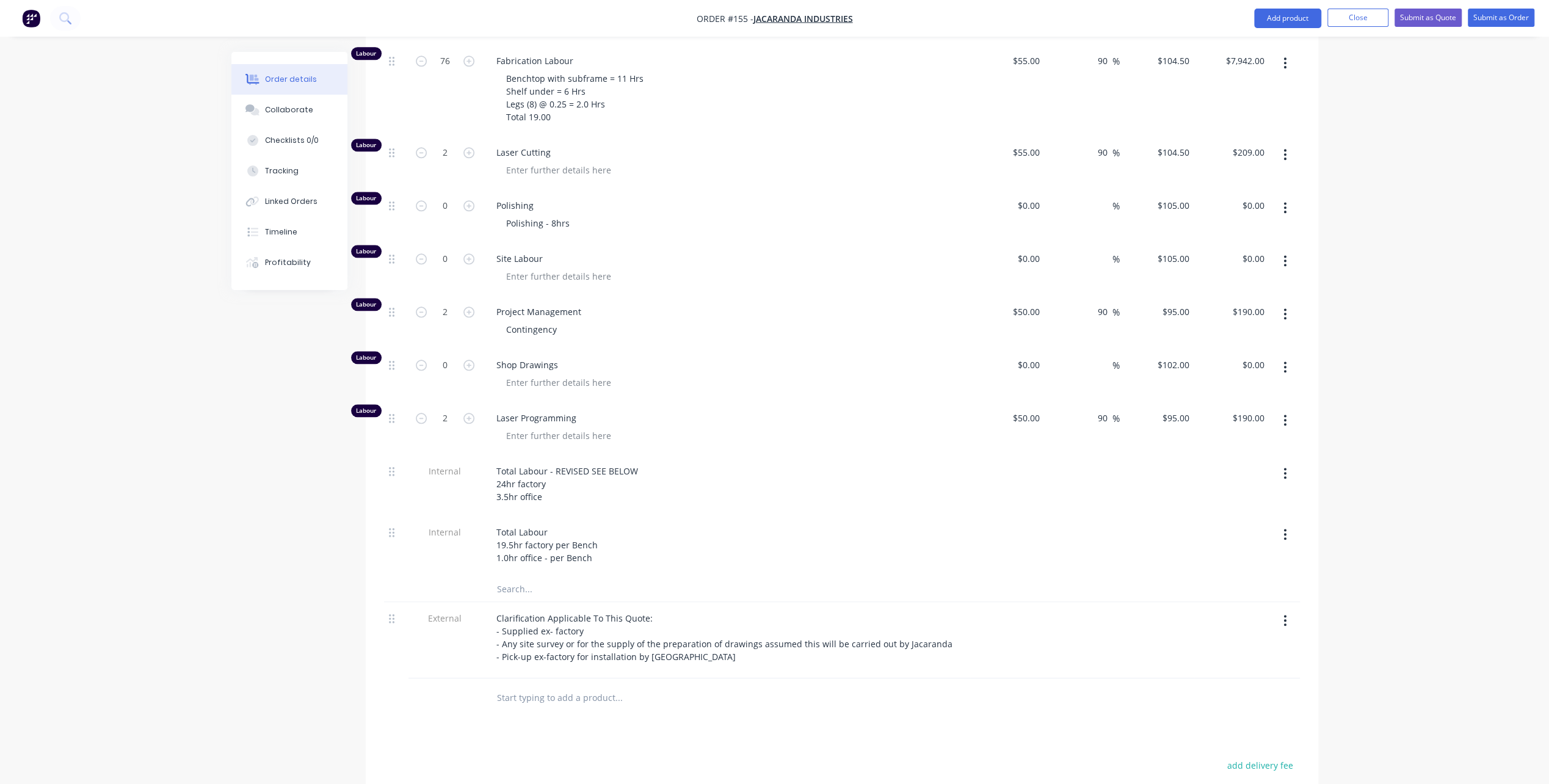
scroll to position [1277, 0]
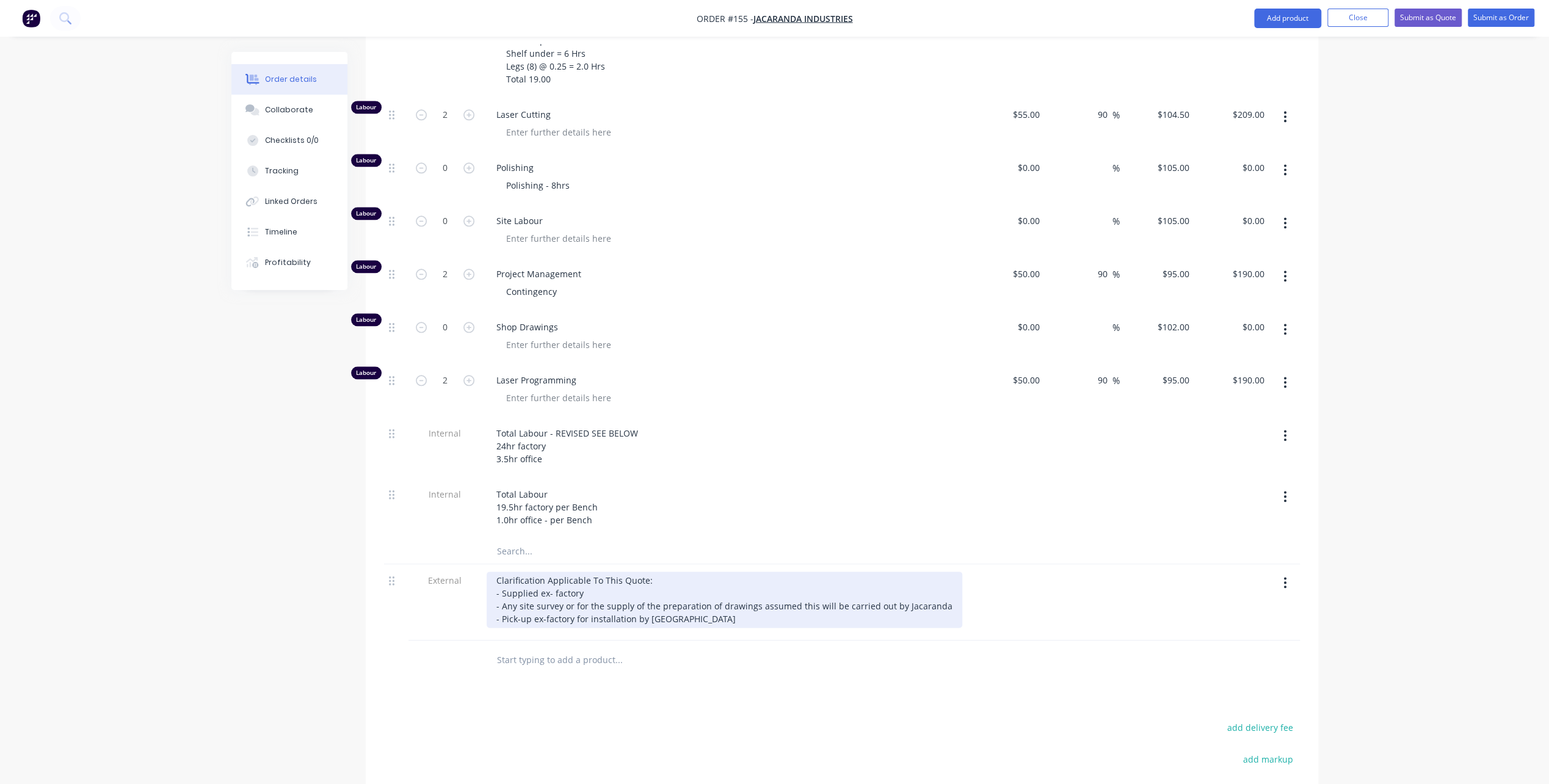
click at [498, 580] on div "Clarification Applicable To This Quote: - Supplied ex- factory - Any site surve…" at bounding box center [724, 599] width 475 height 56
drag, startPoint x: 501, startPoint y: 580, endPoint x: 523, endPoint y: 586, distance: 22.8
click at [522, 584] on div "Clarification Applicable To This Quote: - Supplied ex- factory - Any site surve…" at bounding box center [724, 599] width 475 height 56
drag, startPoint x: 740, startPoint y: 582, endPoint x: 863, endPoint y: 584, distance: 123.0
click at [863, 584] on div "Clarification Applicable To This Quote: - Supplied ex- factory - Site survey or…" at bounding box center [716, 599] width 459 height 56
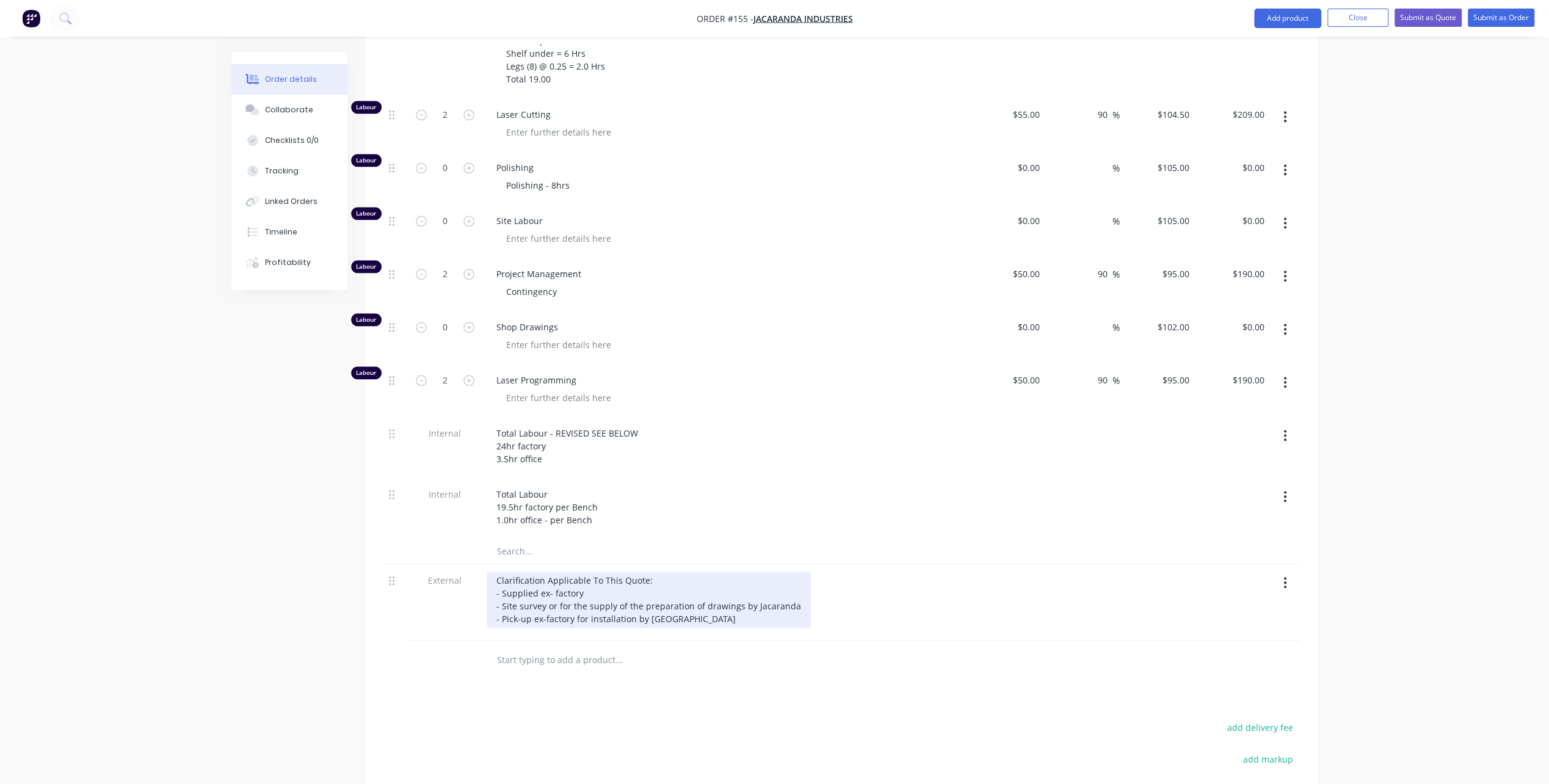
click at [698, 598] on div "Clarification Applicable To This Quote: - Supplied ex- factory - Site survey or…" at bounding box center [649, 599] width 324 height 56
drag, startPoint x: 696, startPoint y: 596, endPoint x: 474, endPoint y: 597, distance: 222.0
click at [474, 597] on div "External Clarification Applicable To This Quote: - Supplied ex- factory - Site …" at bounding box center [842, 602] width 916 height 76
click at [596, 572] on div "Clarification Applicable To This Quote: - Supplied ex- factory - Site survey or…" at bounding box center [662, 593] width 351 height 43
click at [546, 572] on div "Clarification Applicable To This Quote: - Supplied ex- factory - Site survey or…" at bounding box center [662, 593] width 351 height 43
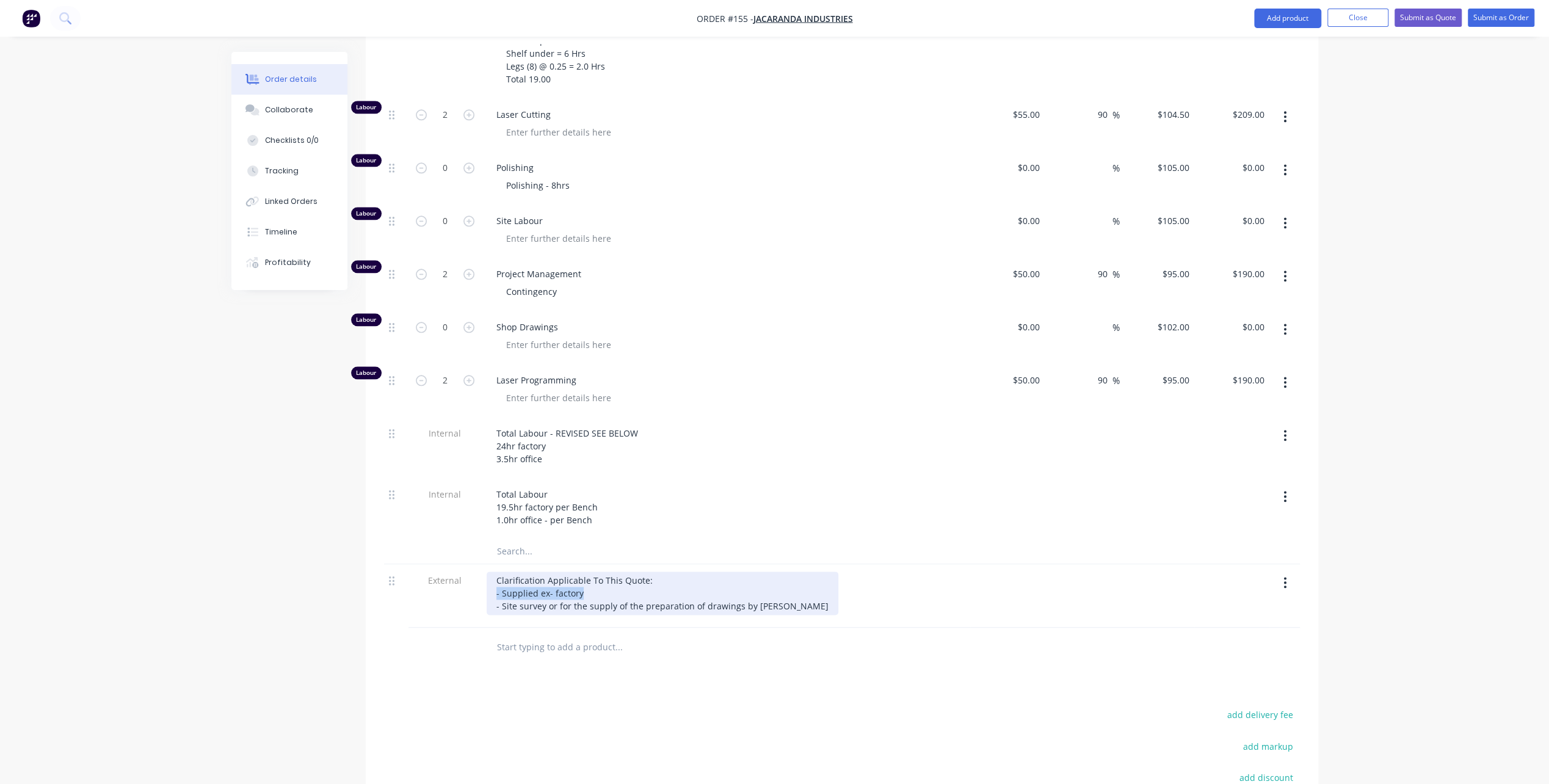
drag, startPoint x: 585, startPoint y: 569, endPoint x: 477, endPoint y: 568, distance: 108.0
click at [477, 568] on div "External Clarification Applicable To This Quote: - Supplied ex- factory - Site …" at bounding box center [842, 596] width 916 height 64
click at [670, 572] on div "Clarification Applicable To This Quote: - Site survey or for the supply of the …" at bounding box center [662, 587] width 351 height 30
click at [666, 572] on div "Clarification Applicable To This Quote: - Site survey or for the supply of the …" at bounding box center [662, 587] width 351 height 30
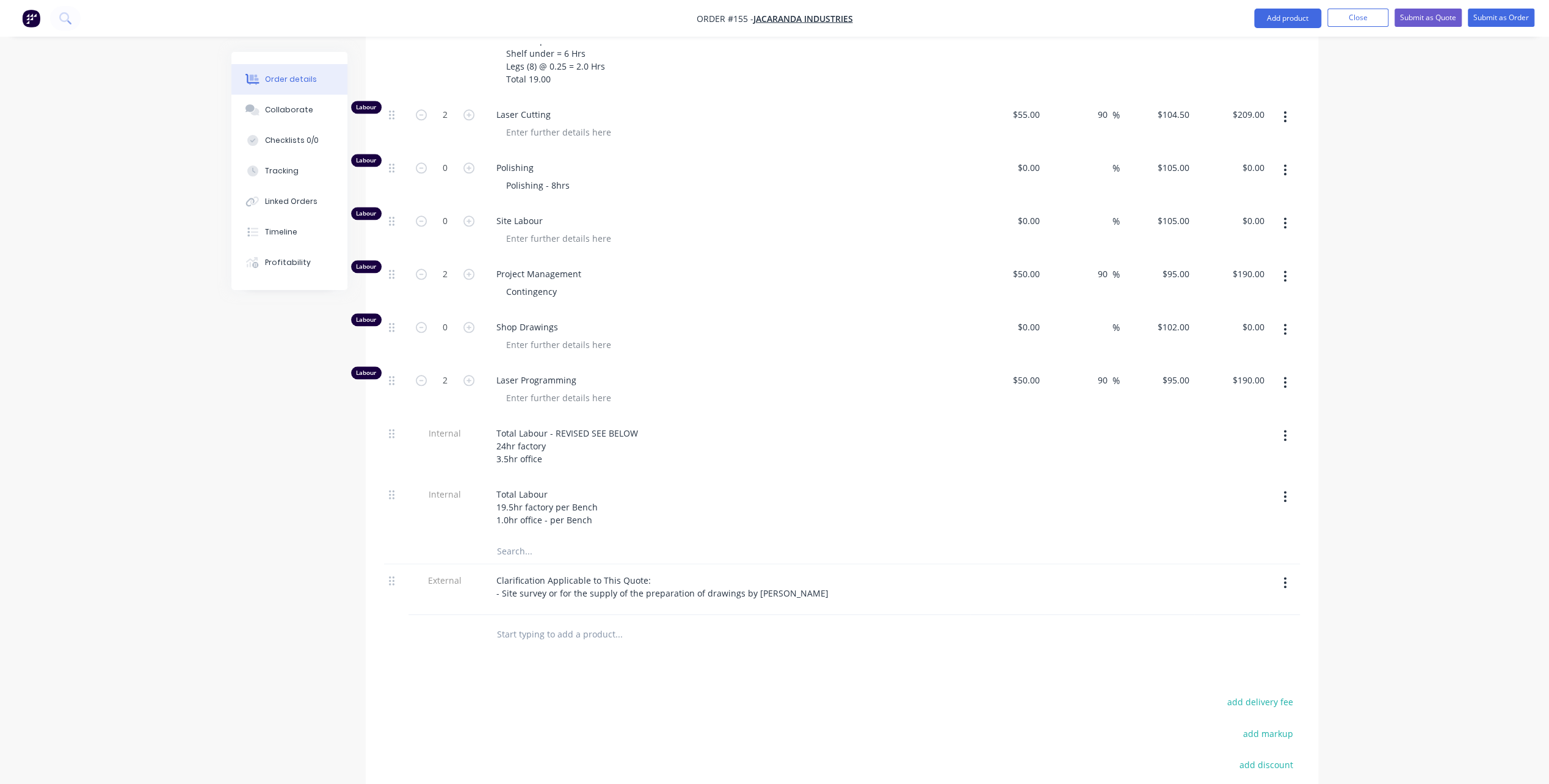
click at [649, 622] on input "text" at bounding box center [619, 634] width 244 height 25
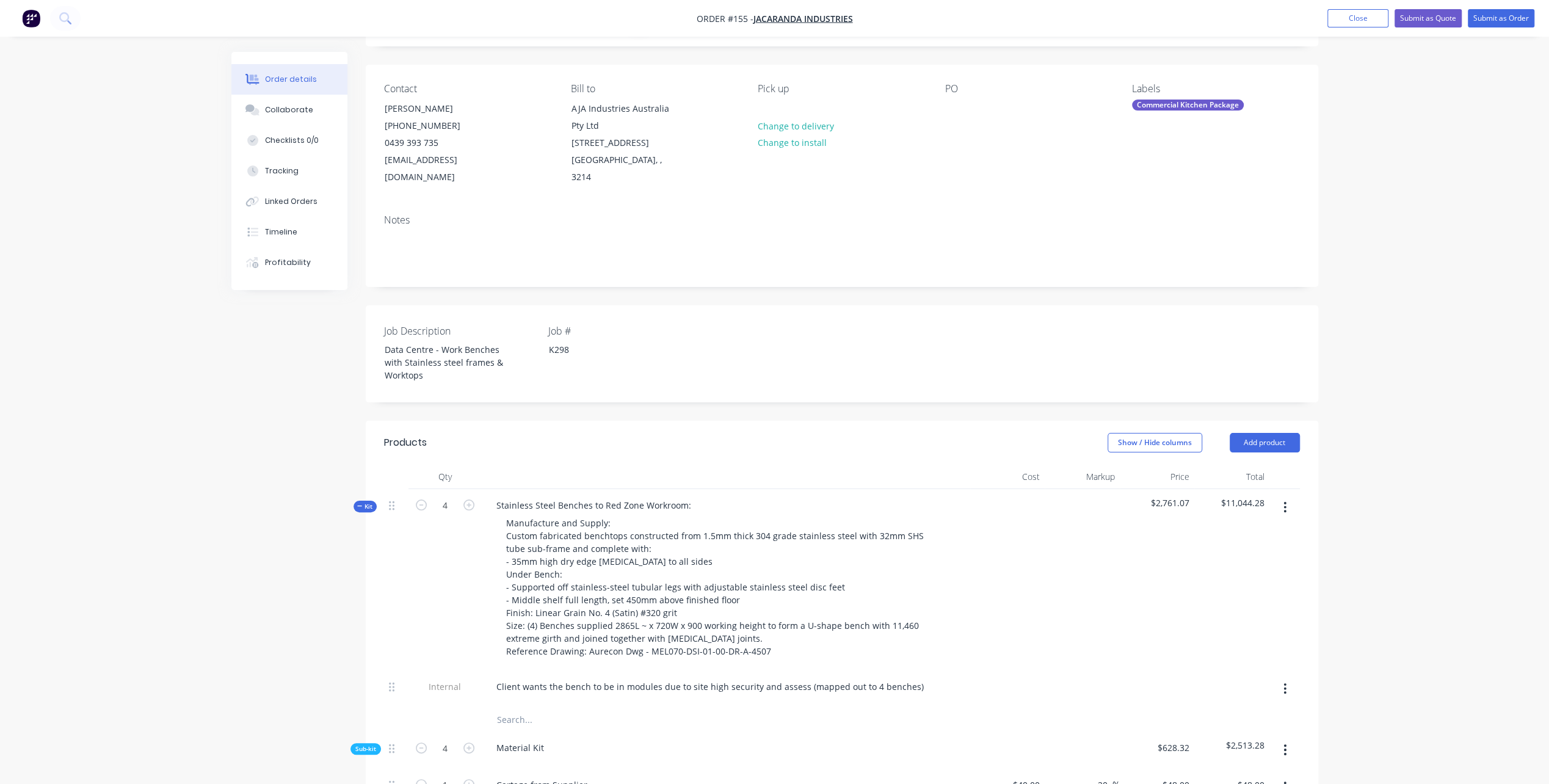
scroll to position [0, 0]
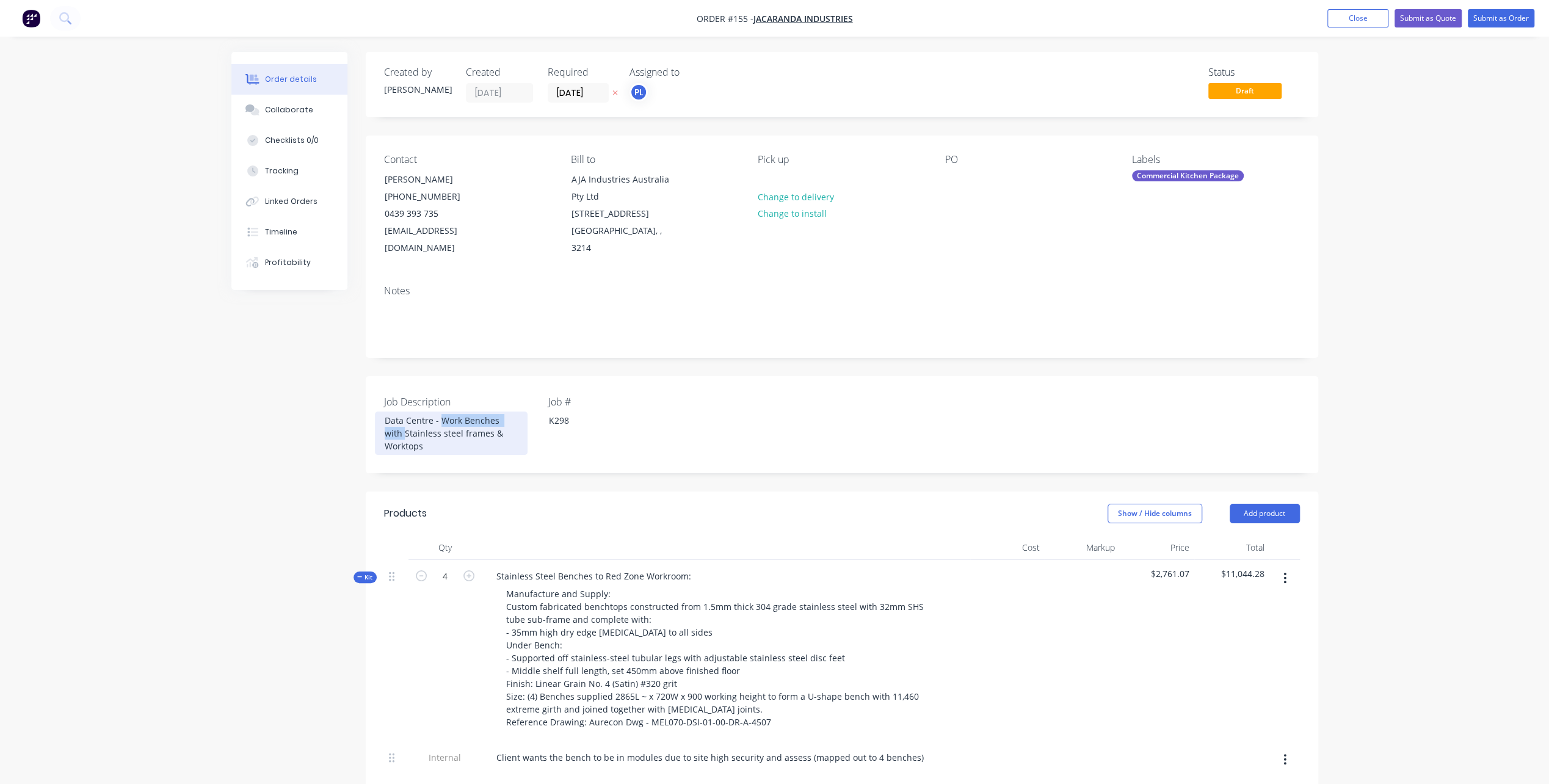
drag, startPoint x: 440, startPoint y: 400, endPoint x: 519, endPoint y: 404, distance: 79.1
click at [519, 411] on div "Data Centre - Work Benches with Stainless steel frames & Worktops" at bounding box center [451, 433] width 152 height 43
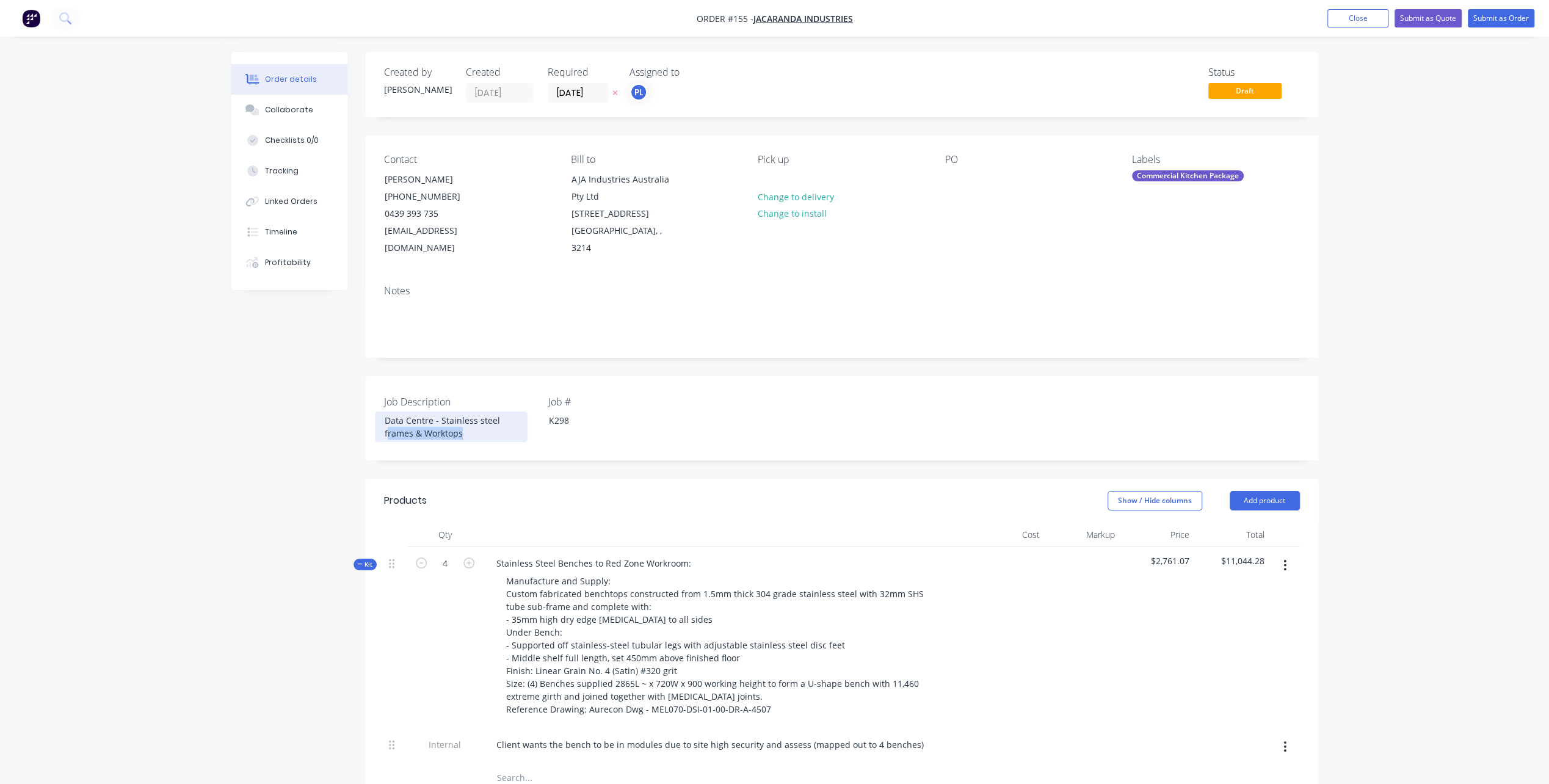
drag, startPoint x: 388, startPoint y: 414, endPoint x: 474, endPoint y: 420, distance: 86.2
click at [474, 420] on div "Data Centre - Stainless steel frames & Worktops" at bounding box center [451, 427] width 152 height 30
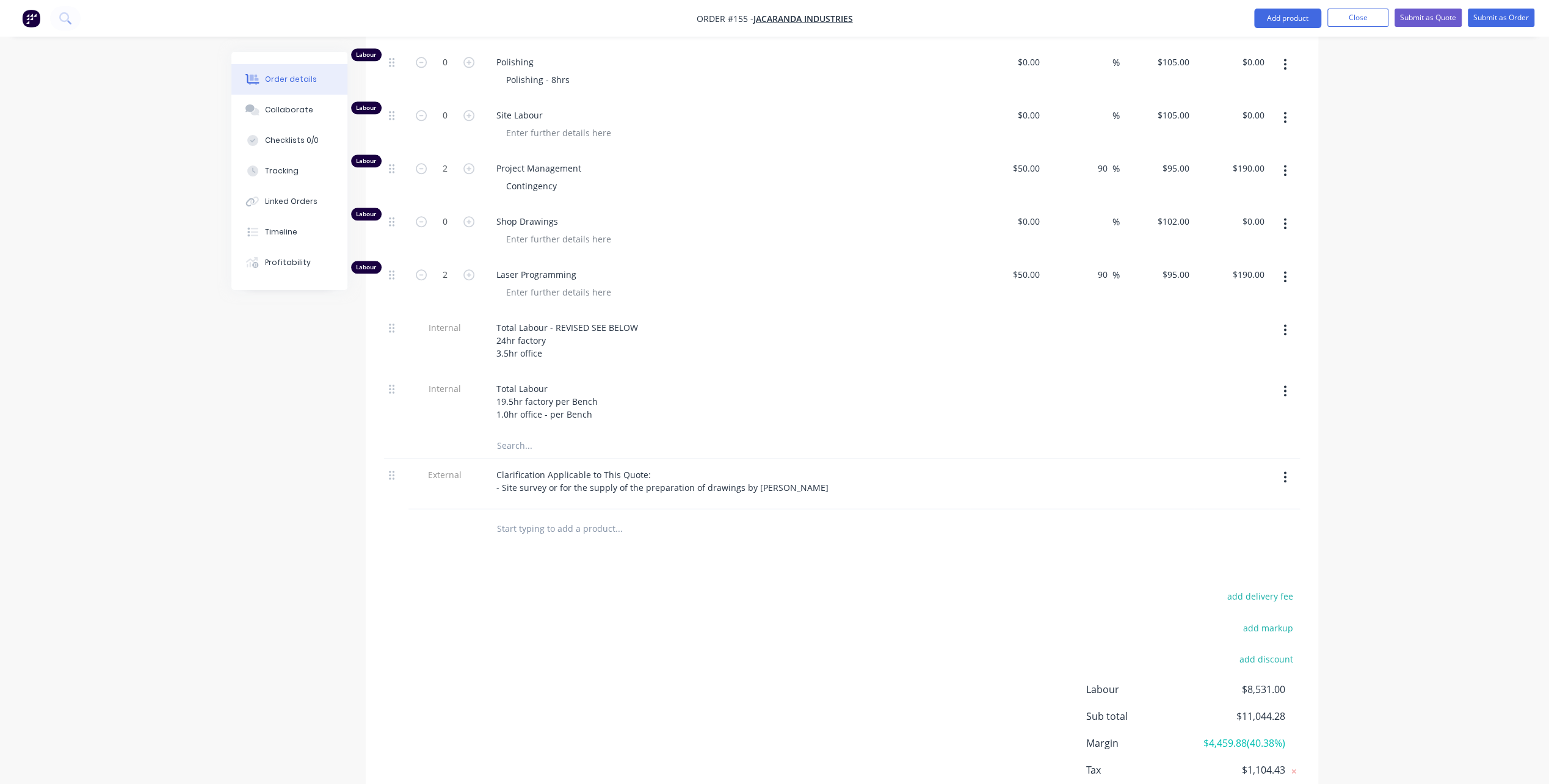
scroll to position [1422, 0]
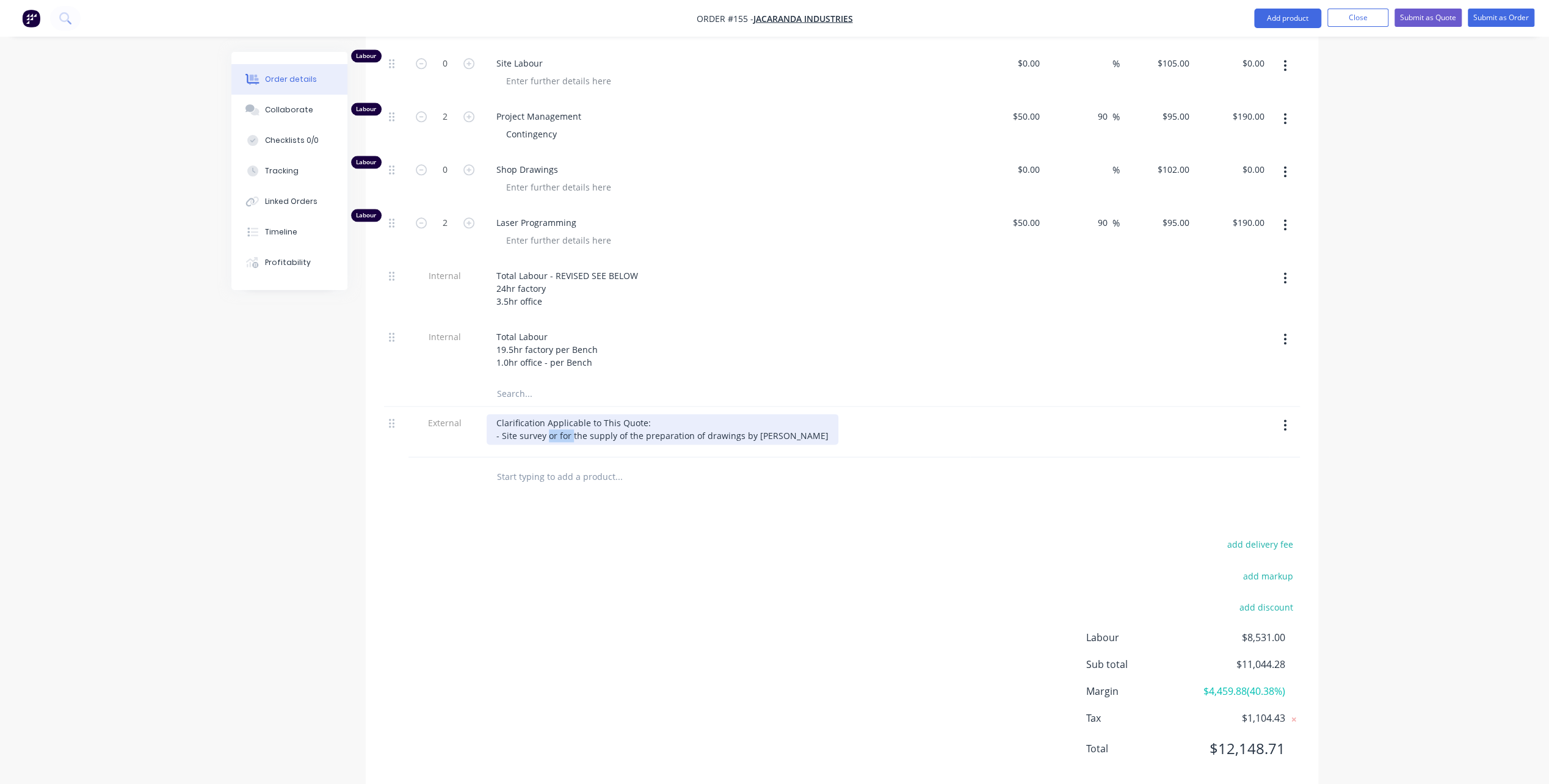
drag, startPoint x: 547, startPoint y: 412, endPoint x: 570, endPoint y: 411, distance: 23.0
click at [570, 414] on div "Clarification Applicable to This Quote: - Site survey or for the supply of the …" at bounding box center [662, 429] width 351 height 30
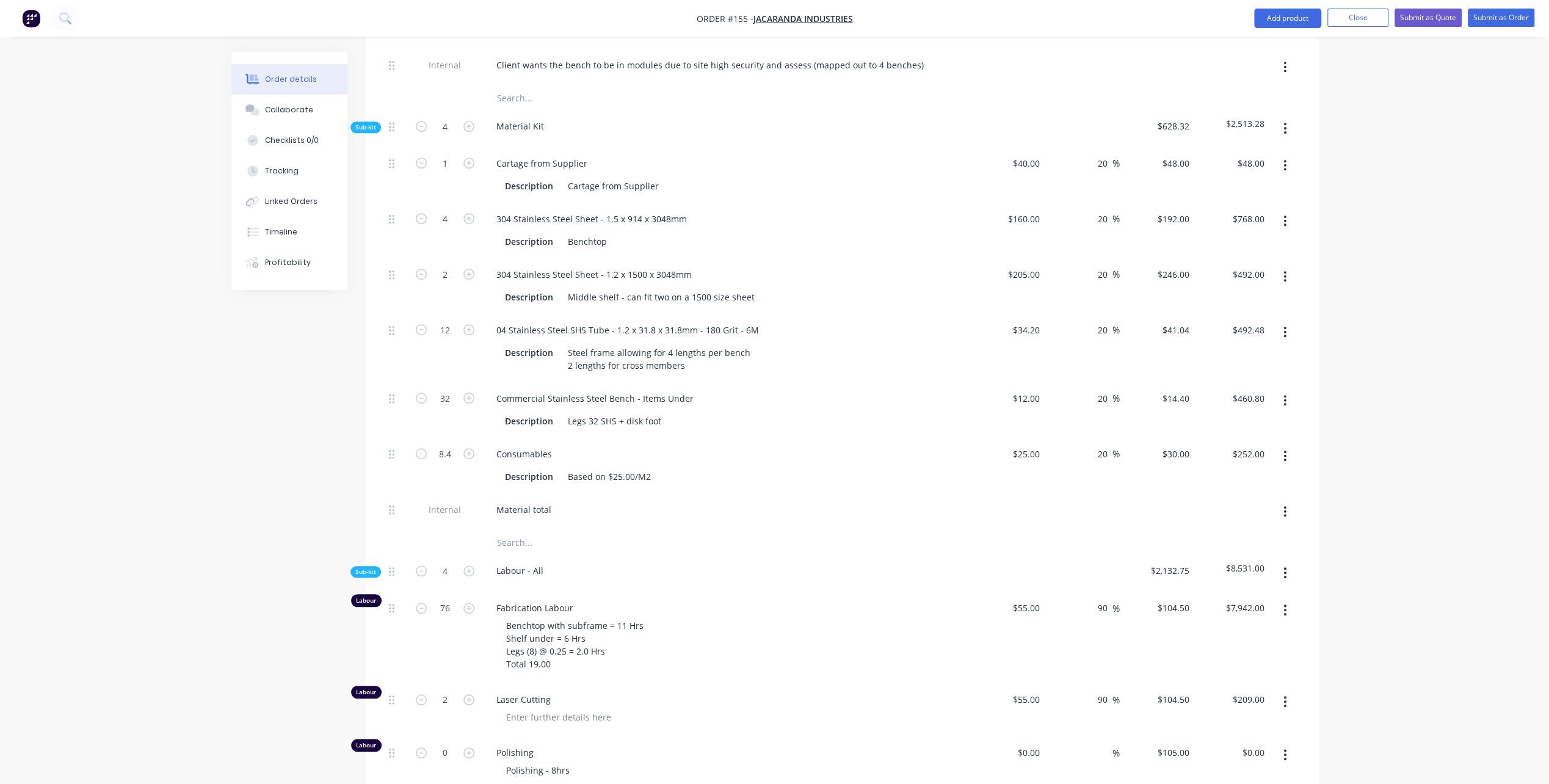
scroll to position [628, 0]
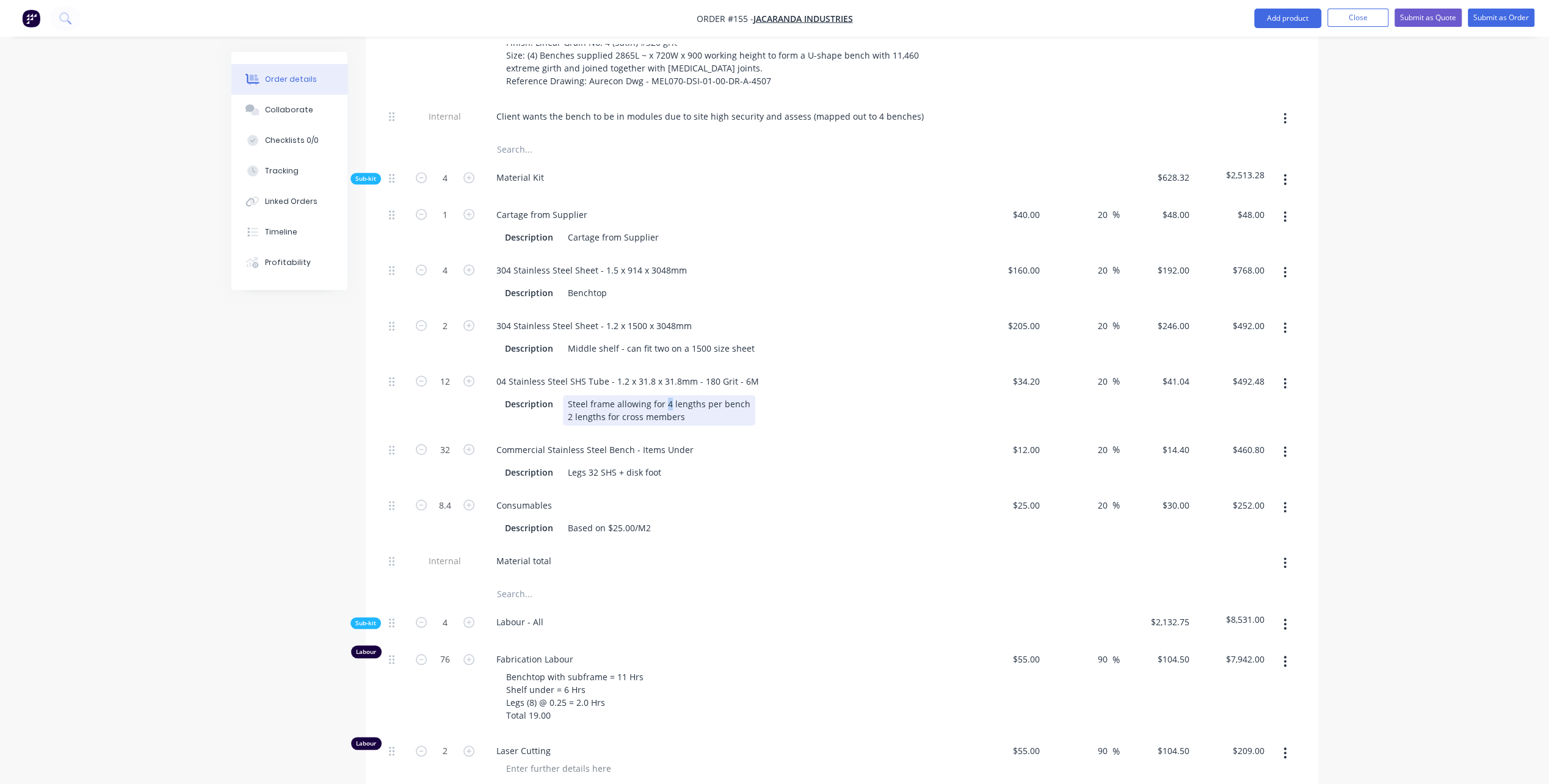
click at [667, 395] on div "Steel frame allowing for 4 lengths per bench 2 lengths for cross members" at bounding box center [659, 410] width 192 height 30
drag, startPoint x: 691, startPoint y: 396, endPoint x: 557, endPoint y: 402, distance: 134.1
click at [557, 402] on div "Description Steel frame allowing for 3 lengths per bench 2 lengths for cross me…" at bounding box center [723, 410] width 447 height 30
click at [668, 395] on div "Steel frame allowing for 3 lengths per bench 2 lengths for cross members" at bounding box center [659, 410] width 192 height 30
click at [574, 396] on div "Steel frame allowing for 2 lengths per bench 2 lengths for cross members" at bounding box center [659, 410] width 192 height 30
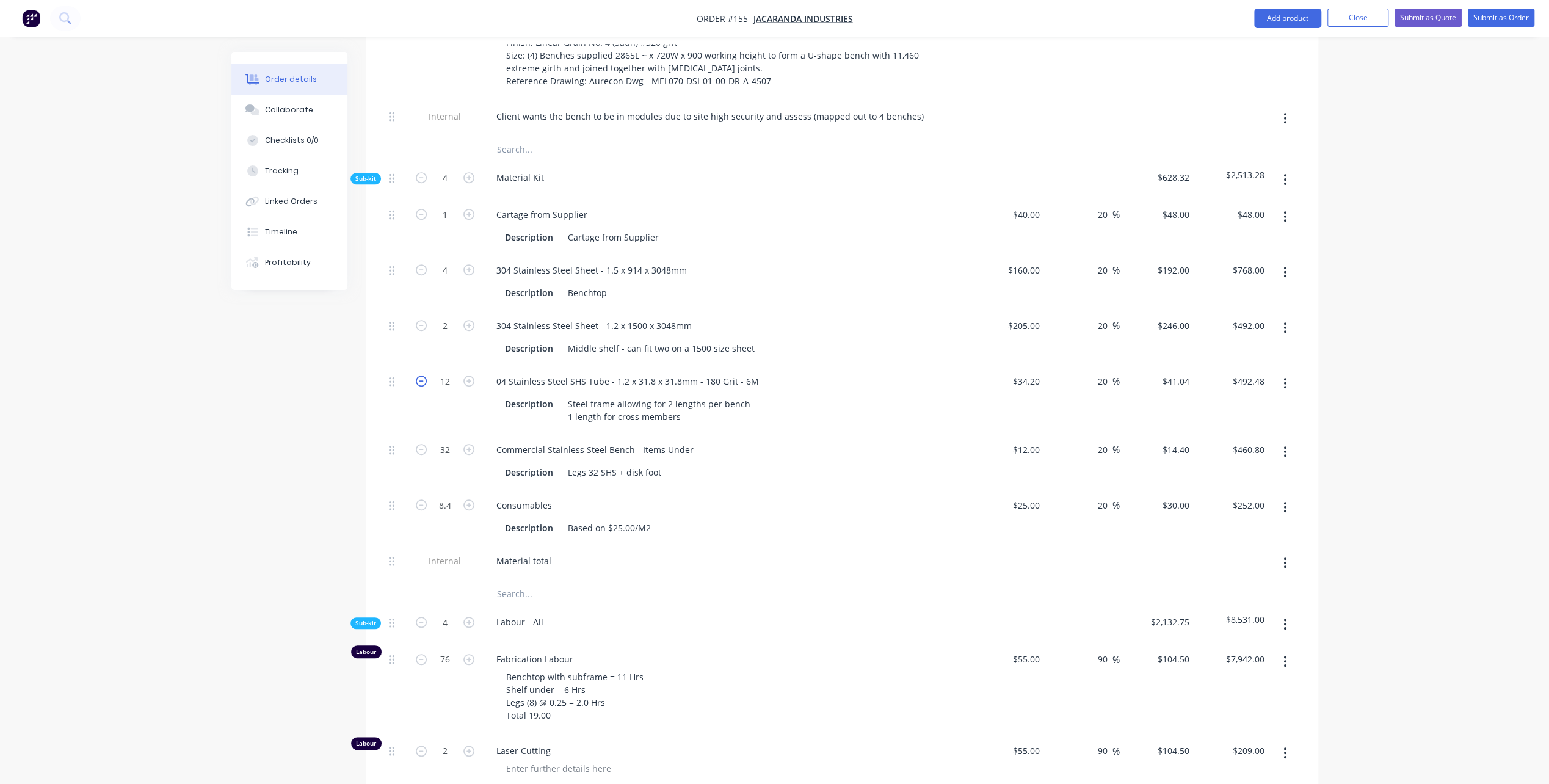
click at [418, 375] on icon "button" at bounding box center [421, 380] width 11 height 11
click at [420, 173] on icon "button" at bounding box center [421, 178] width 11 height 11
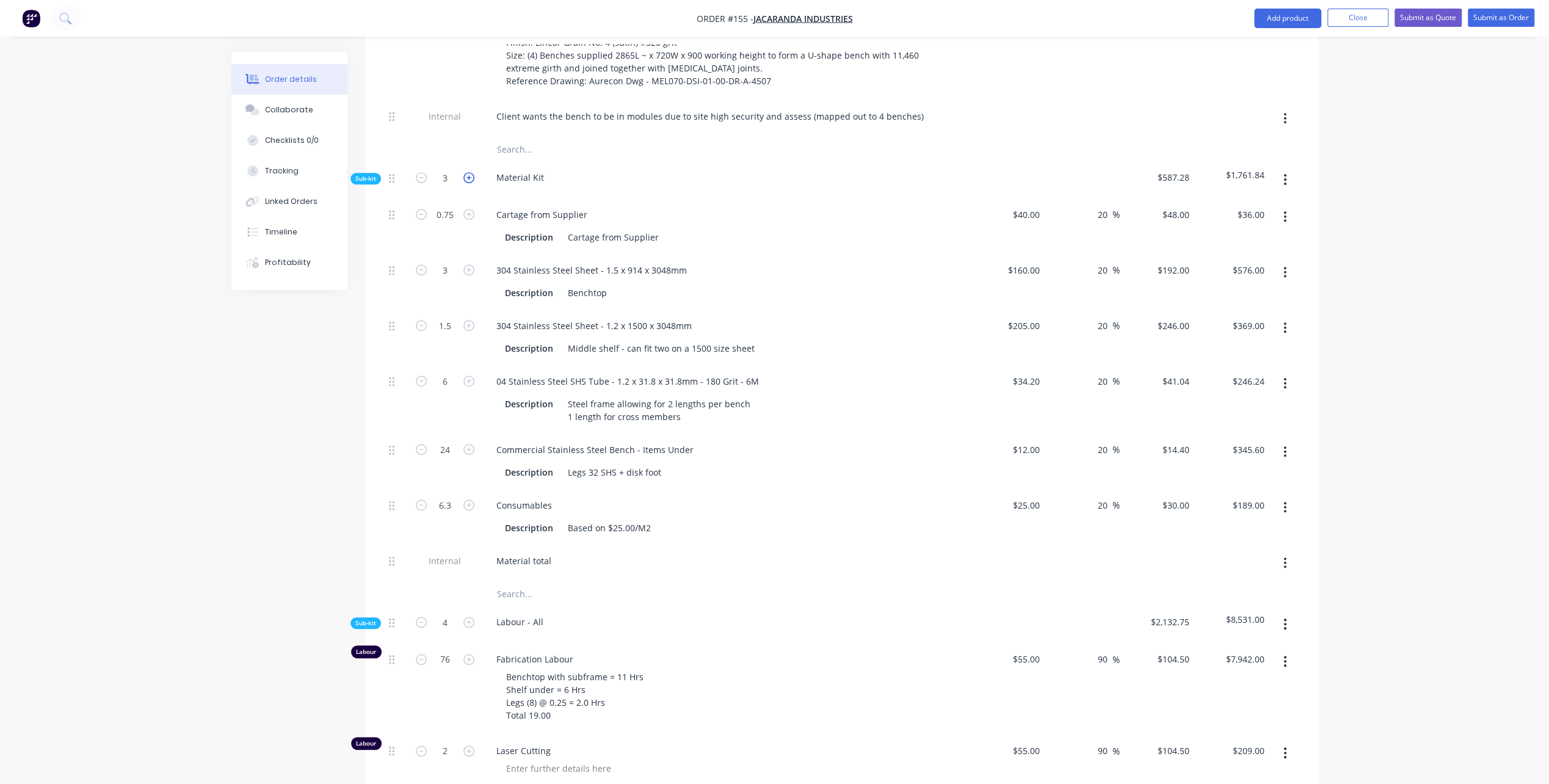
click at [470, 173] on icon "button" at bounding box center [469, 178] width 11 height 11
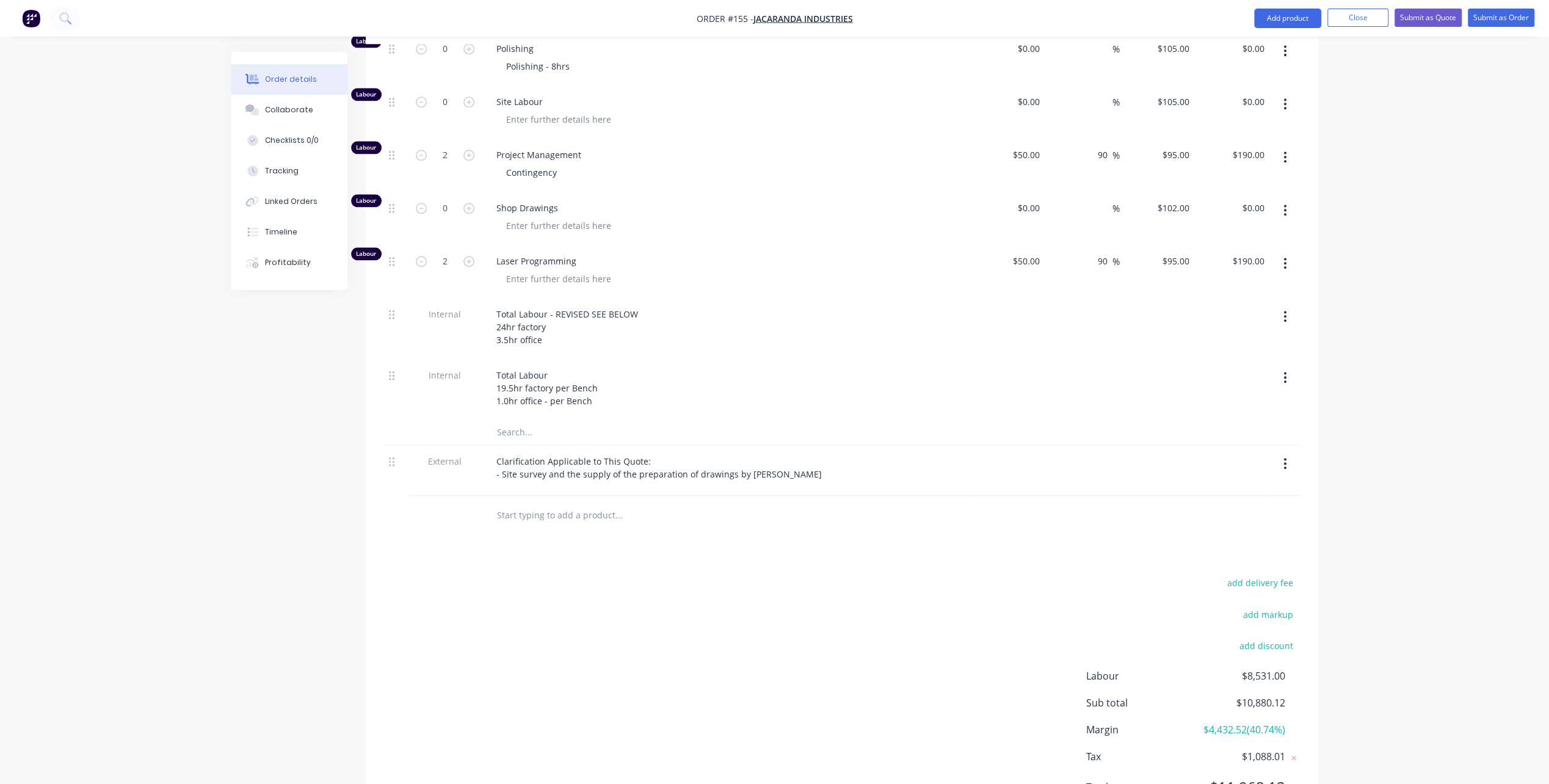
scroll to position [1404, 0]
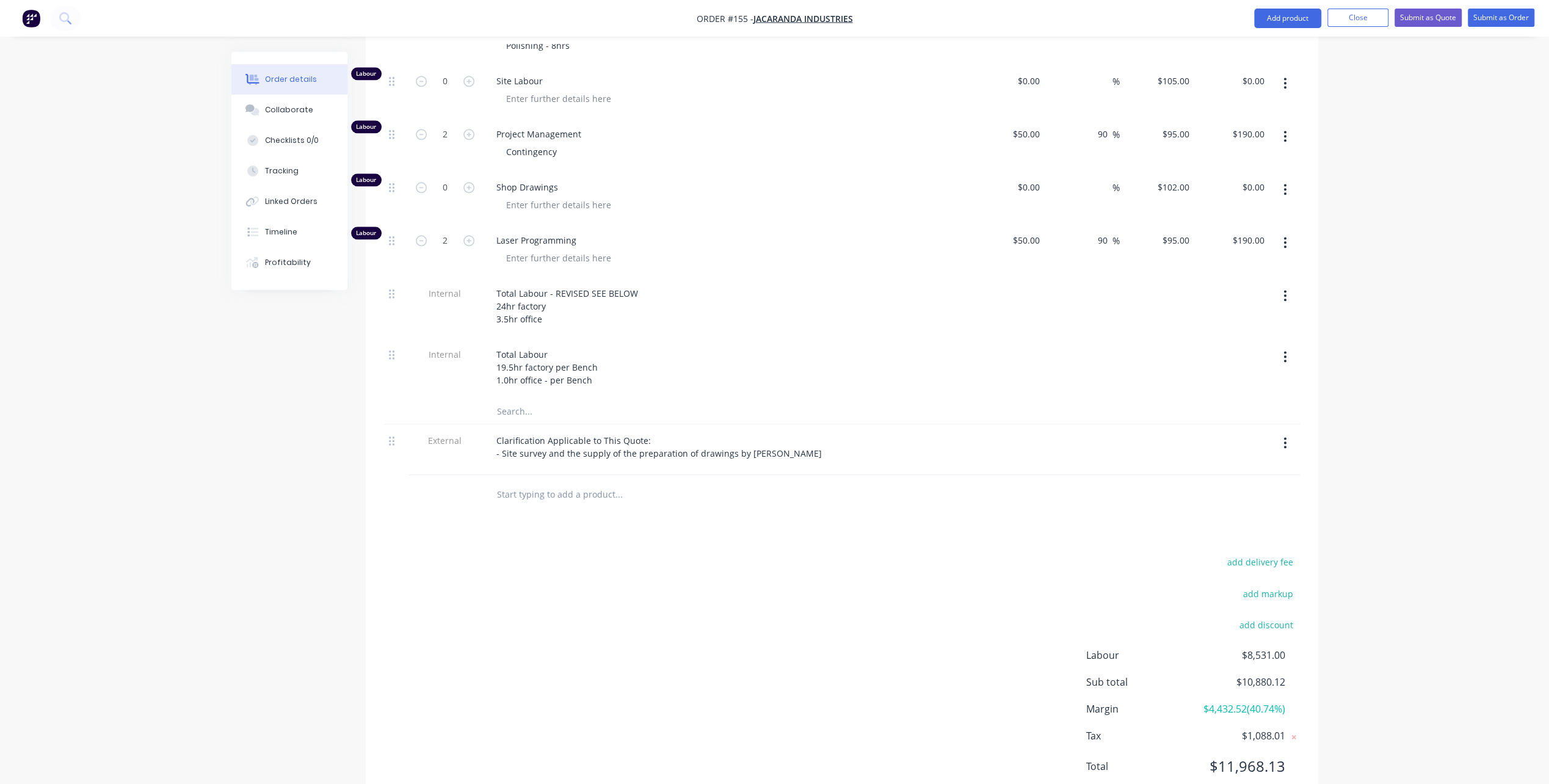
click at [613, 345] on div "Total Labour 19.5hr factory per Bench 1.0hr office - per Bench" at bounding box center [726, 366] width 479 height 43
click at [599, 345] on div "Total Labour 19.5hr factory per Bench 1.0hr office - per Bench" at bounding box center [547, 366] width 121 height 43
click at [599, 357] on div "Total Labour 19.5hr factory per Bench = 78 Hrs for 4 1.0hr office - per Bench" at bounding box center [575, 366] width 178 height 43
click at [488, 554] on div "add delivery fee add markup add discount Labour $8,531.00 Sub total $10,880.12 …" at bounding box center [842, 672] width 916 height 235
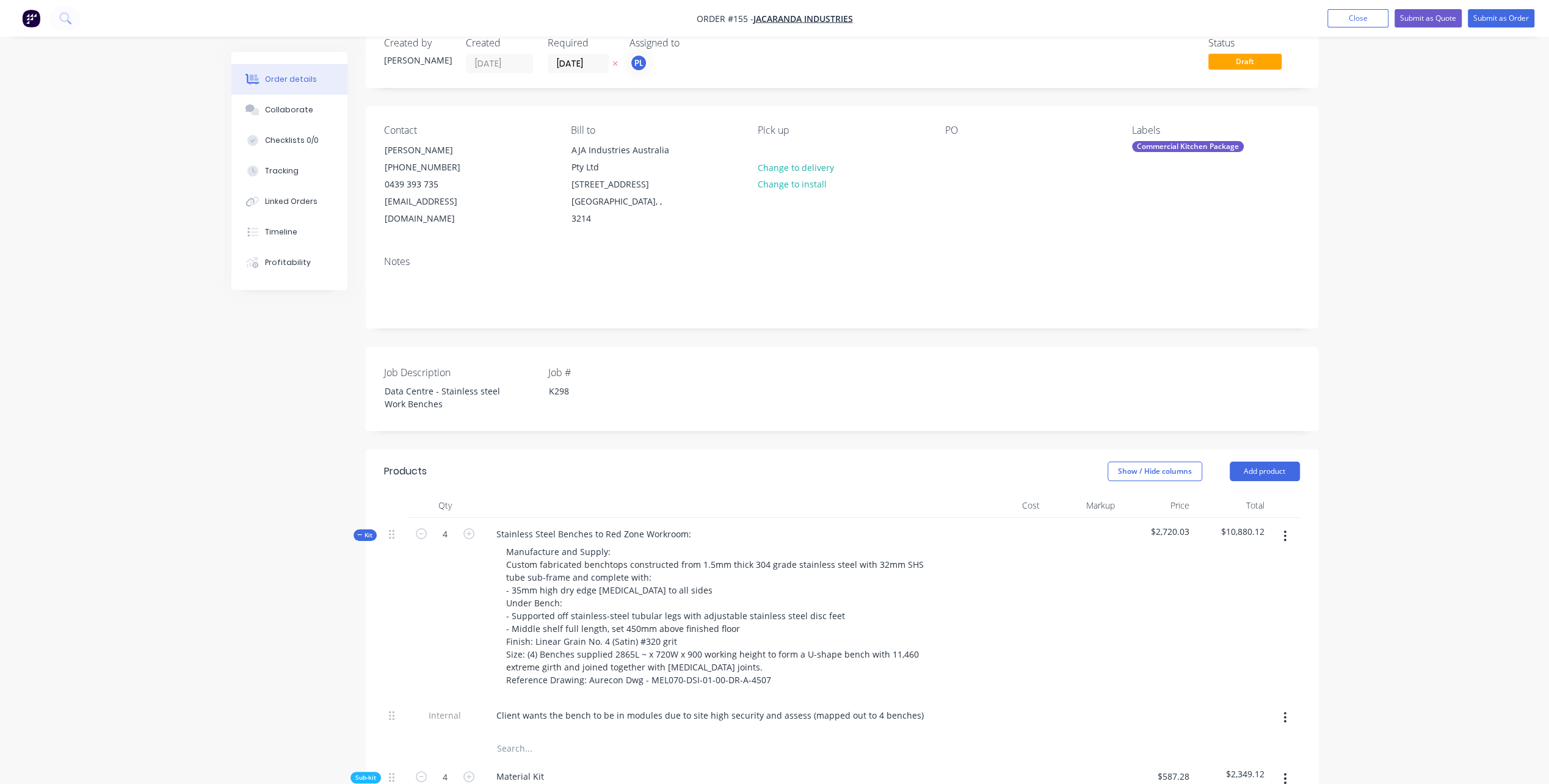
scroll to position [0, 0]
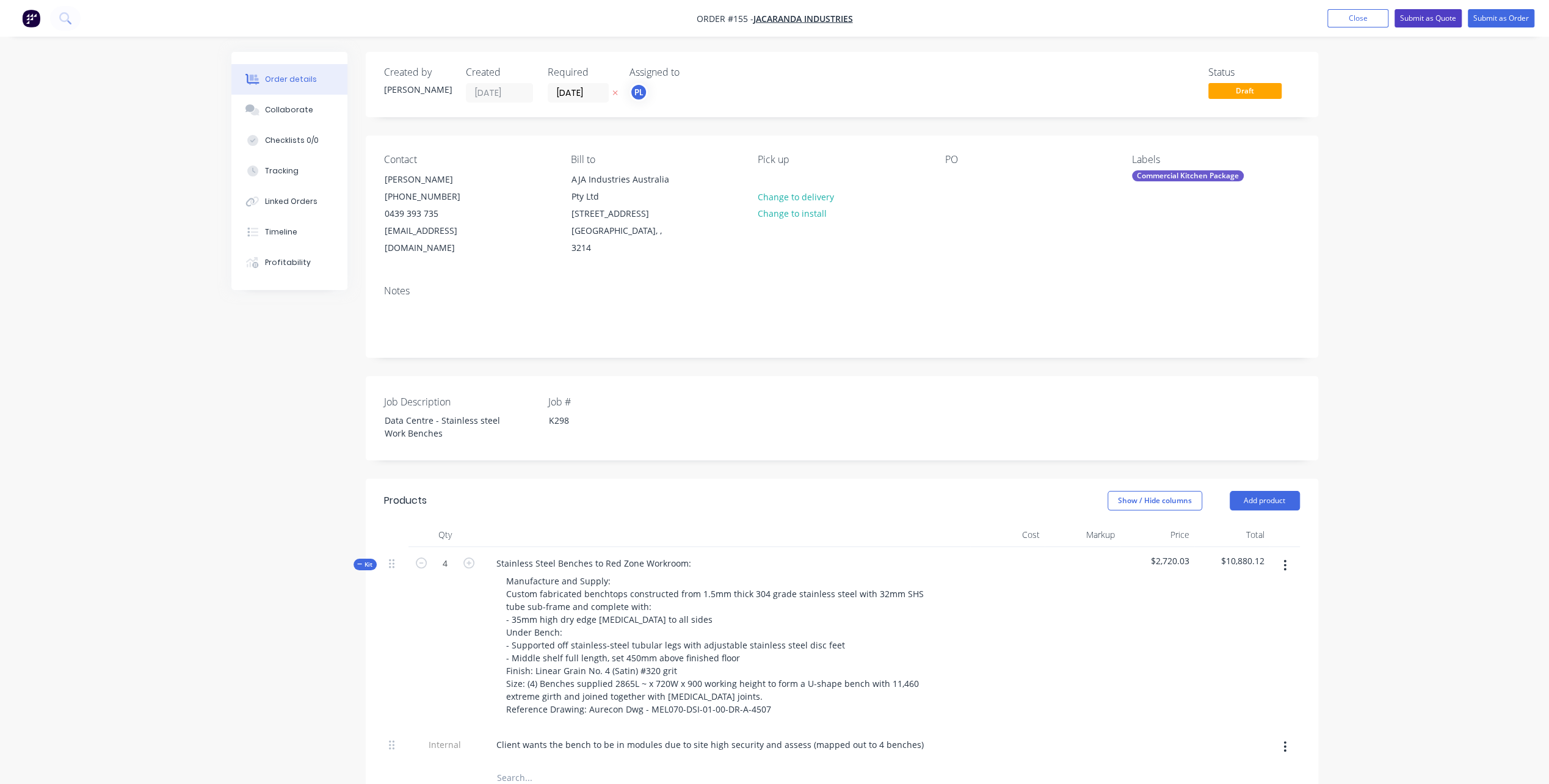
click at [1429, 19] on button "Submit as Quote" at bounding box center [1429, 18] width 67 height 19
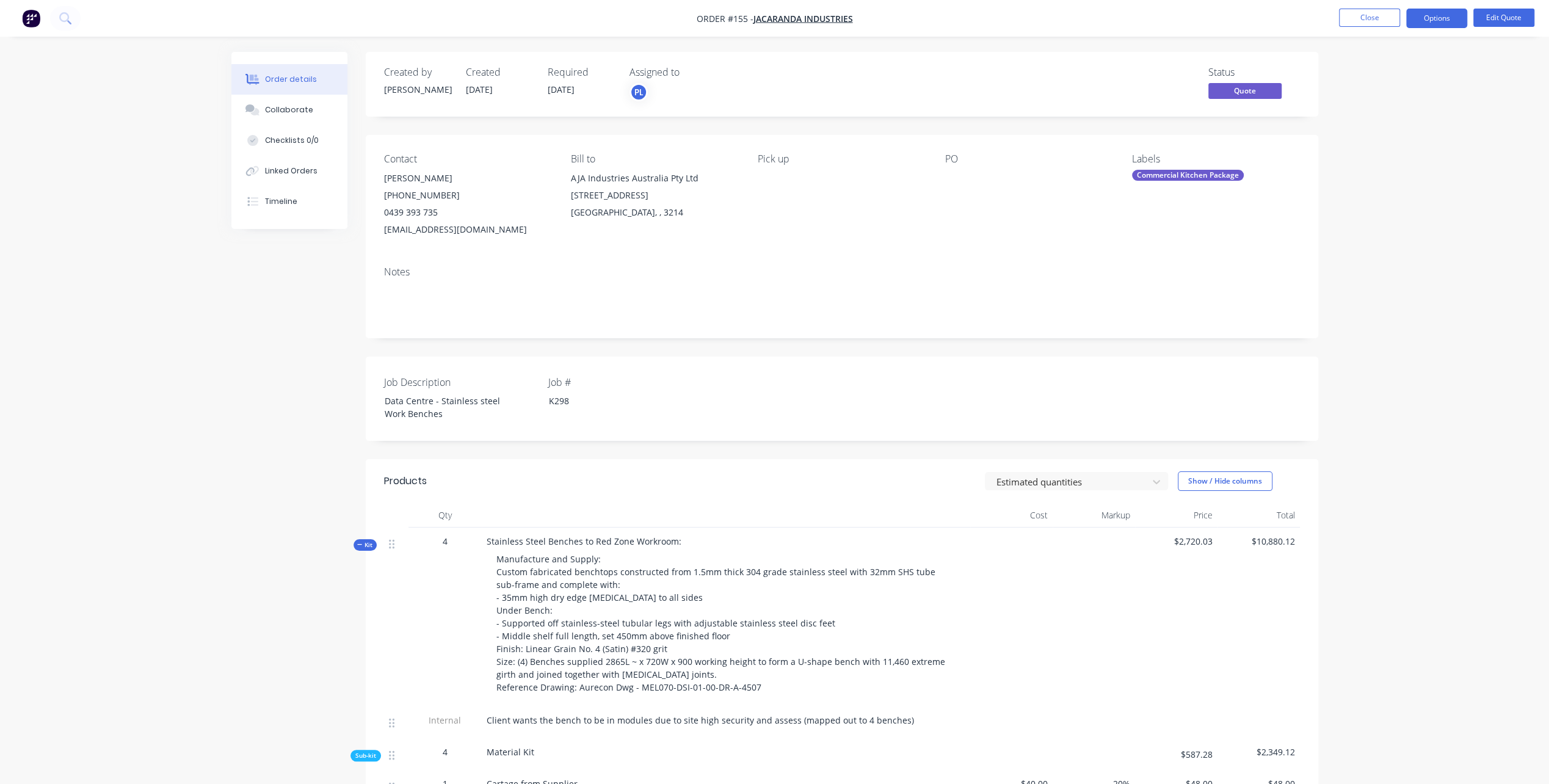
click at [622, 188] on div "AJA Industries Australia Pty Ltd [STREET_ADDRESS]" at bounding box center [654, 187] width 167 height 35
click at [1435, 18] on button "Options" at bounding box center [1437, 19] width 61 height 19
click at [1399, 193] on div "Change customer" at bounding box center [1399, 196] width 112 height 18
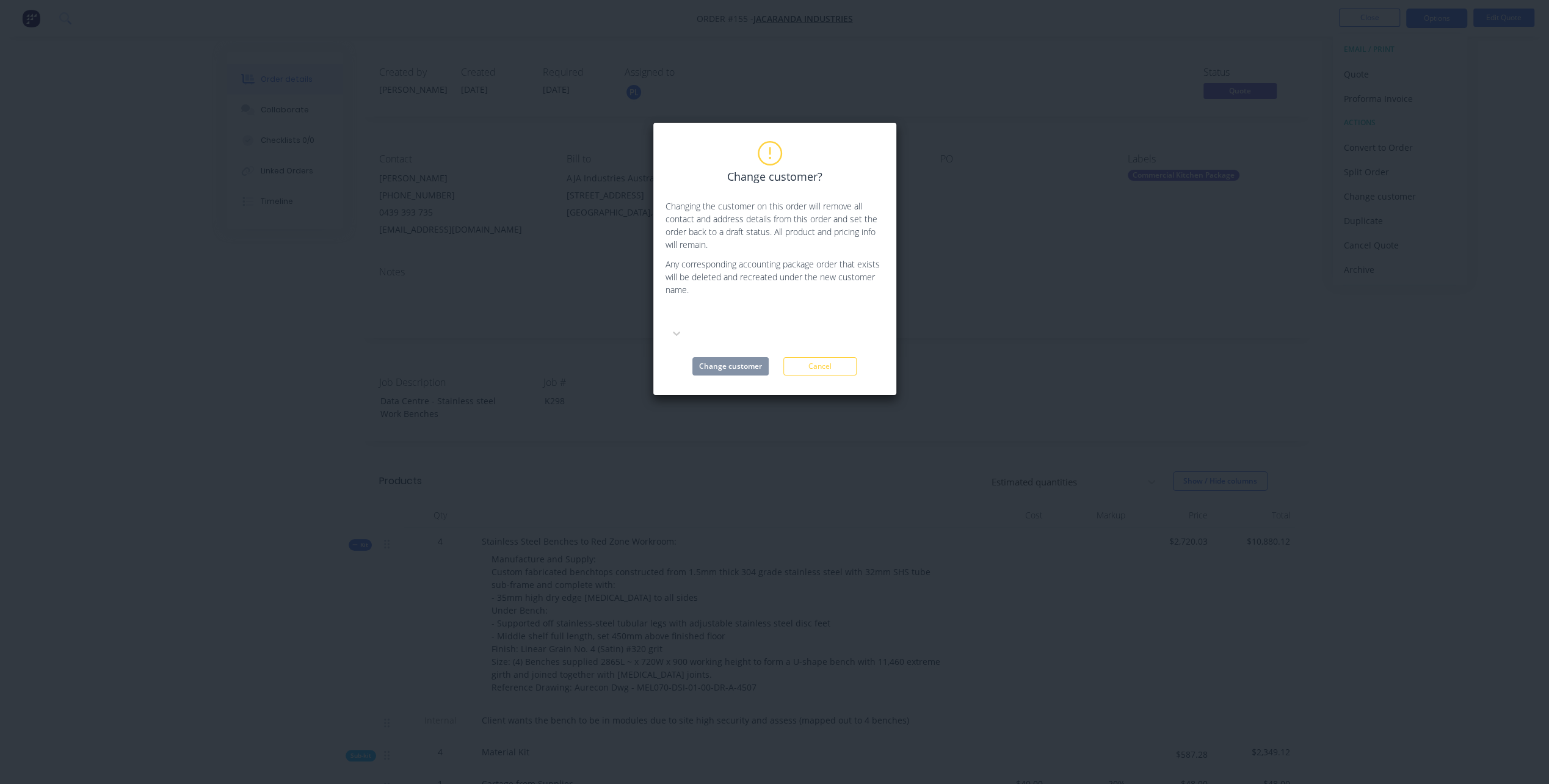
click at [702, 323] on div at bounding box center [757, 315] width 183 height 19
click at [728, 366] on div "Jacaranda Industries" at bounding box center [757, 362] width 183 height 12
click at [720, 357] on button "Change customer" at bounding box center [730, 366] width 76 height 19
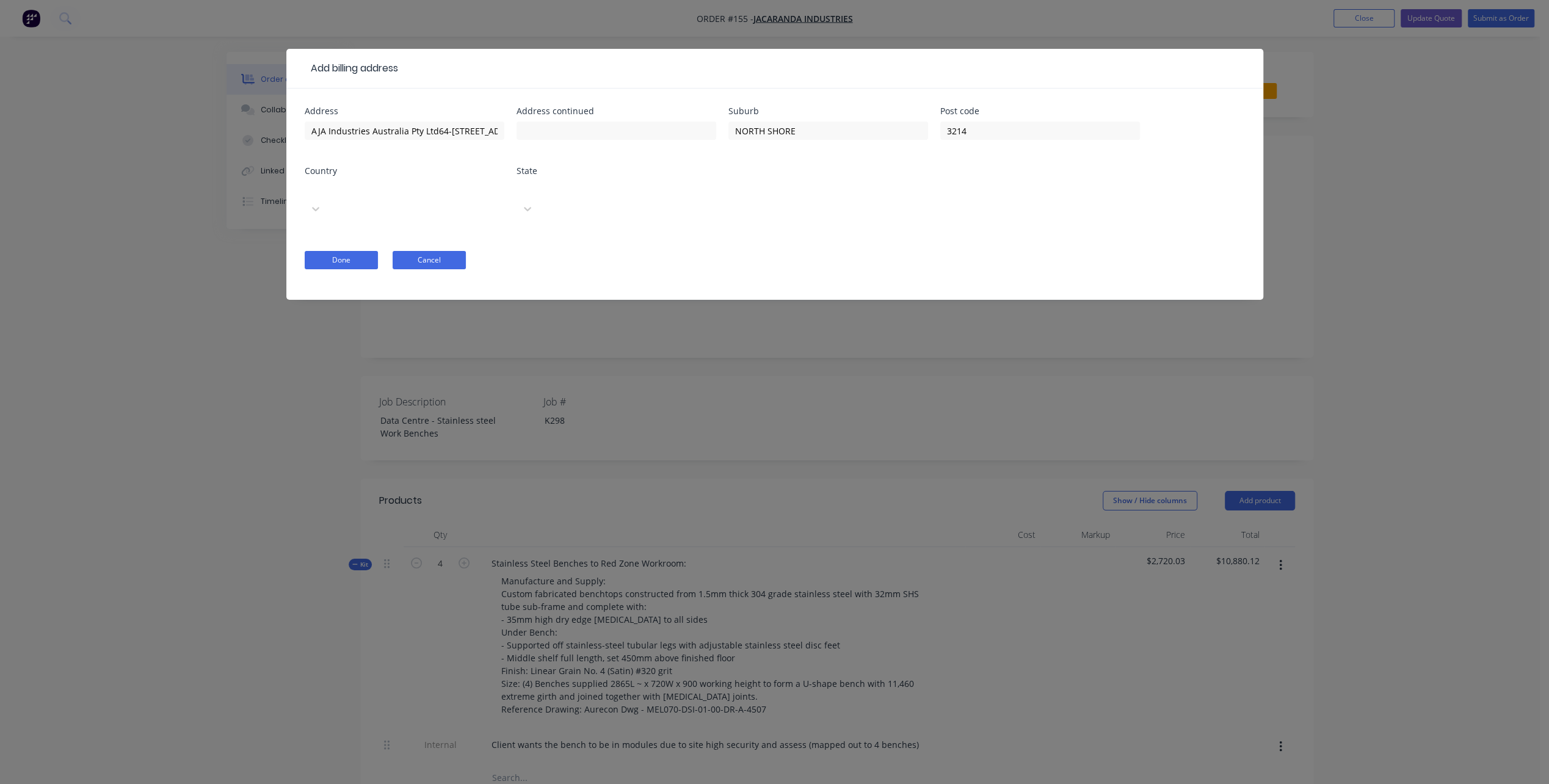
click at [446, 251] on button "Cancel" at bounding box center [429, 260] width 73 height 19
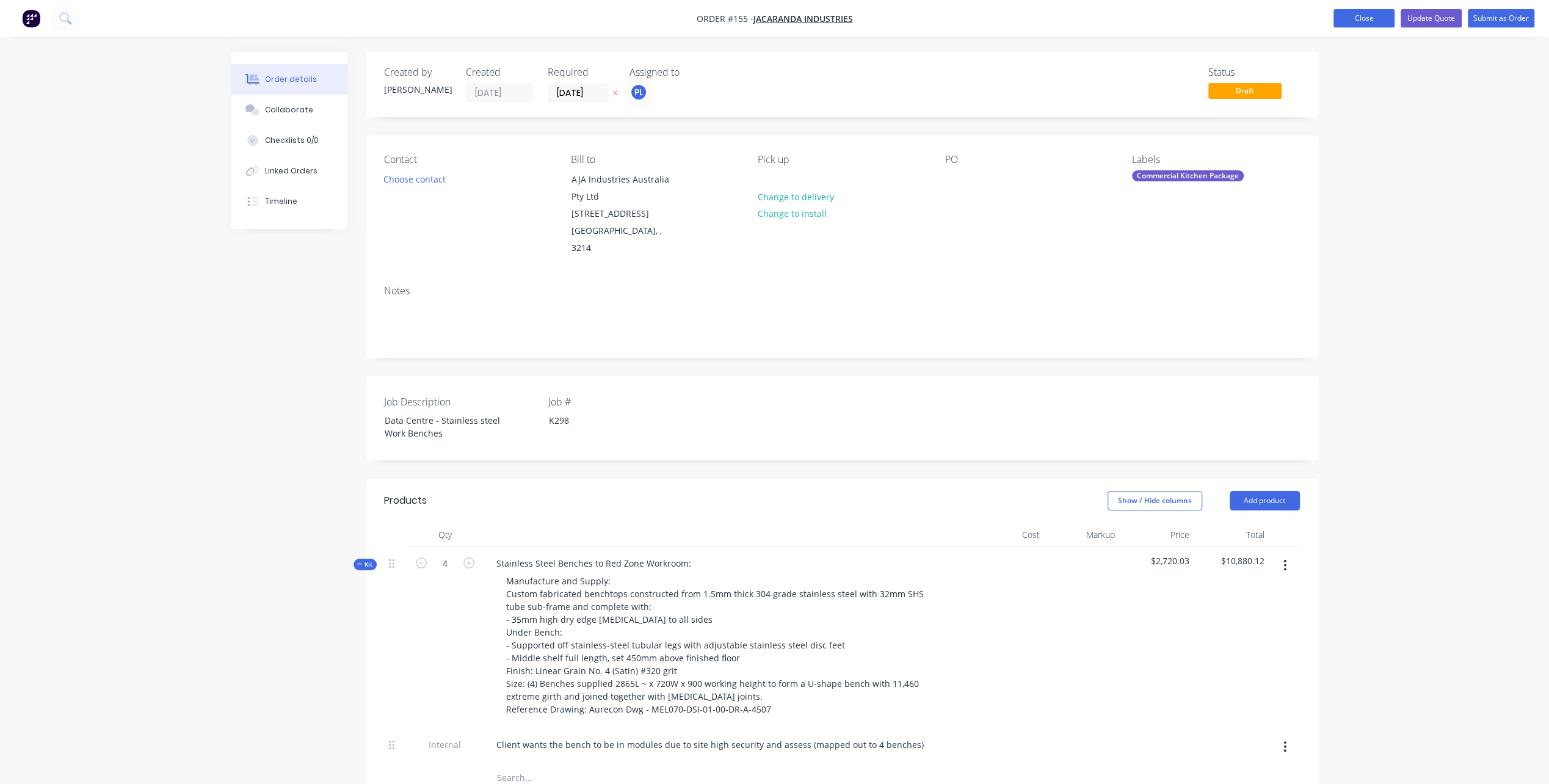
click at [1366, 17] on button "Close" at bounding box center [1364, 18] width 61 height 19
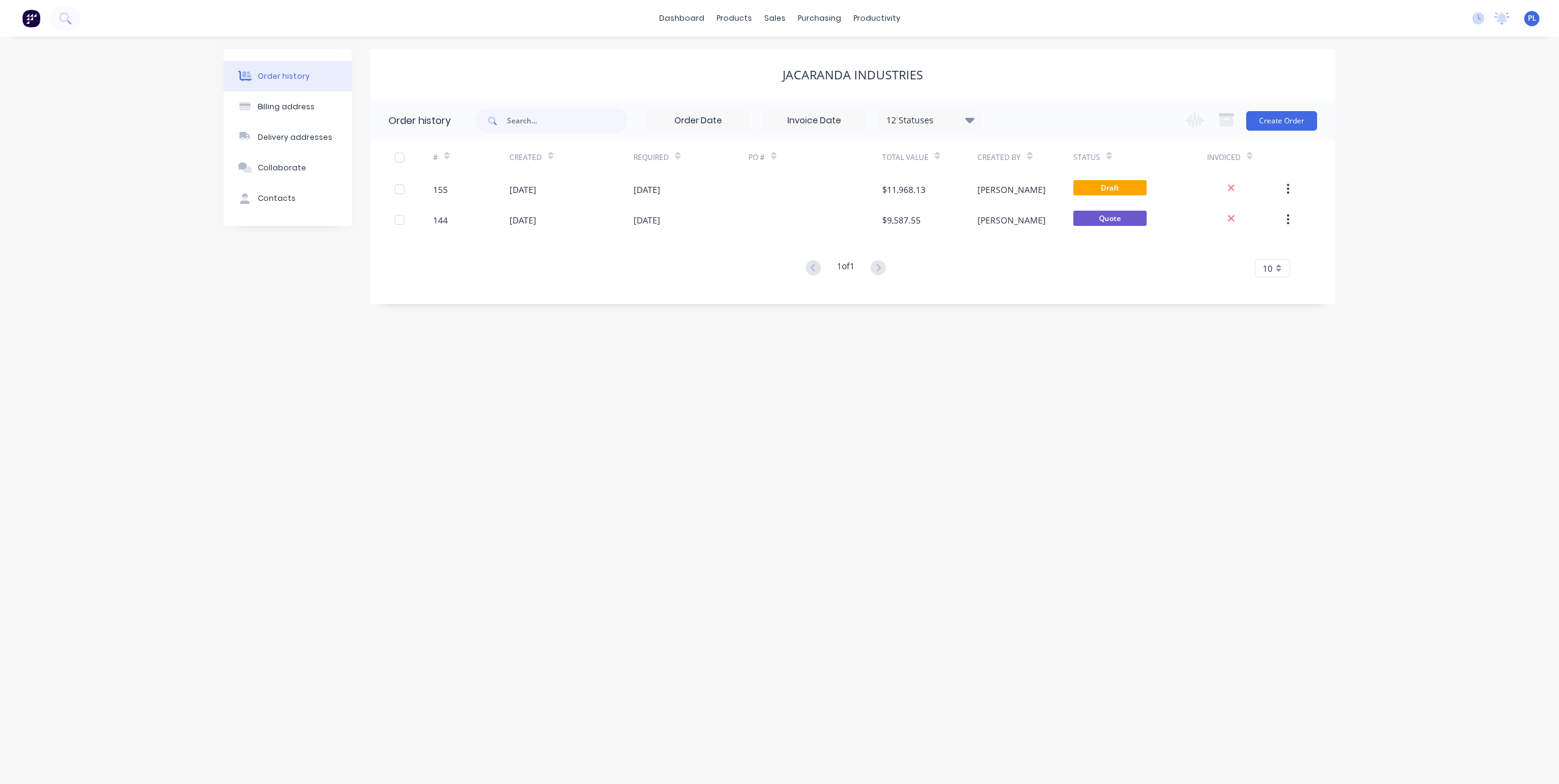
click at [589, 409] on div "Order history Billing address Delivery addresses Collaborate Contacts Jacaranda…" at bounding box center [779, 410] width 1559 height 747
drag, startPoint x: 575, startPoint y: 371, endPoint x: 582, endPoint y: 348, distance: 24.0
click at [576, 367] on div "Order history Billing address Delivery addresses Collaborate Contacts Jacaranda…" at bounding box center [779, 410] width 1559 height 747
click at [806, 84] on div "Customers" at bounding box center [817, 83] width 44 height 11
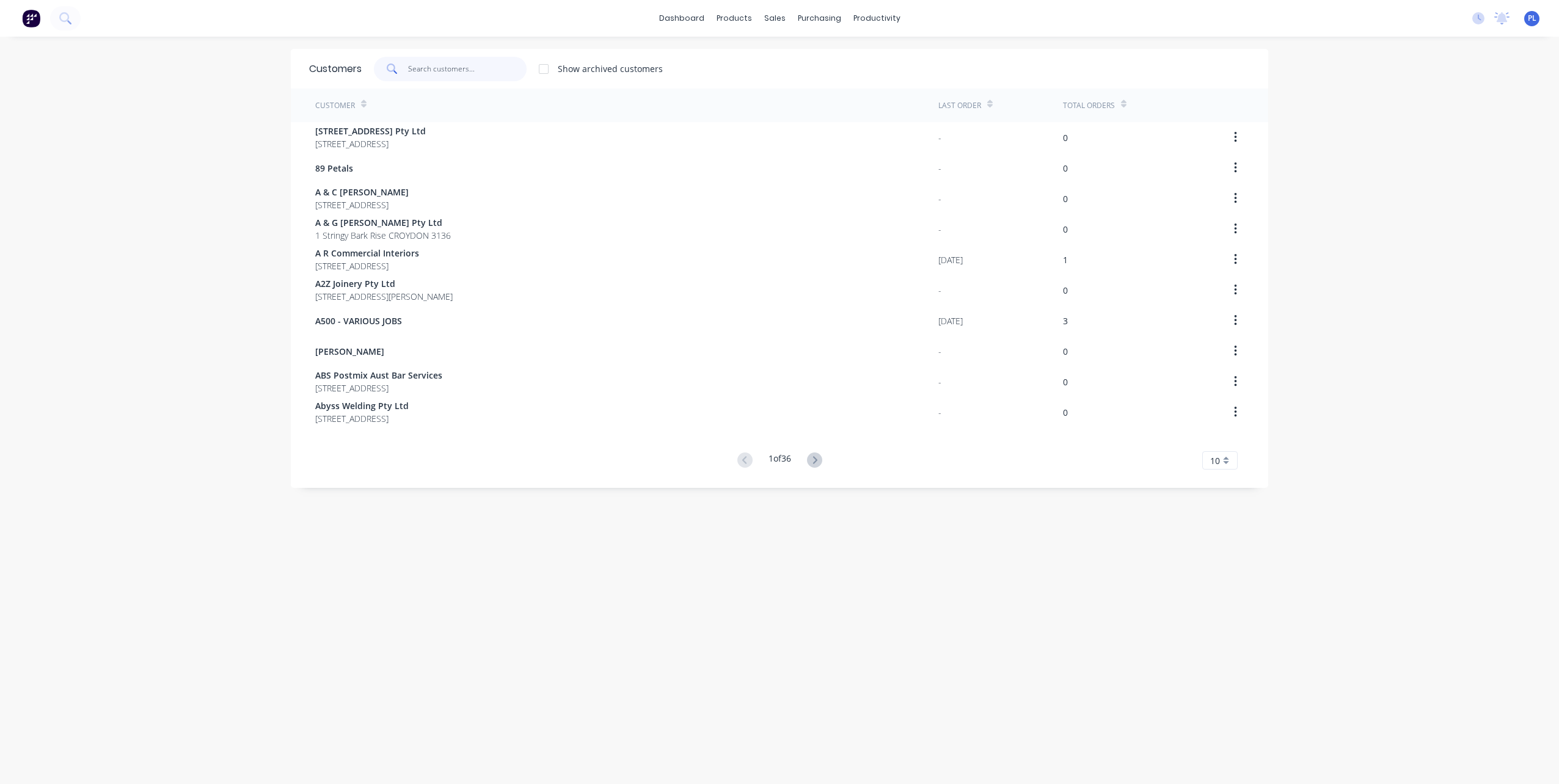
click at [478, 71] on input "text" at bounding box center [467, 69] width 120 height 25
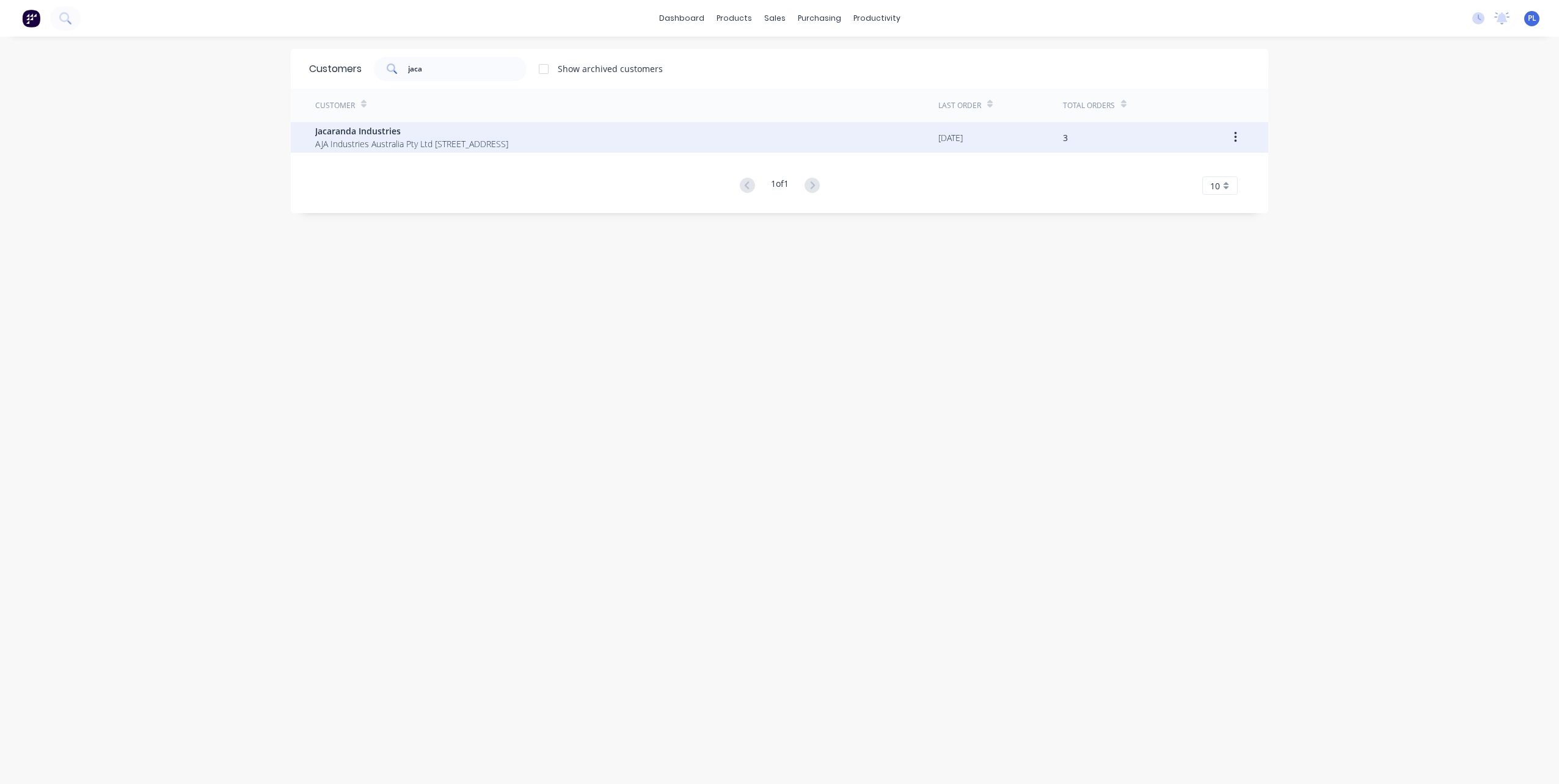
click at [345, 129] on span "Jacaranda Industries" at bounding box center [412, 131] width 193 height 12
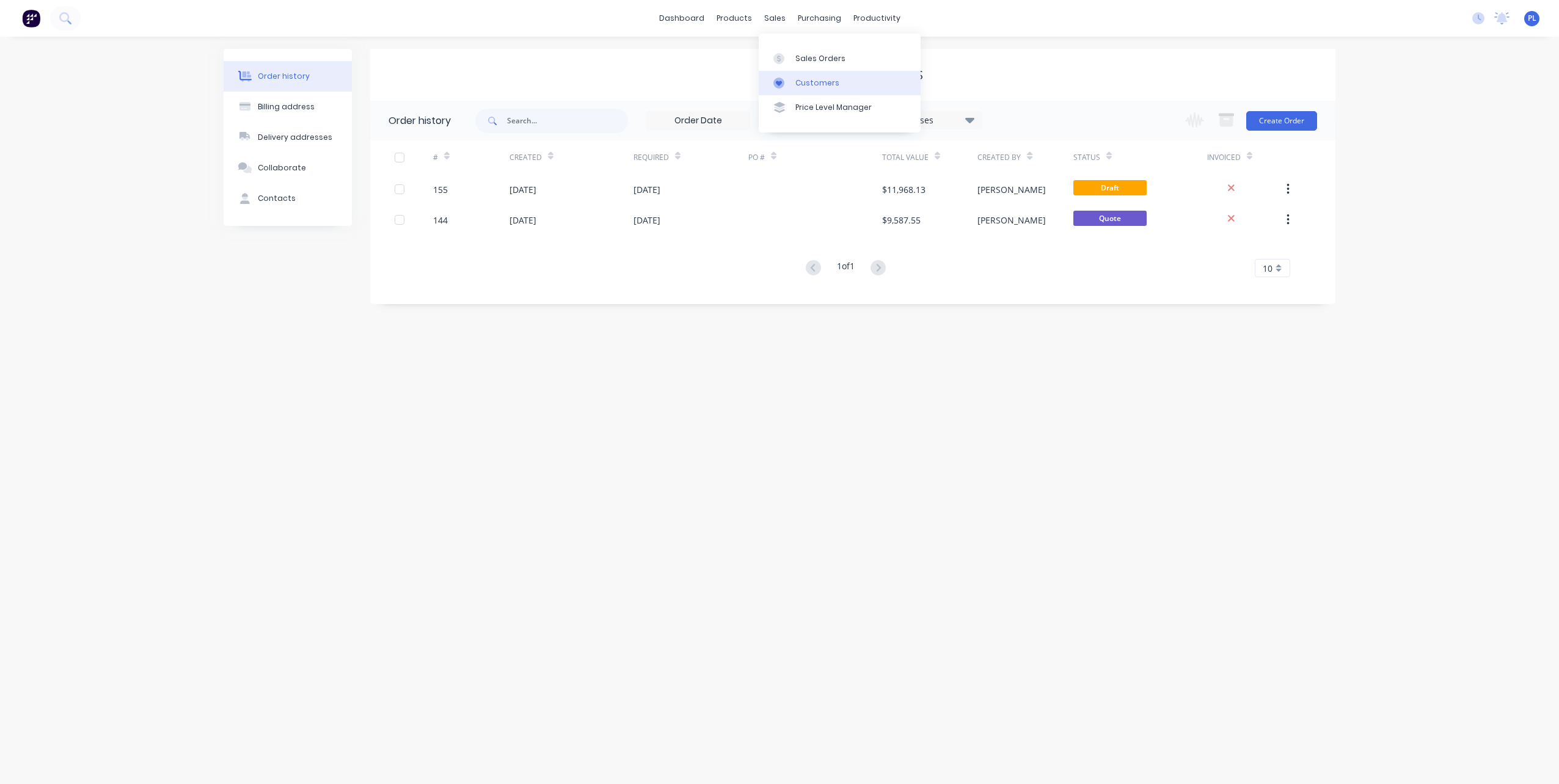
click at [805, 86] on div "Customers" at bounding box center [817, 83] width 44 height 11
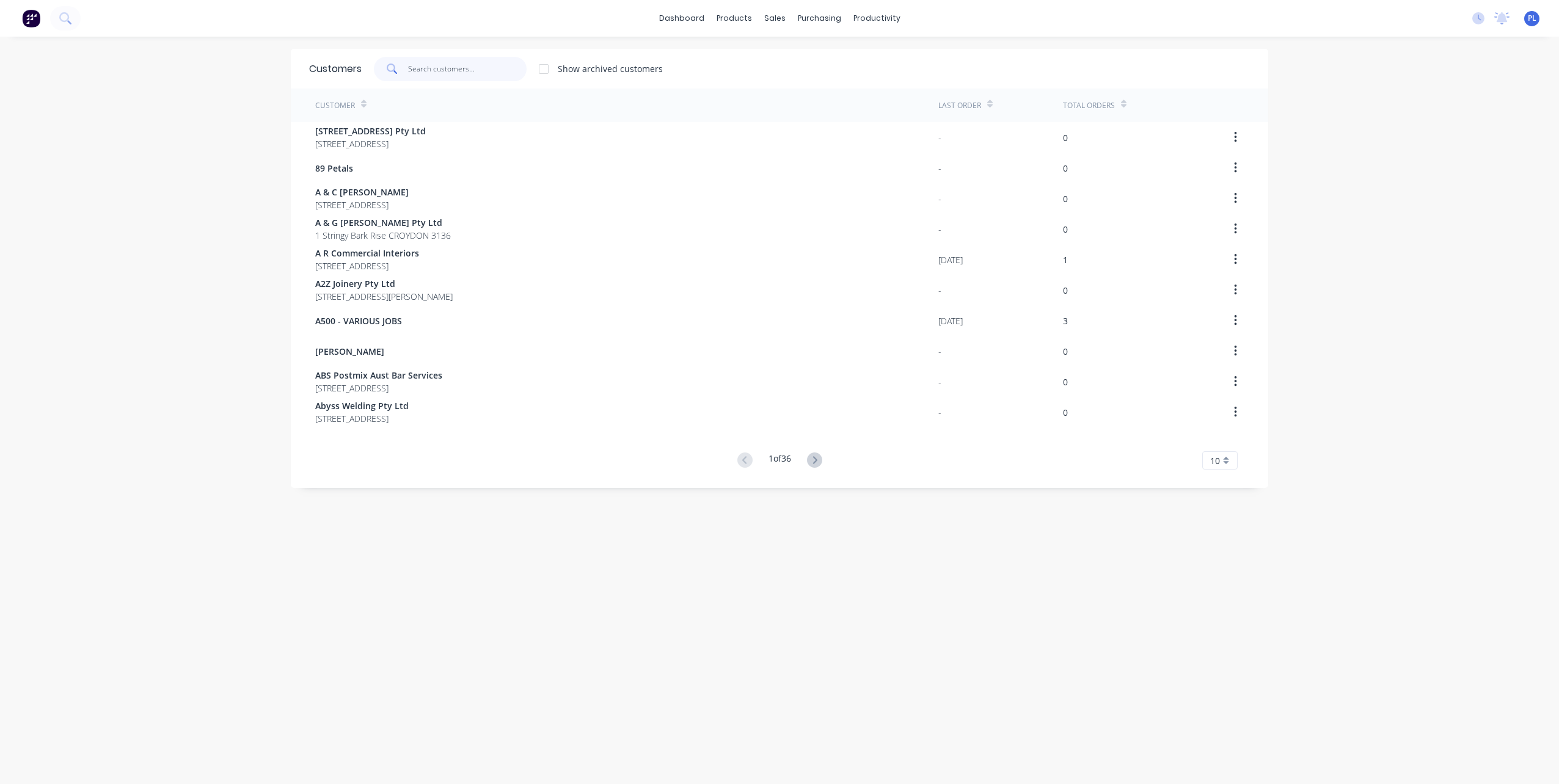
click at [444, 66] on input "text" at bounding box center [467, 69] width 120 height 25
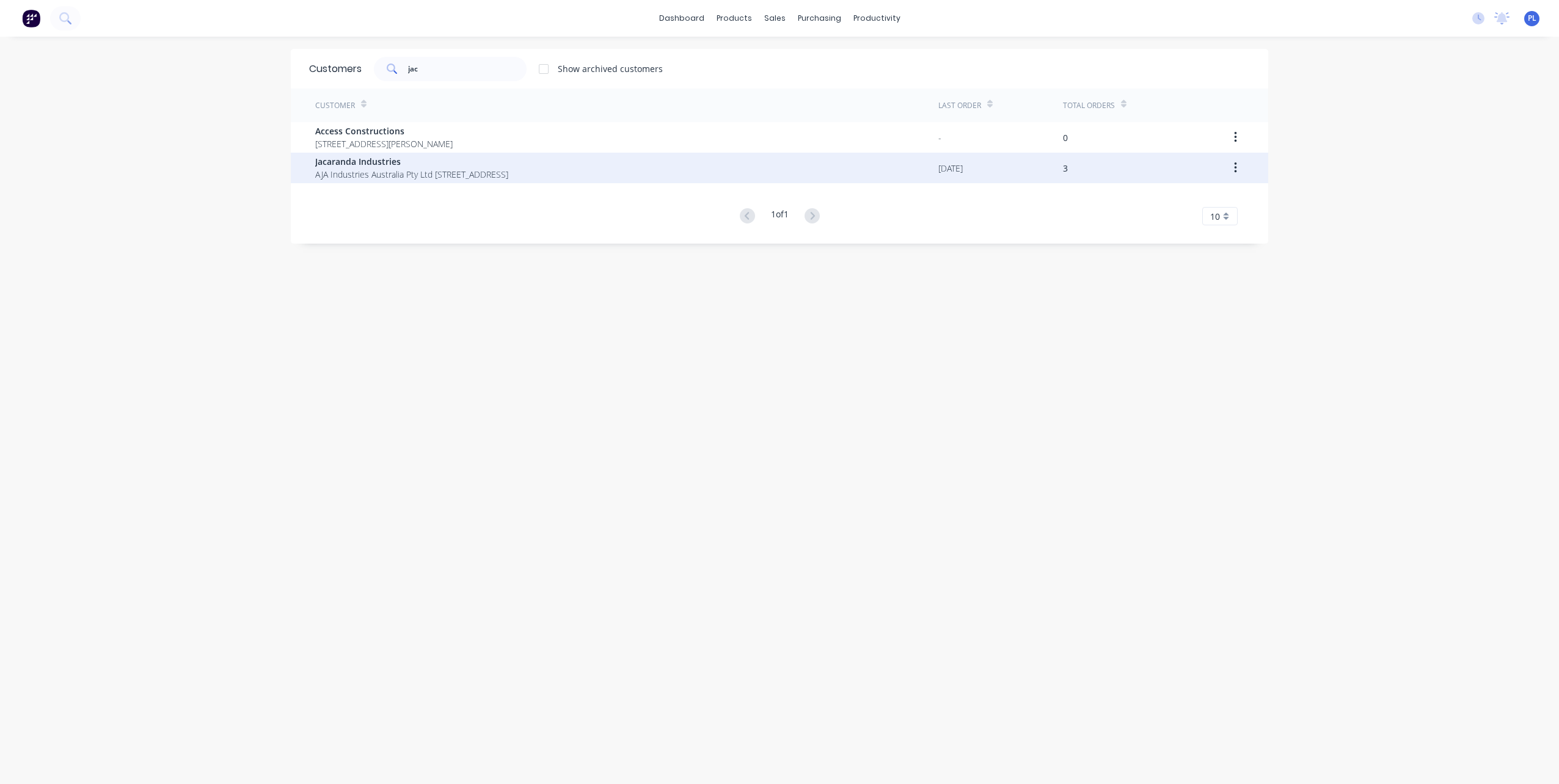
click at [1234, 168] on icon "button" at bounding box center [1235, 167] width 3 height 13
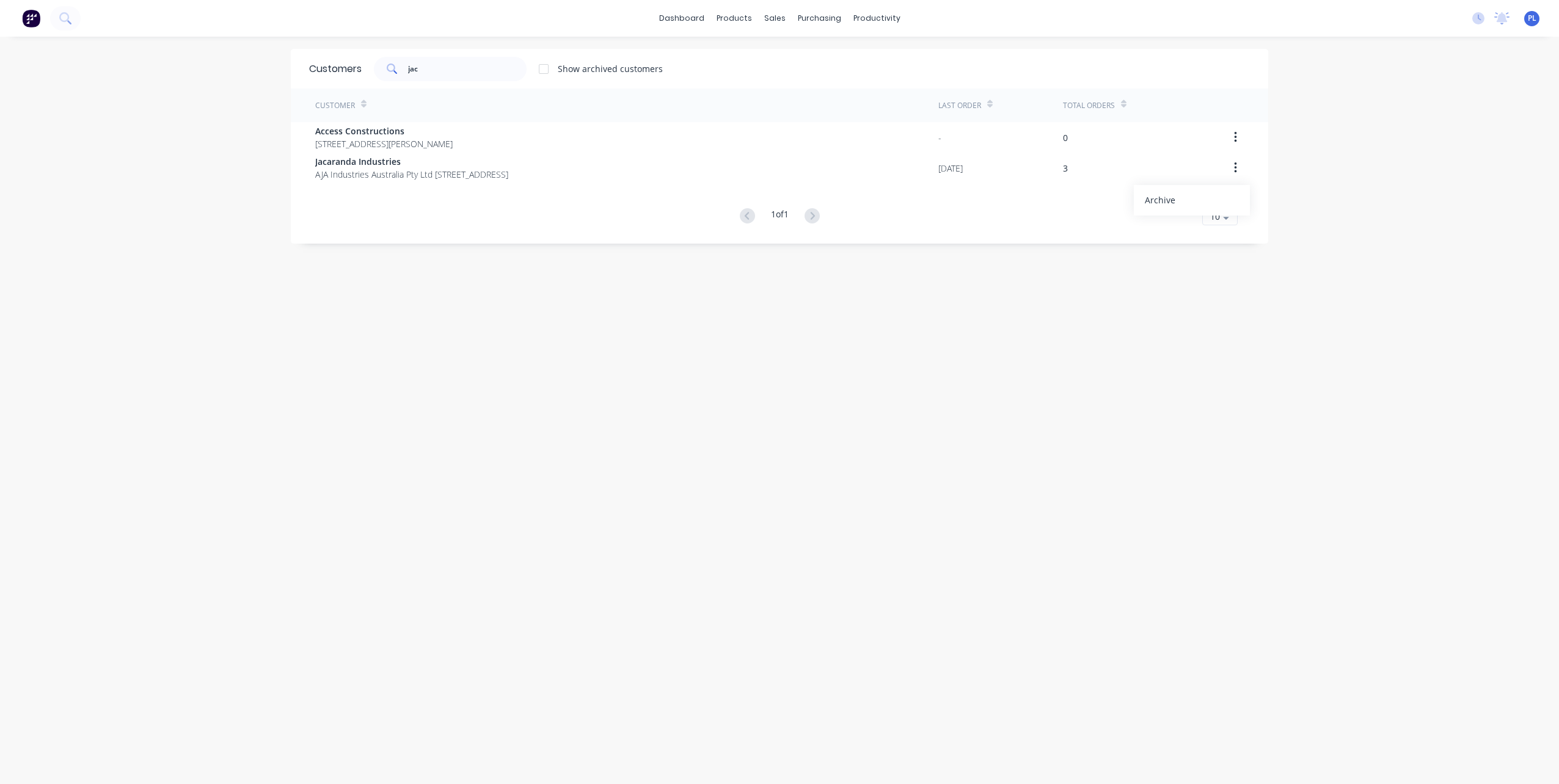
click at [1305, 205] on div "dashboard products sales purchasing productivity dashboard products Product Cat…" at bounding box center [779, 392] width 1559 height 784
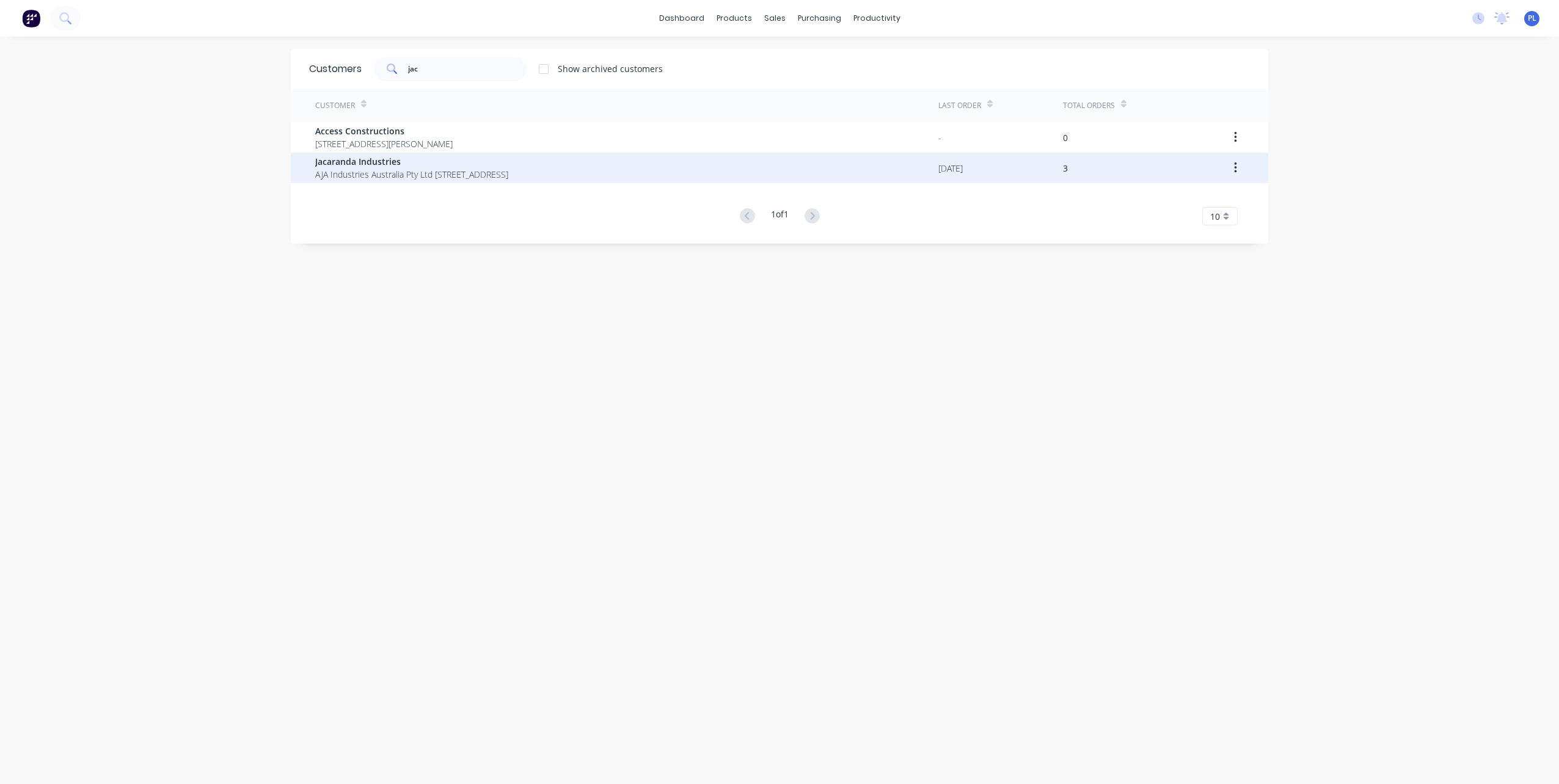
drag, startPoint x: 338, startPoint y: 169, endPoint x: 300, endPoint y: 176, distance: 38.6
click at [300, 176] on div "Jacaranda Industries AJA Industries Australia Pty Ltd [STREET_ADDRESS] [DATE] 3" at bounding box center [779, 167] width 977 height 30
click at [339, 158] on span "Jacaranda Industries" at bounding box center [412, 161] width 193 height 12
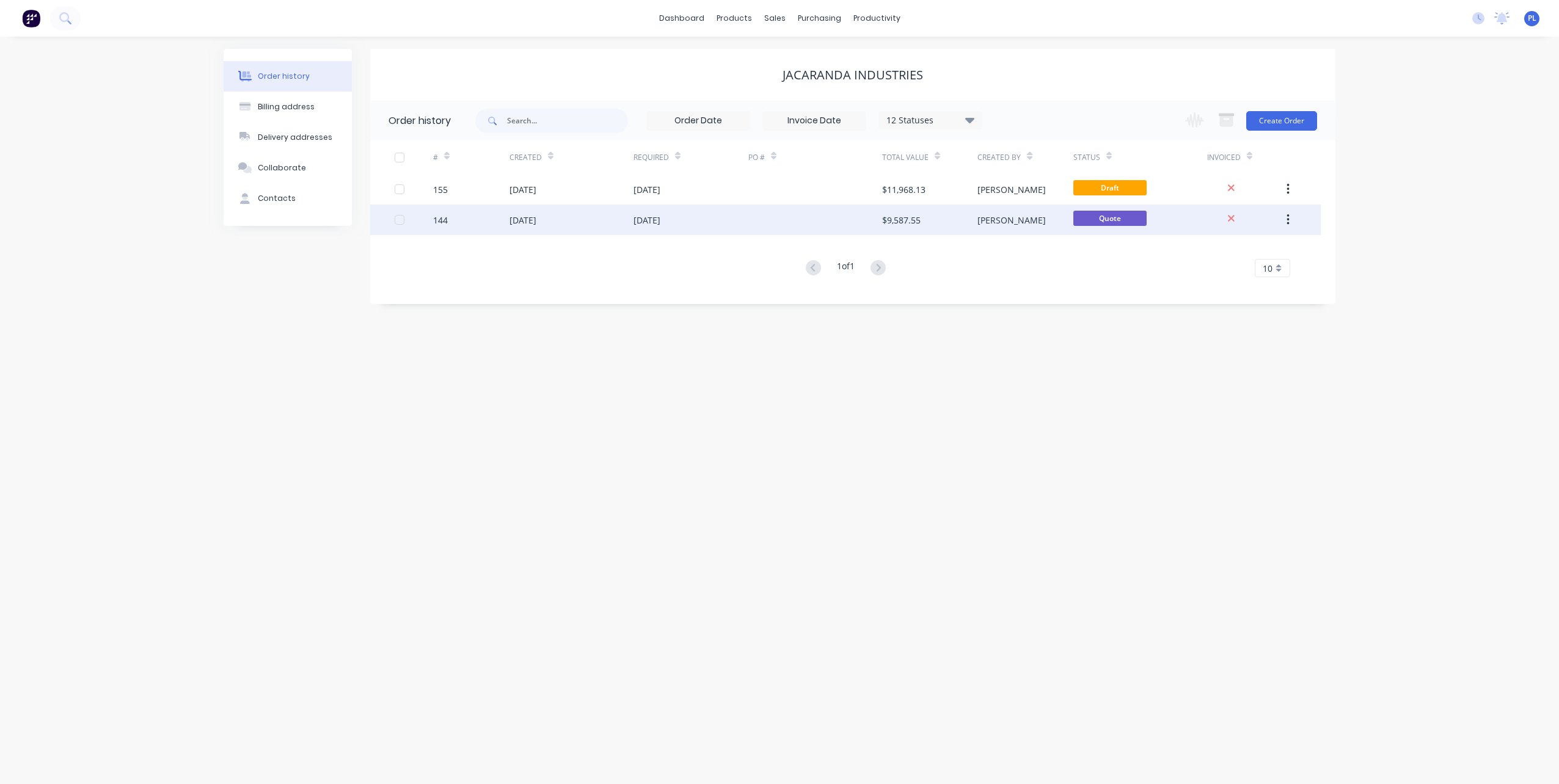
click at [438, 219] on div "144" at bounding box center [440, 219] width 15 height 12
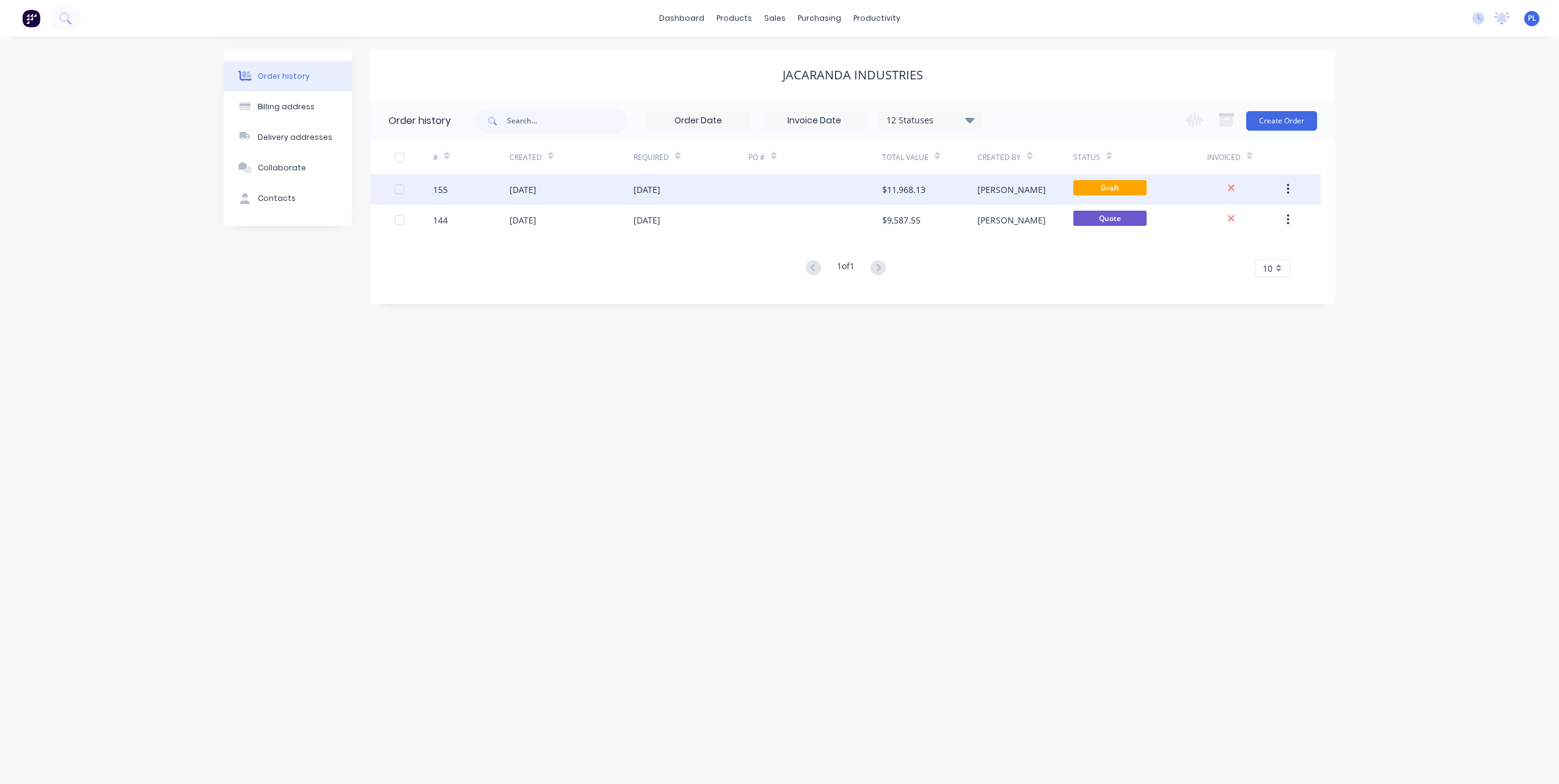
click at [444, 188] on div "155" at bounding box center [440, 189] width 15 height 12
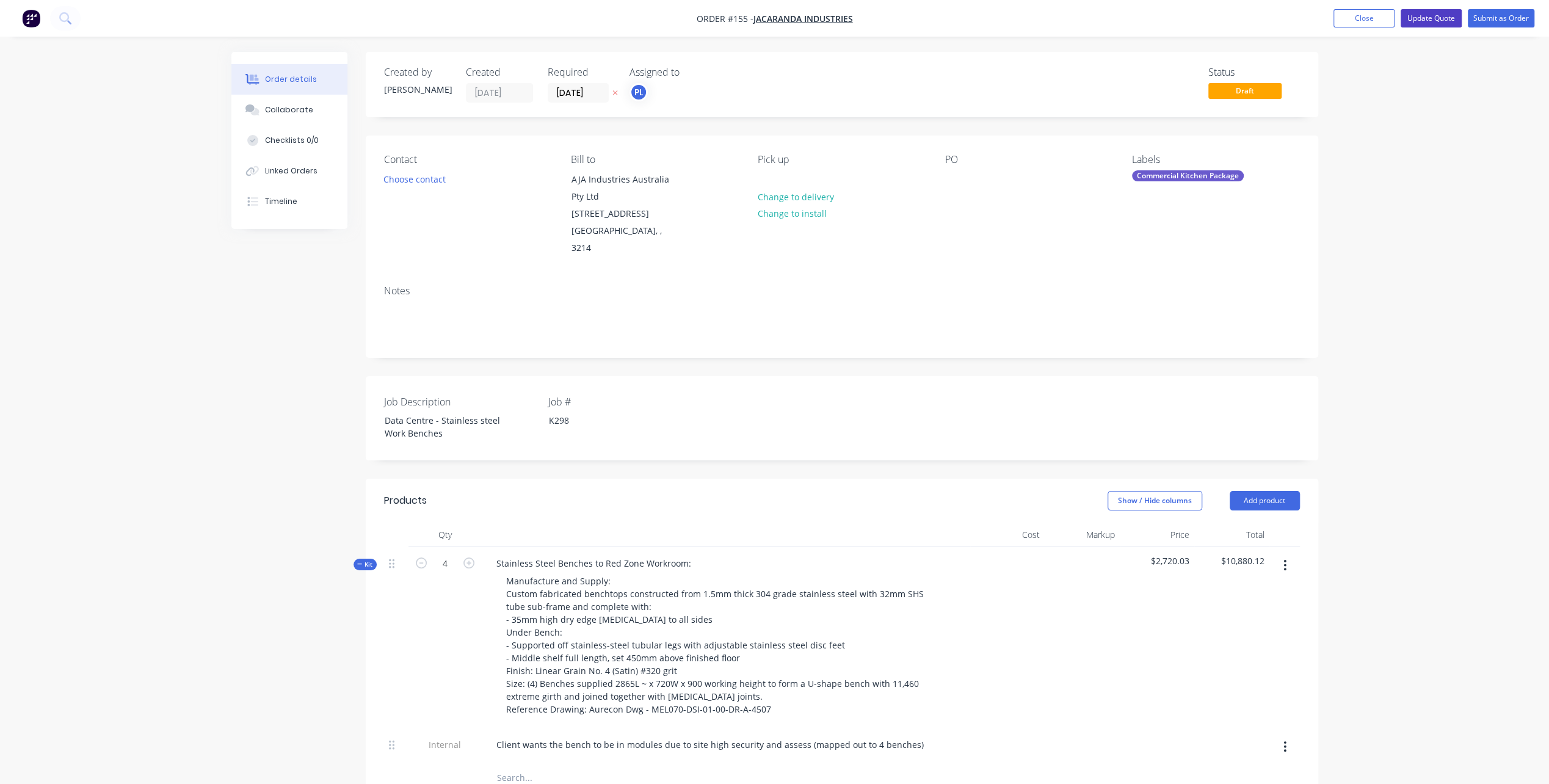
click at [1432, 17] on button "Update Quote" at bounding box center [1431, 18] width 61 height 19
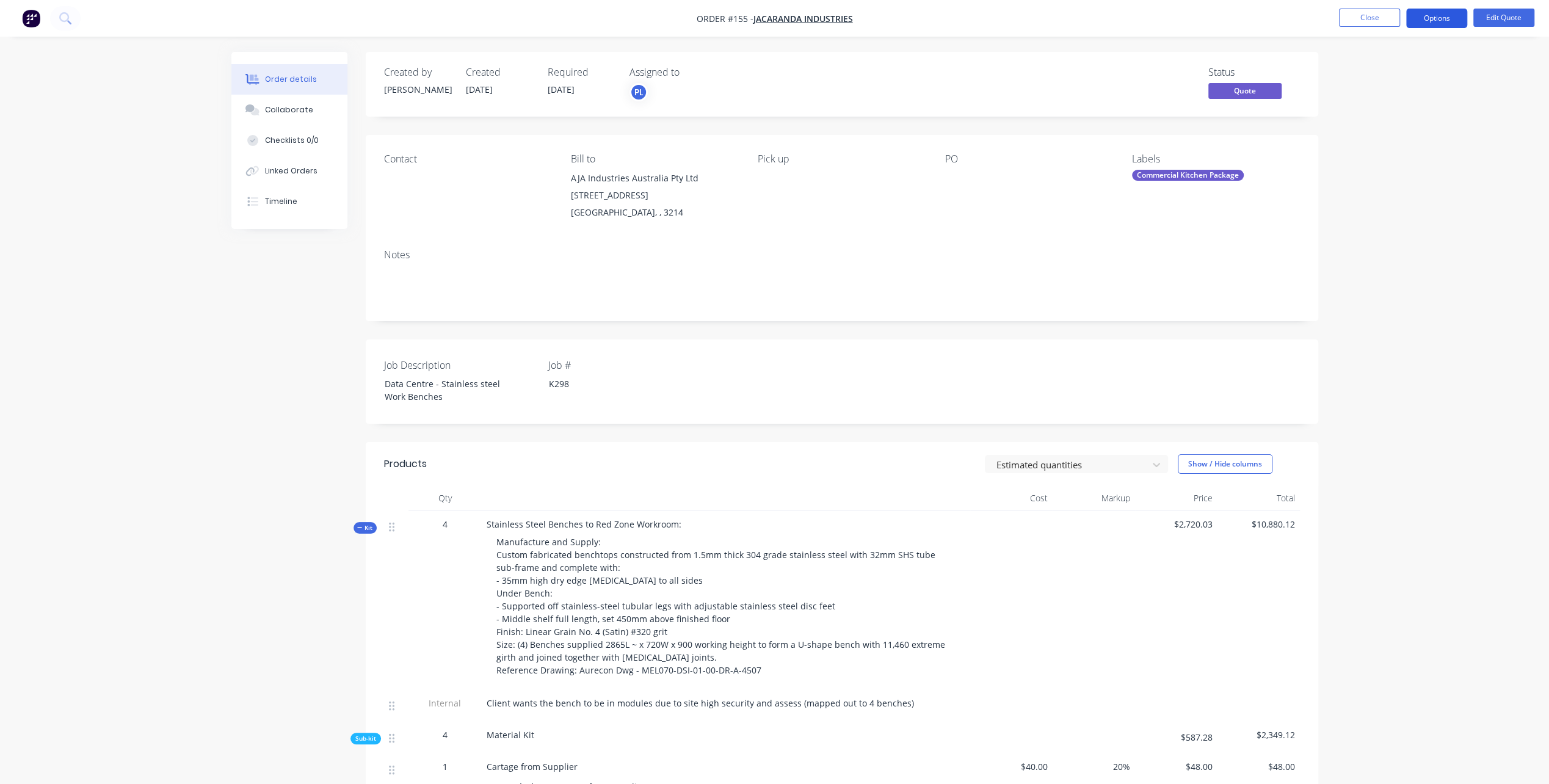
click at [1435, 16] on button "Options" at bounding box center [1437, 19] width 61 height 19
click at [1371, 80] on div "Quote" at bounding box center [1399, 74] width 112 height 18
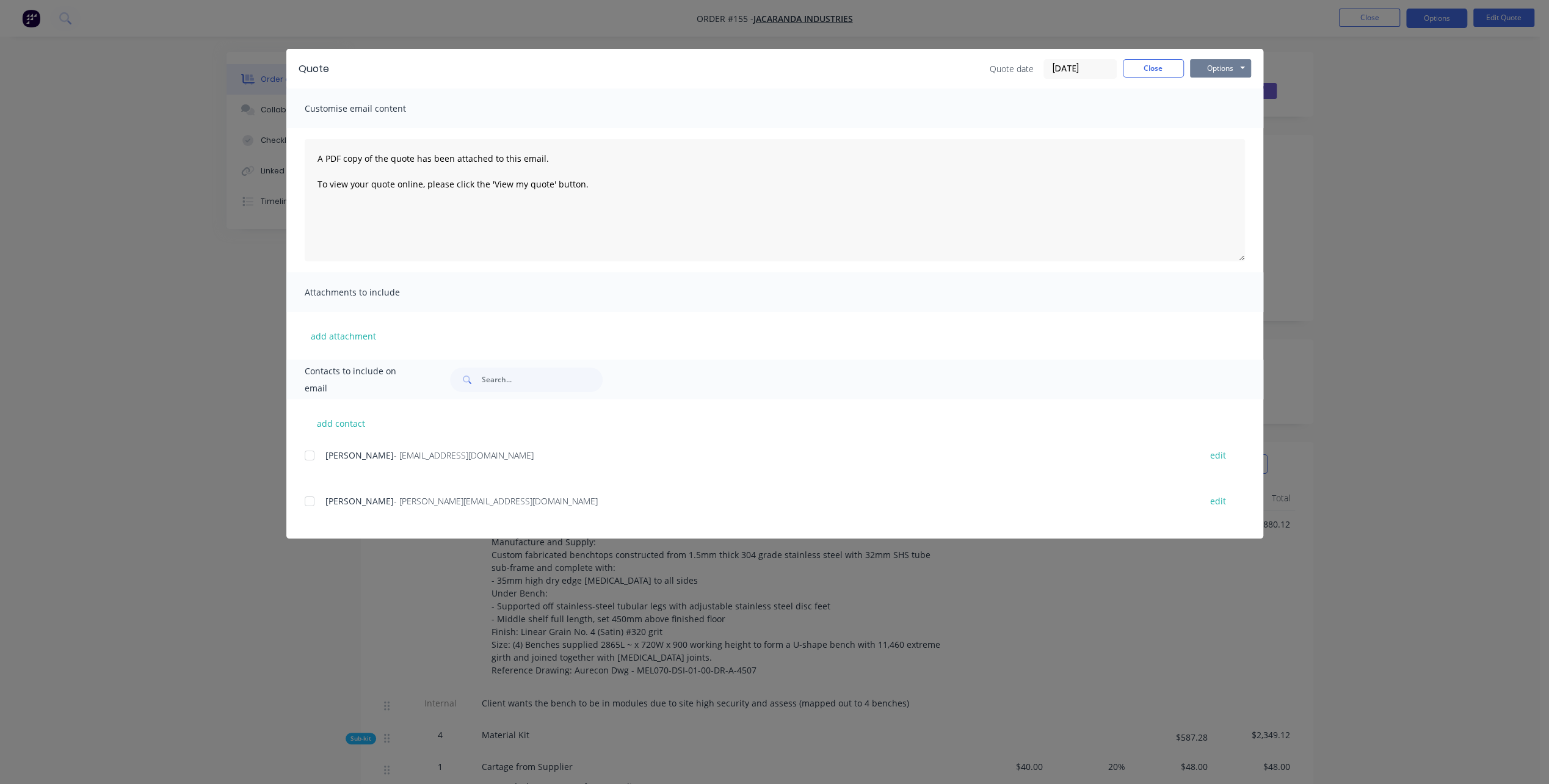
click at [1220, 71] on button "Options" at bounding box center [1221, 68] width 61 height 19
click at [1226, 88] on button "Preview" at bounding box center [1229, 89] width 78 height 20
click at [1163, 66] on button "Close" at bounding box center [1153, 68] width 61 height 19
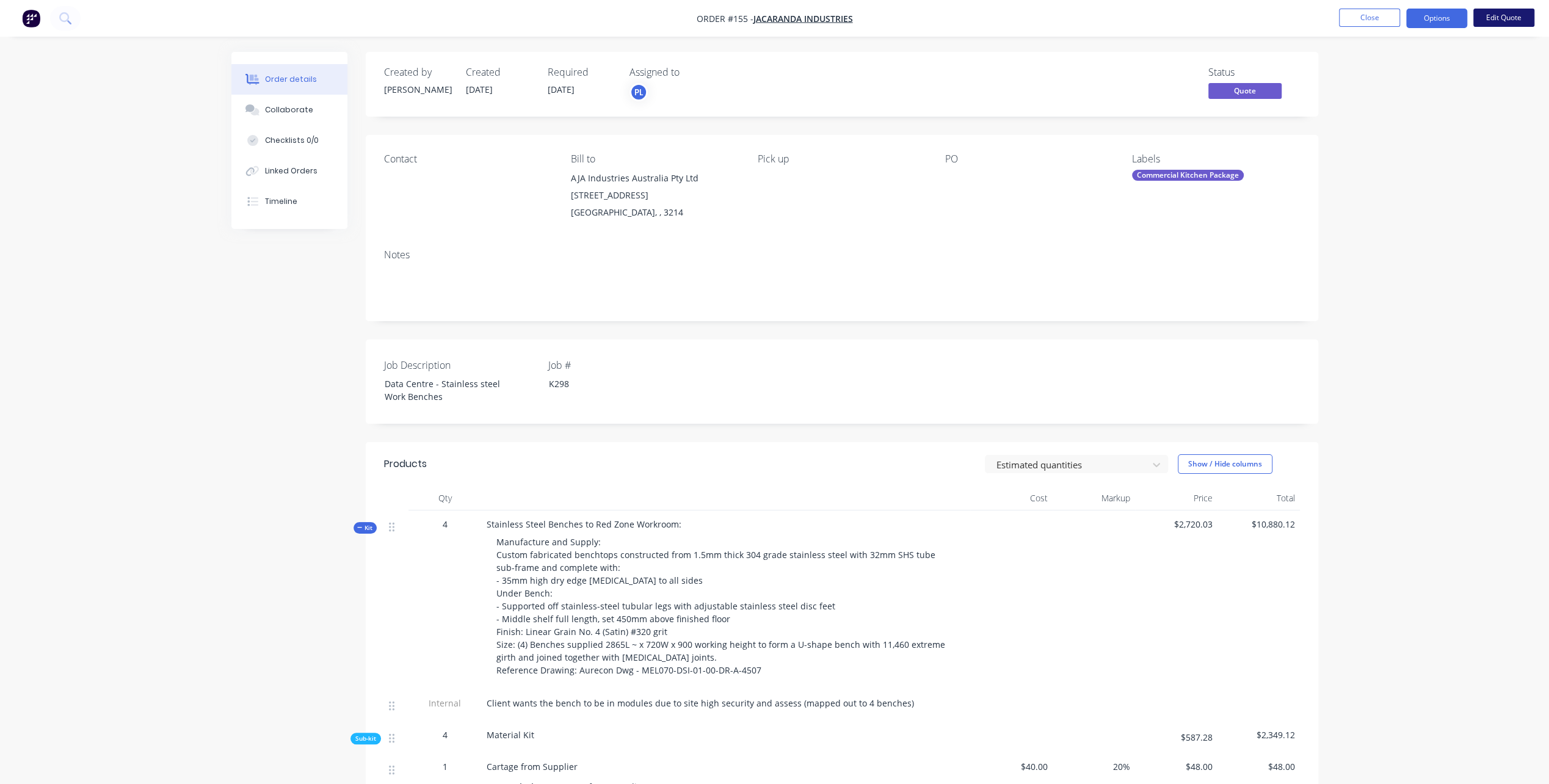
click at [1509, 13] on button "Edit Quote" at bounding box center [1504, 18] width 61 height 19
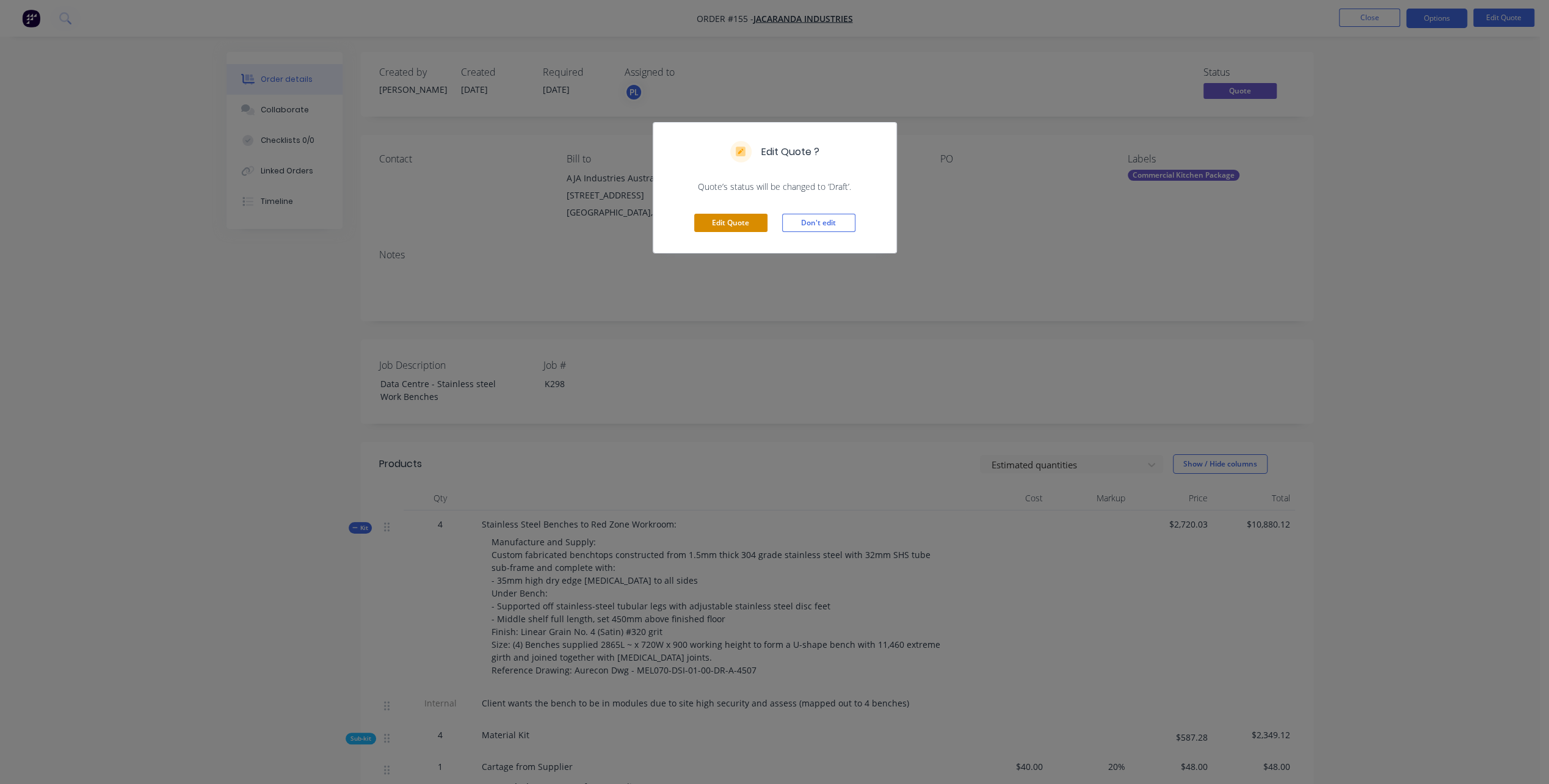
click at [743, 221] on button "Edit Quote" at bounding box center [730, 222] width 73 height 19
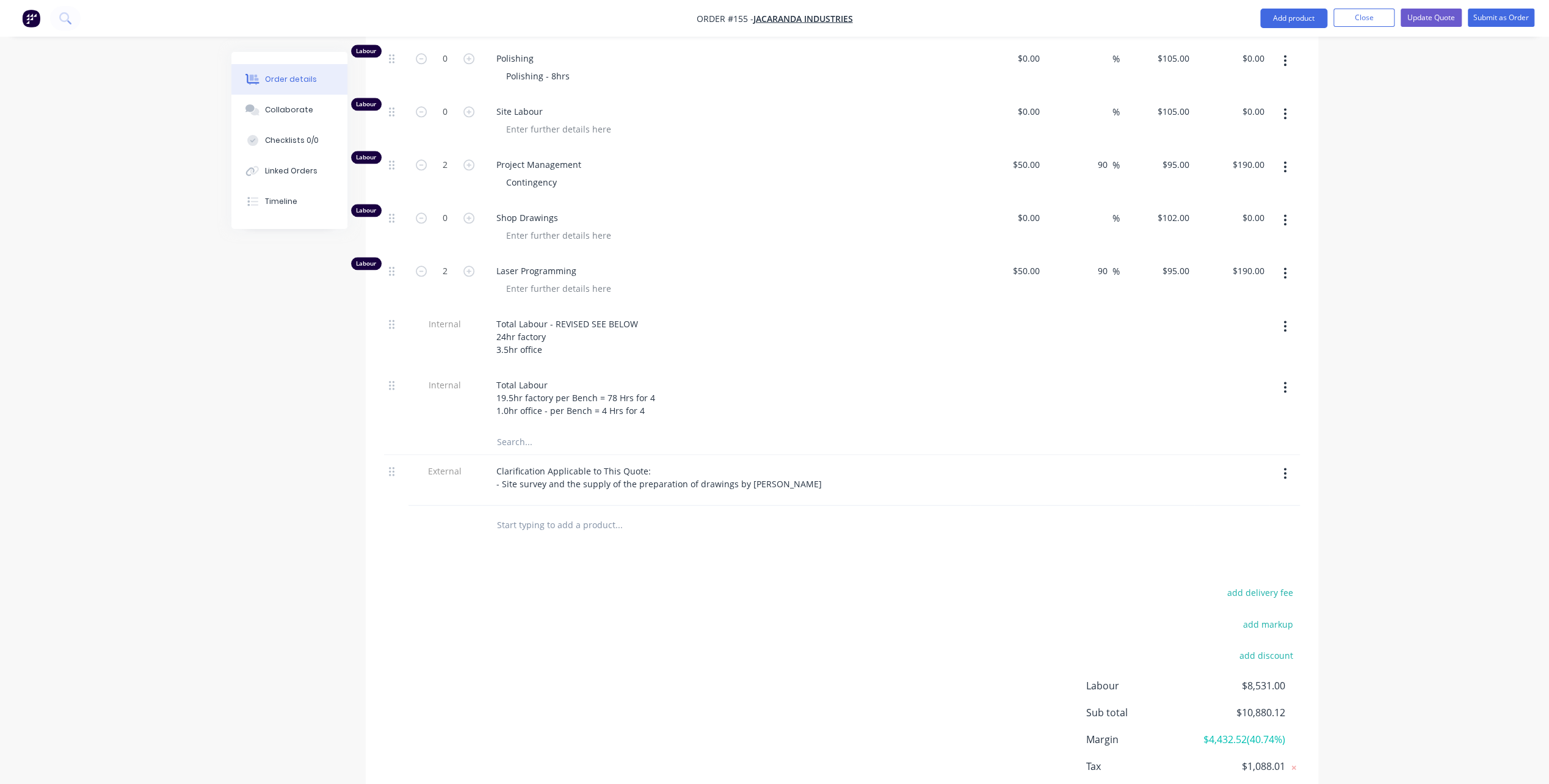
scroll to position [1404, 0]
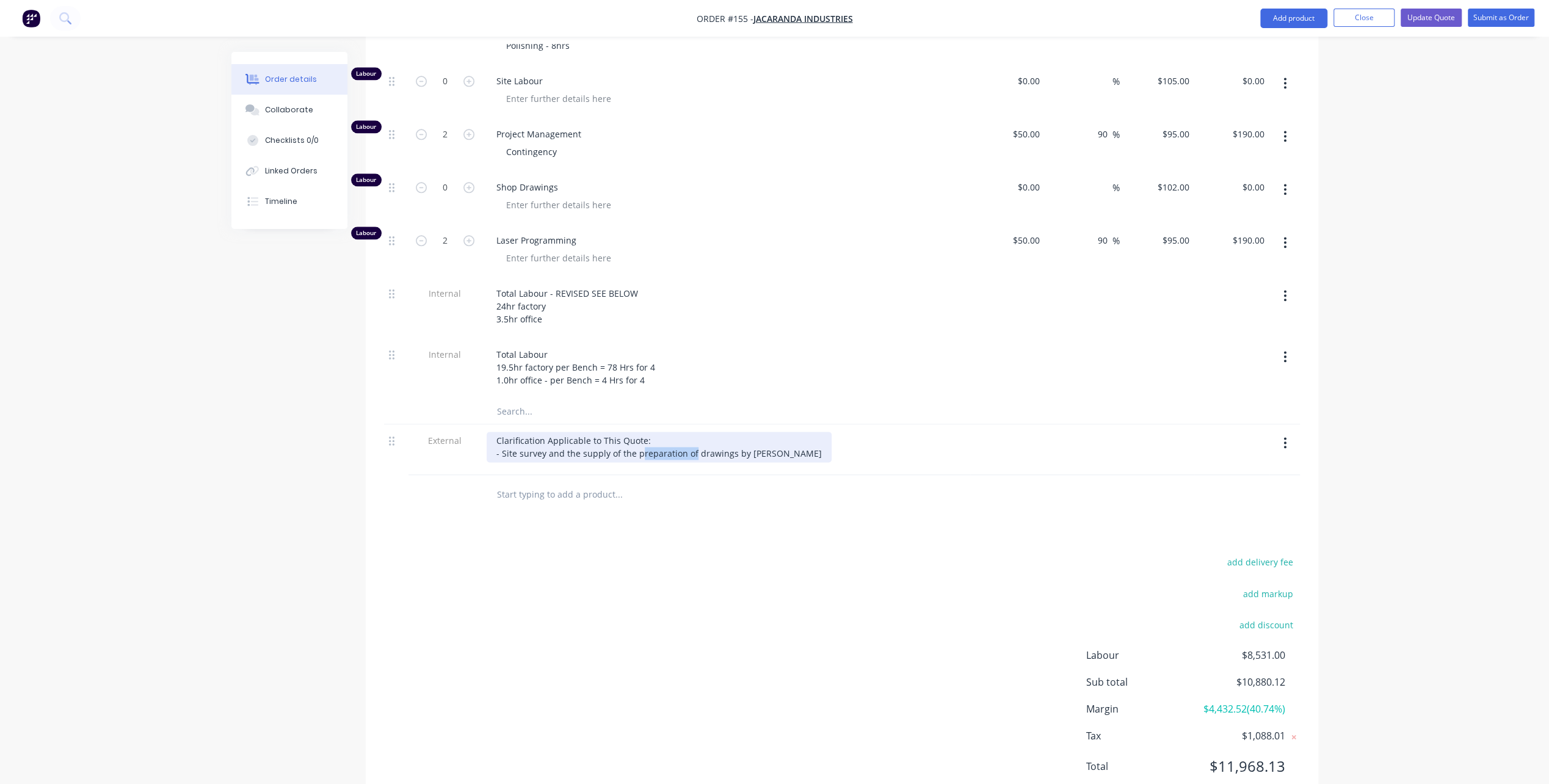
drag, startPoint x: 636, startPoint y: 428, endPoint x: 689, endPoint y: 428, distance: 53.0
click at [689, 432] on div "Clarification Applicable to This Quote: - Site survey and the supply of the pre…" at bounding box center [659, 447] width 345 height 30
click at [643, 482] on input "text" at bounding box center [619, 495] width 244 height 25
click at [605, 432] on div "Clarification Applicable to This Quote: - Site survey and the supply of the pre…" at bounding box center [659, 447] width 345 height 30
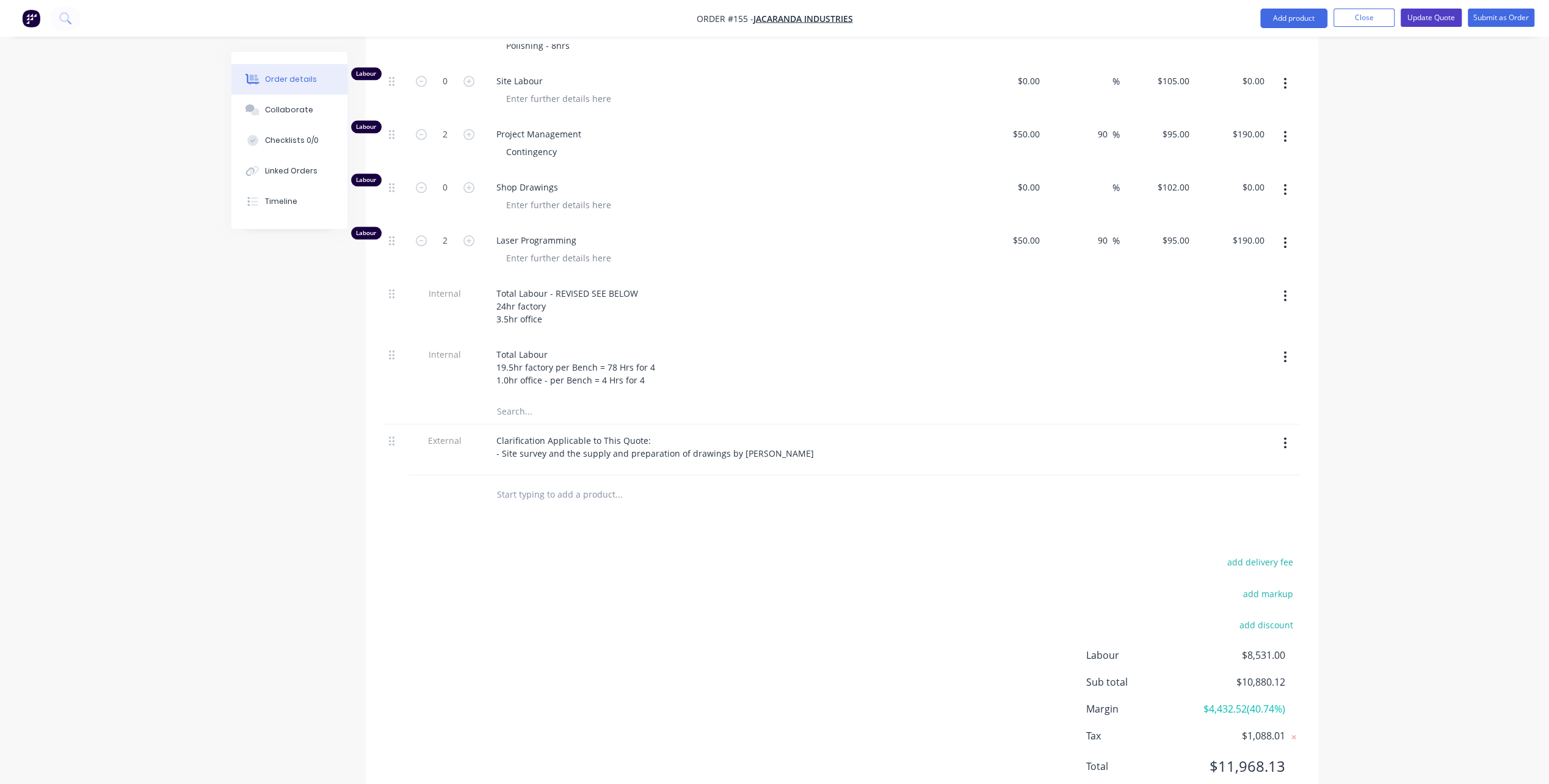
click at [1429, 16] on button "Update Quote" at bounding box center [1431, 18] width 61 height 19
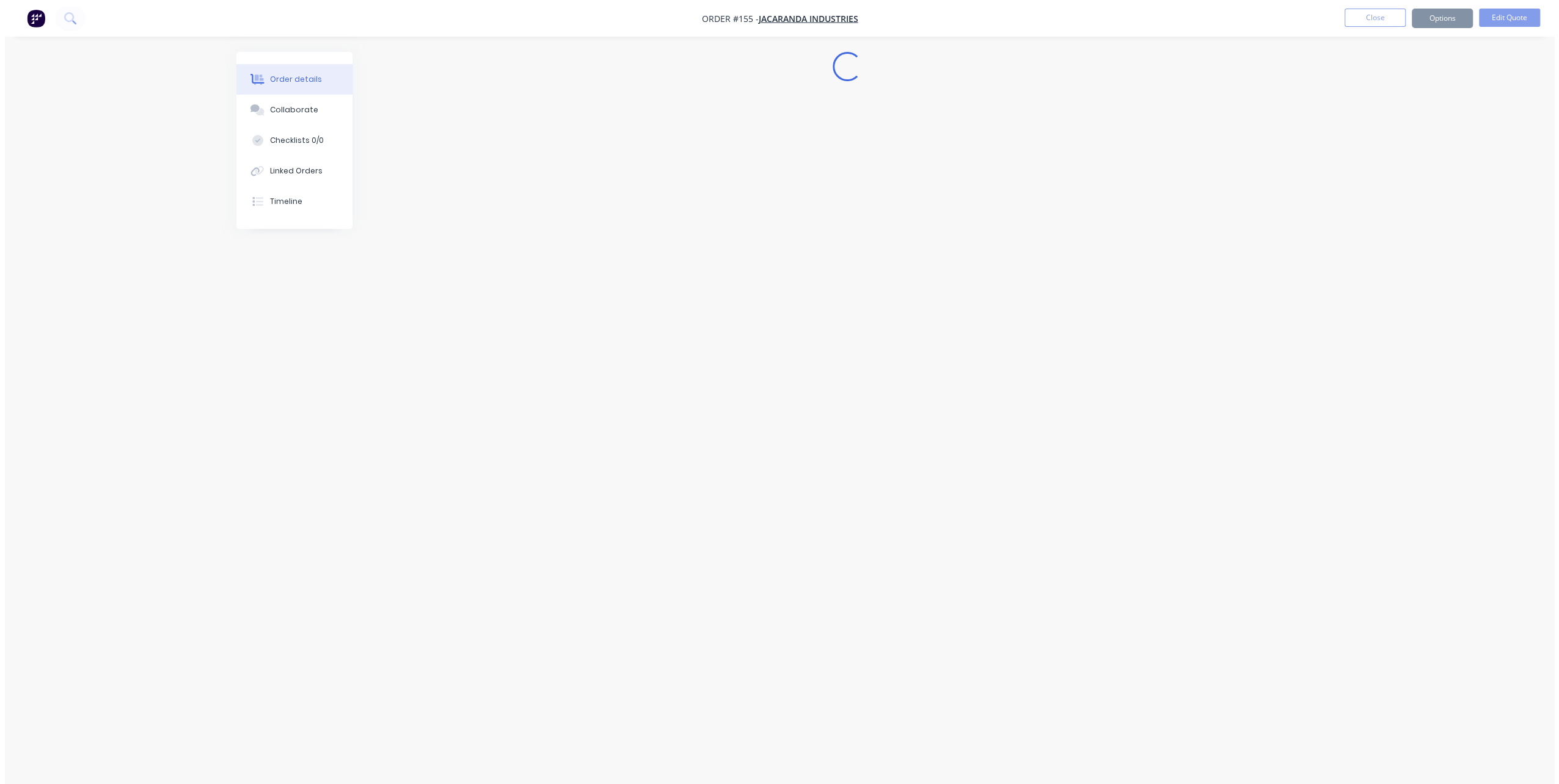
scroll to position [0, 0]
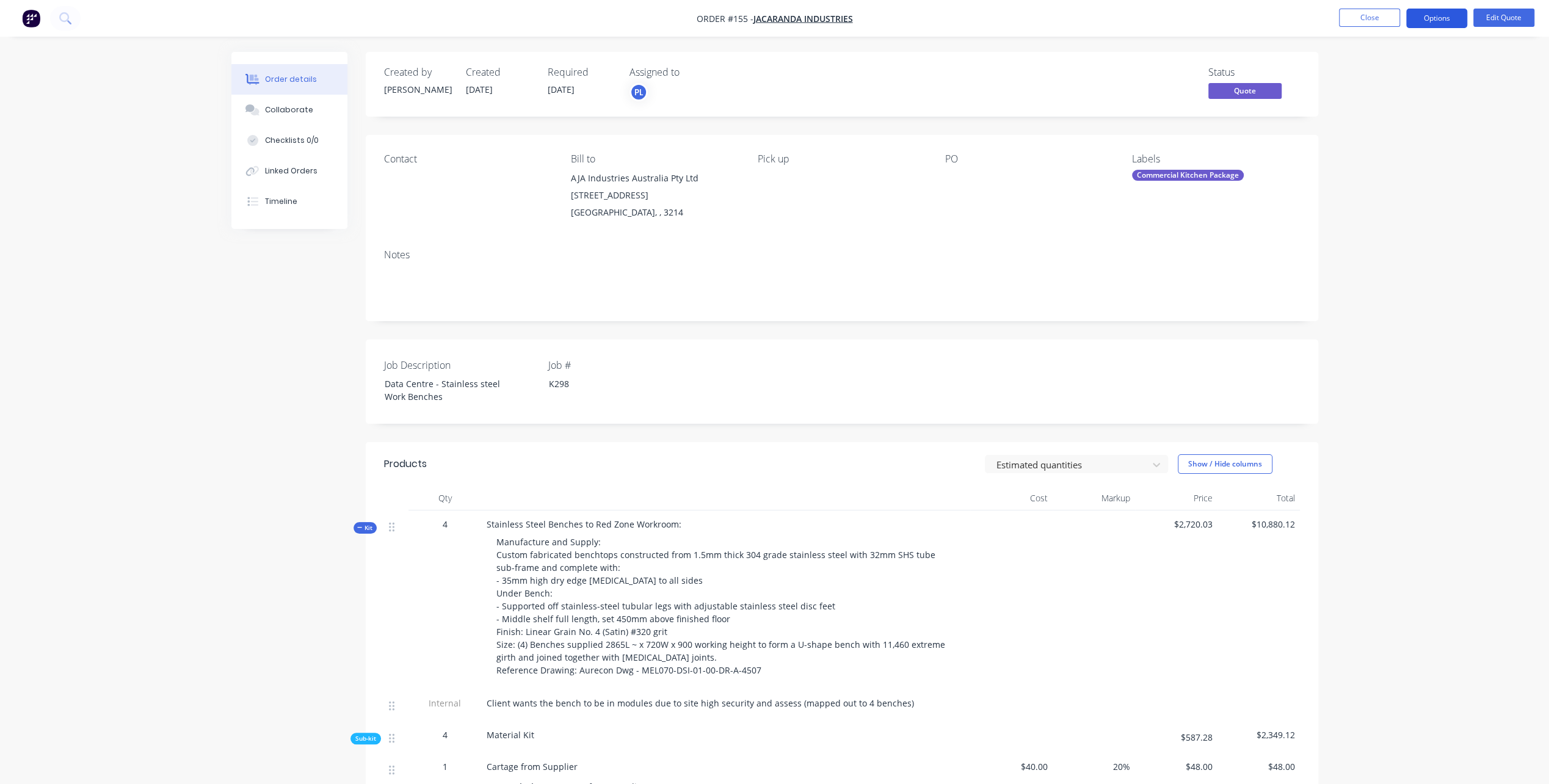
click at [1425, 19] on button "Options" at bounding box center [1437, 19] width 61 height 19
click at [1353, 76] on div "Quote" at bounding box center [1399, 74] width 112 height 18
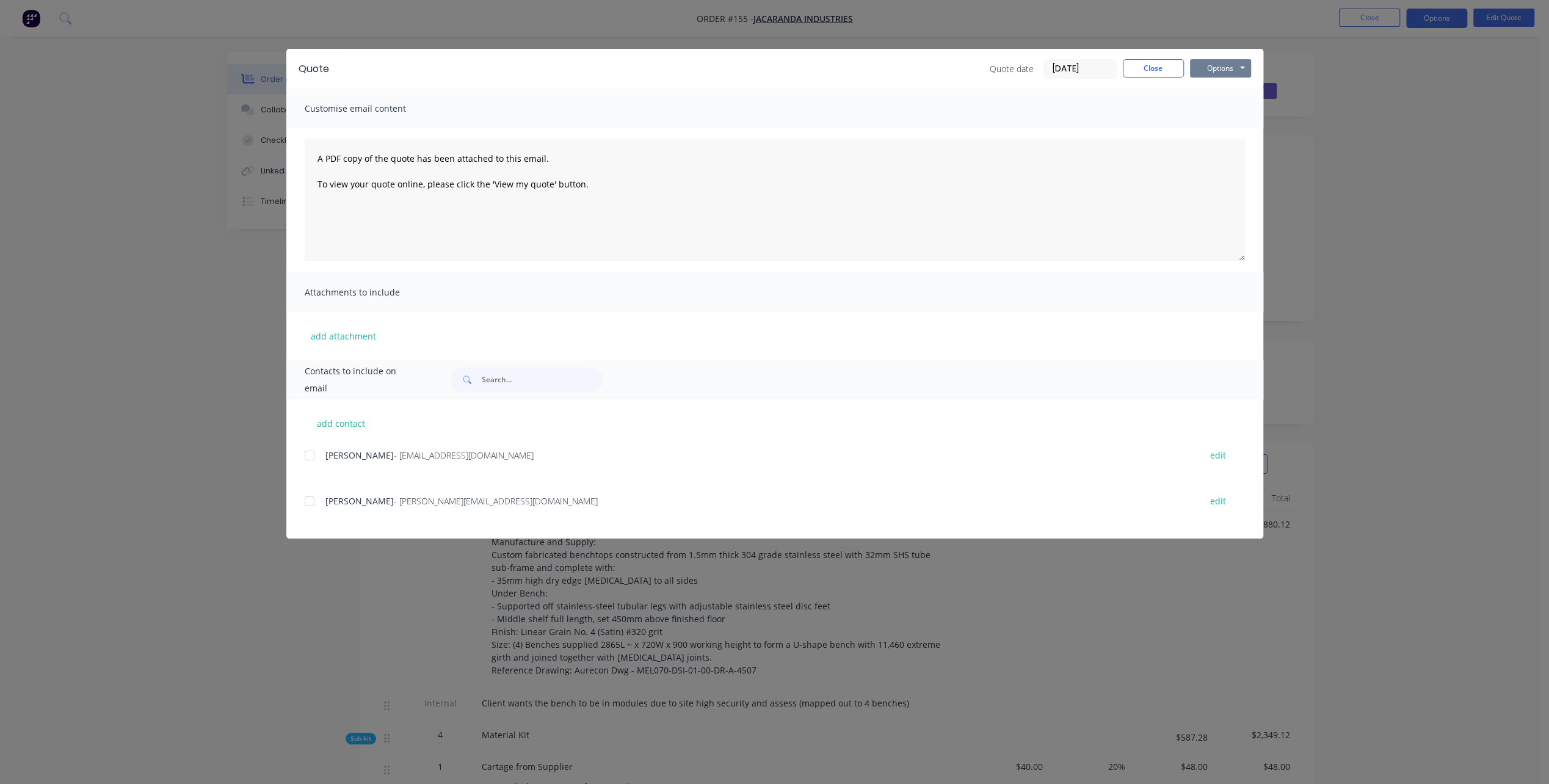
click at [1229, 64] on button "Options" at bounding box center [1221, 68] width 61 height 19
click at [1230, 90] on button "Preview" at bounding box center [1229, 89] width 78 height 20
click at [1152, 66] on button "Close" at bounding box center [1153, 68] width 61 height 19
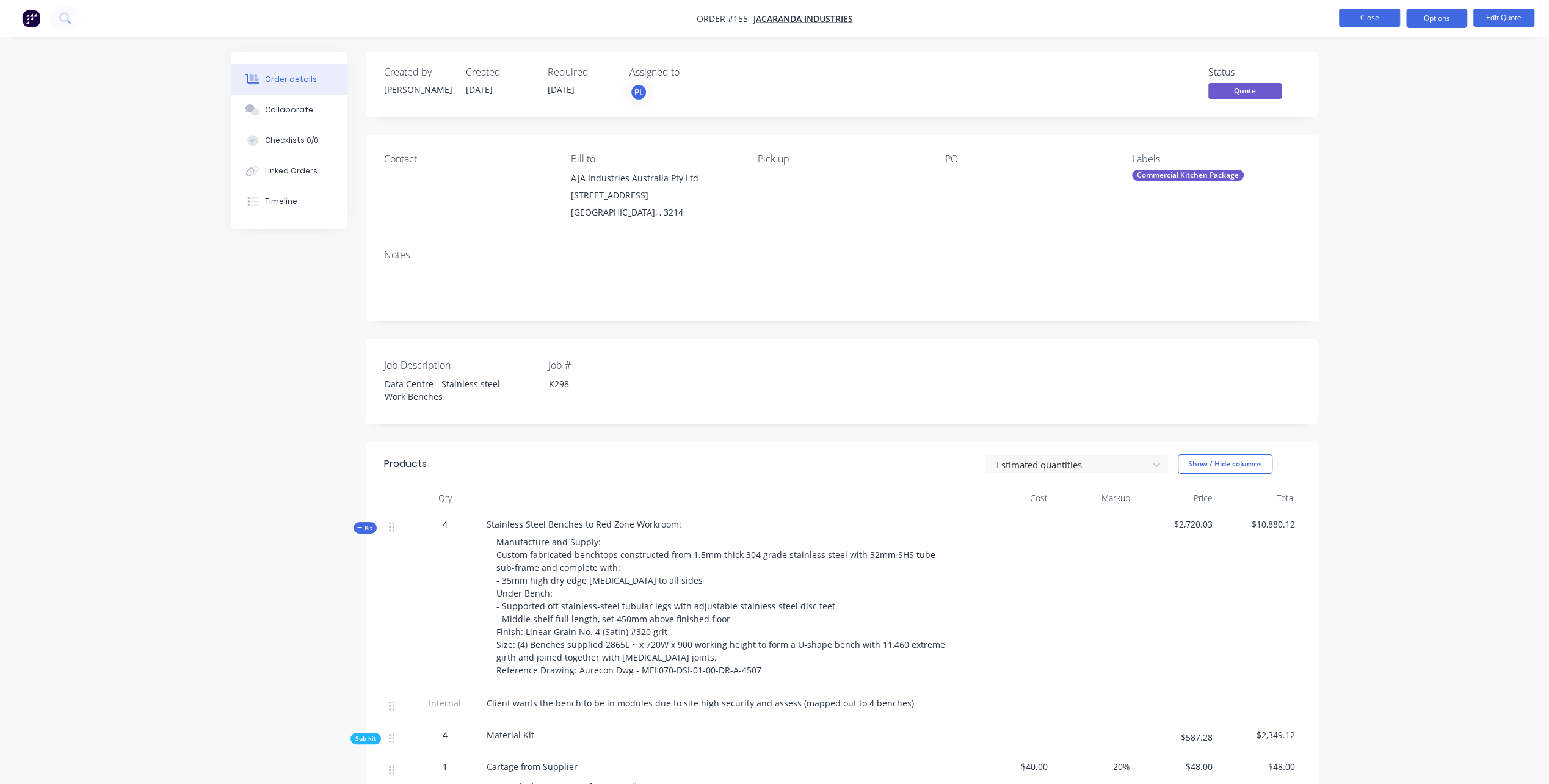
click at [1386, 18] on button "Close" at bounding box center [1369, 18] width 61 height 19
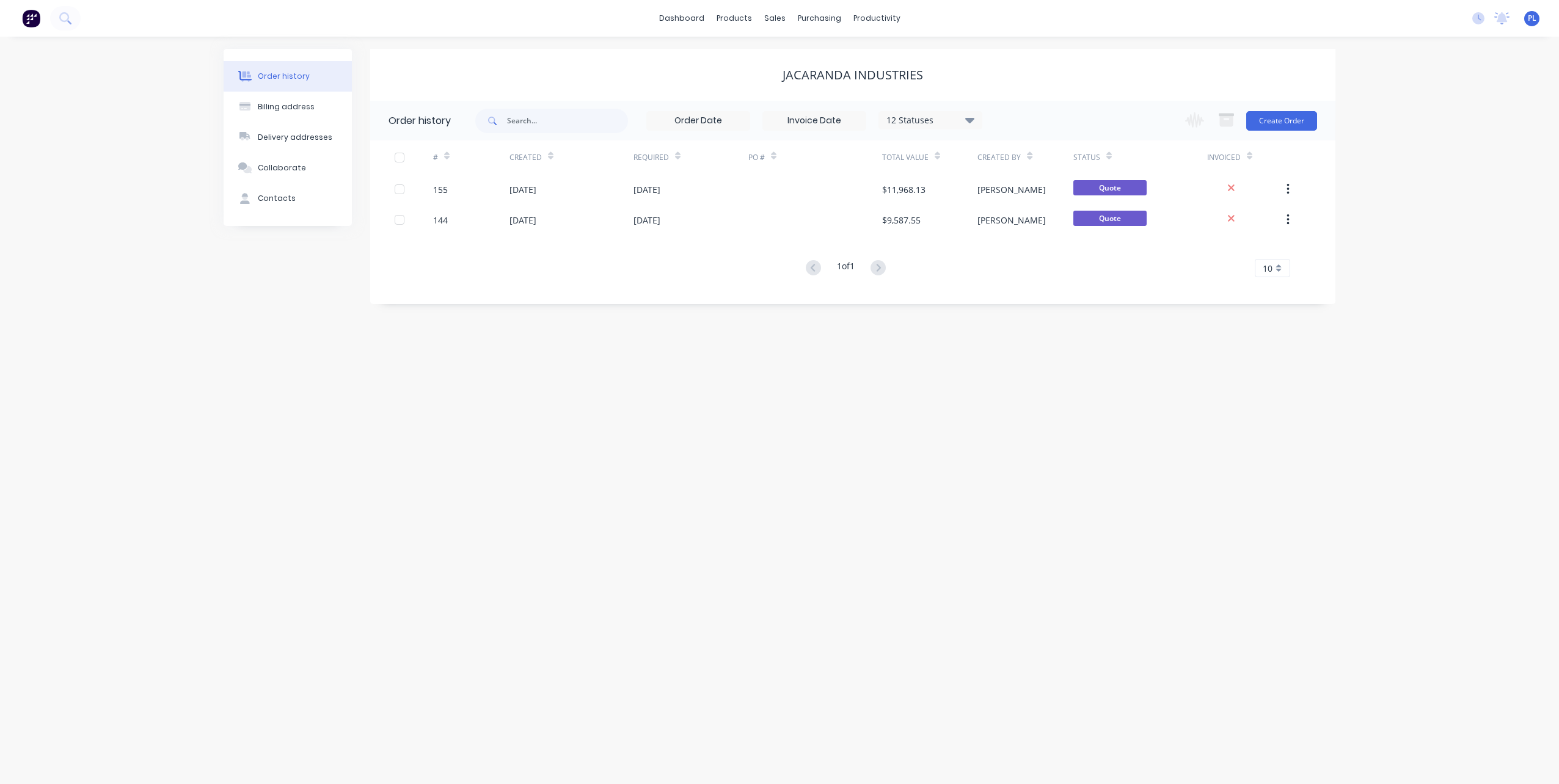
click at [684, 427] on div "Order history Billing address Delivery addresses Collaborate Contacts Jacaranda…" at bounding box center [779, 410] width 1559 height 747
